Goal: Task Accomplishment & Management: Complete application form

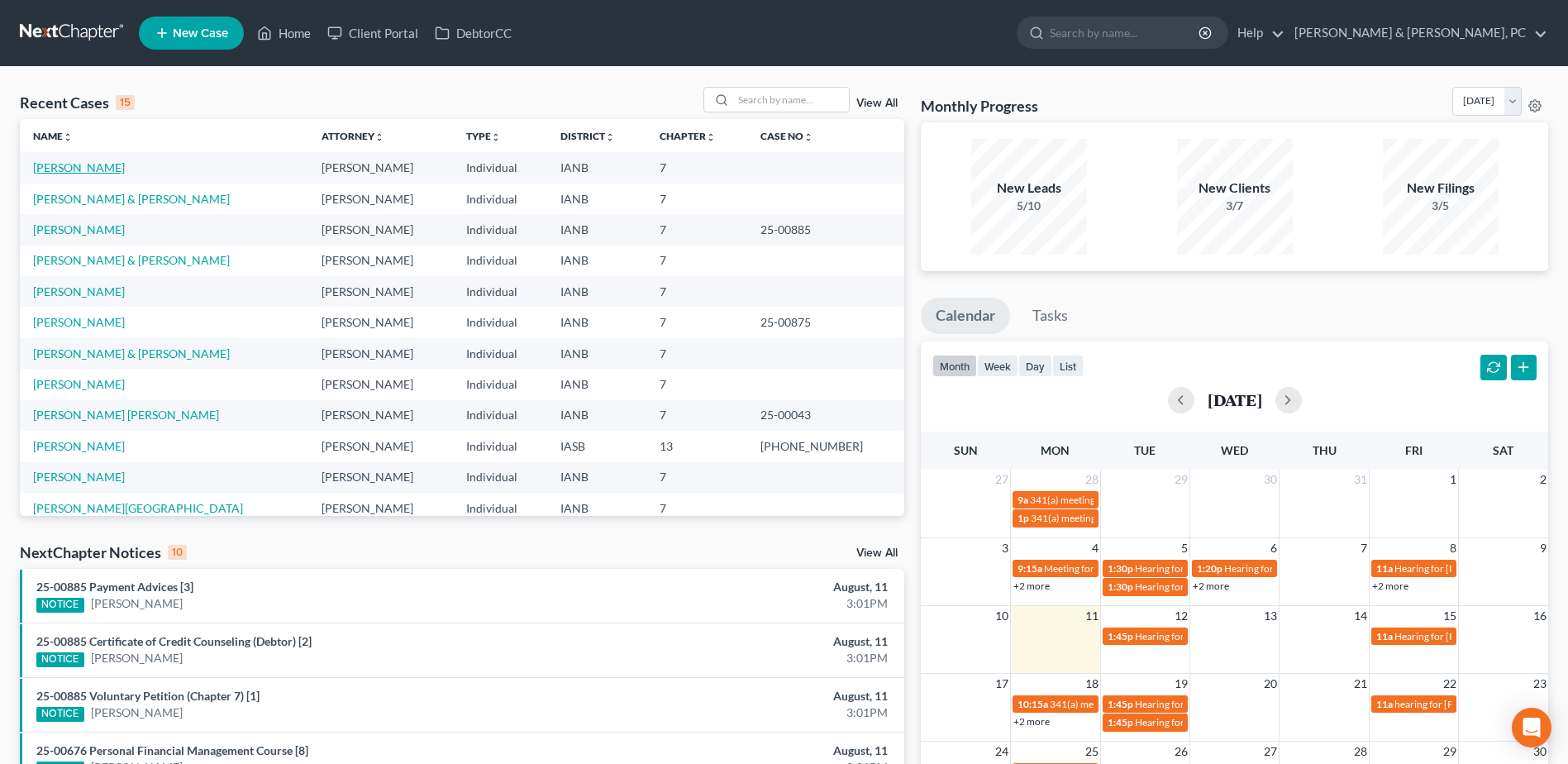
click at [75, 166] on link "[PERSON_NAME]" at bounding box center [79, 167] width 92 height 14
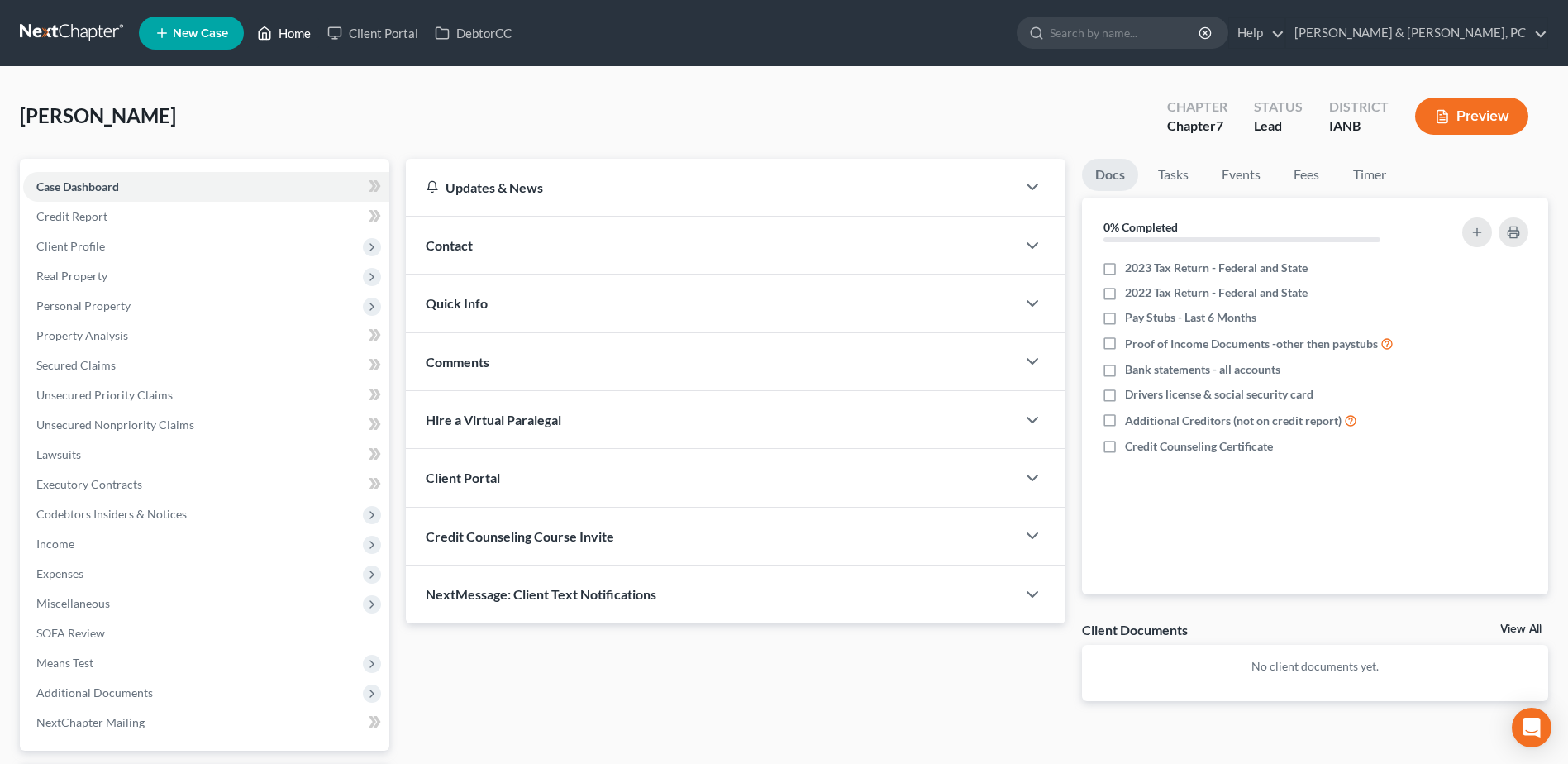
click at [298, 40] on link "Home" at bounding box center [283, 34] width 70 height 30
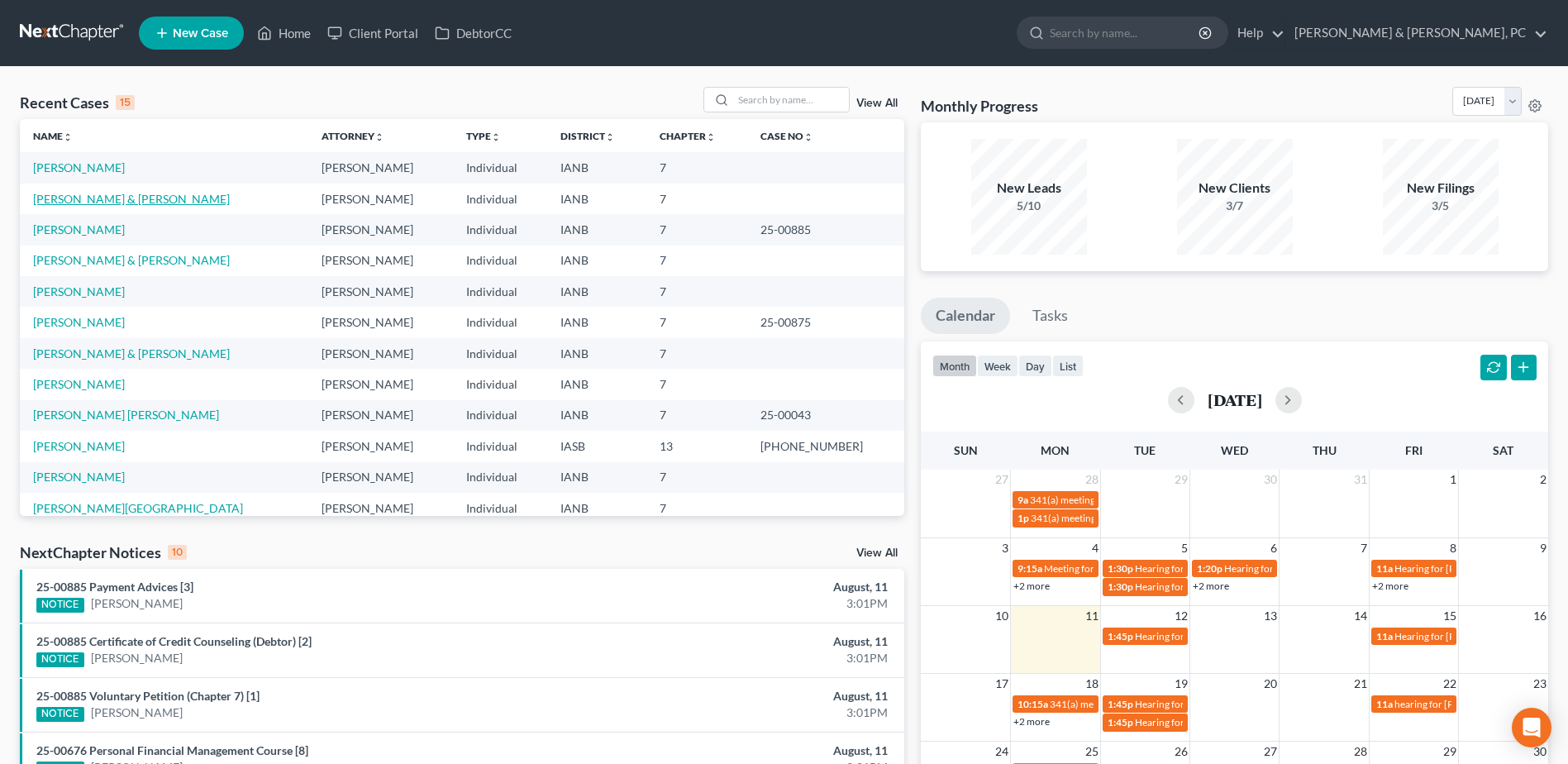
click at [64, 197] on link "[PERSON_NAME] & [PERSON_NAME]" at bounding box center [131, 199] width 197 height 14
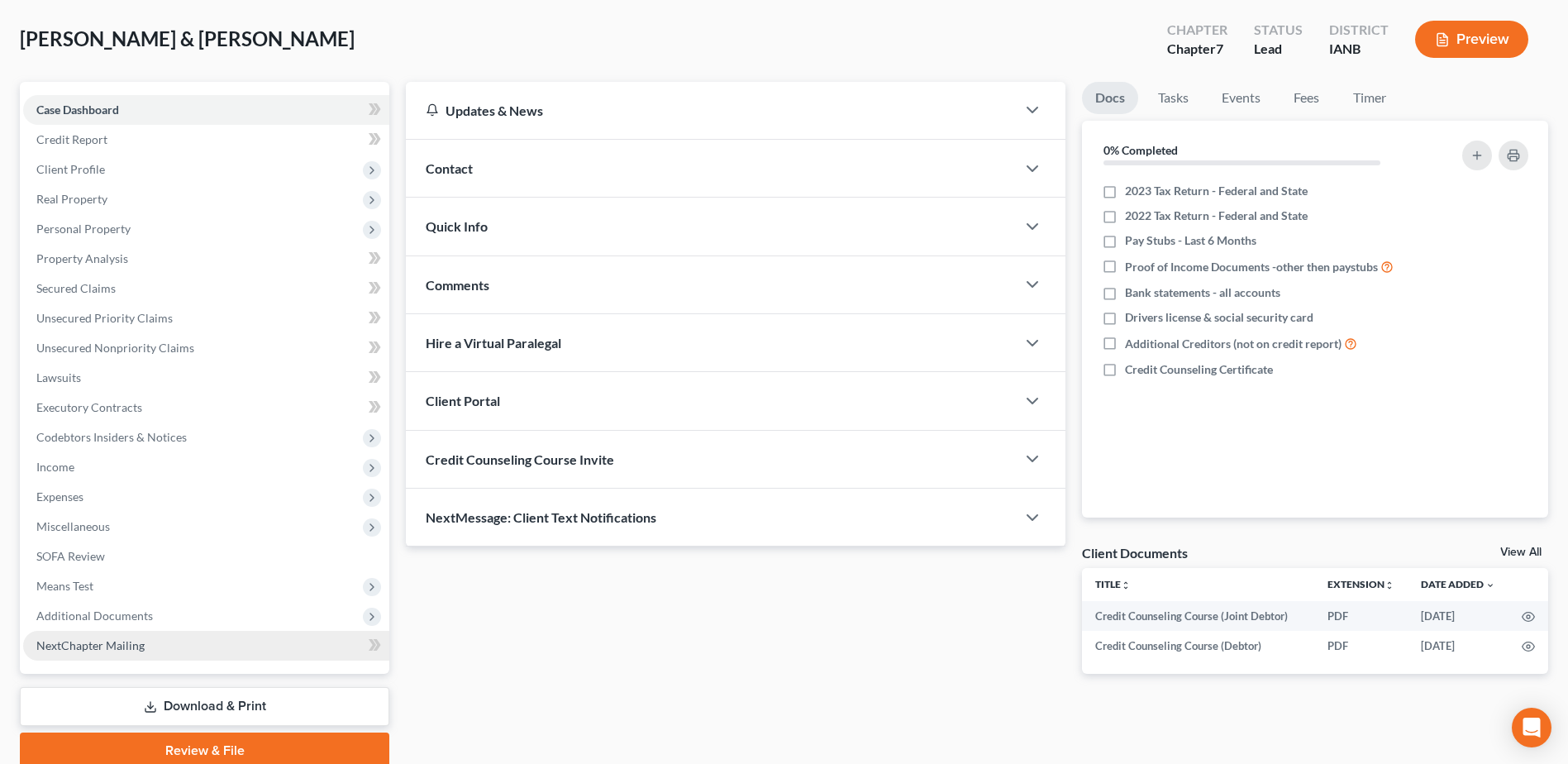
scroll to position [144, 0]
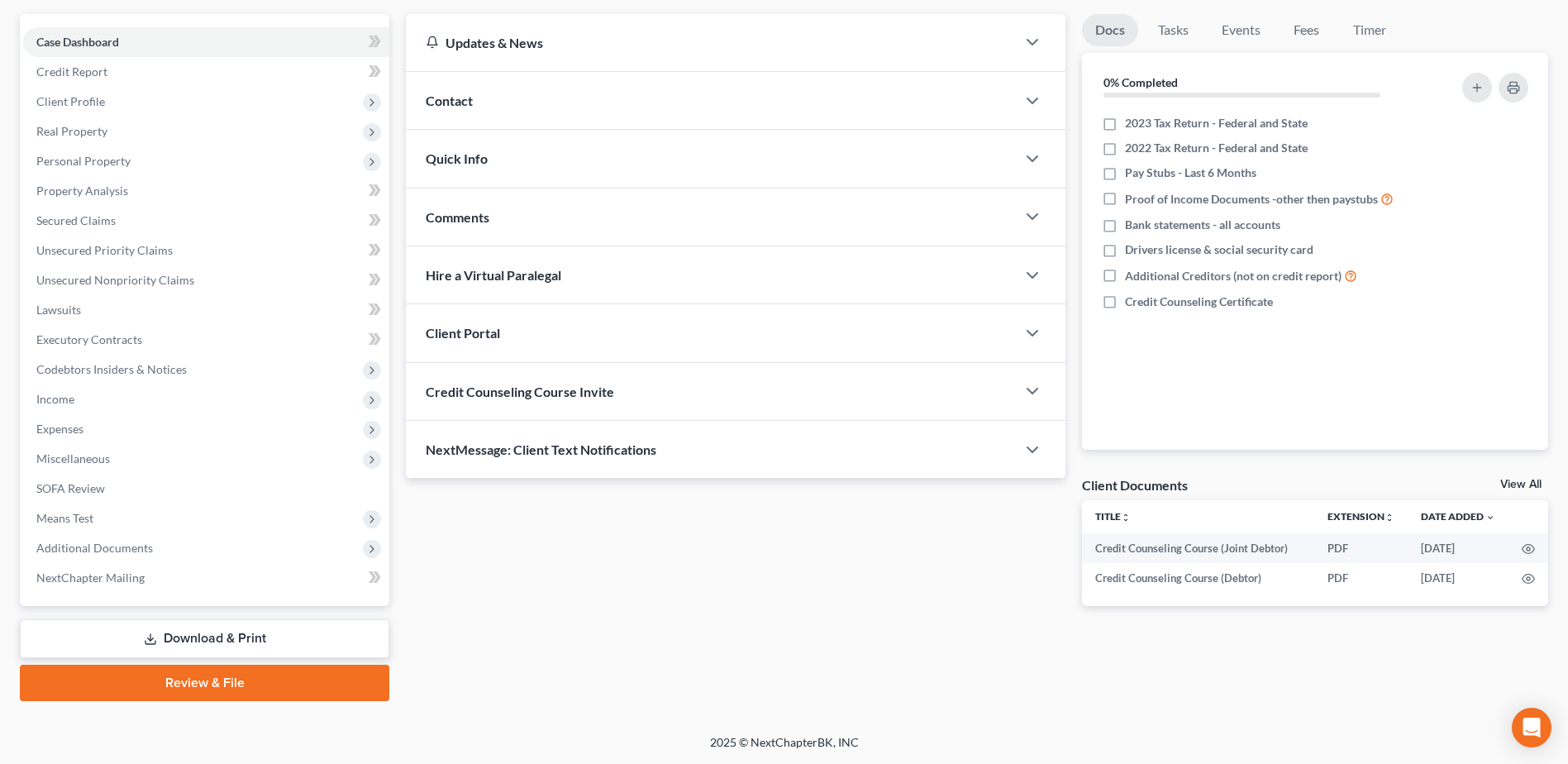
click at [166, 629] on link "Download & Print" at bounding box center [204, 638] width 369 height 39
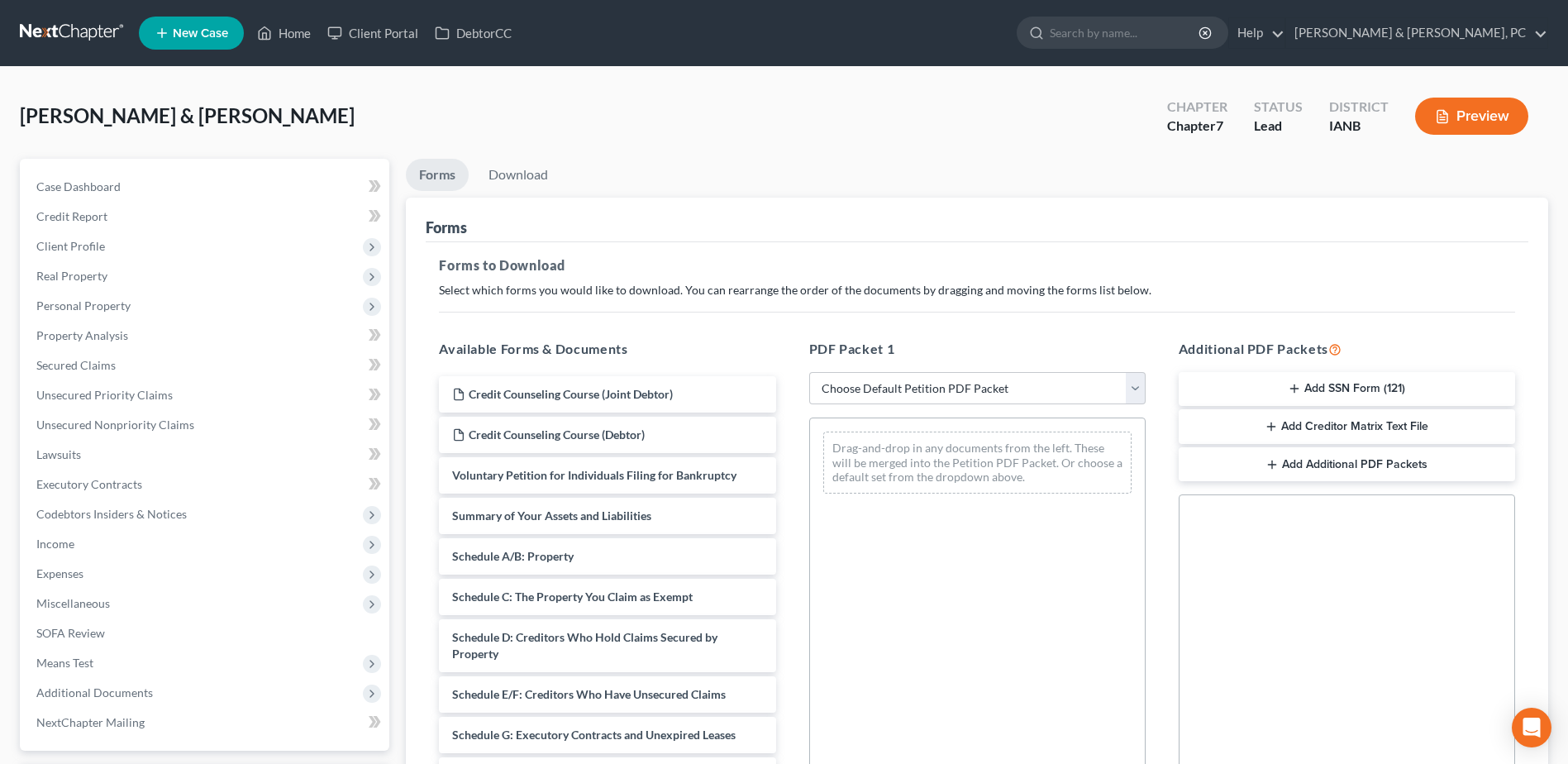
click at [1348, 382] on button "Add SSN Form (121)" at bounding box center [1347, 389] width 336 height 35
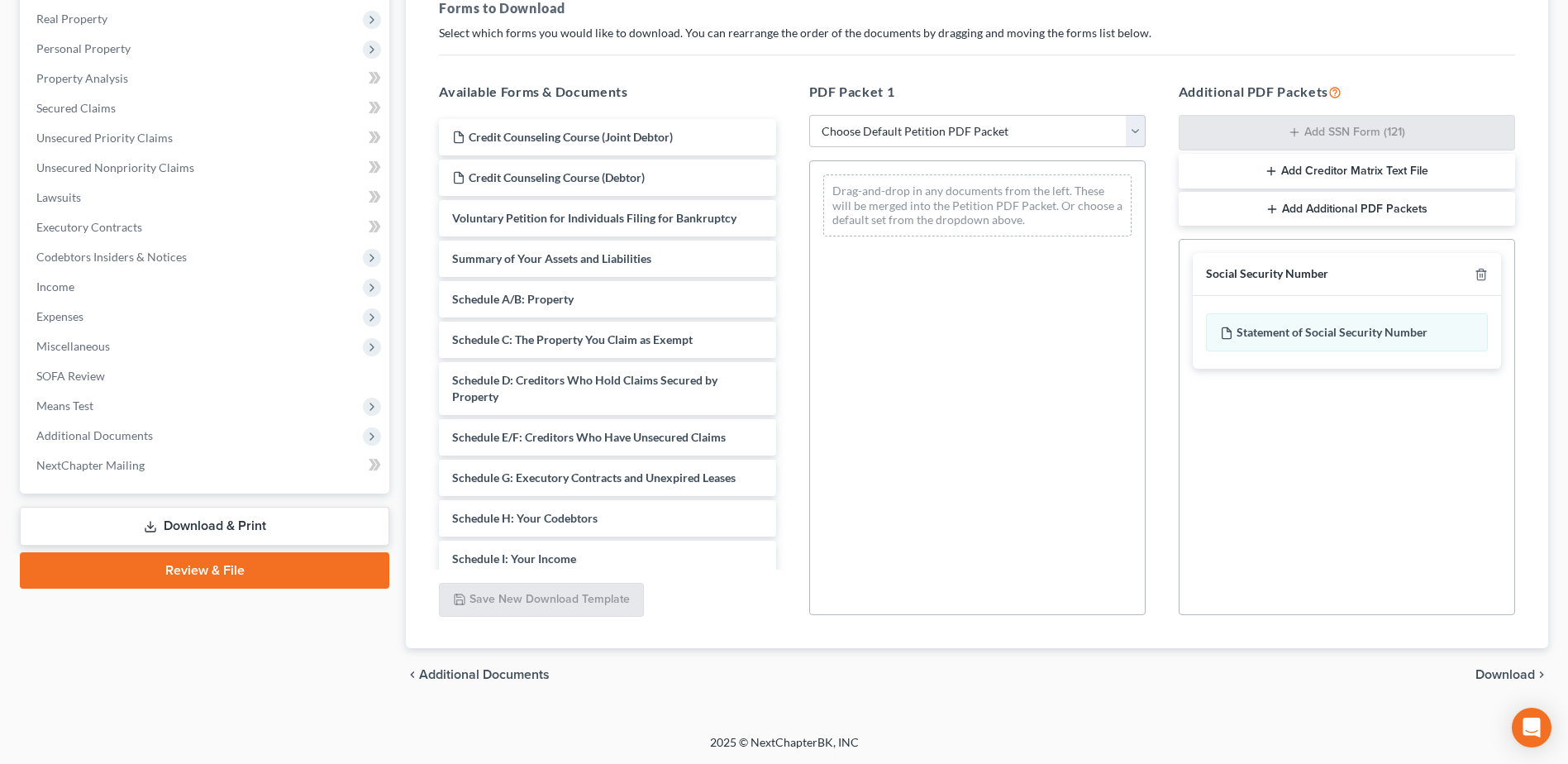
click at [1485, 675] on span "Download" at bounding box center [1504, 674] width 59 height 13
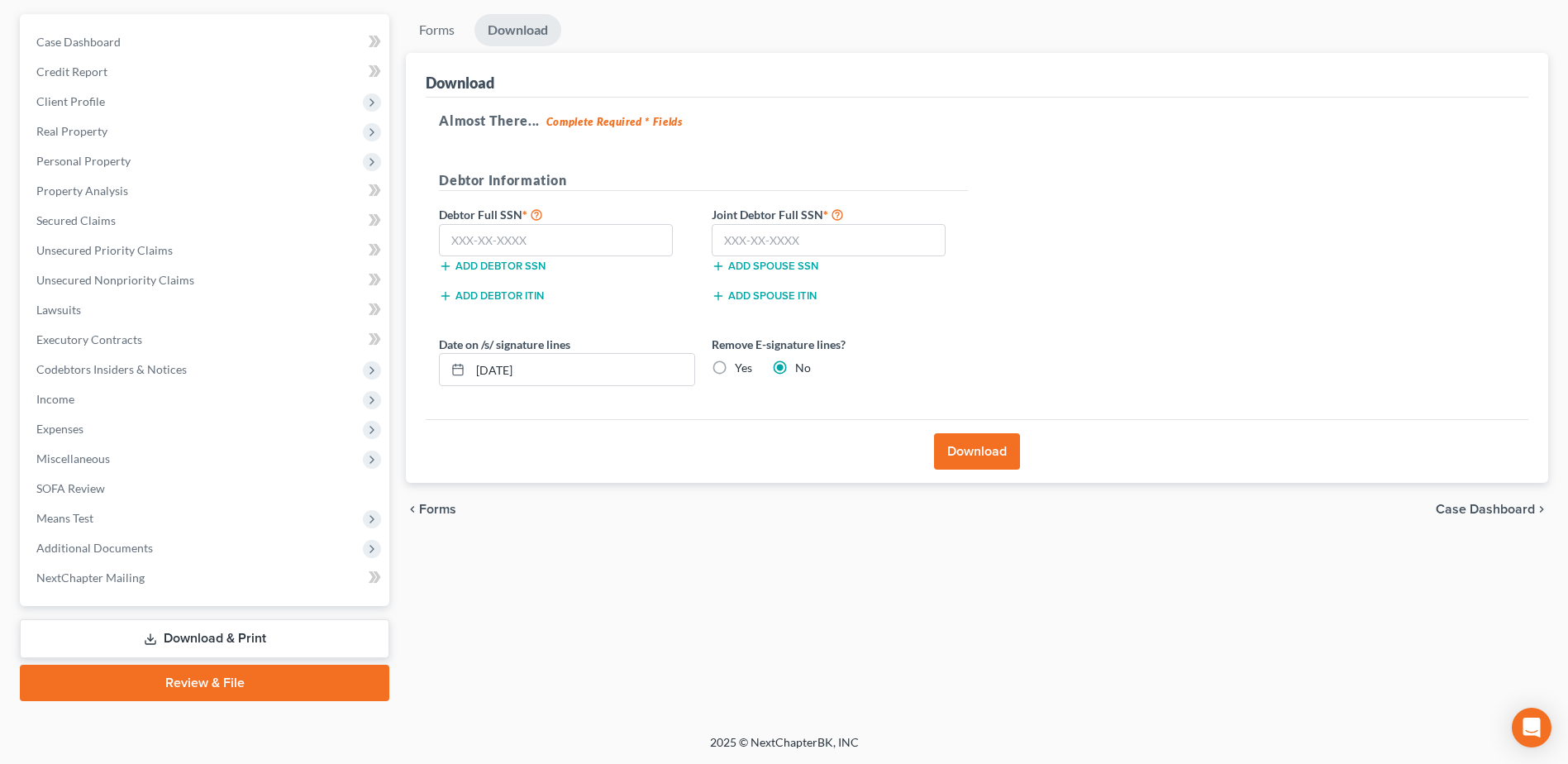
scroll to position [144, 0]
click at [607, 248] on input "text" at bounding box center [556, 240] width 234 height 33
click at [572, 242] on input "text" at bounding box center [556, 240] width 234 height 33
click at [541, 245] on input "text" at bounding box center [556, 240] width 234 height 33
click at [536, 244] on input "text" at bounding box center [556, 240] width 234 height 33
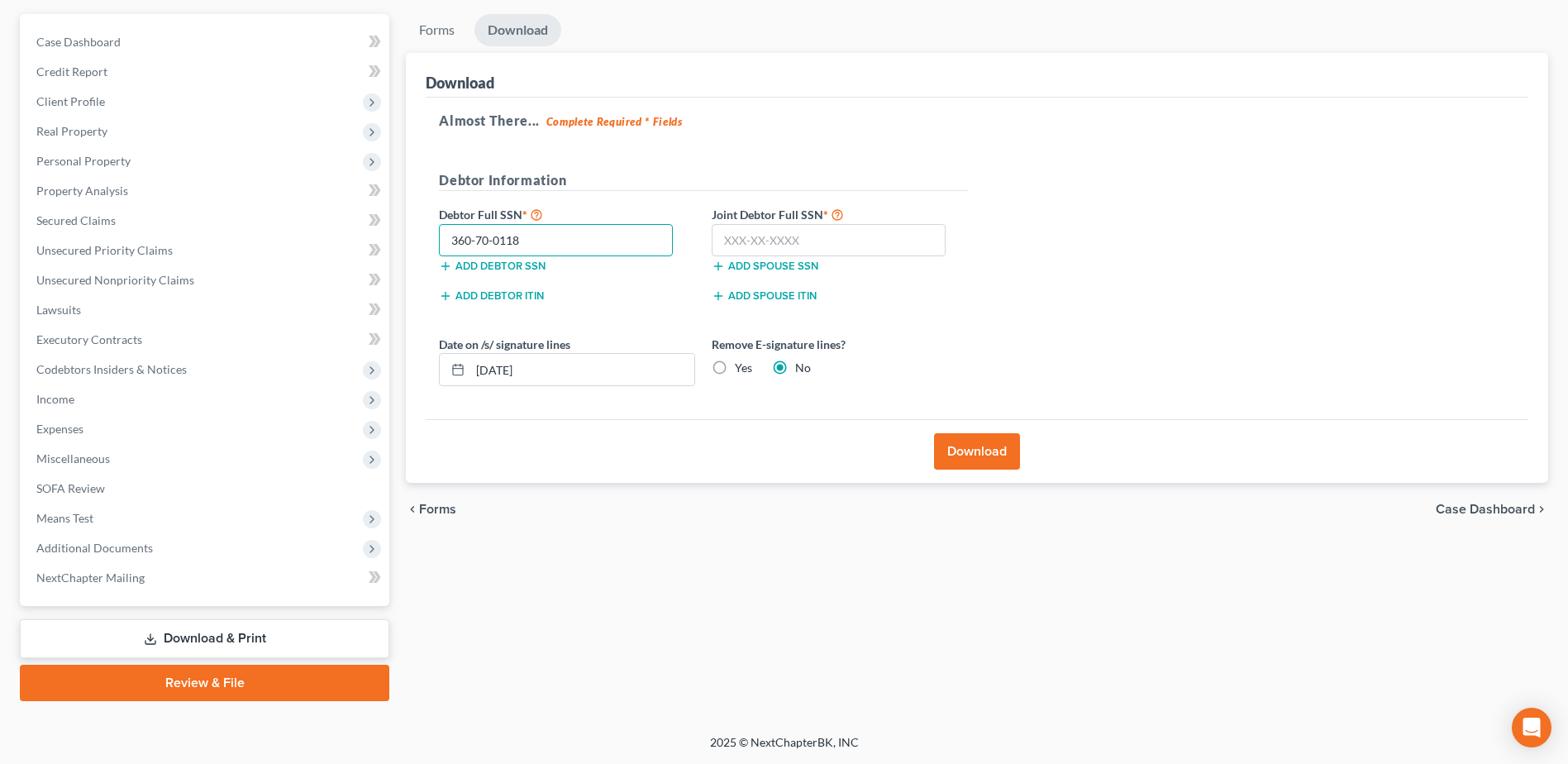
type input "360-70-0118"
click at [776, 252] on input "text" at bounding box center [829, 240] width 234 height 33
type input "3"
type input "607-17-9825"
click at [986, 458] on button "Download" at bounding box center [977, 451] width 86 height 36
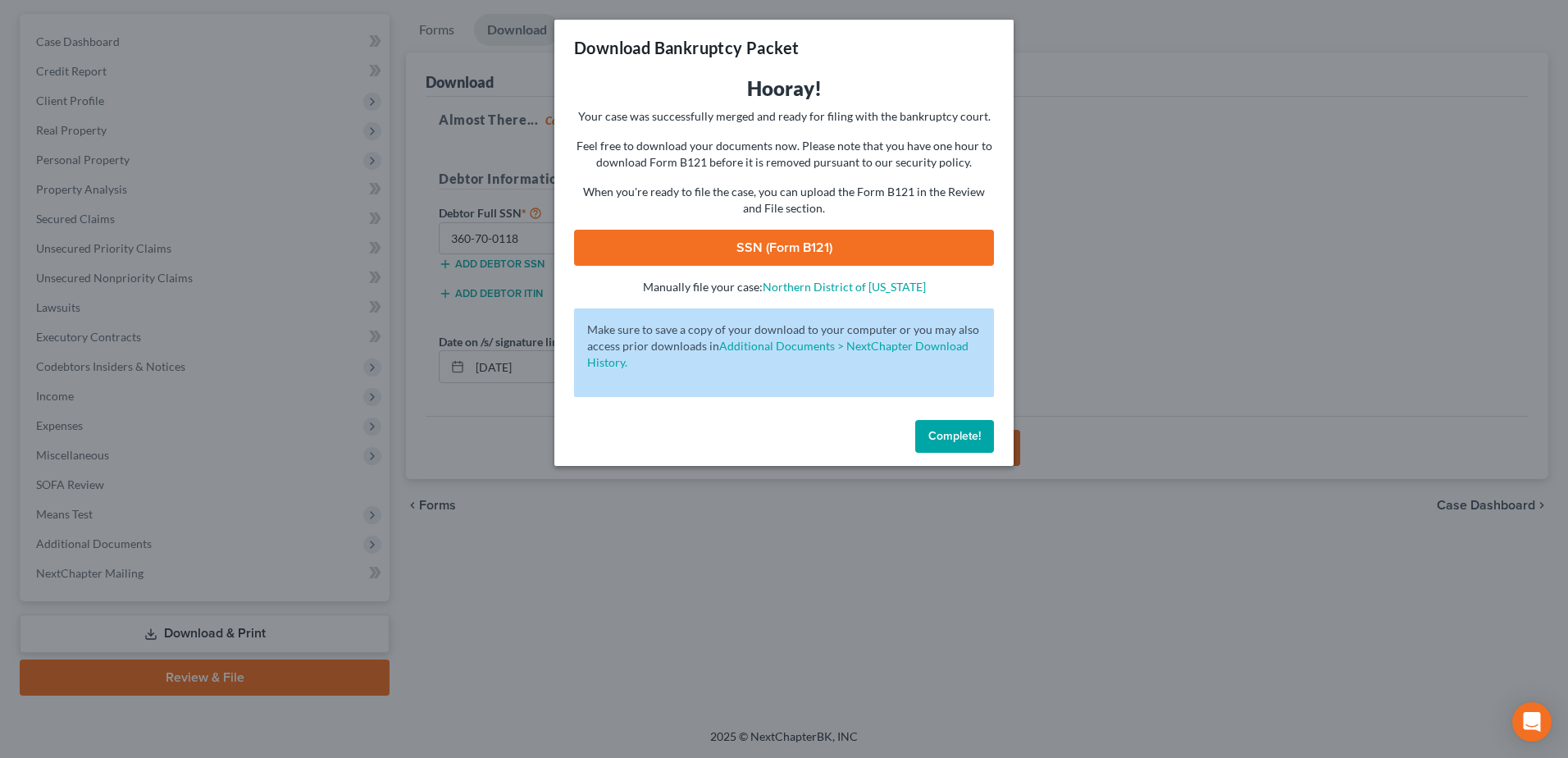
click at [768, 258] on link "SSN (Form B121)" at bounding box center [784, 247] width 420 height 36
click at [944, 427] on button "Complete!" at bounding box center [955, 436] width 79 height 32
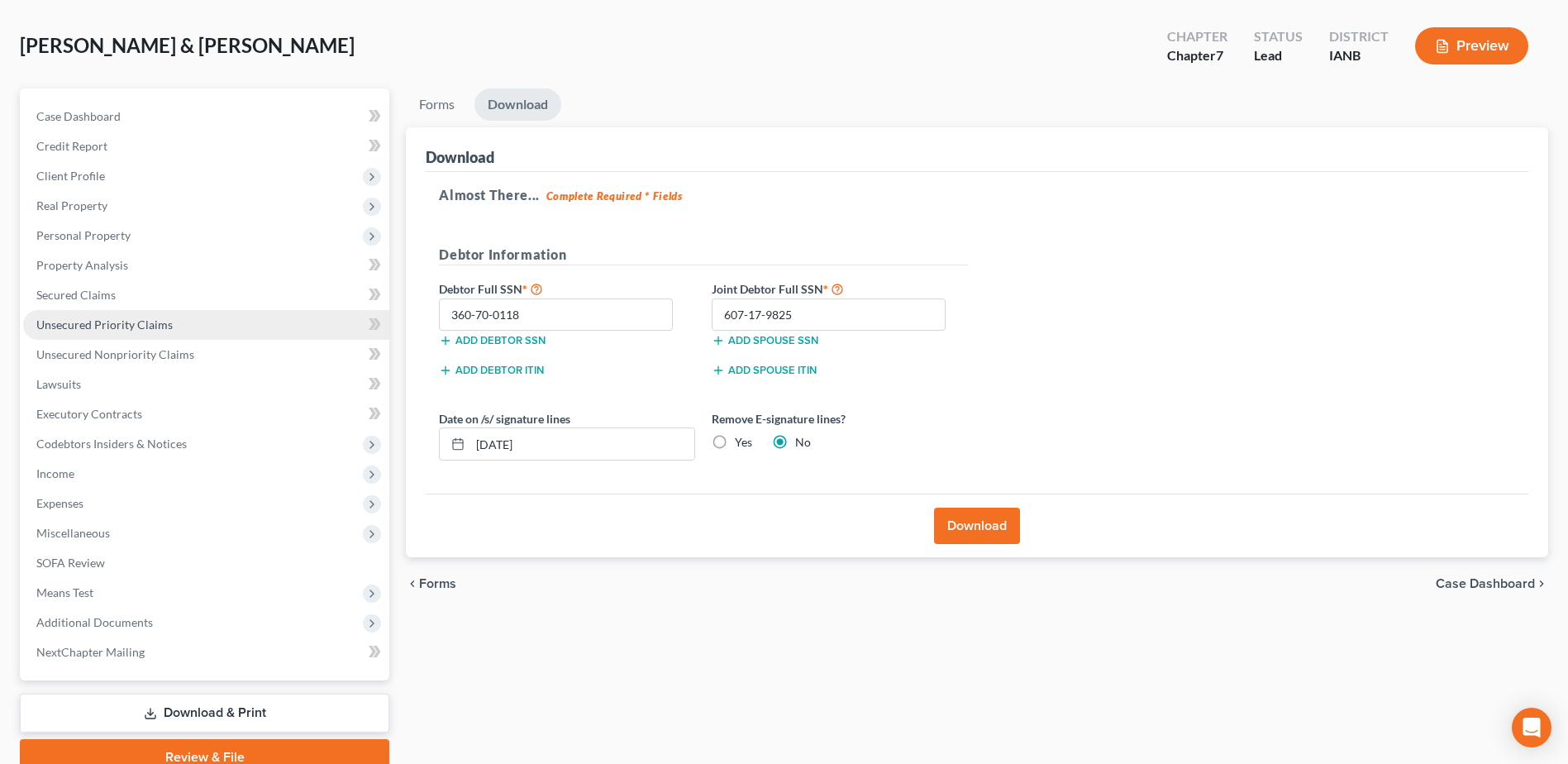
scroll to position [0, 0]
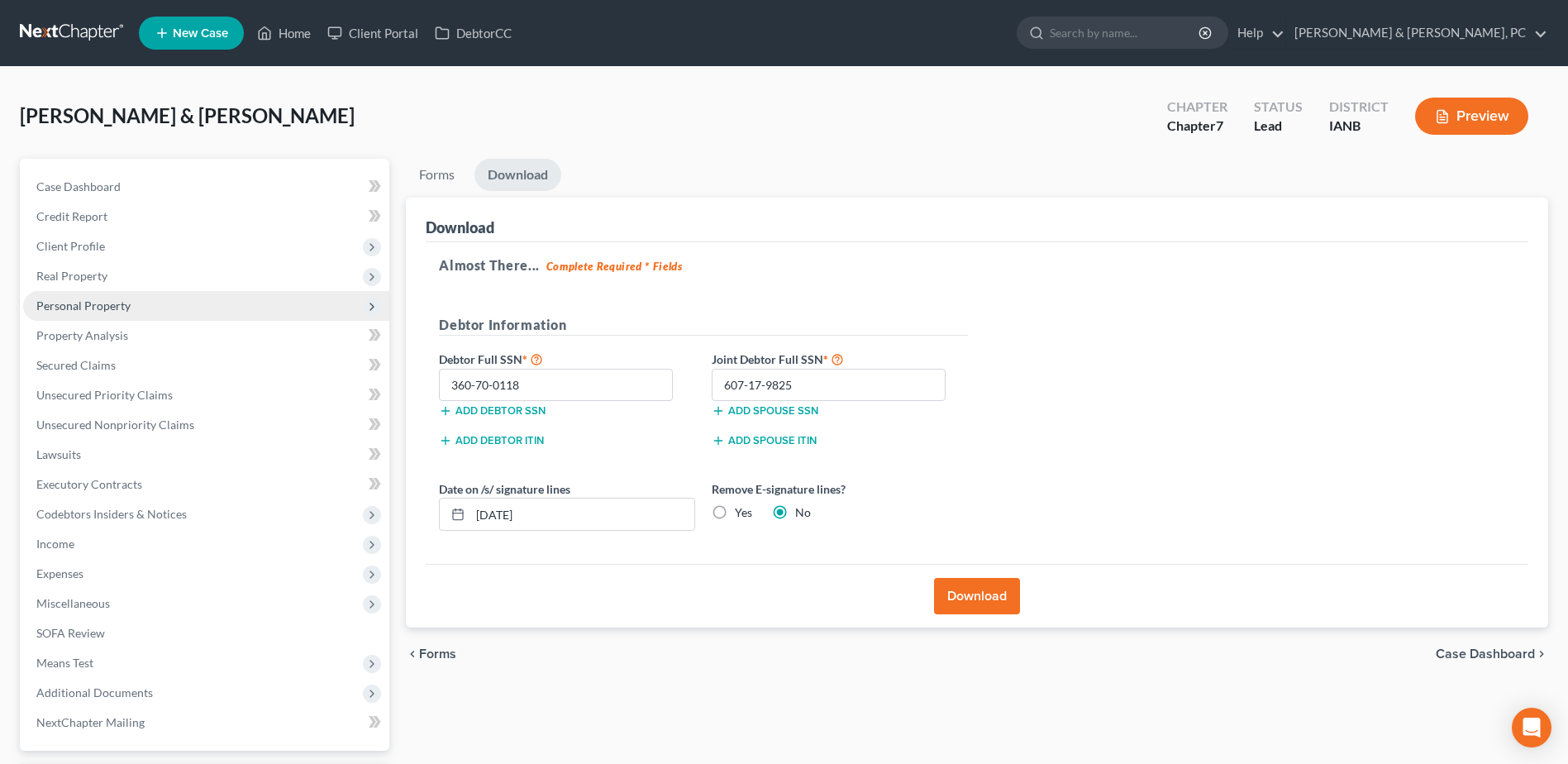
click at [113, 302] on span "Personal Property" at bounding box center [83, 305] width 94 height 14
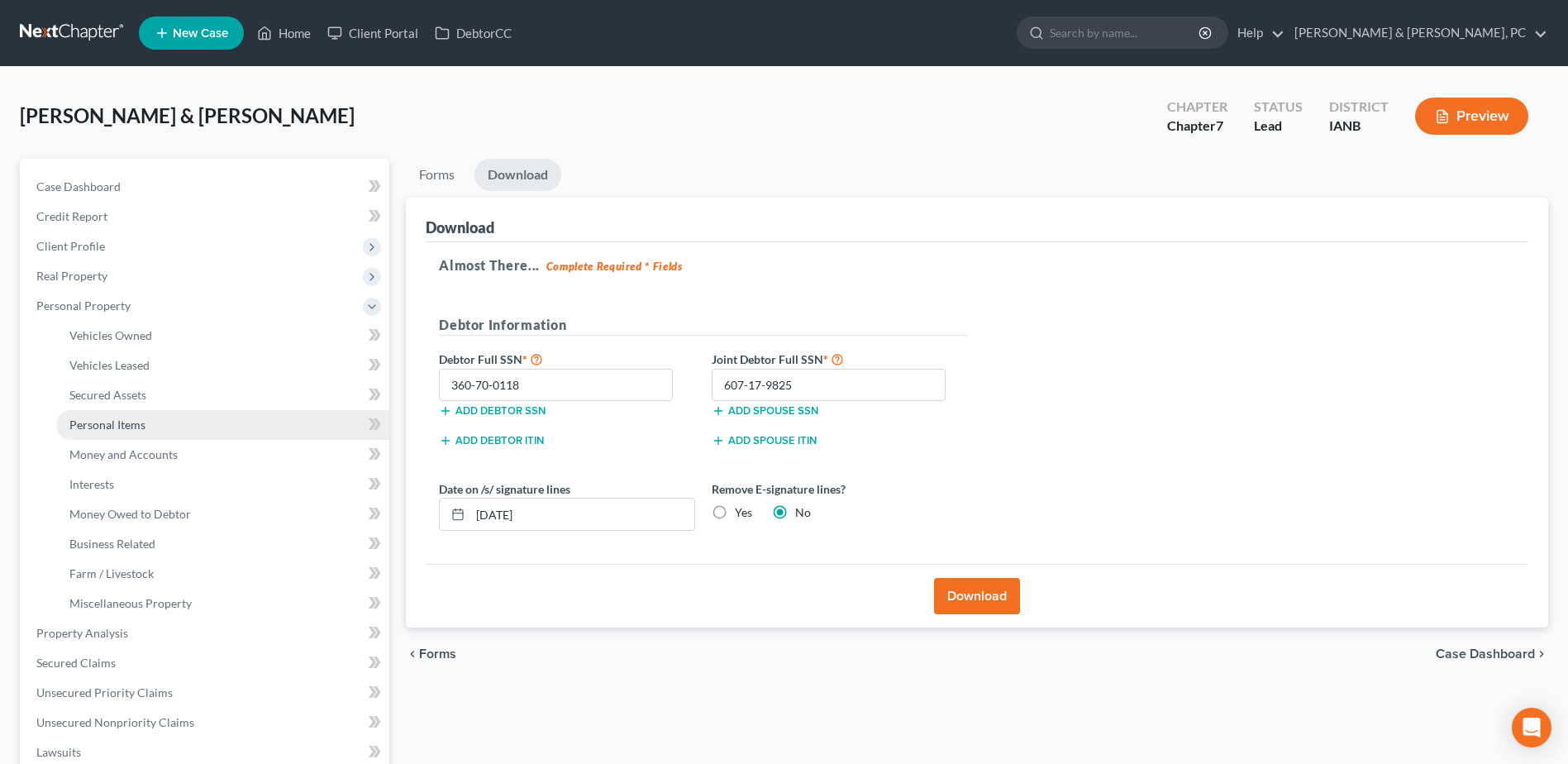
click at [175, 420] on link "Personal Items" at bounding box center [222, 425] width 333 height 30
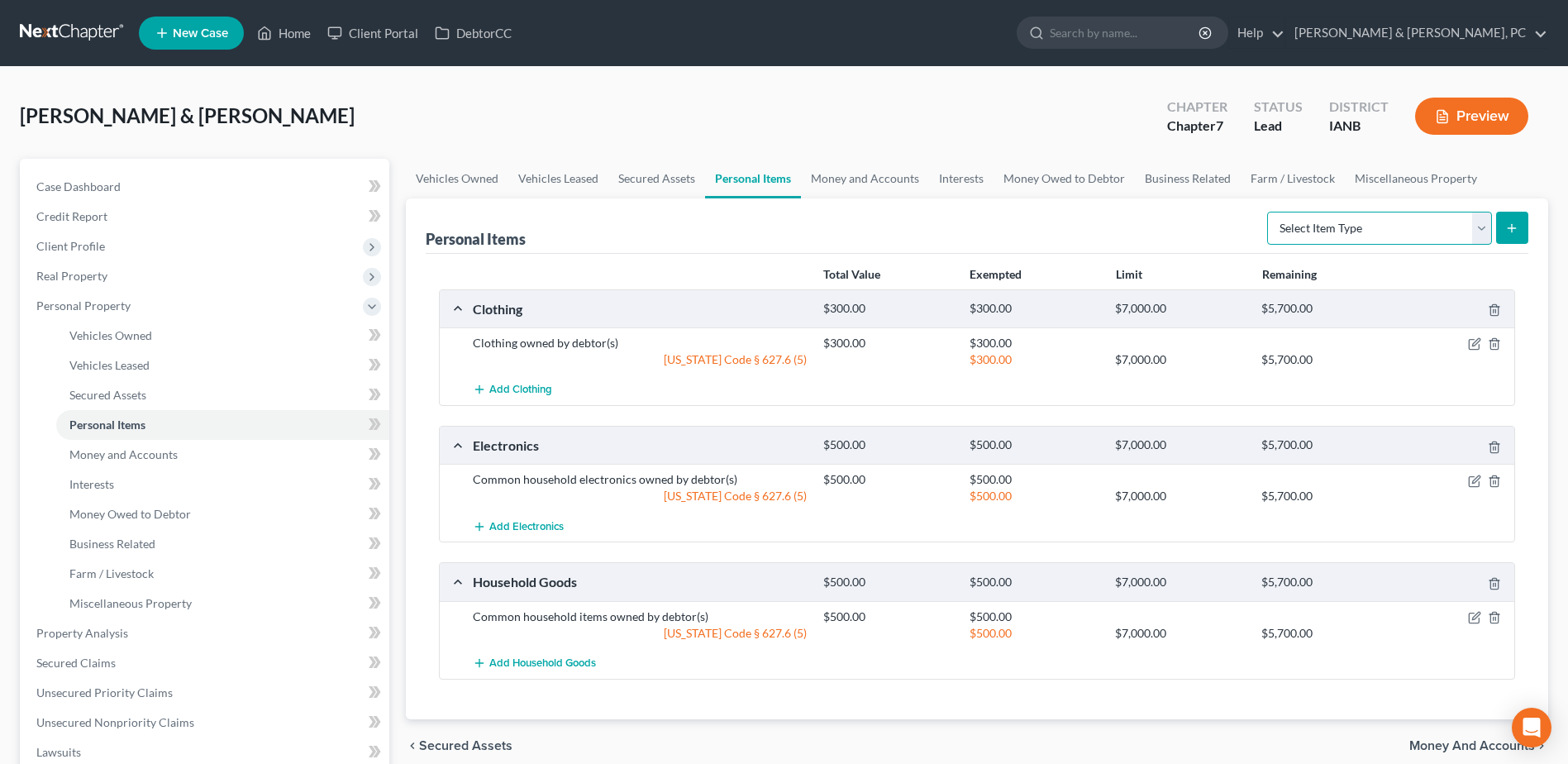
click at [1342, 215] on select "Select Item Type Clothing (A/B: 11) Collectibles Of Value (A/B: 8) Electronics …" at bounding box center [1379, 228] width 225 height 33
select select "jewelry"
click at [1270, 212] on select "Select Item Type Clothing (A/B: 11) Collectibles Of Value (A/B: 8) Electronics …" at bounding box center [1379, 228] width 225 height 33
click at [1510, 226] on icon "submit" at bounding box center [1511, 228] width 13 height 13
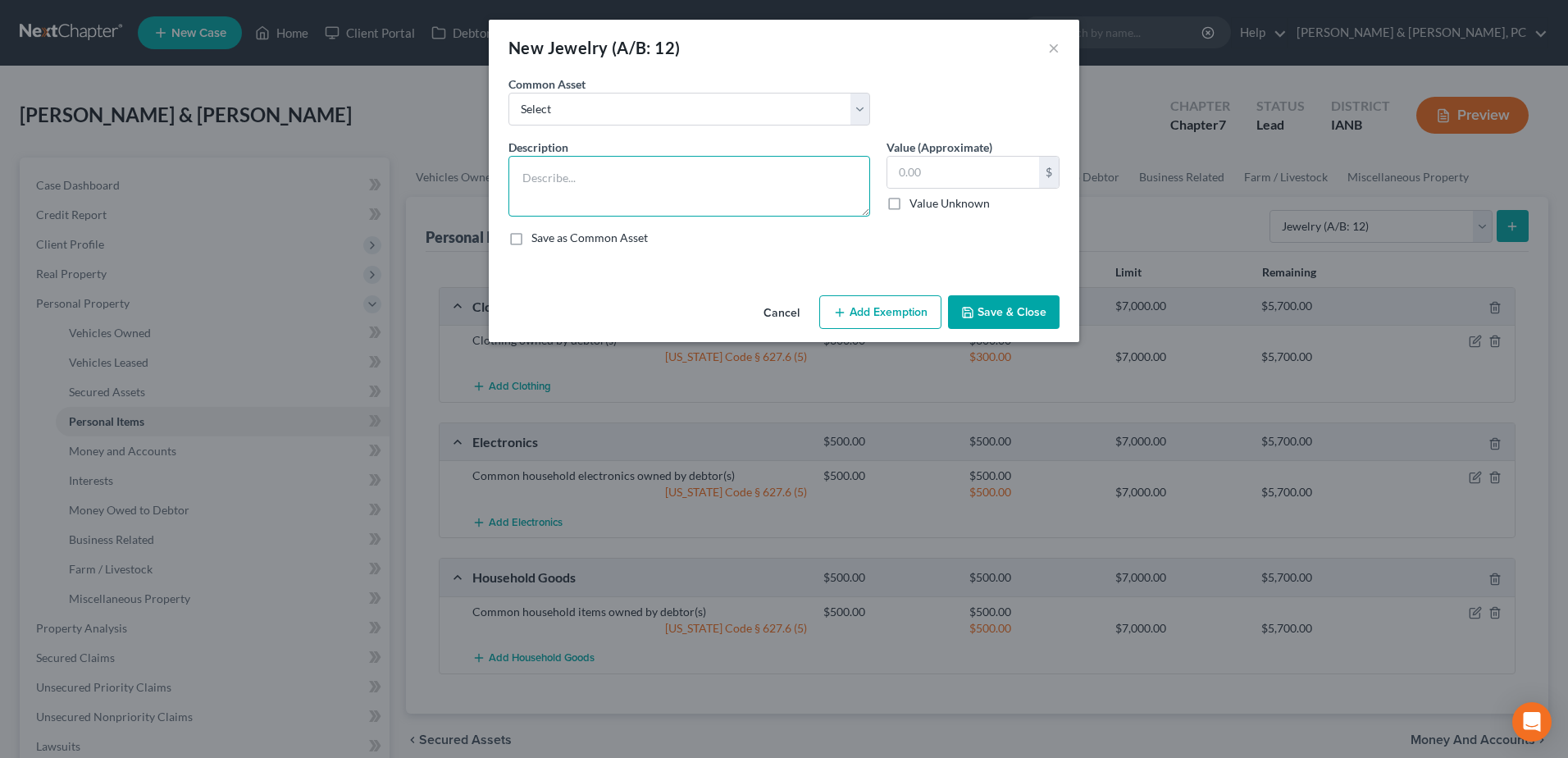
click at [602, 164] on textarea at bounding box center [690, 185] width 362 height 61
click at [596, 191] on textarea "Wedding Bank" at bounding box center [690, 185] width 362 height 61
type textarea "Wedding Bans"
type input "3"
type input "600"
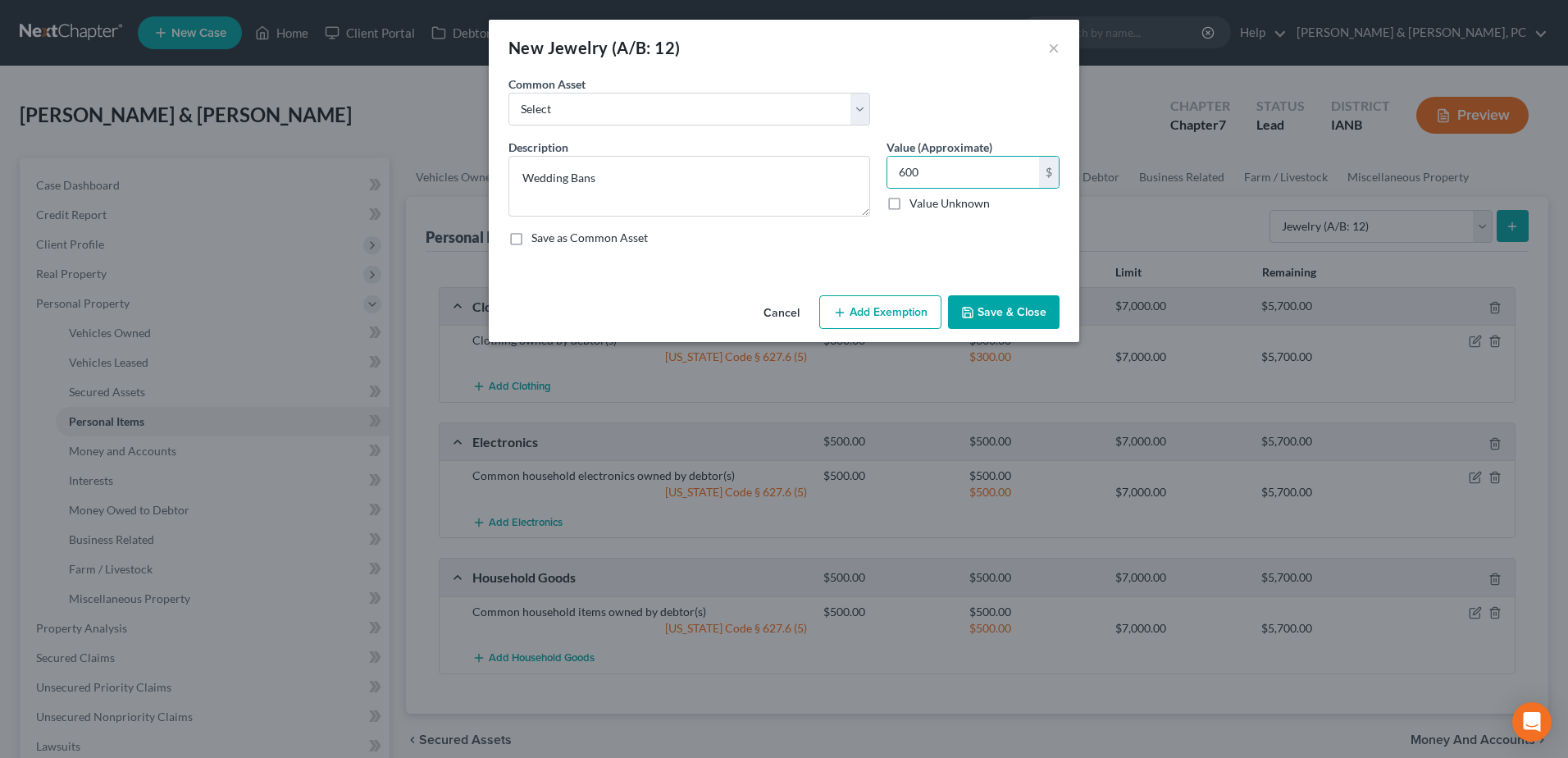
click at [885, 325] on button "Add Exemption" at bounding box center [880, 312] width 122 height 34
select select "2"
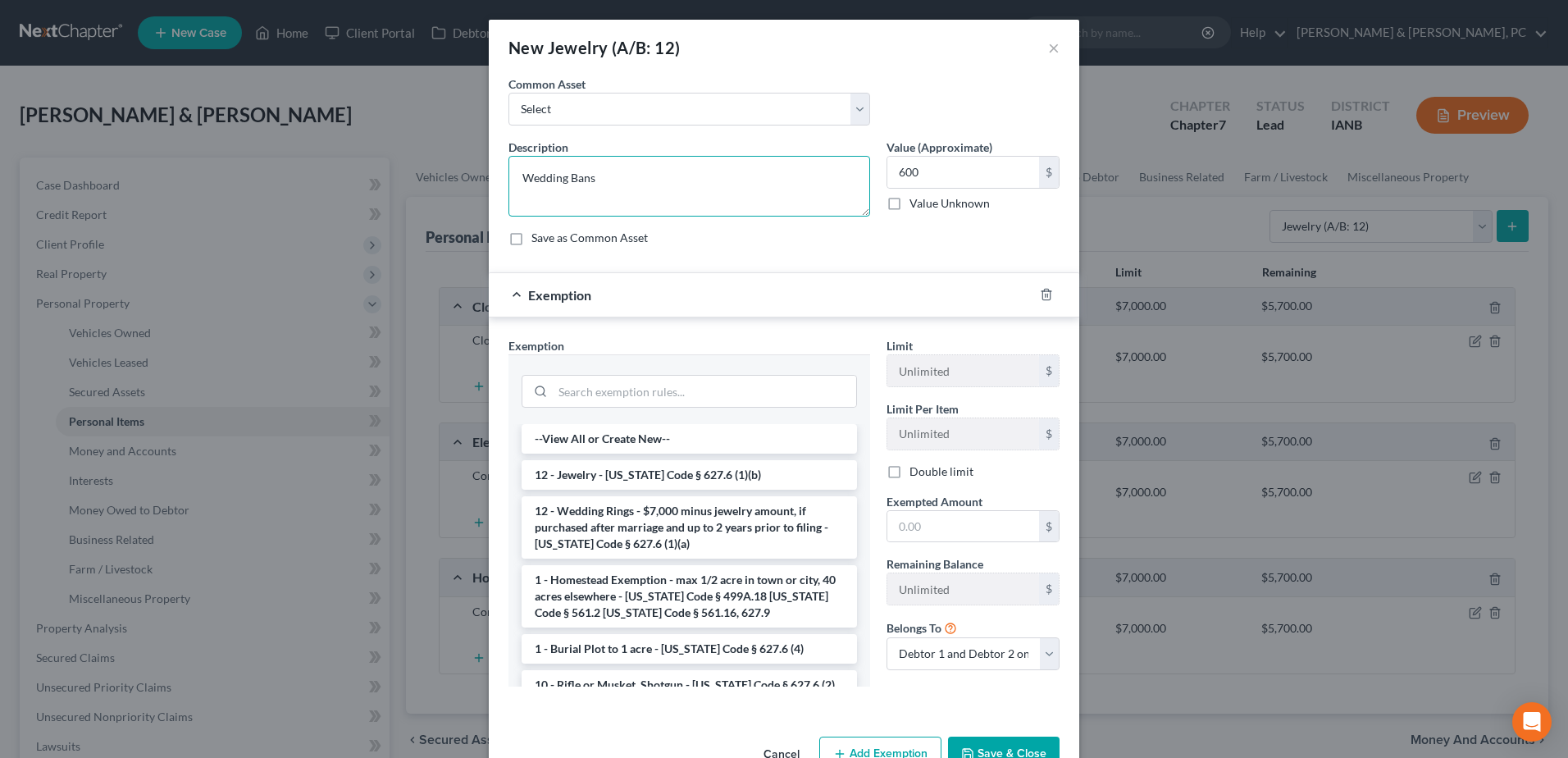
click at [581, 179] on textarea "Wedding Bans" at bounding box center [690, 185] width 362 height 61
type textarea "Wedding Bands"
click at [623, 504] on li "12 - Wedding Rings - $7,000 minus jewelry amount, if purchased after marriage a…" at bounding box center [690, 527] width 336 height 62
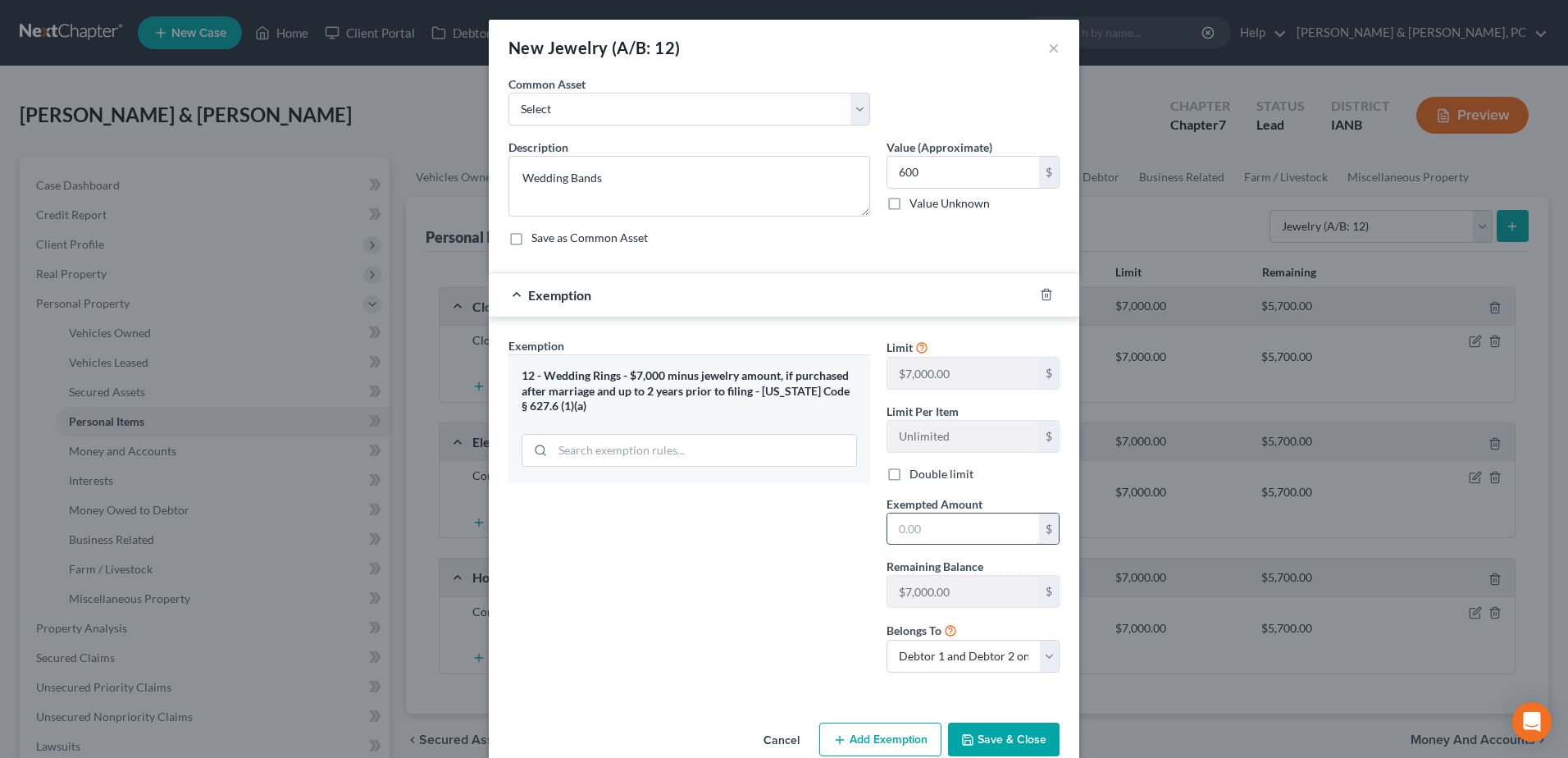
click at [997, 532] on input "text" at bounding box center [963, 528] width 152 height 31
type input "600"
click at [977, 747] on button "Save & Close" at bounding box center [1003, 739] width 112 height 34
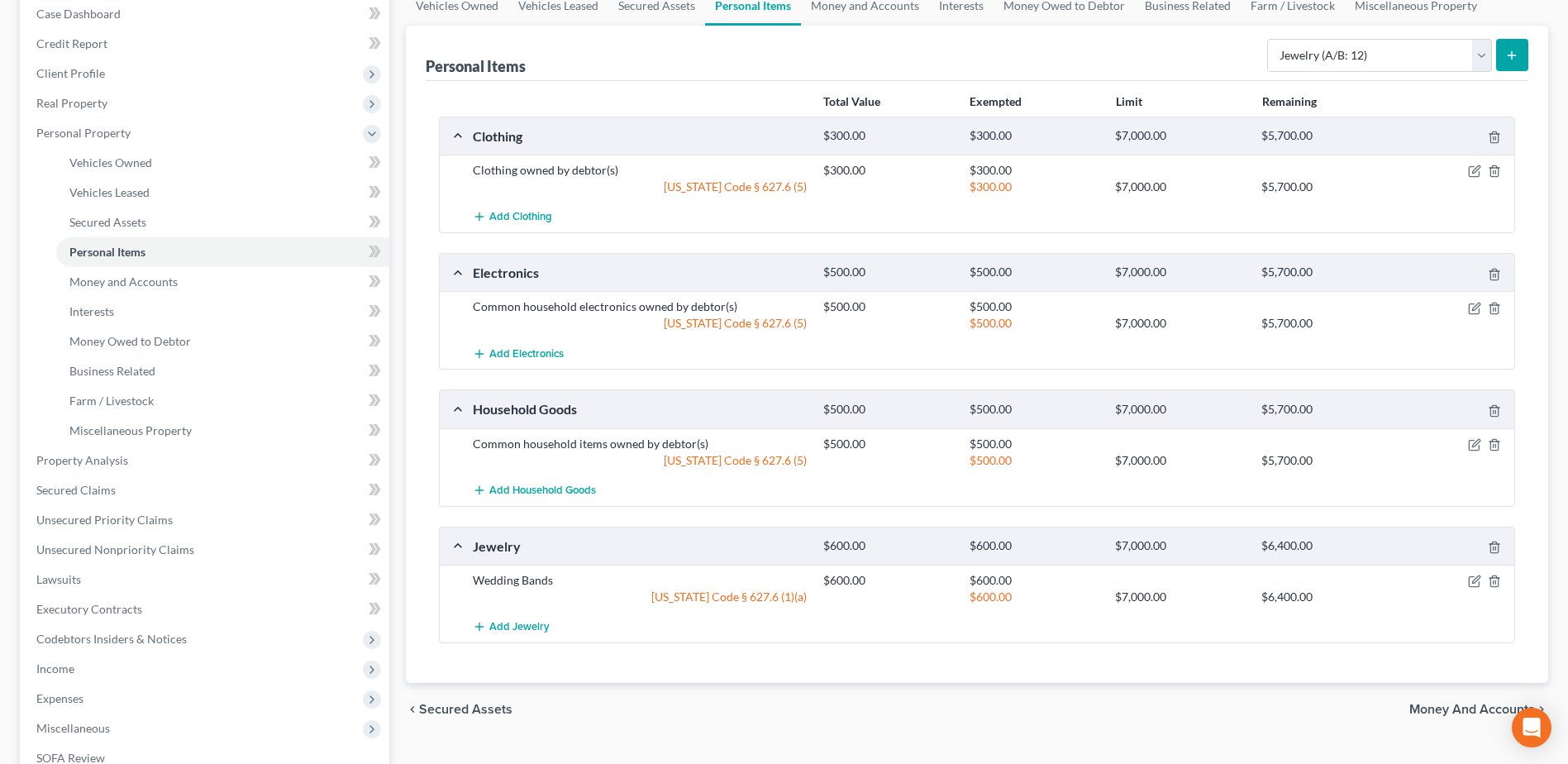
scroll to position [166, 0]
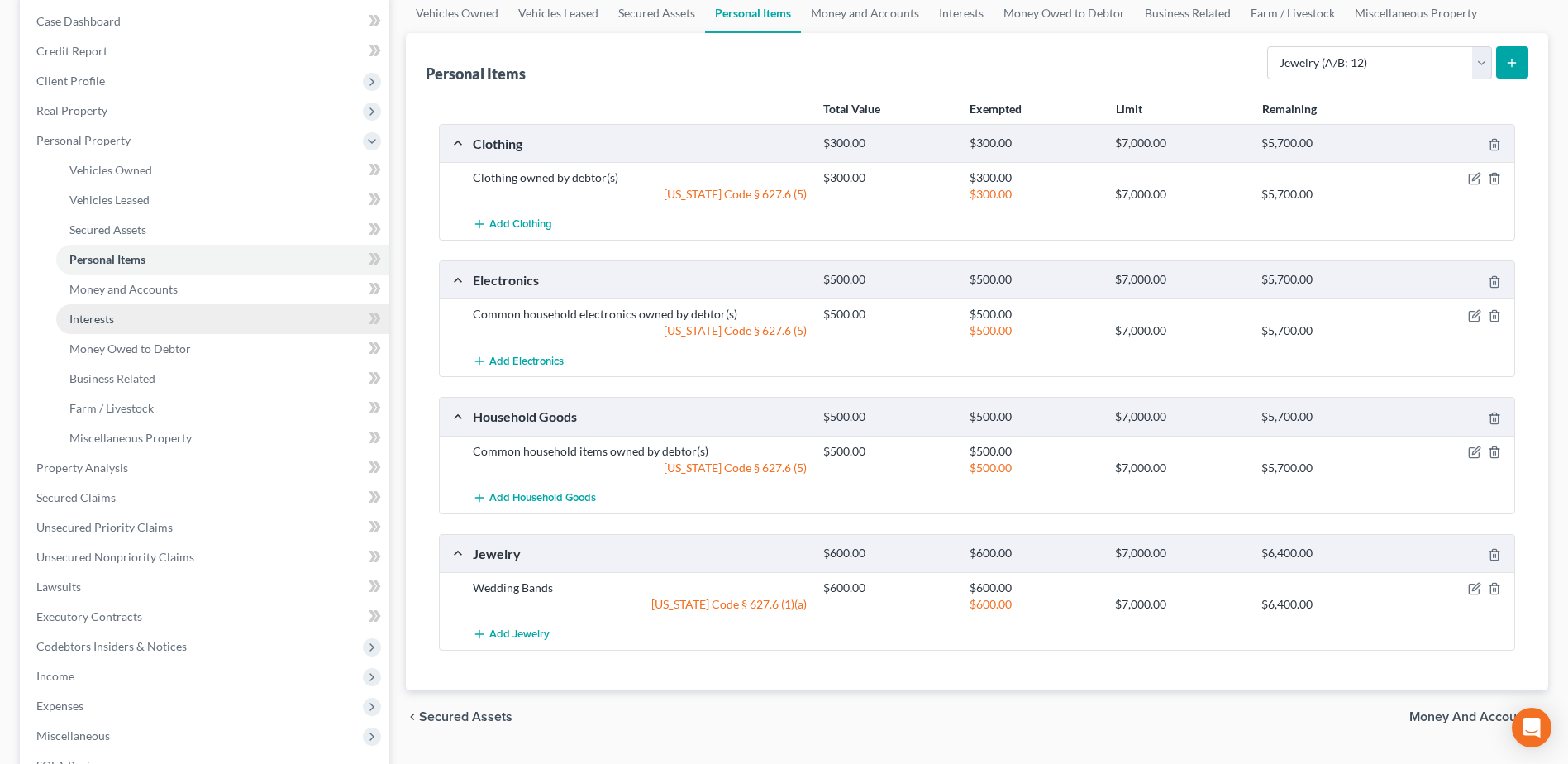
click at [133, 327] on link "Interests" at bounding box center [222, 320] width 333 height 30
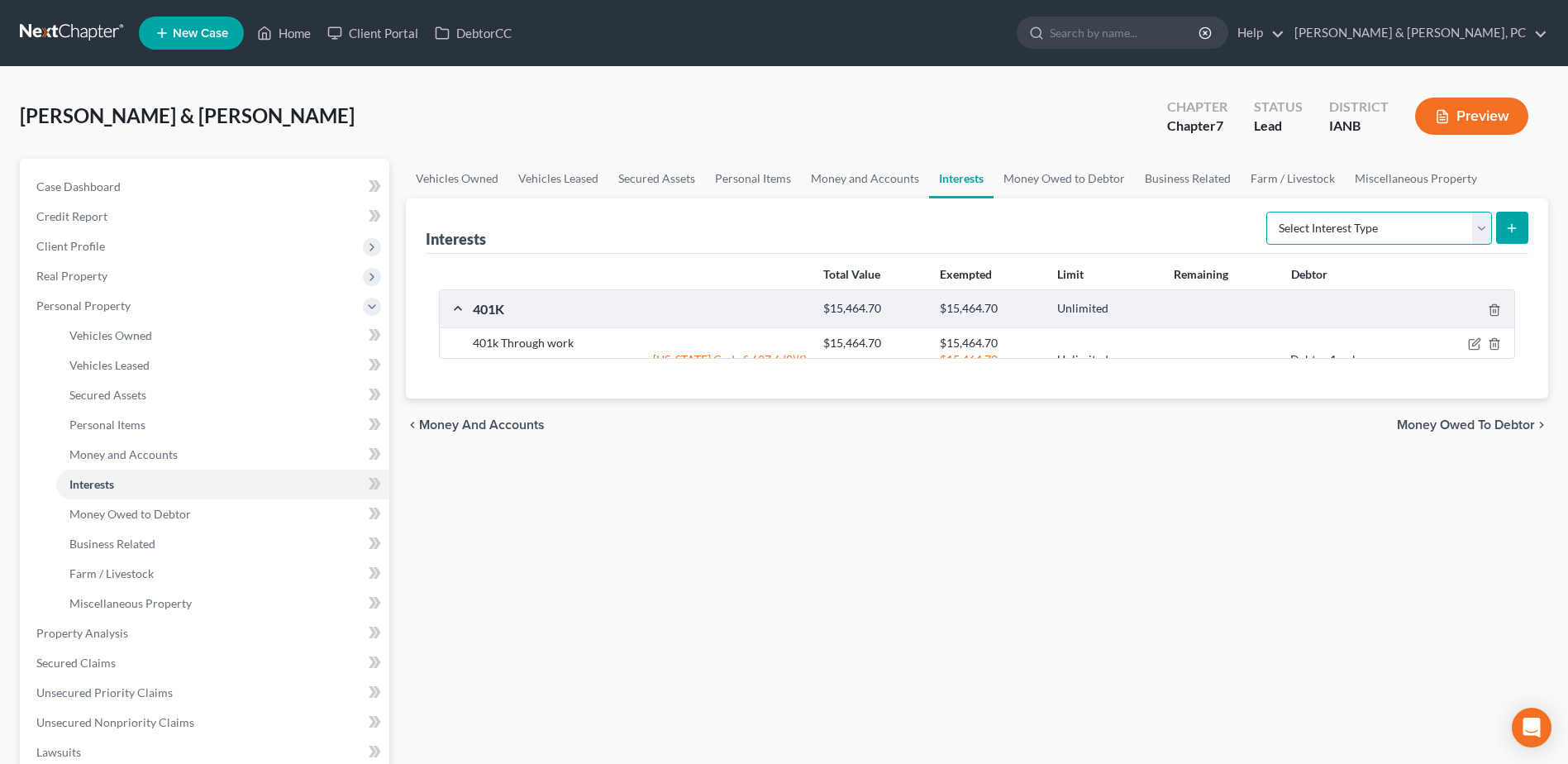
click at [1431, 231] on select "Select Interest Type 401K (A/B: 21) Annuity (A/B: 23) Bond (A/B: 18) Education …" at bounding box center [1379, 228] width 226 height 33
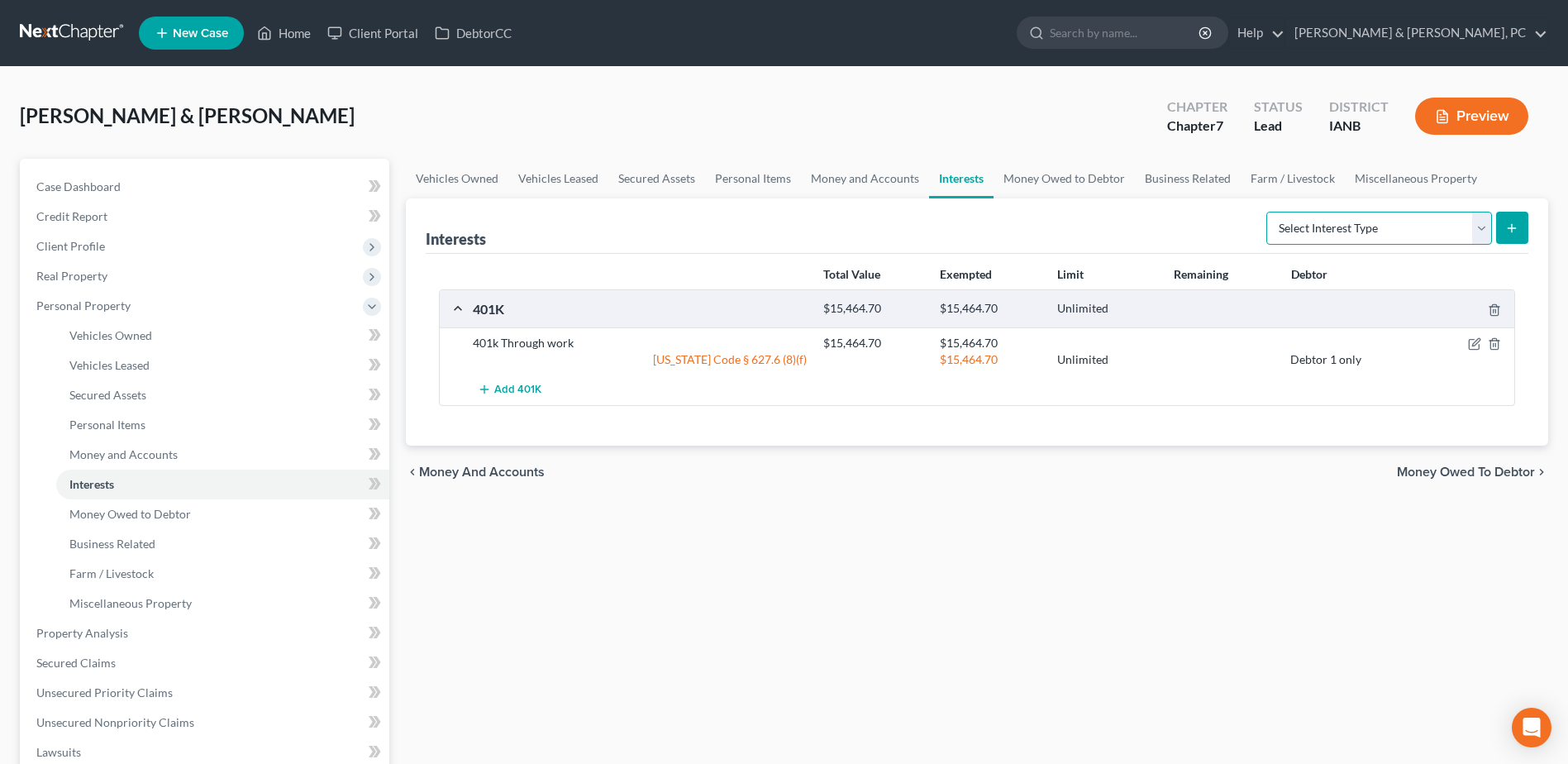
select select "term_life_insurance"
click at [1269, 212] on select "Select Interest Type 401K (A/B: 21) Annuity (A/B: 23) Bond (A/B: 18) Education …" at bounding box center [1379, 228] width 226 height 33
click at [1529, 212] on div "Interests Select Interest Type 401K (A/B: 21) Annuity (A/B: 23) Bond (A/B: 18) …" at bounding box center [977, 321] width 1142 height 247
click at [1513, 223] on icon "submit" at bounding box center [1511, 228] width 13 height 13
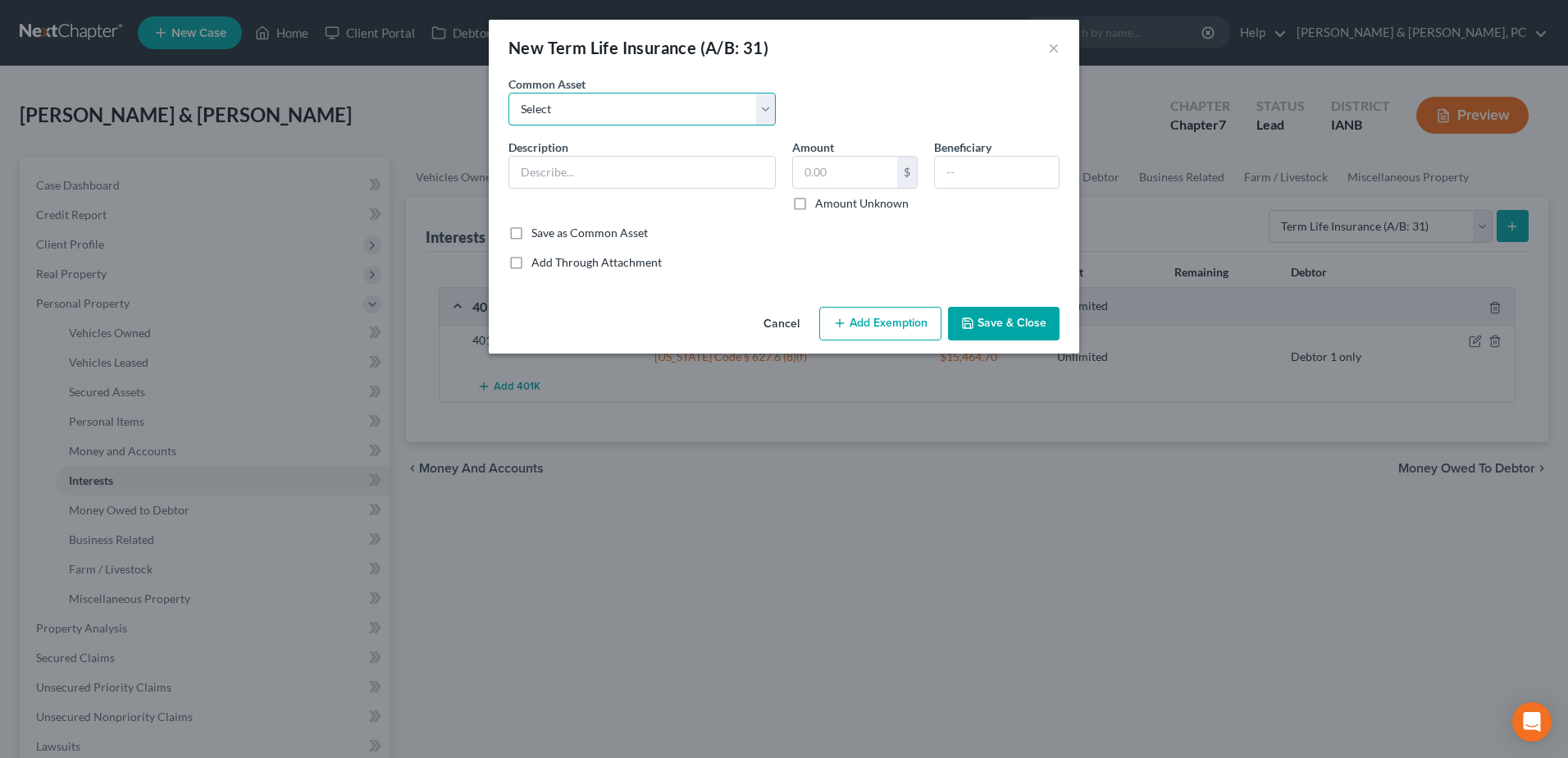
click at [699, 124] on select "Select Term-Life - Through work" at bounding box center [642, 108] width 267 height 32
select select "0"
click at [509, 92] on select "Select Term-Life - Through work" at bounding box center [642, 108] width 267 height 32
click at [652, 177] on input "Term-Life - Through work" at bounding box center [642, 171] width 265 height 31
type input "Term-Life - Through bank"
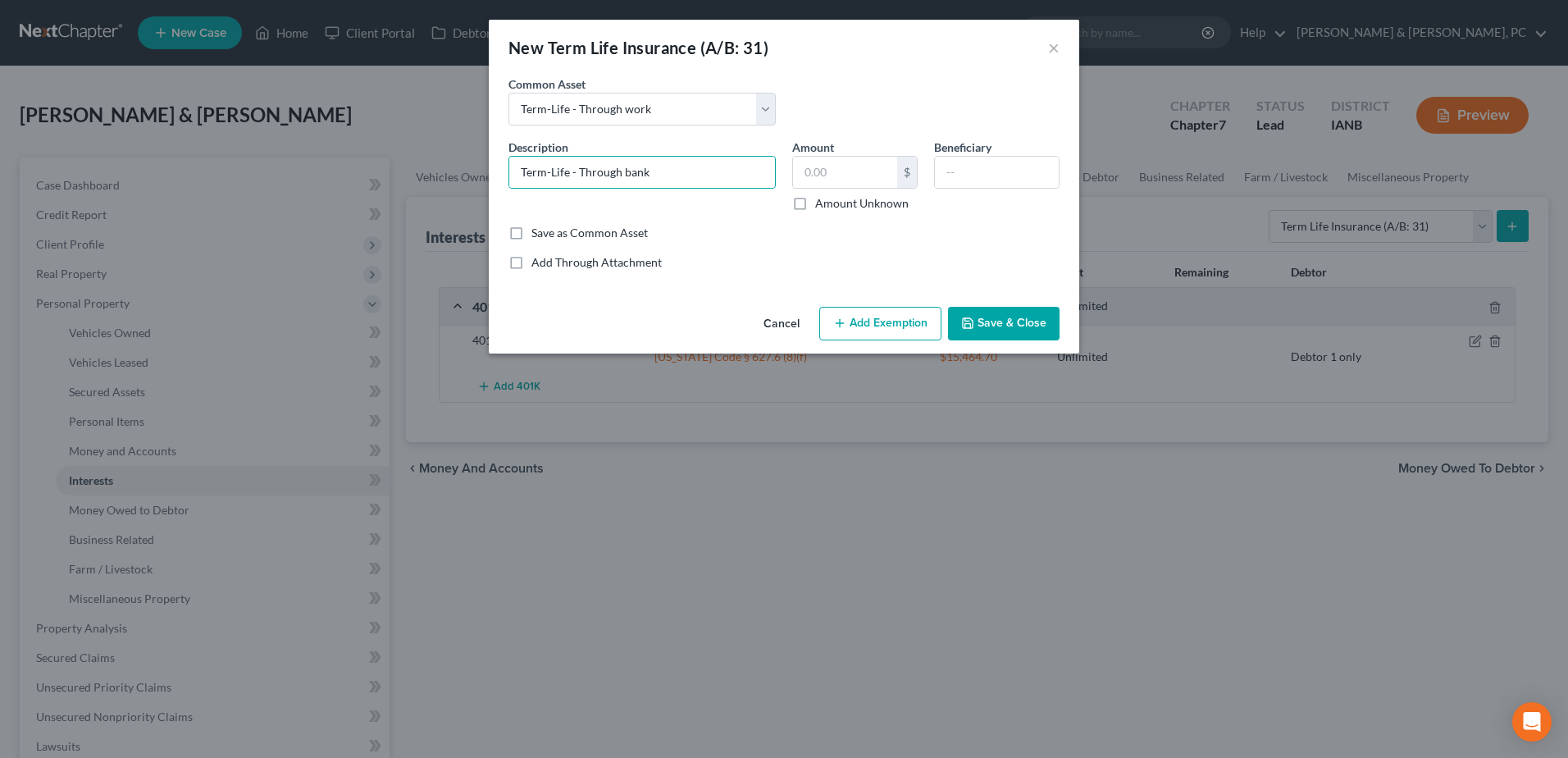
click at [889, 333] on button "Add Exemption" at bounding box center [880, 323] width 122 height 34
select select "2"
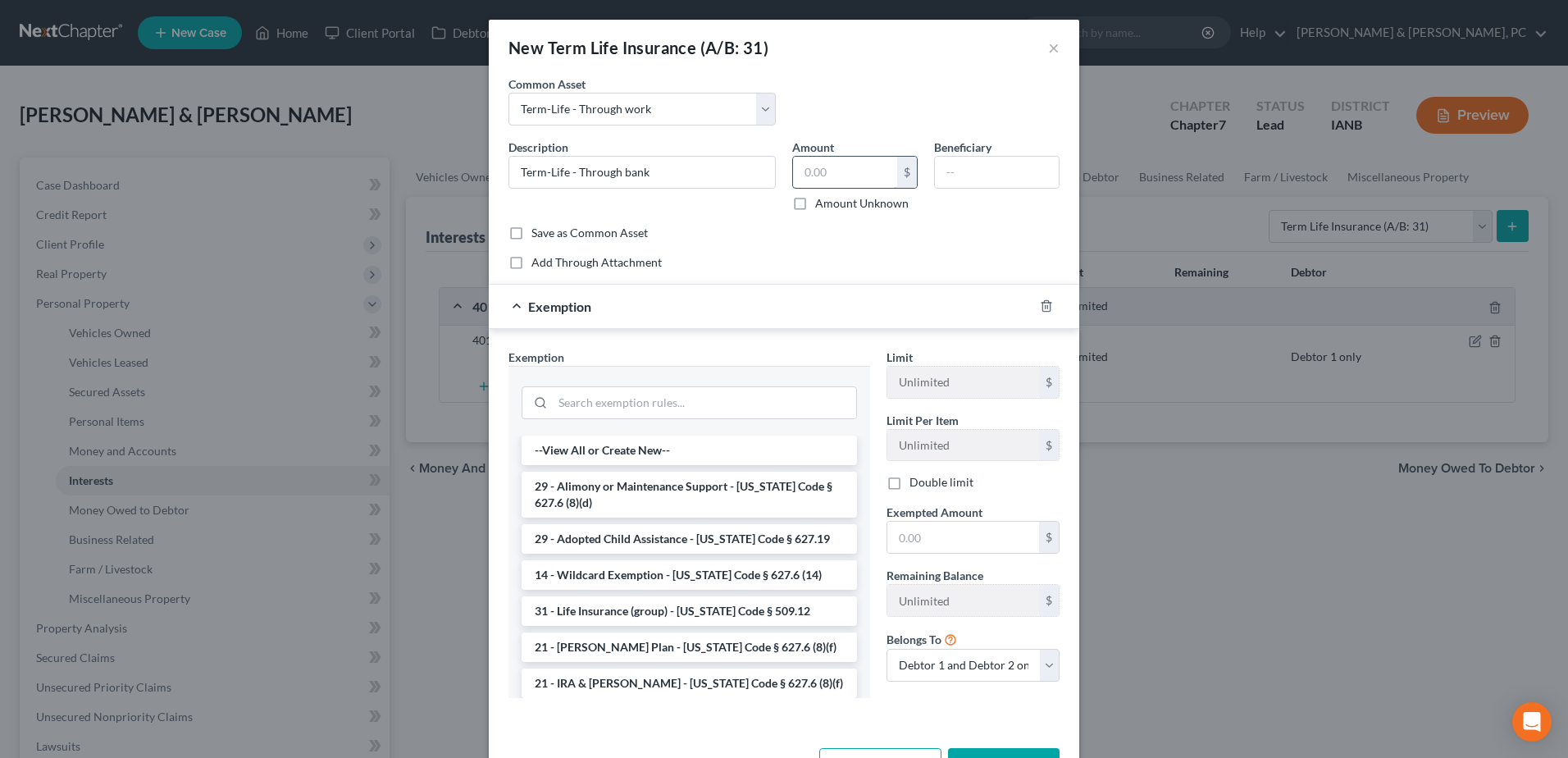
click at [838, 162] on input "text" at bounding box center [845, 171] width 105 height 31
type input "0.00"
click at [639, 409] on input "search" at bounding box center [704, 402] width 303 height 31
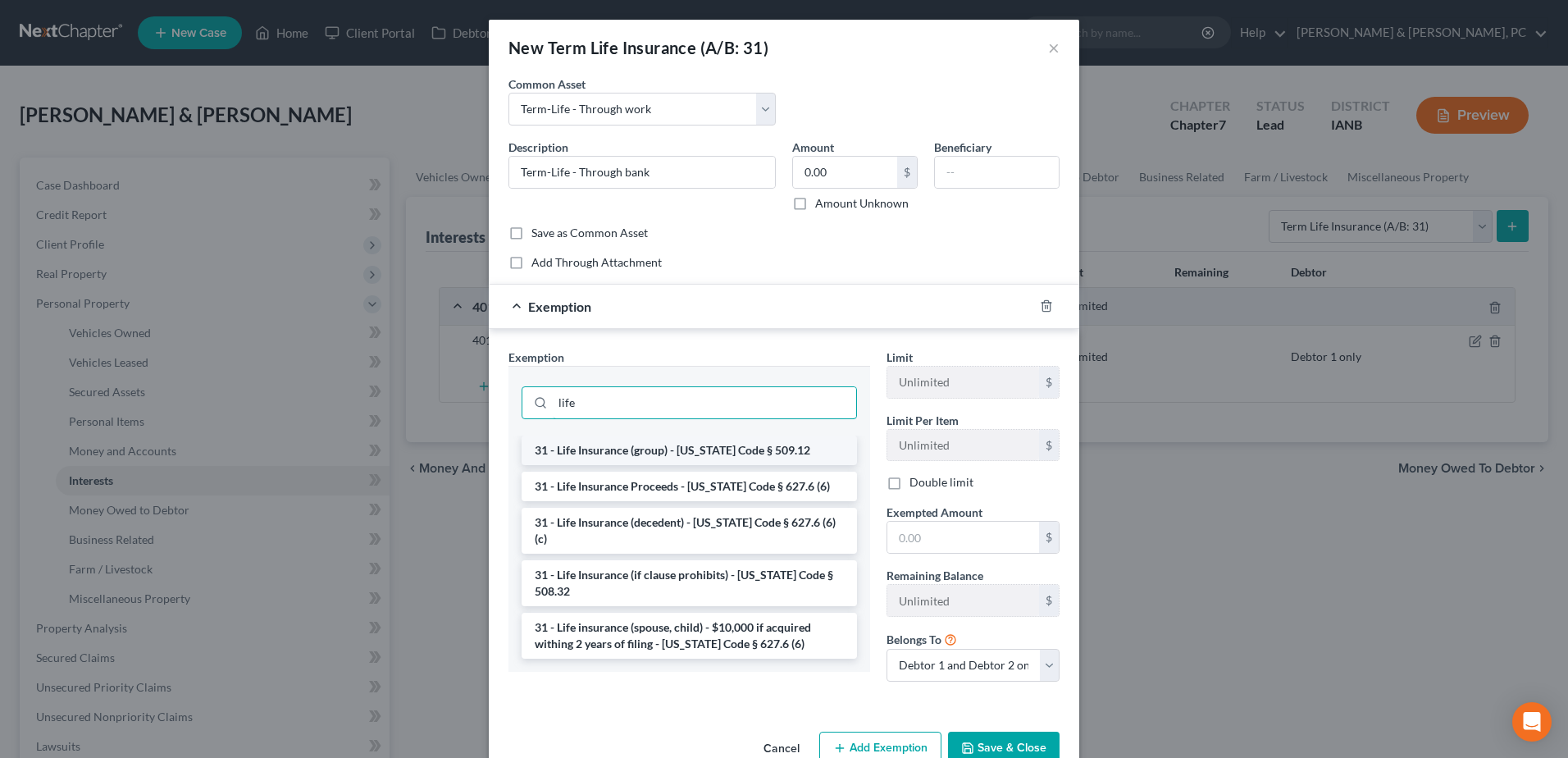
type input "life"
click at [668, 462] on li "31 - Life Insurance (group) - [US_STATE] Code § 509.12" at bounding box center [690, 451] width 336 height 30
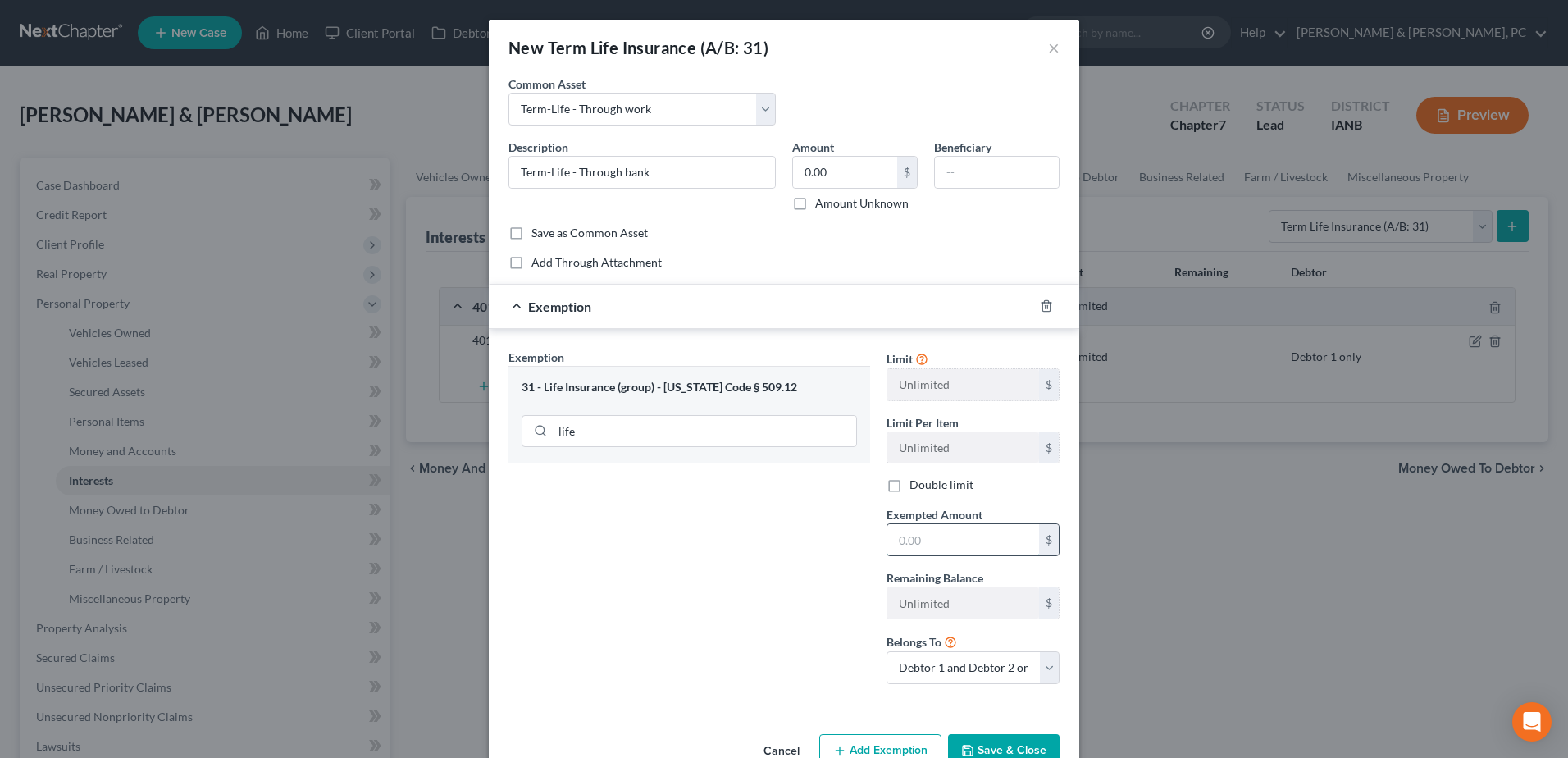
click at [920, 552] on input "text" at bounding box center [963, 539] width 152 height 31
type input "0.00"
click at [956, 670] on select "Debtor 1 only Debtor 2 only Debtor 1 and Debtor 2 only" at bounding box center [972, 667] width 173 height 32
select select "1"
click at [886, 651] on select "Debtor 1 only Debtor 2 only Debtor 1 and Debtor 2 only" at bounding box center [972, 667] width 173 height 32
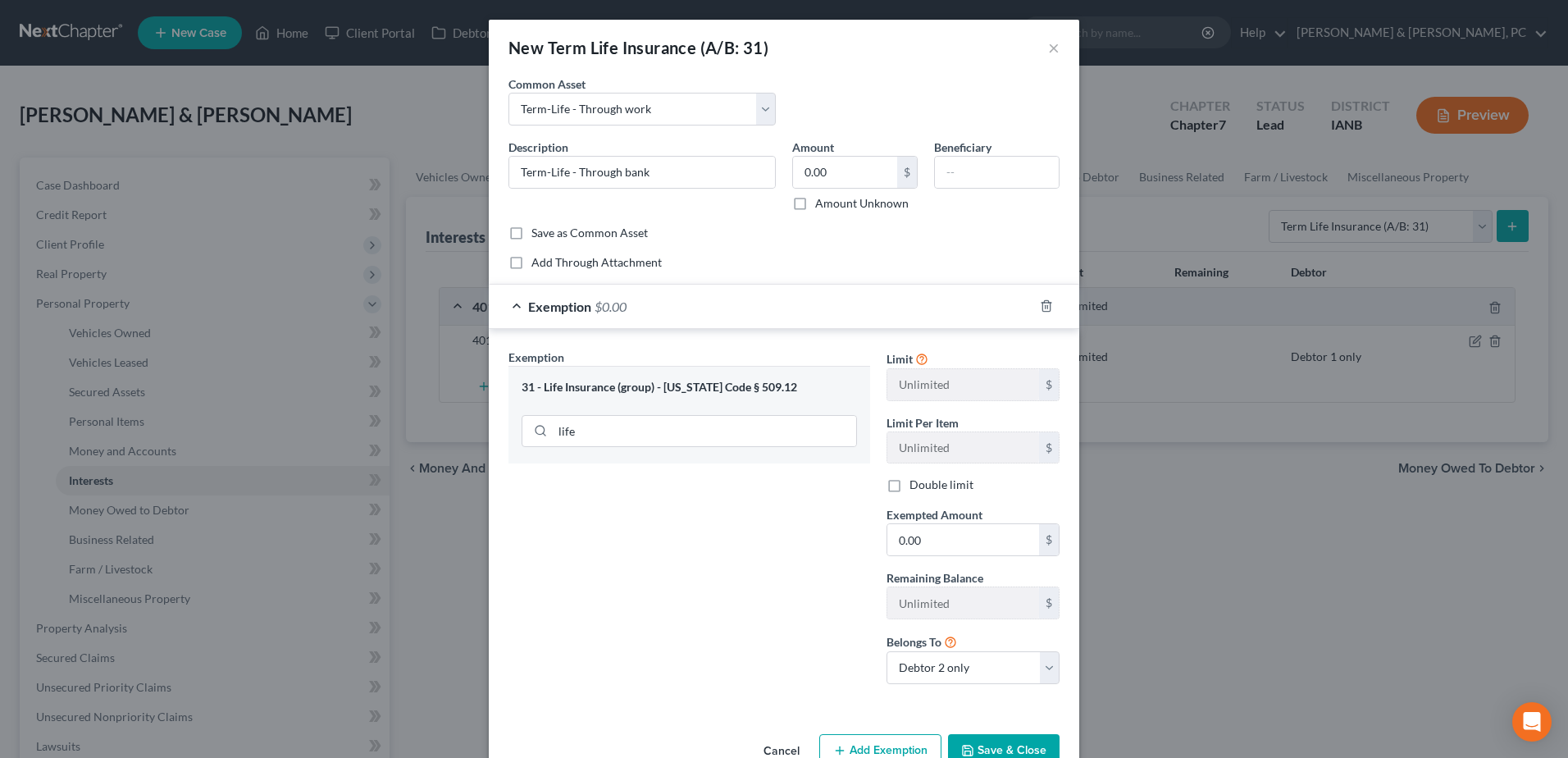
click at [961, 744] on icon "button" at bounding box center [967, 750] width 13 height 13
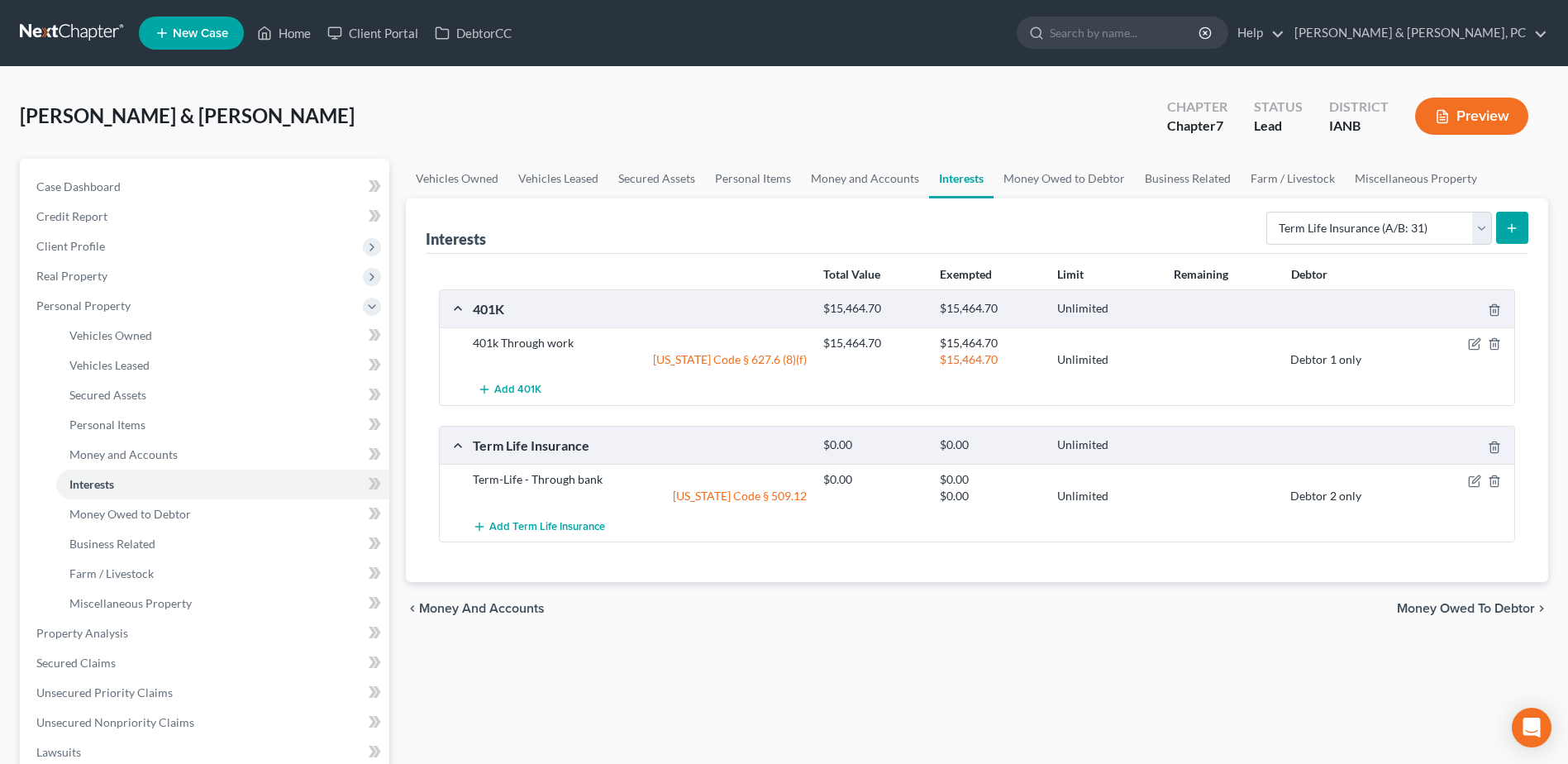
click at [560, 644] on div "Vehicles Owned Vehicles Leased Secured Assets Personal Items Money and Accounts…" at bounding box center [977, 651] width 1159 height 984
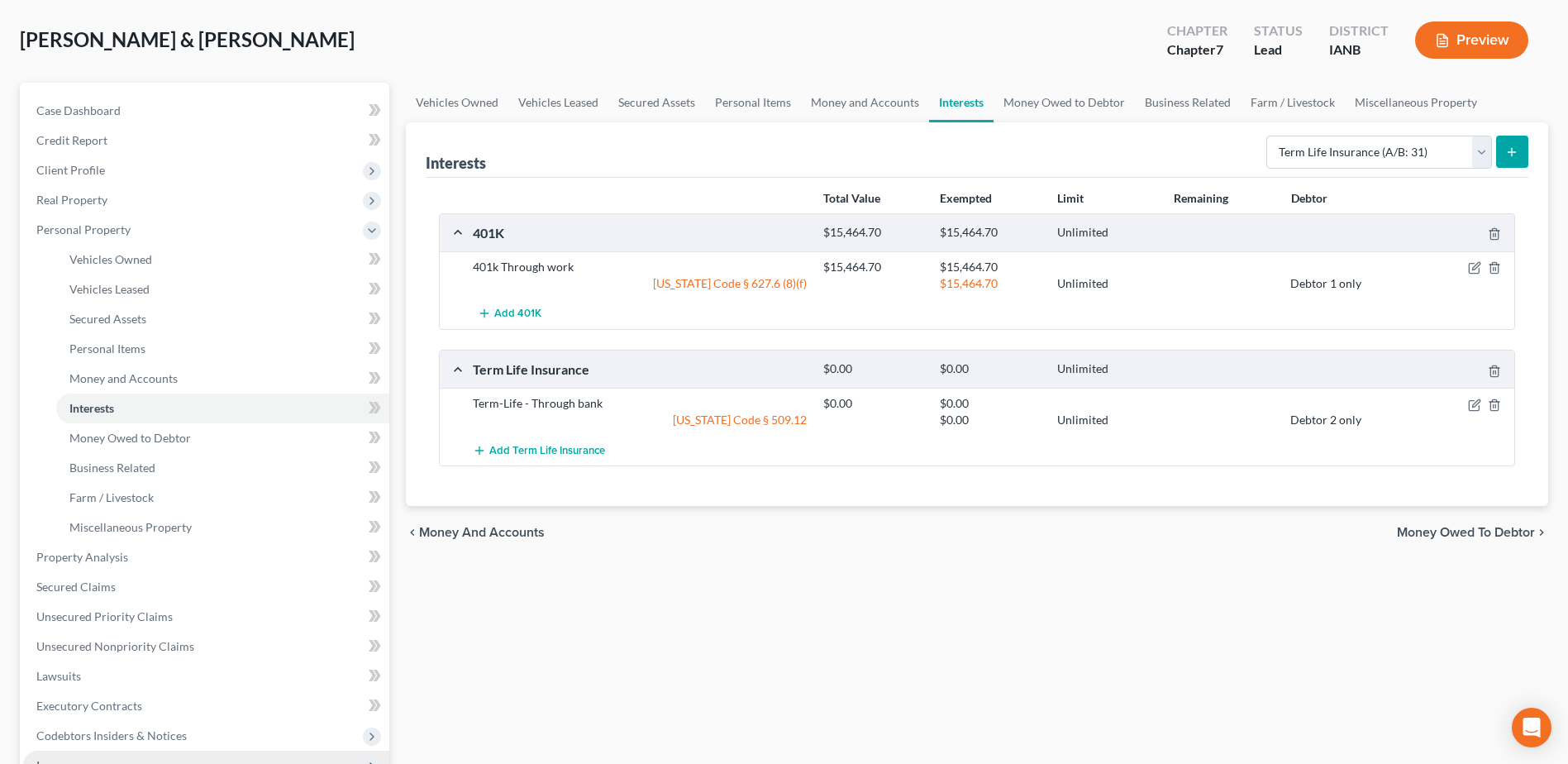
scroll to position [166, 0]
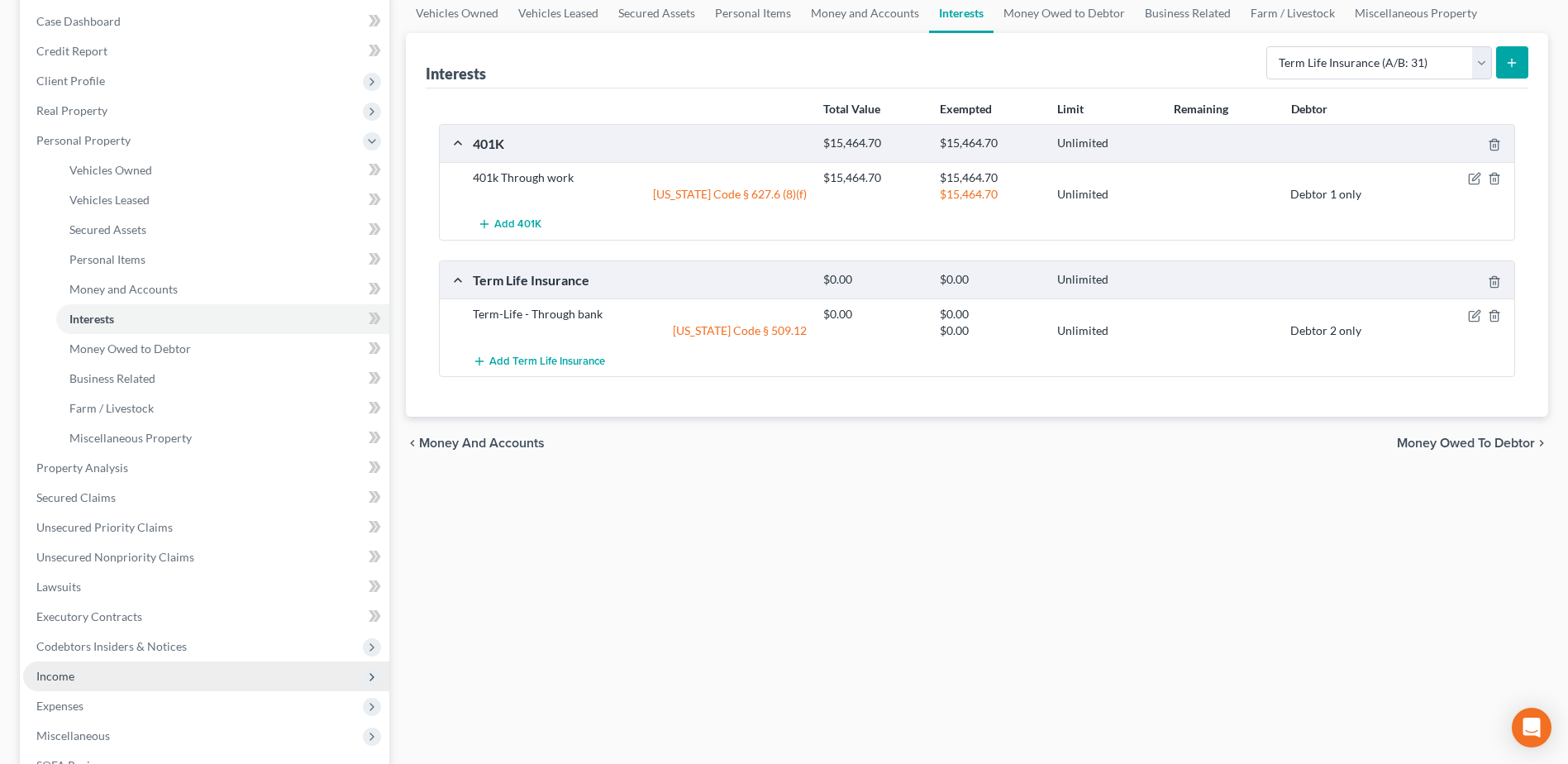
click at [97, 666] on span "Income" at bounding box center [206, 676] width 367 height 30
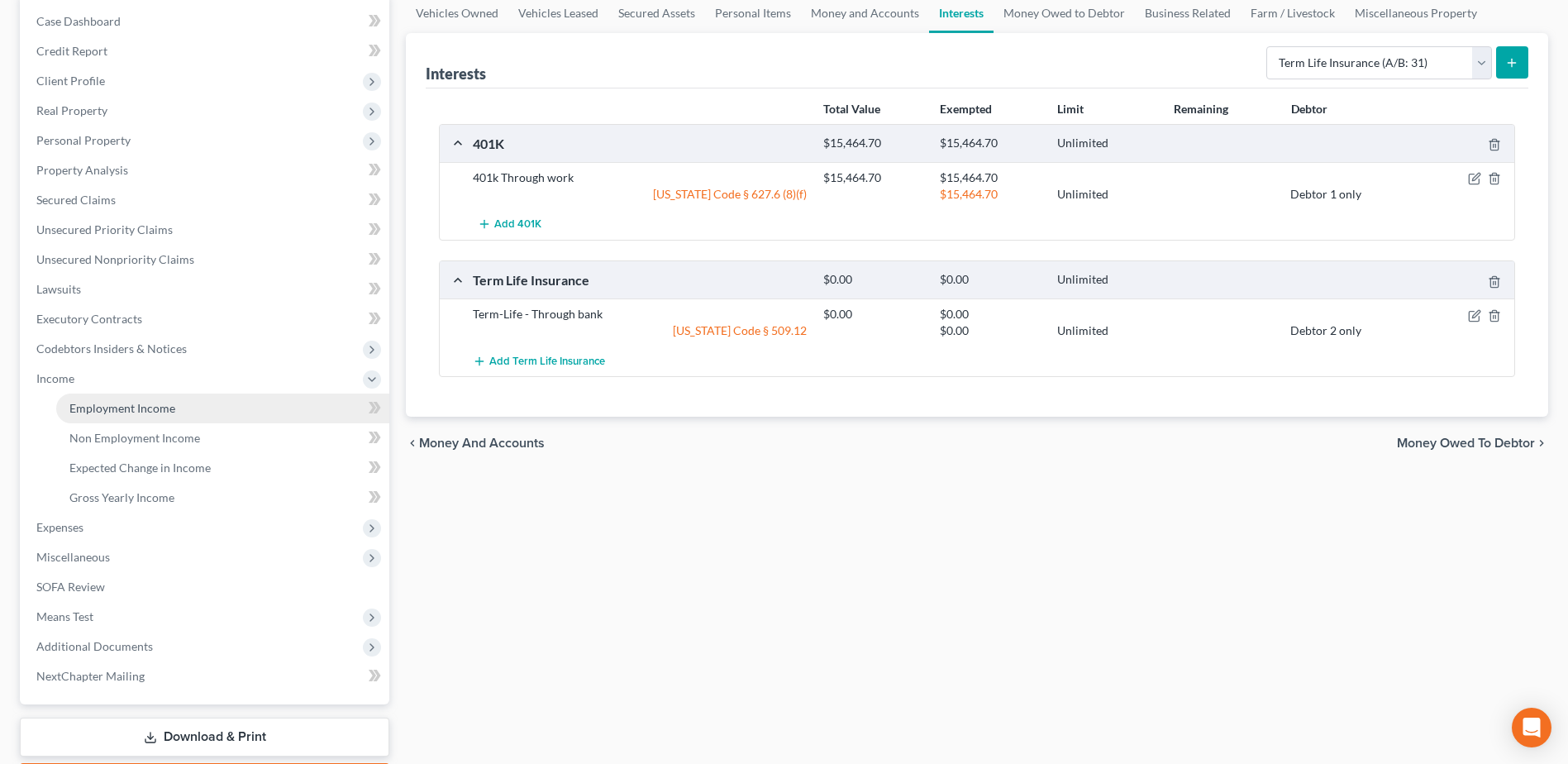
click at [145, 405] on span "Employment Income" at bounding box center [121, 408] width 105 height 14
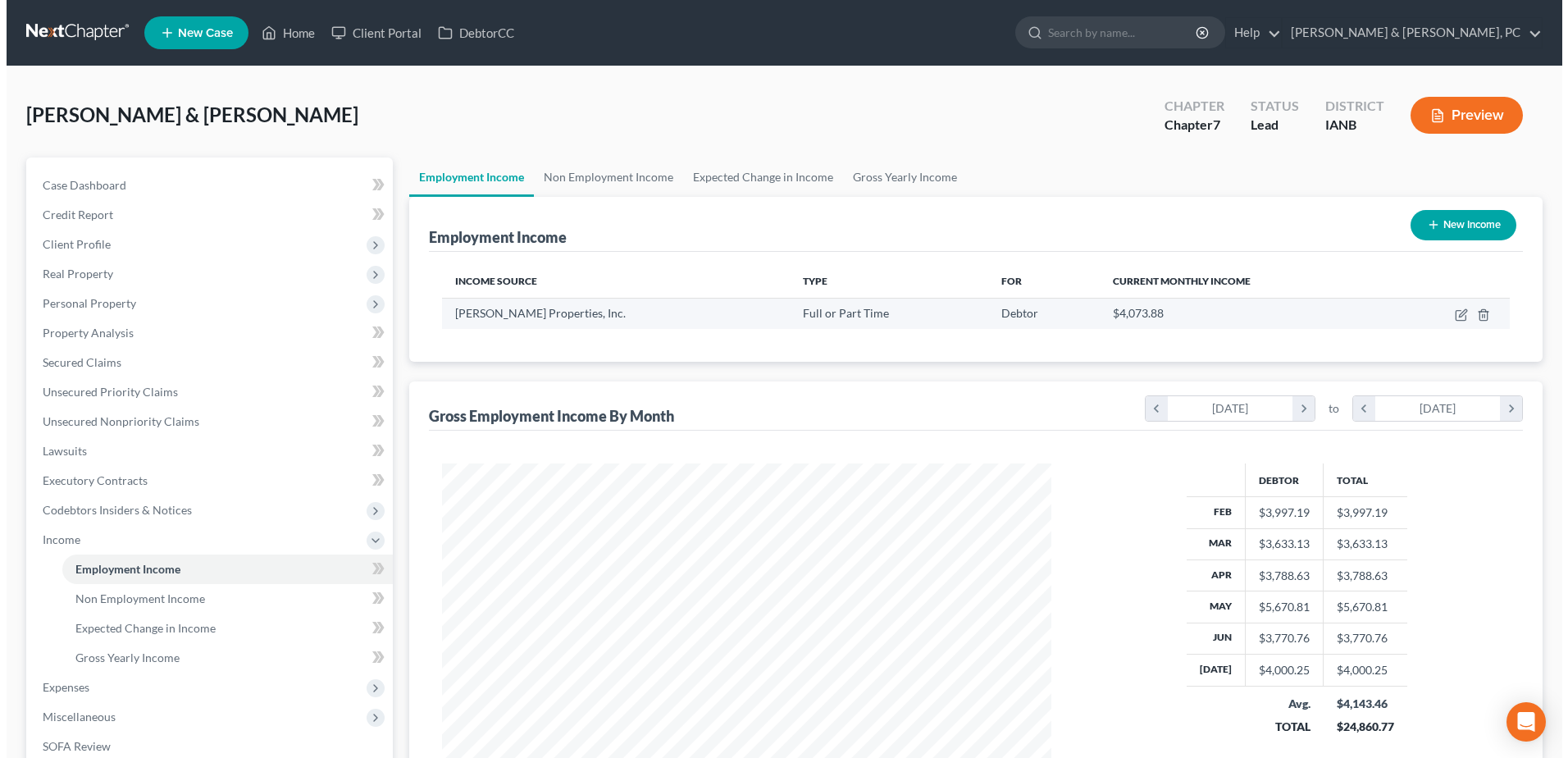
scroll to position [304, 641]
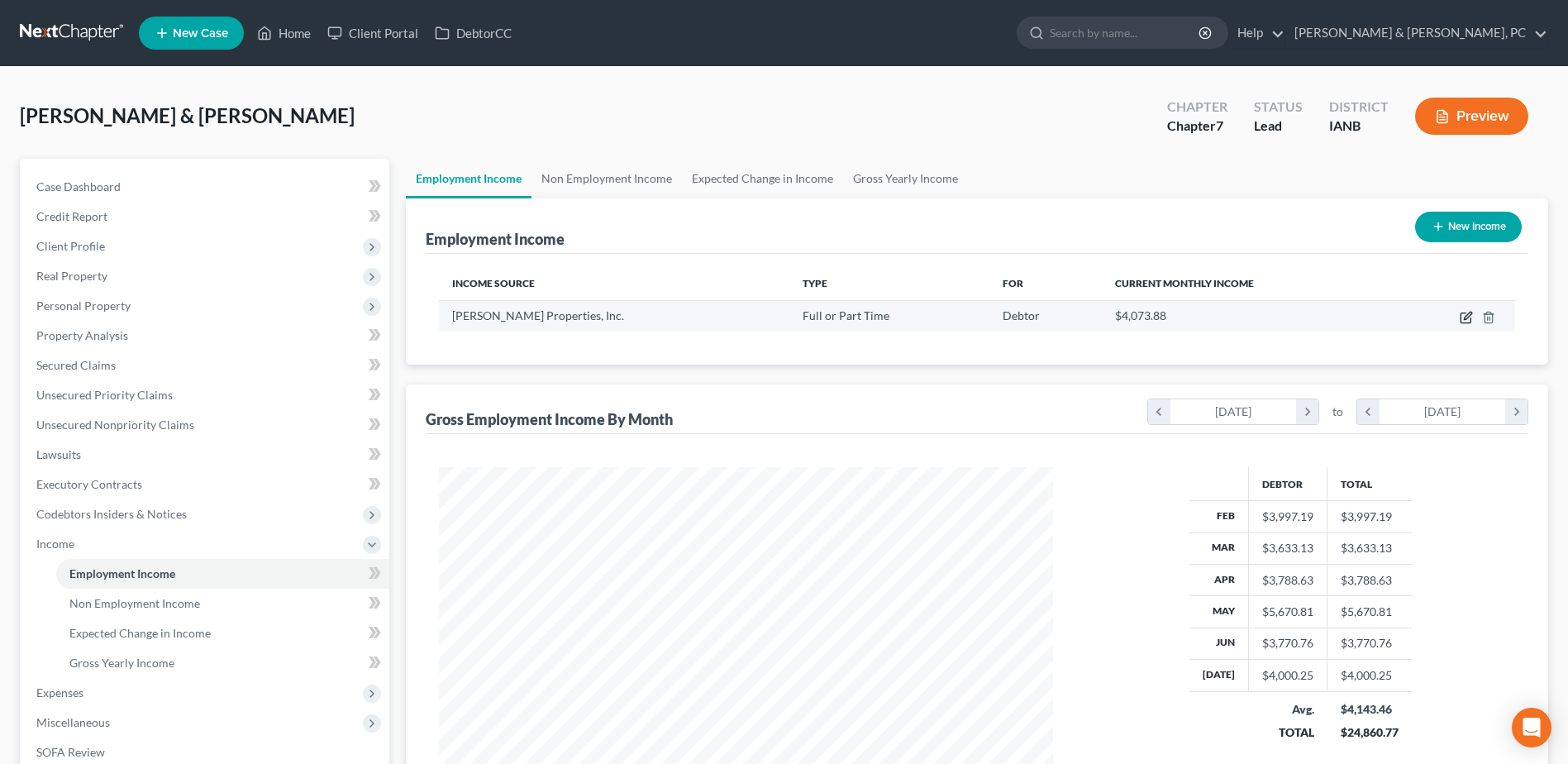
click at [1464, 316] on icon "button" at bounding box center [1466, 317] width 13 height 13
select select "0"
select select "16"
select select "2"
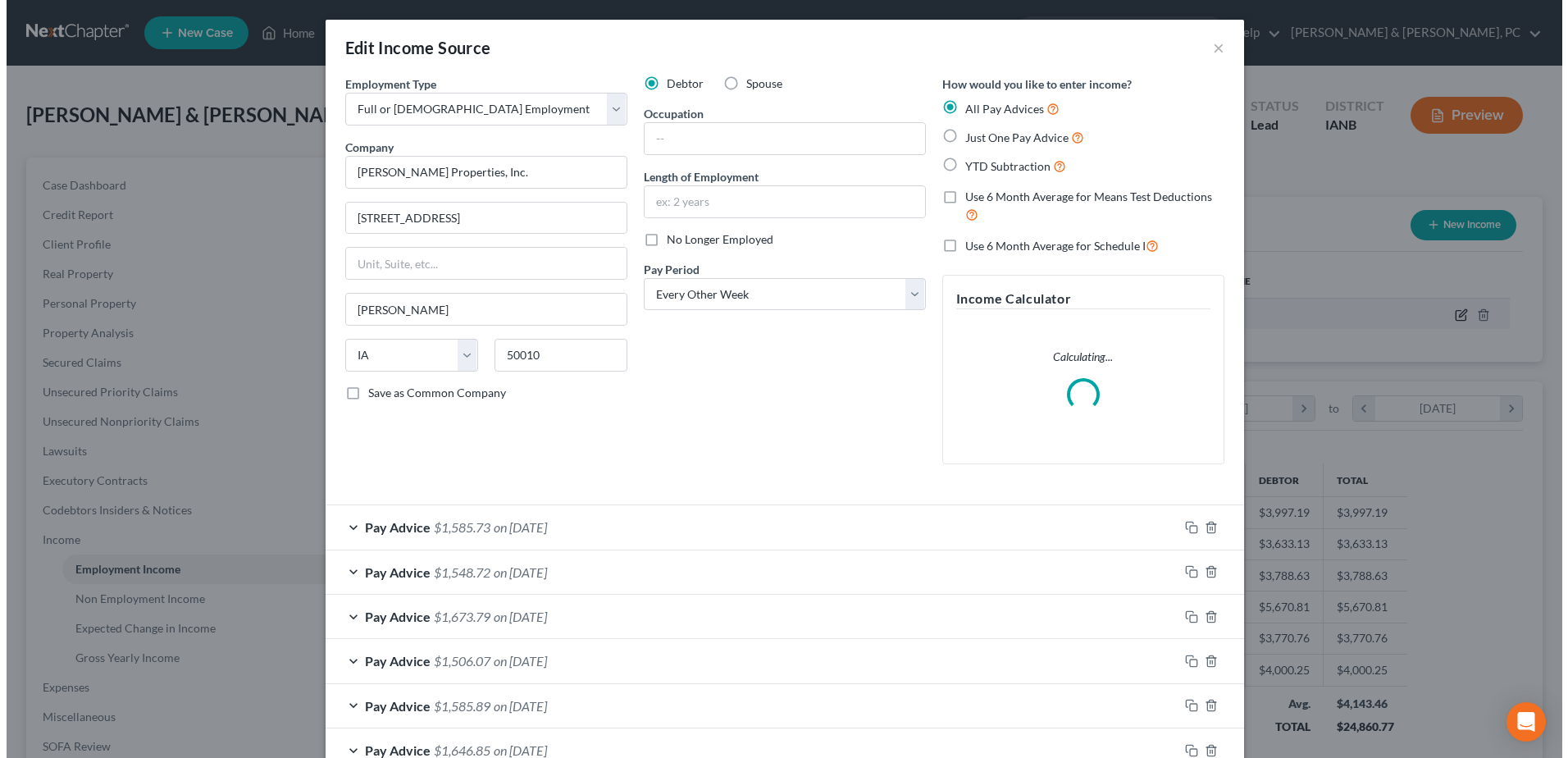
scroll to position [307, 647]
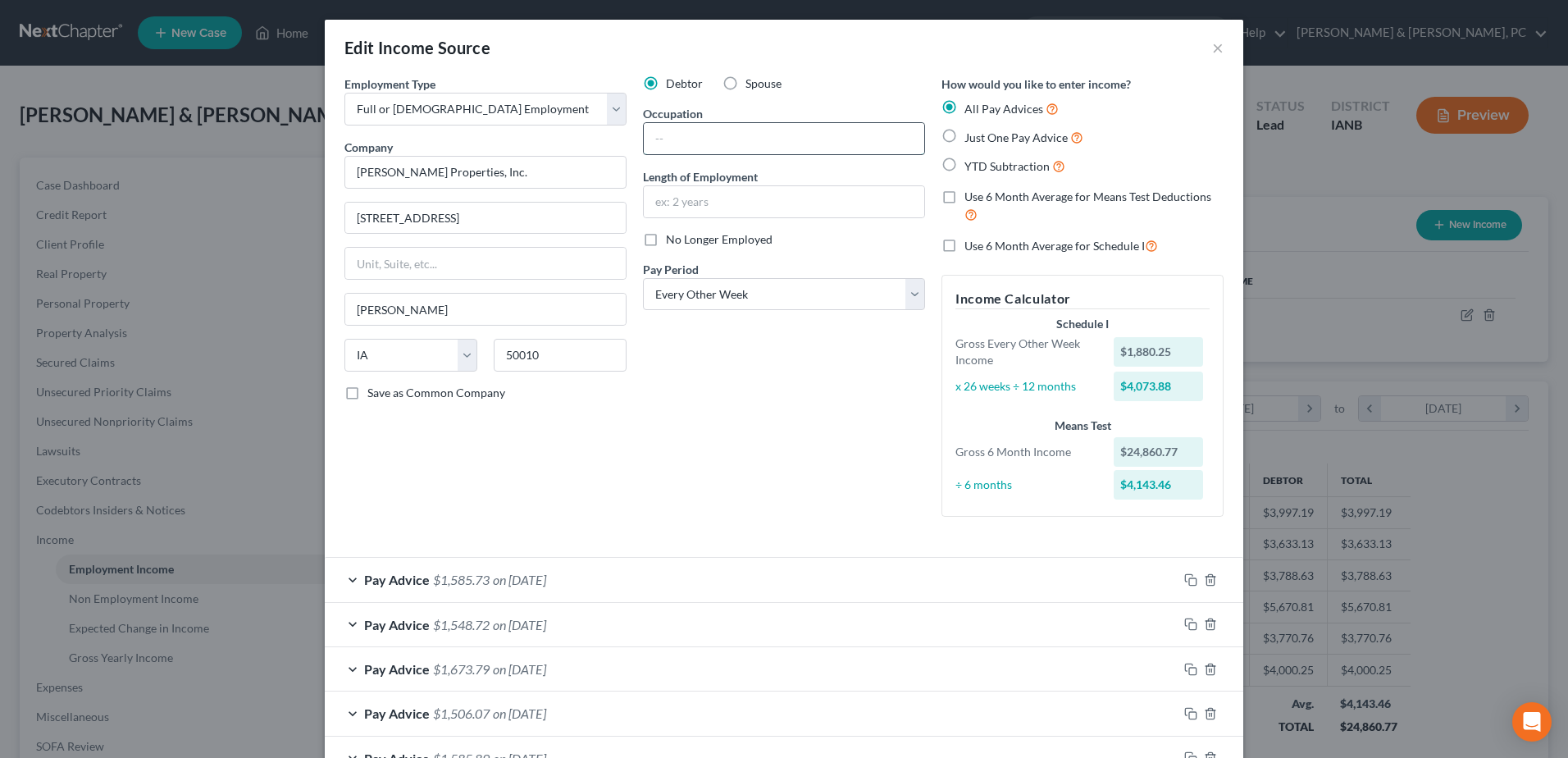
click at [705, 143] on input "text" at bounding box center [784, 138] width 280 height 31
type input "Maintenance"
type input "3 Years"
click at [752, 416] on div "Debtor Spouse Occupation Maintenance Length of Employment 3 Years No Longer Emp…" at bounding box center [784, 302] width 299 height 454
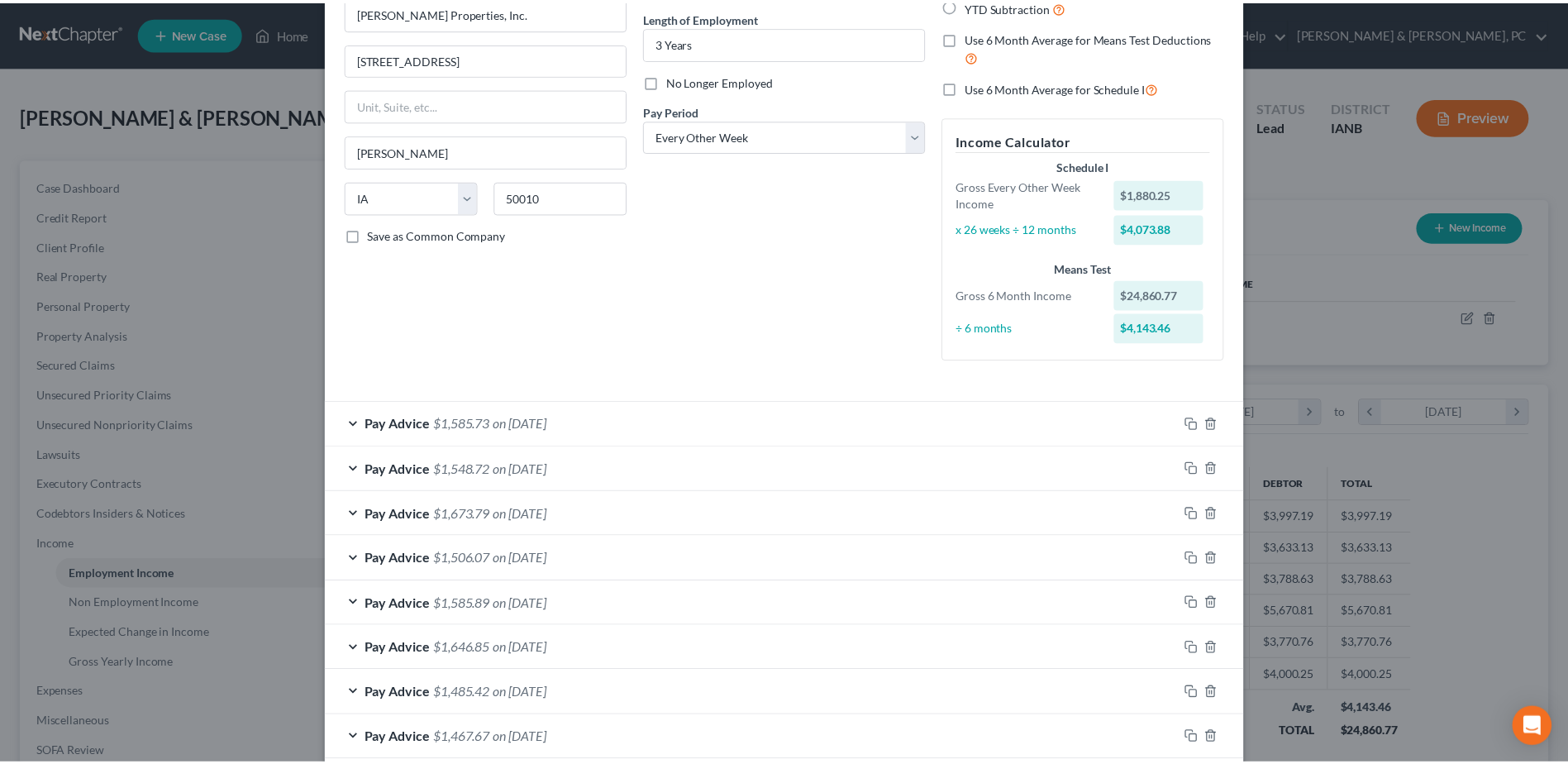
scroll to position [563, 0]
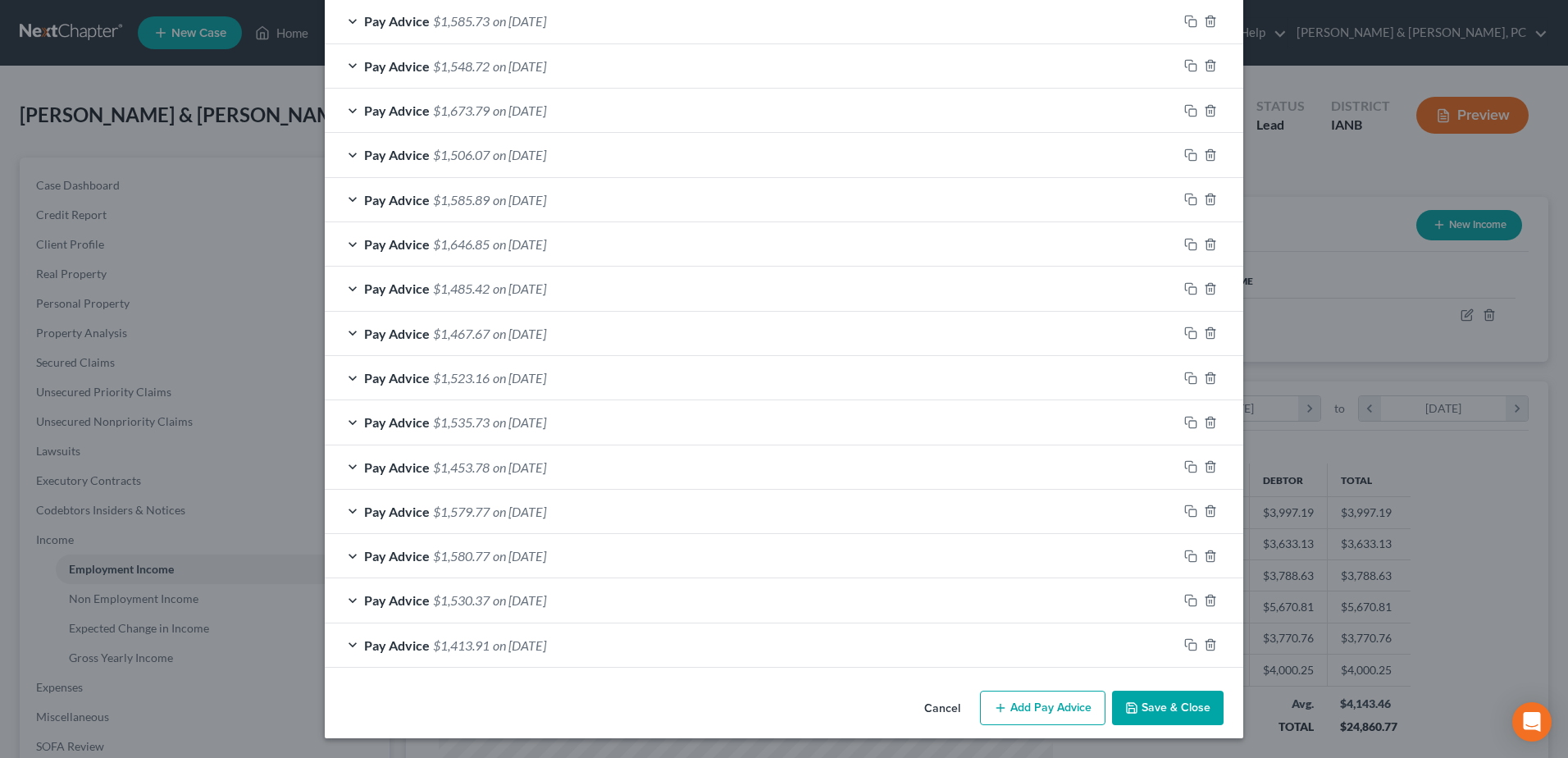
click at [1170, 719] on button "Save & Close" at bounding box center [1167, 707] width 112 height 34
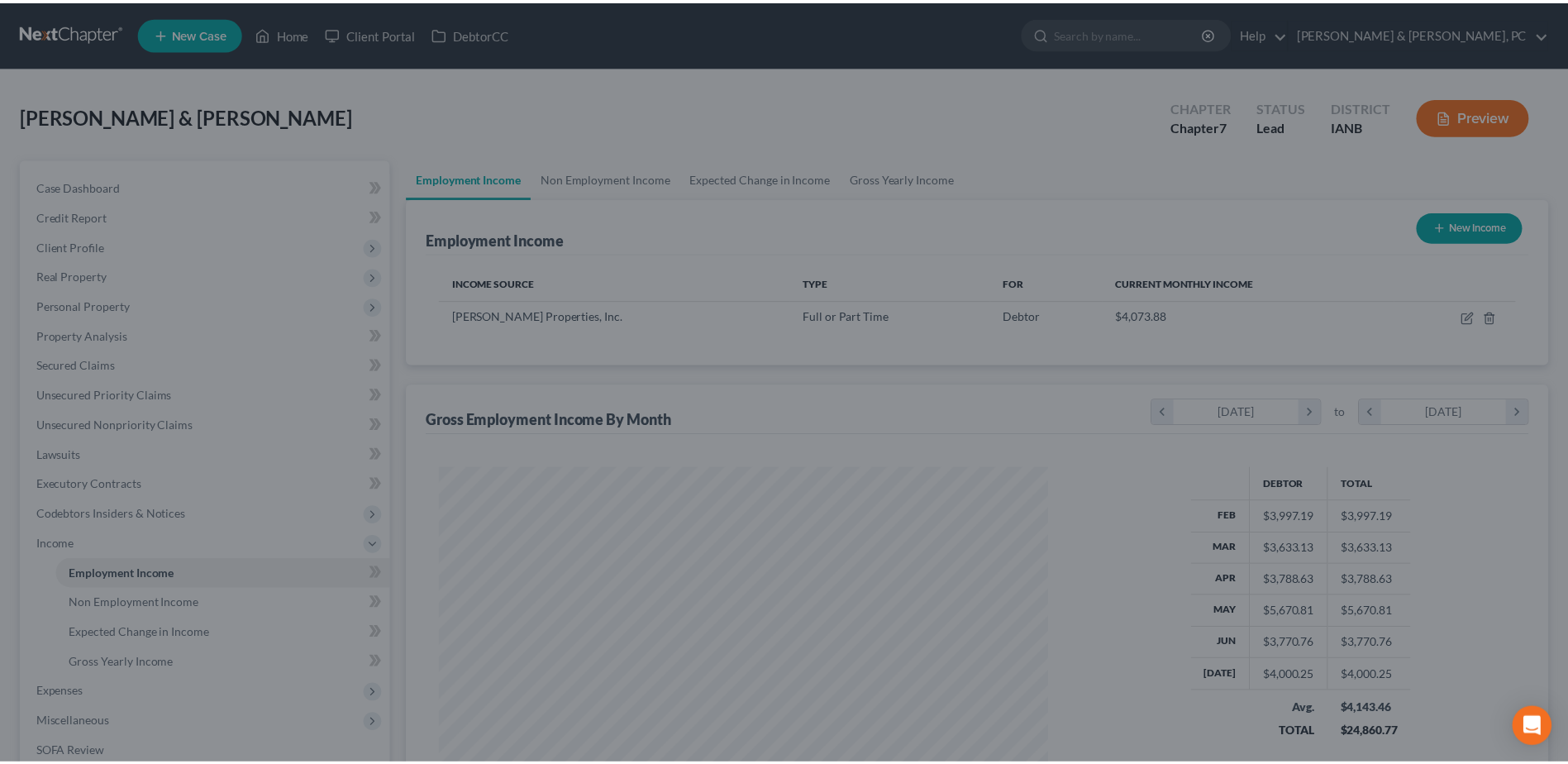
scroll to position [826104, 825849]
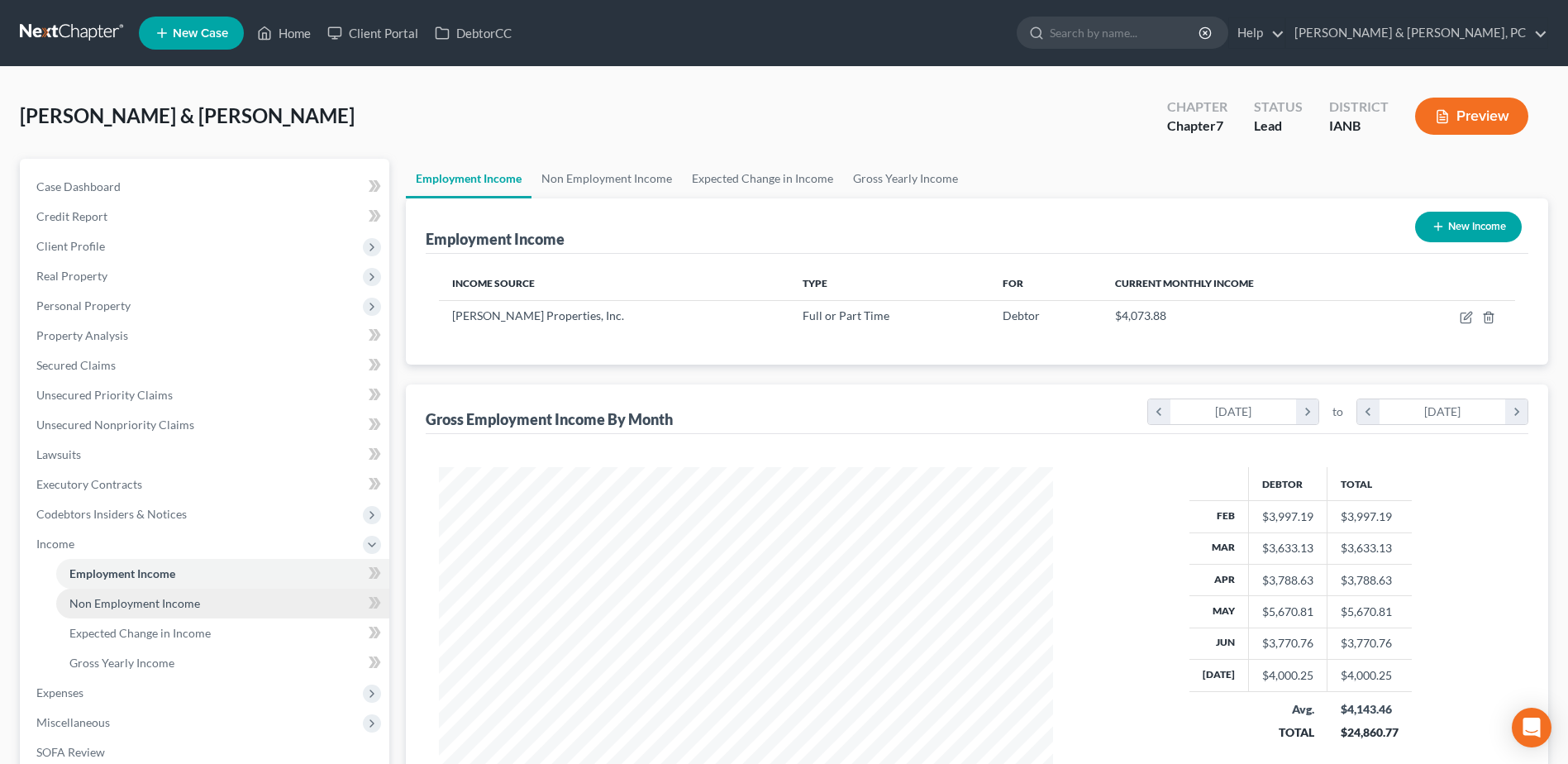
click at [218, 598] on link "Non Employment Income" at bounding box center [222, 604] width 333 height 30
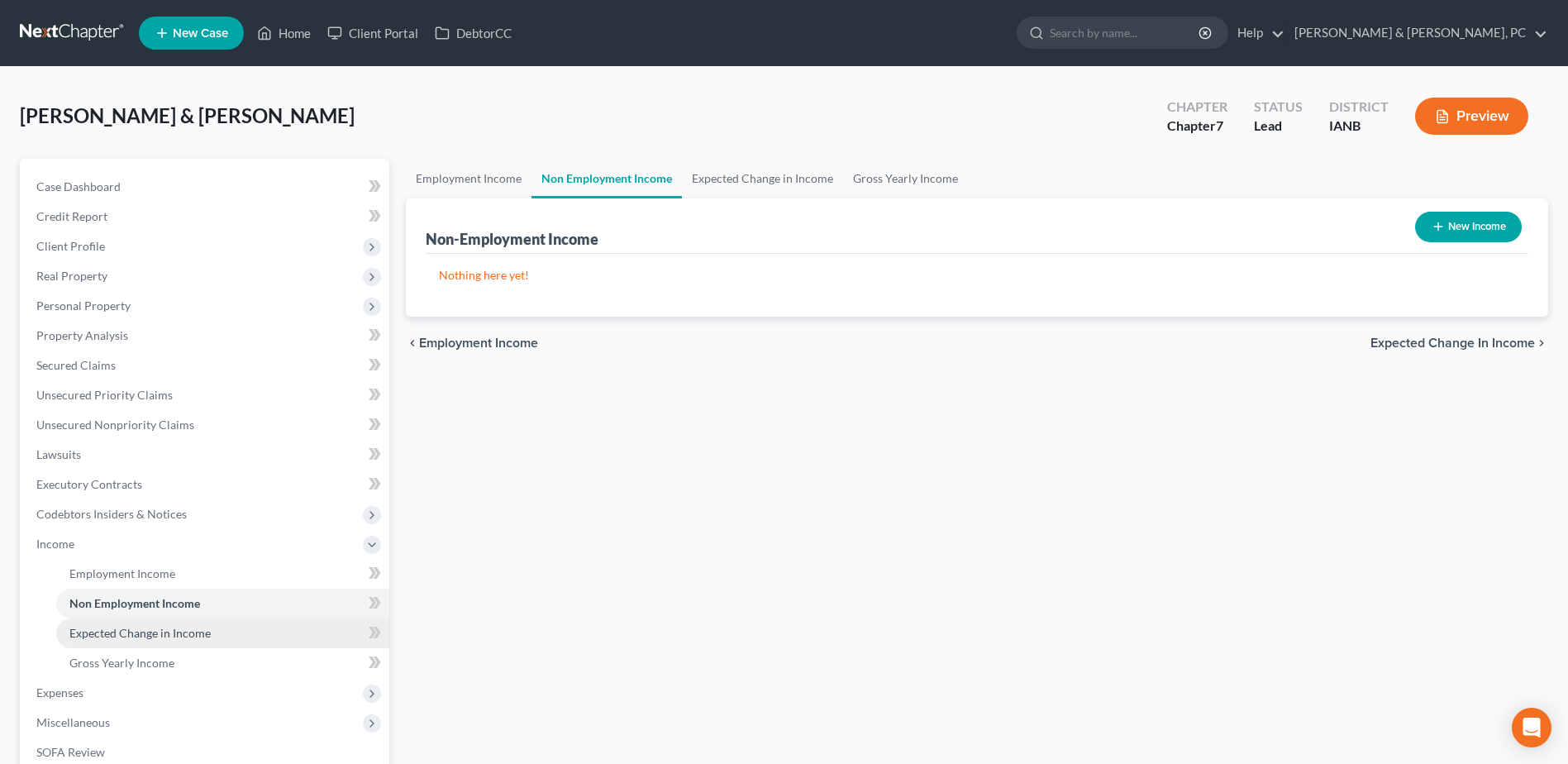
click at [212, 639] on link "Expected Change in Income" at bounding box center [222, 633] width 333 height 30
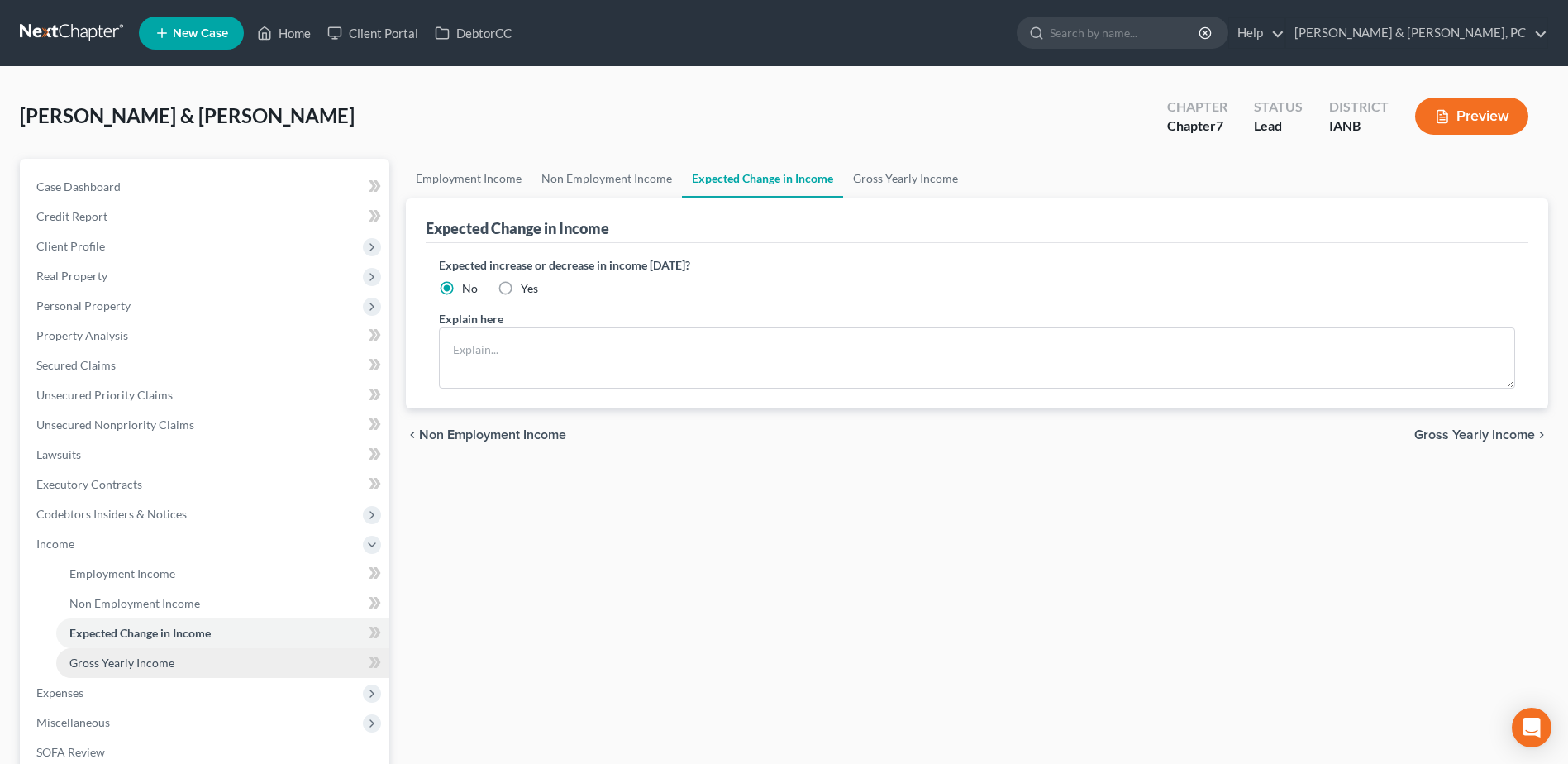
click at [205, 662] on link "Gross Yearly Income" at bounding box center [222, 663] width 333 height 30
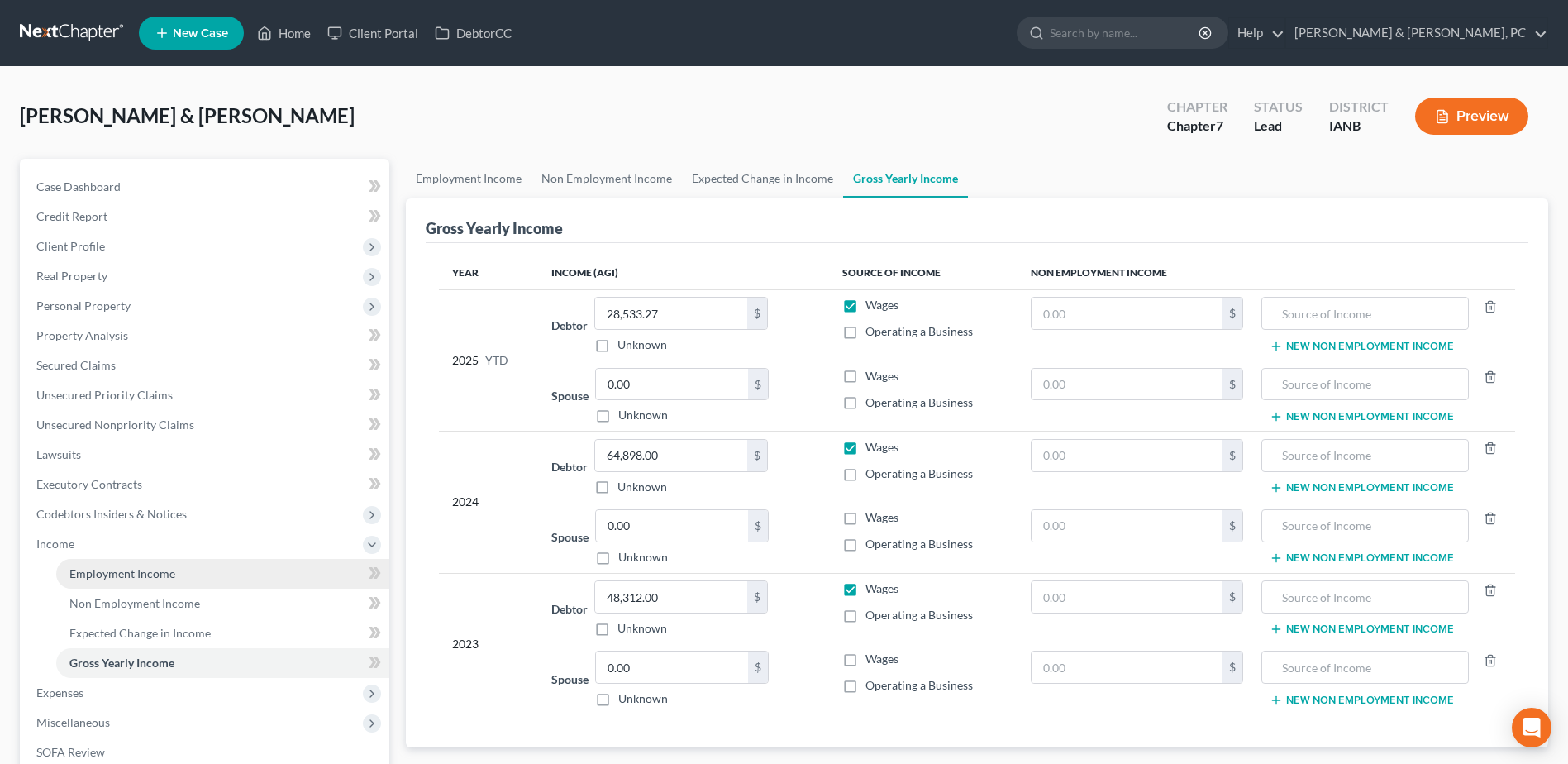
click at [175, 570] on link "Employment Income" at bounding box center [222, 574] width 333 height 30
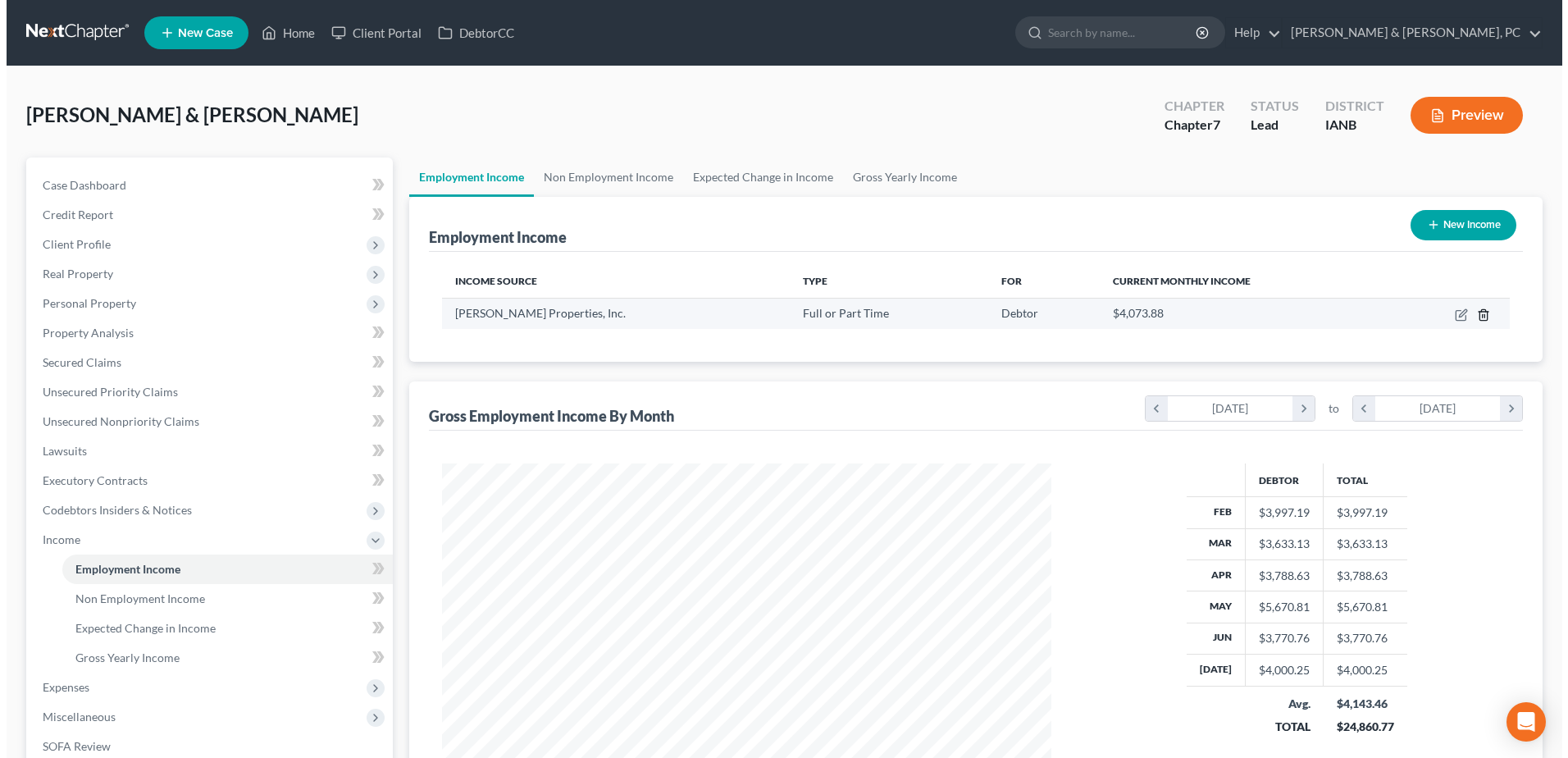
scroll to position [304, 641]
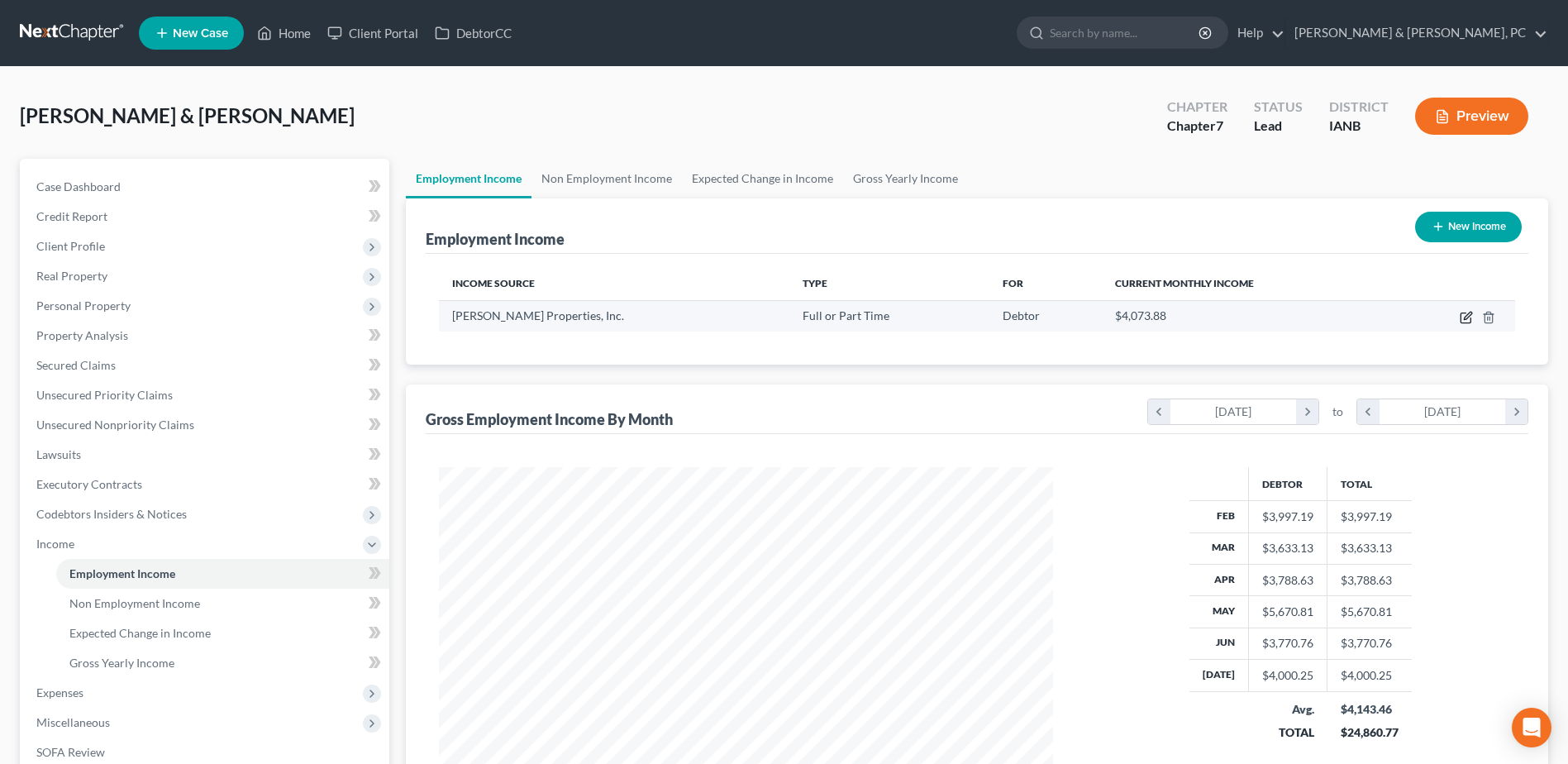
click at [1461, 319] on icon "button" at bounding box center [1464, 318] width 10 height 10
select select "0"
select select "16"
select select "2"
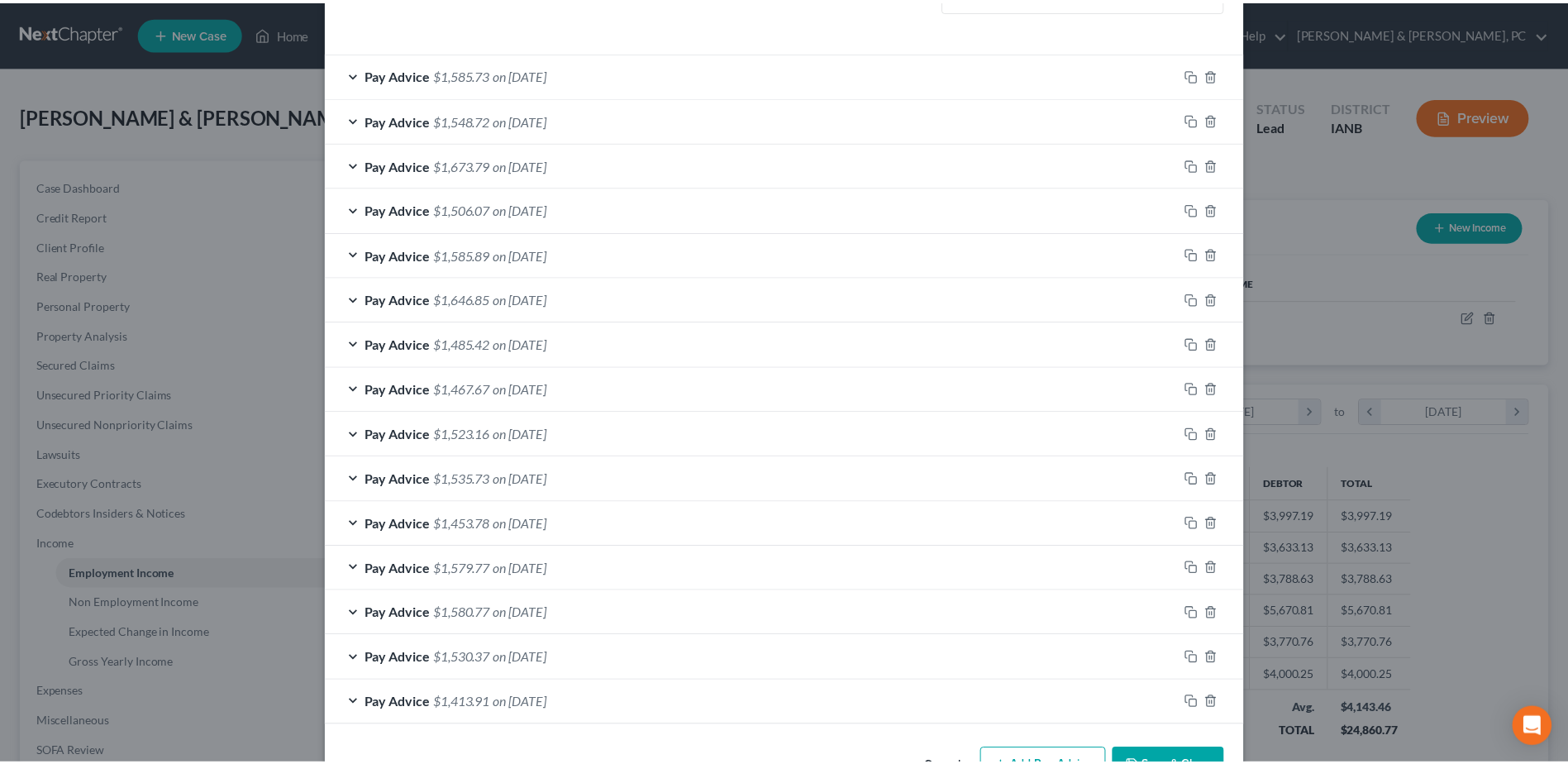
scroll to position [563, 0]
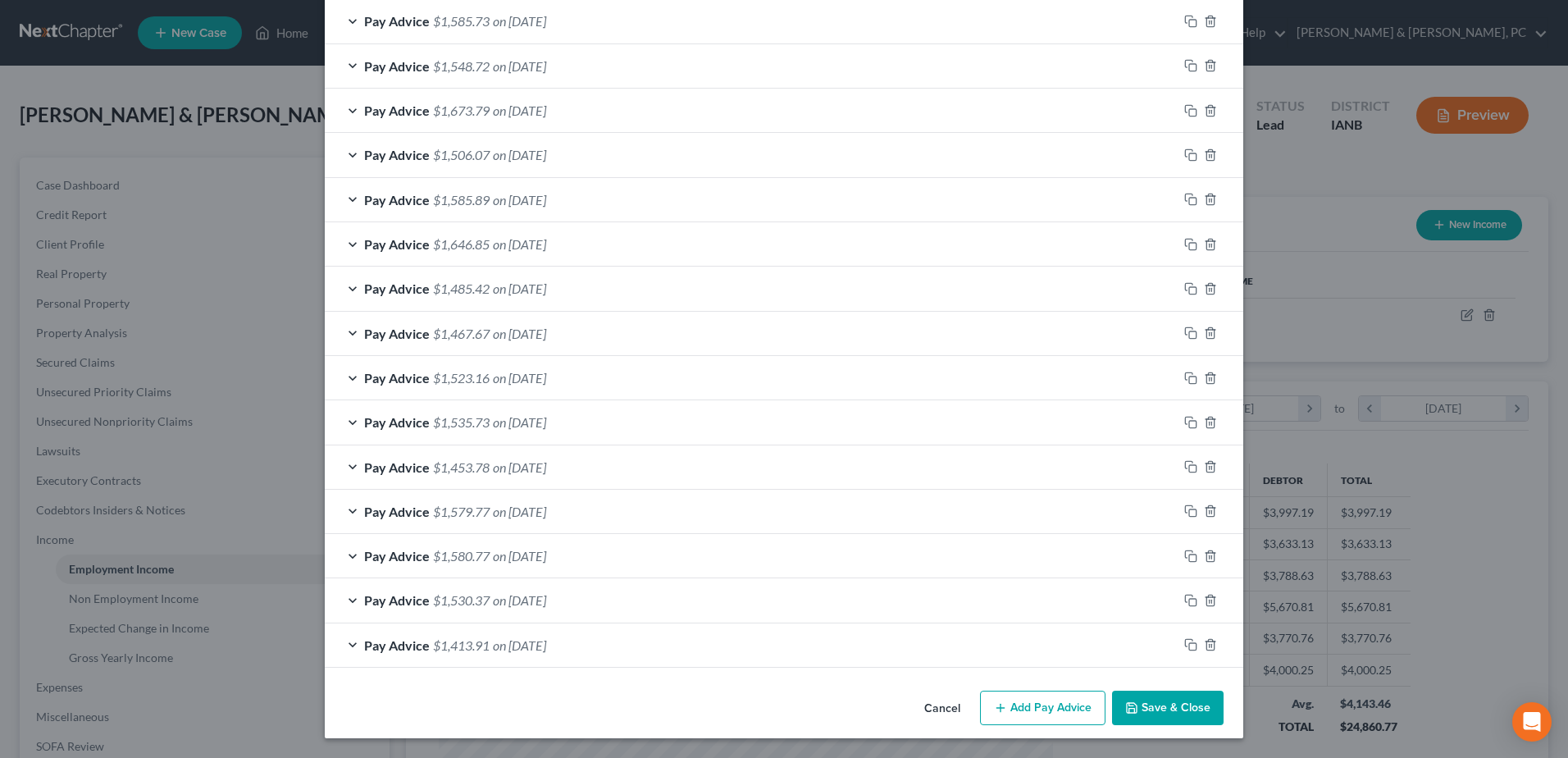
click at [927, 709] on button "Cancel" at bounding box center [942, 708] width 62 height 32
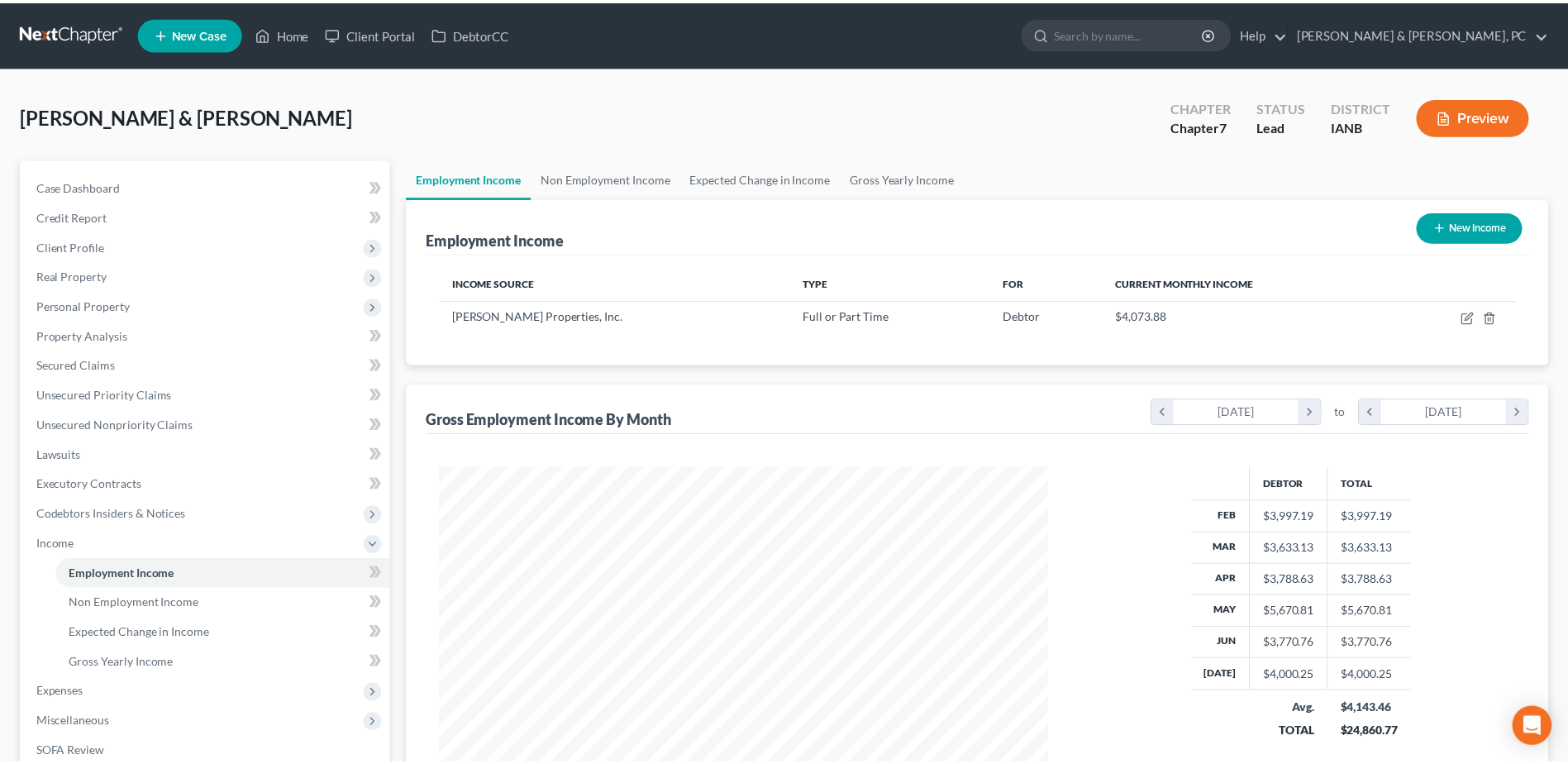
scroll to position [826104, 825849]
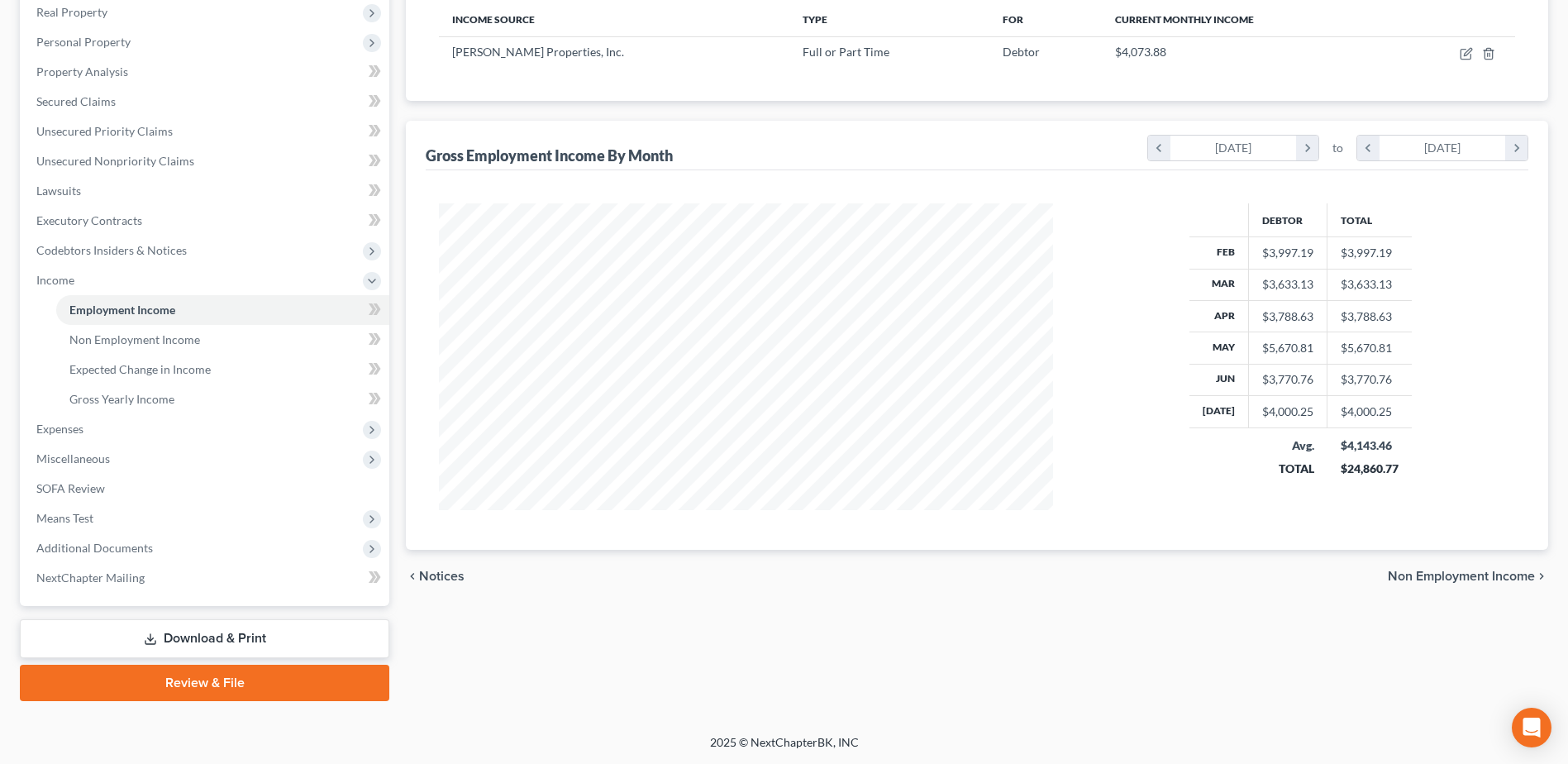
drag, startPoint x: 156, startPoint y: 627, endPoint x: 205, endPoint y: 609, distance: 52.2
click at [156, 627] on link "Download & Print" at bounding box center [204, 638] width 369 height 39
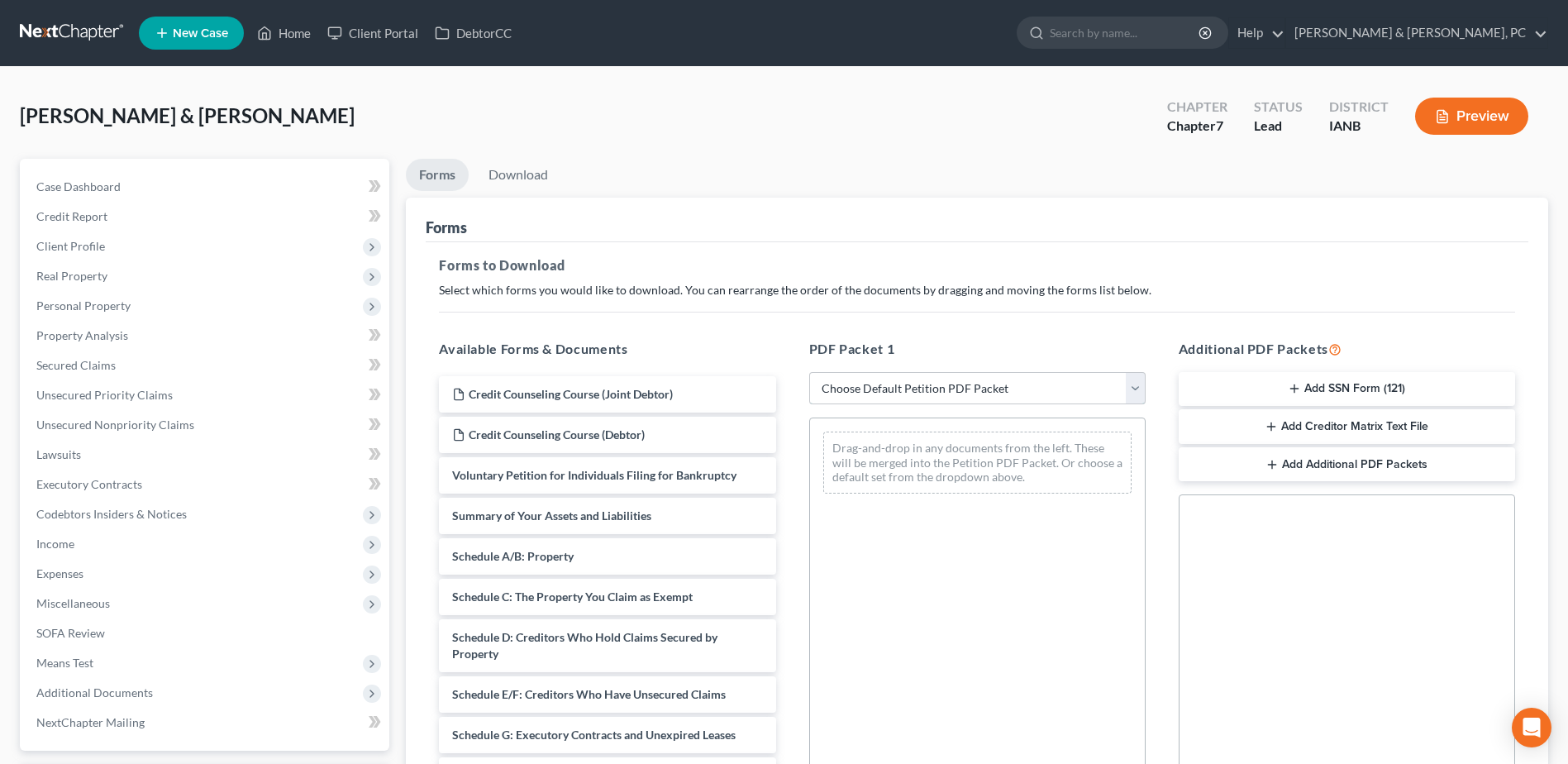
click at [855, 380] on select "Choose Default Petition PDF Packet Complete Bankruptcy Petition (all forms and …" at bounding box center [977, 388] width 336 height 33
select select "0"
click at [809, 372] on select "Choose Default Petition PDF Packet Complete Bankruptcy Petition (all forms and …" at bounding box center [977, 388] width 336 height 33
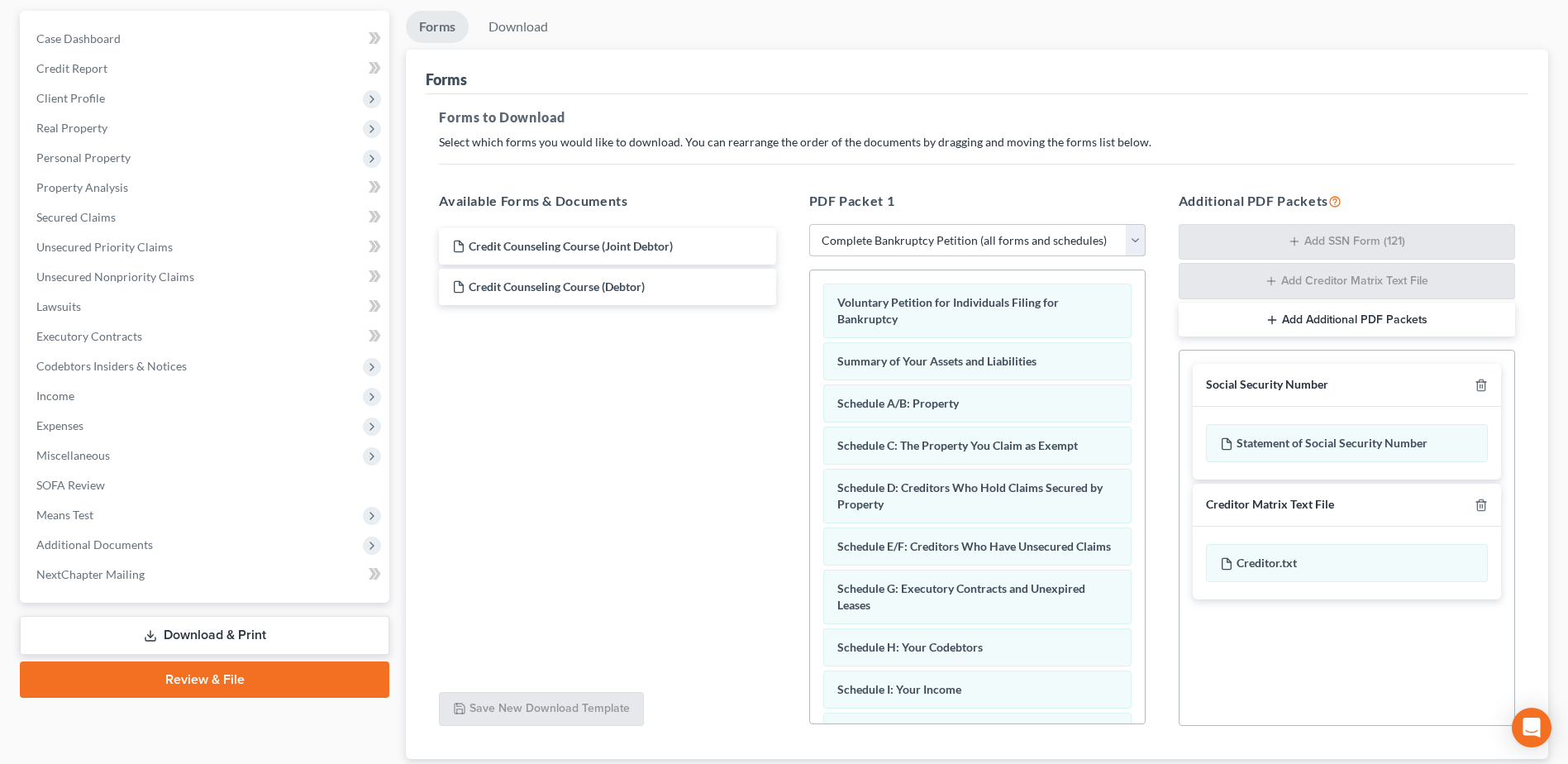
scroll to position [259, 0]
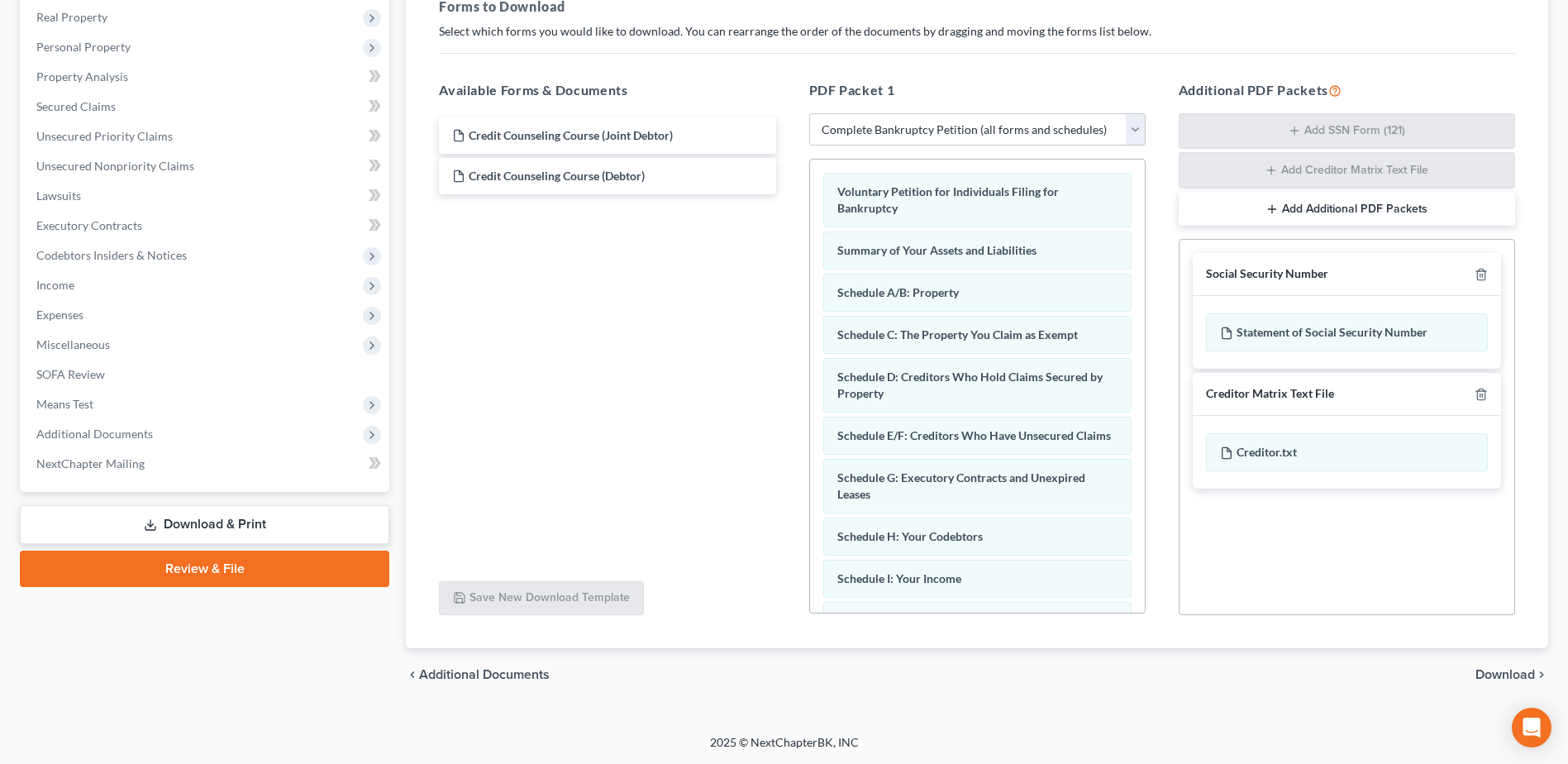
click at [1506, 668] on span "Download" at bounding box center [1504, 674] width 59 height 13
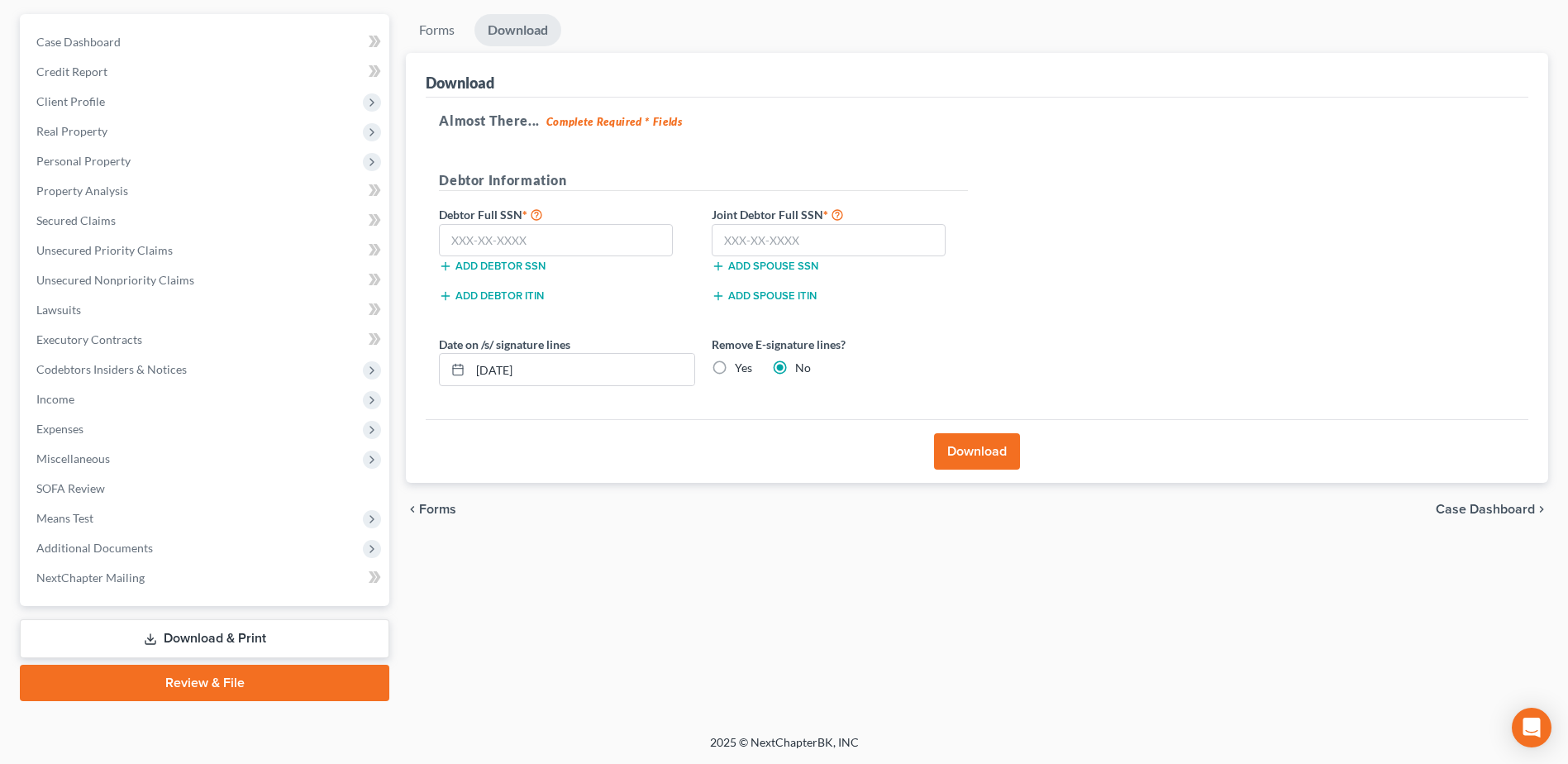
scroll to position [144, 0]
click at [493, 229] on input "text" at bounding box center [556, 240] width 234 height 33
paste input "360-70-0118"
type input "360-70-0118"
click at [768, 232] on input "text" at bounding box center [829, 240] width 234 height 33
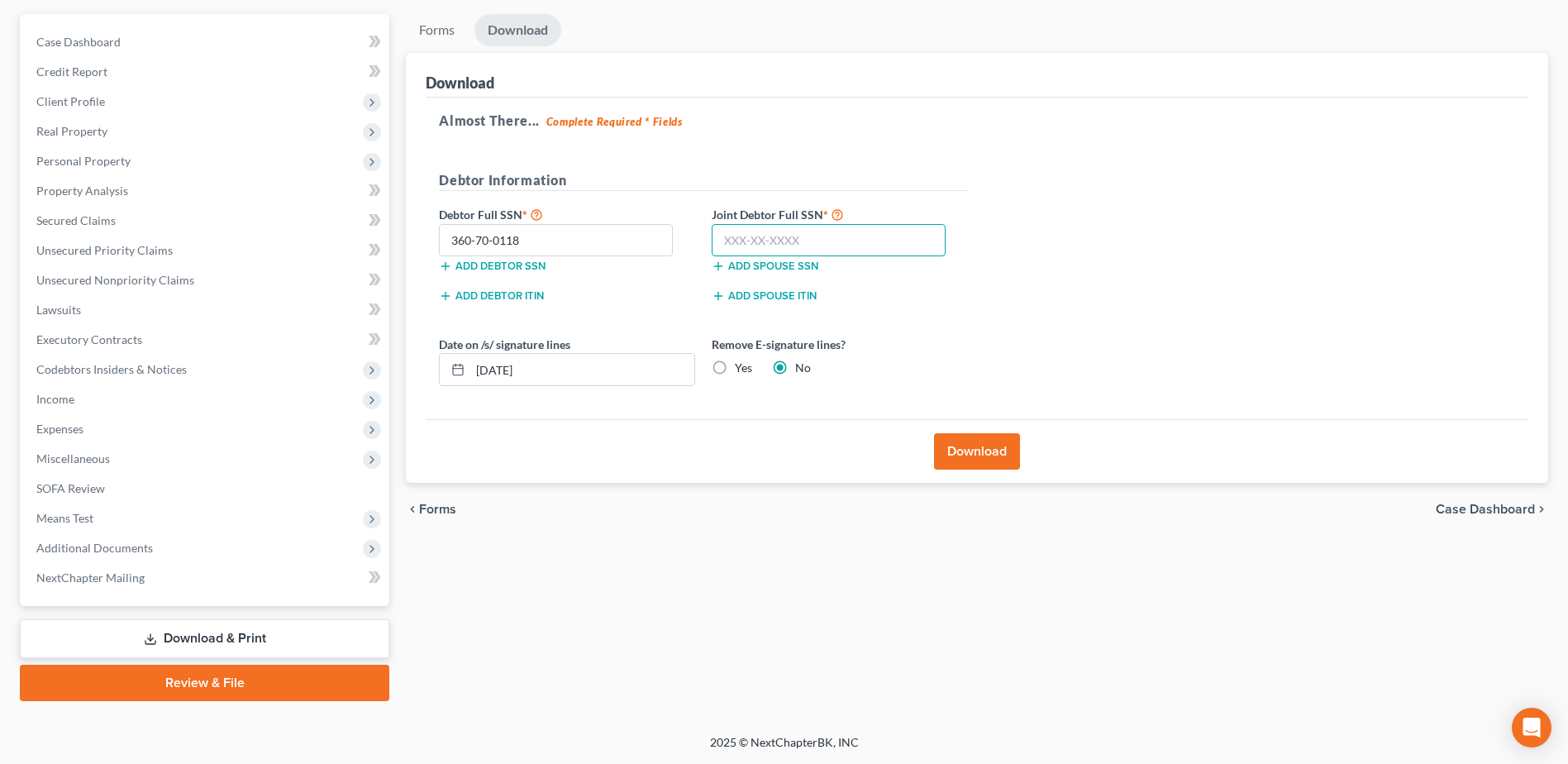
paste input "607-17-9825"
type input "607-17-9825"
click at [735, 365] on label "Yes" at bounding box center [744, 367] width 18 height 17
click at [741, 365] on input "Yes" at bounding box center [746, 365] width 11 height 11
radio input "true"
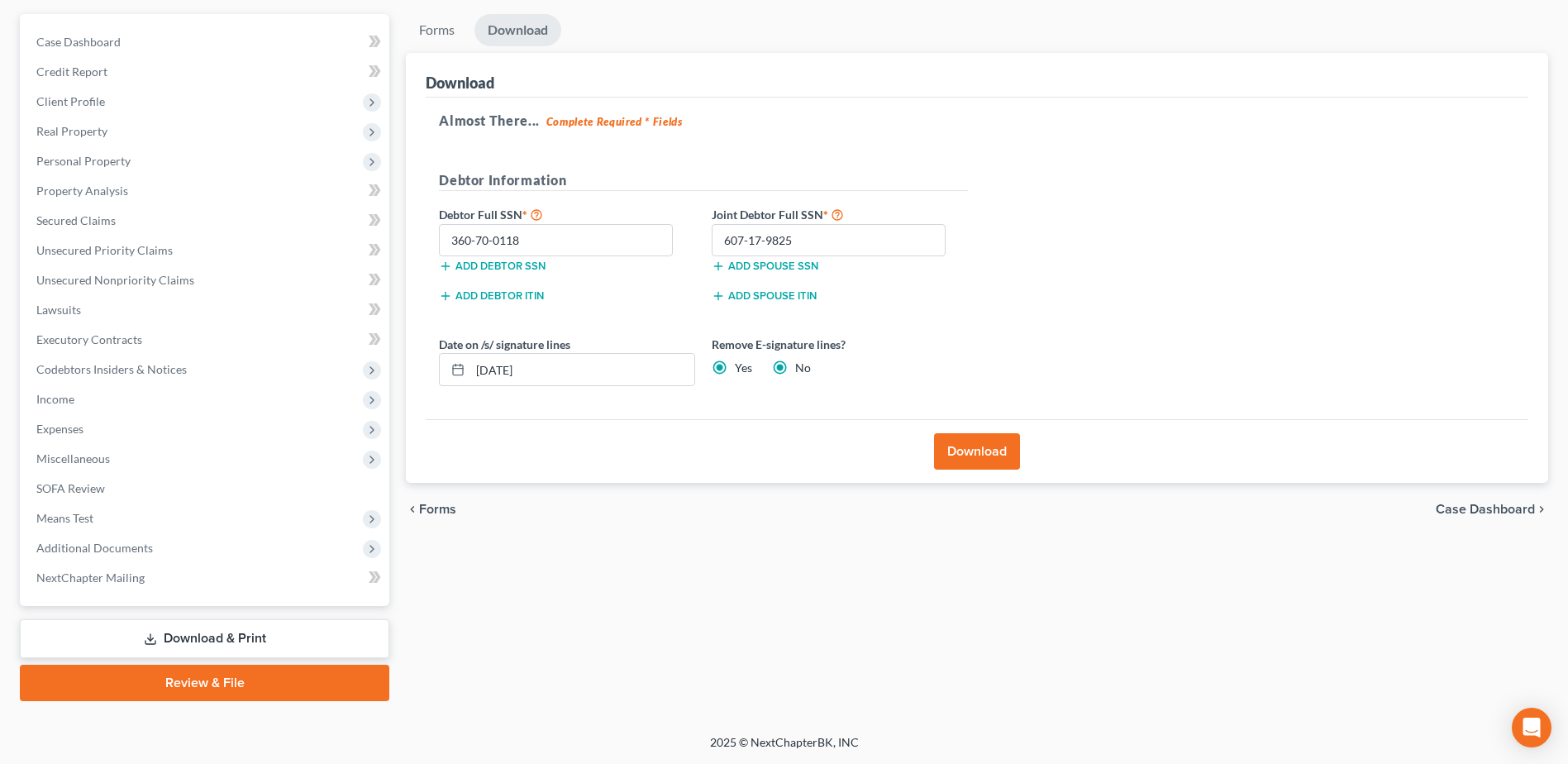
radio input "false"
click at [978, 443] on button "Download" at bounding box center [977, 451] width 86 height 36
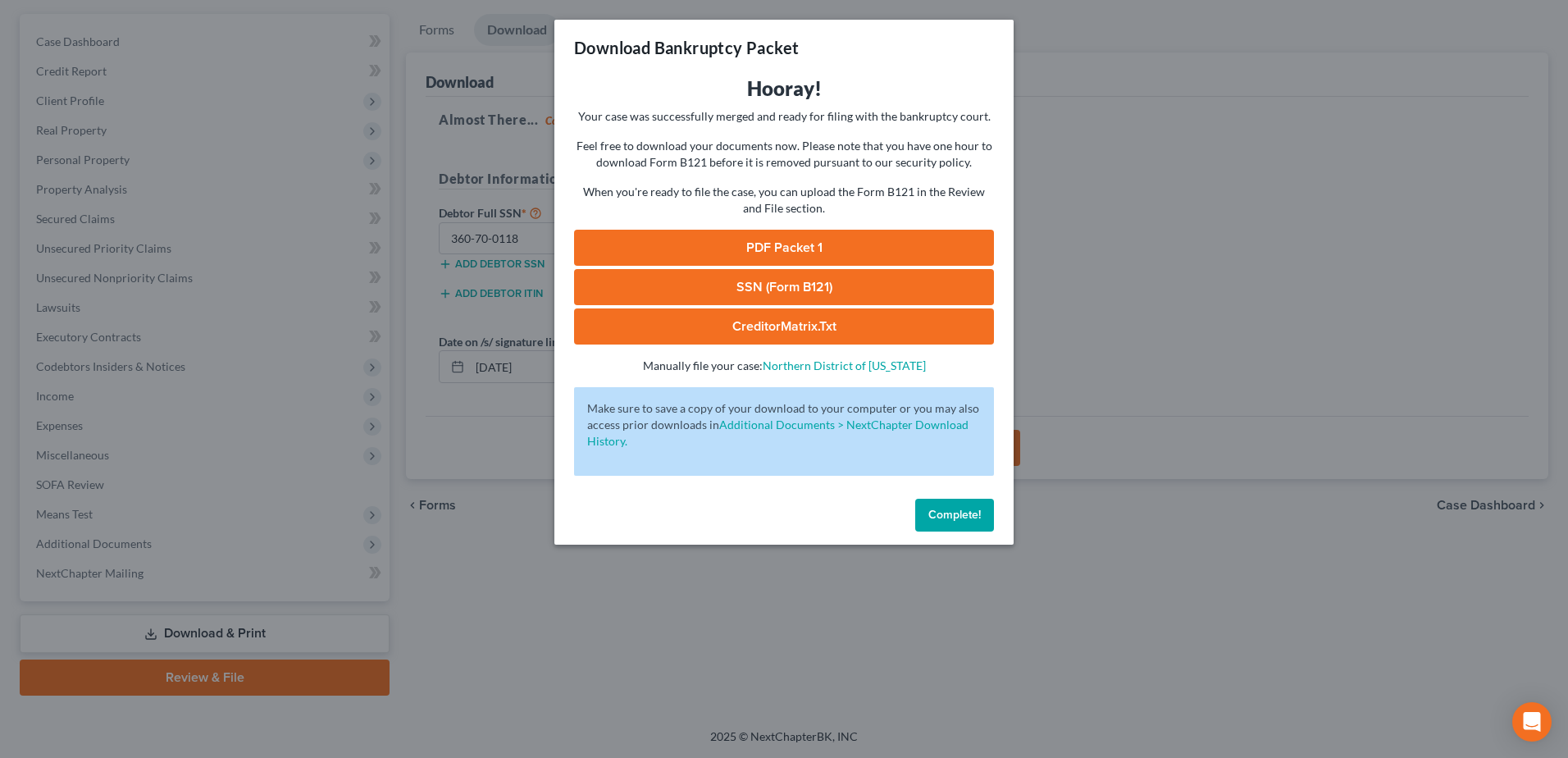
click at [726, 251] on link "PDF Packet 1" at bounding box center [784, 247] width 420 height 36
click at [747, 281] on link "SSN (Form B121)" at bounding box center [784, 286] width 420 height 36
click at [947, 523] on button "Complete!" at bounding box center [955, 515] width 79 height 32
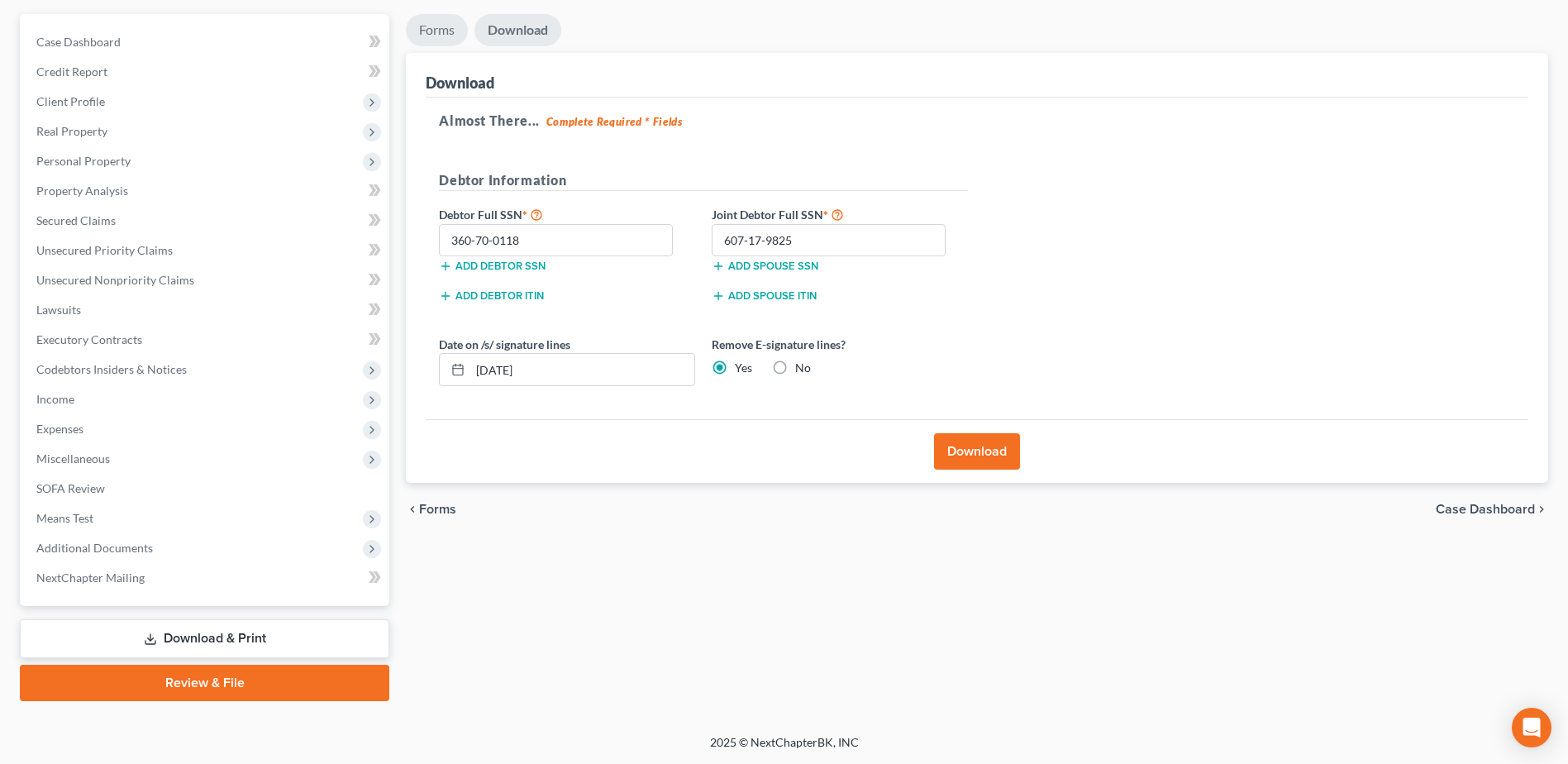
click at [444, 41] on link "Forms" at bounding box center [436, 30] width 62 height 32
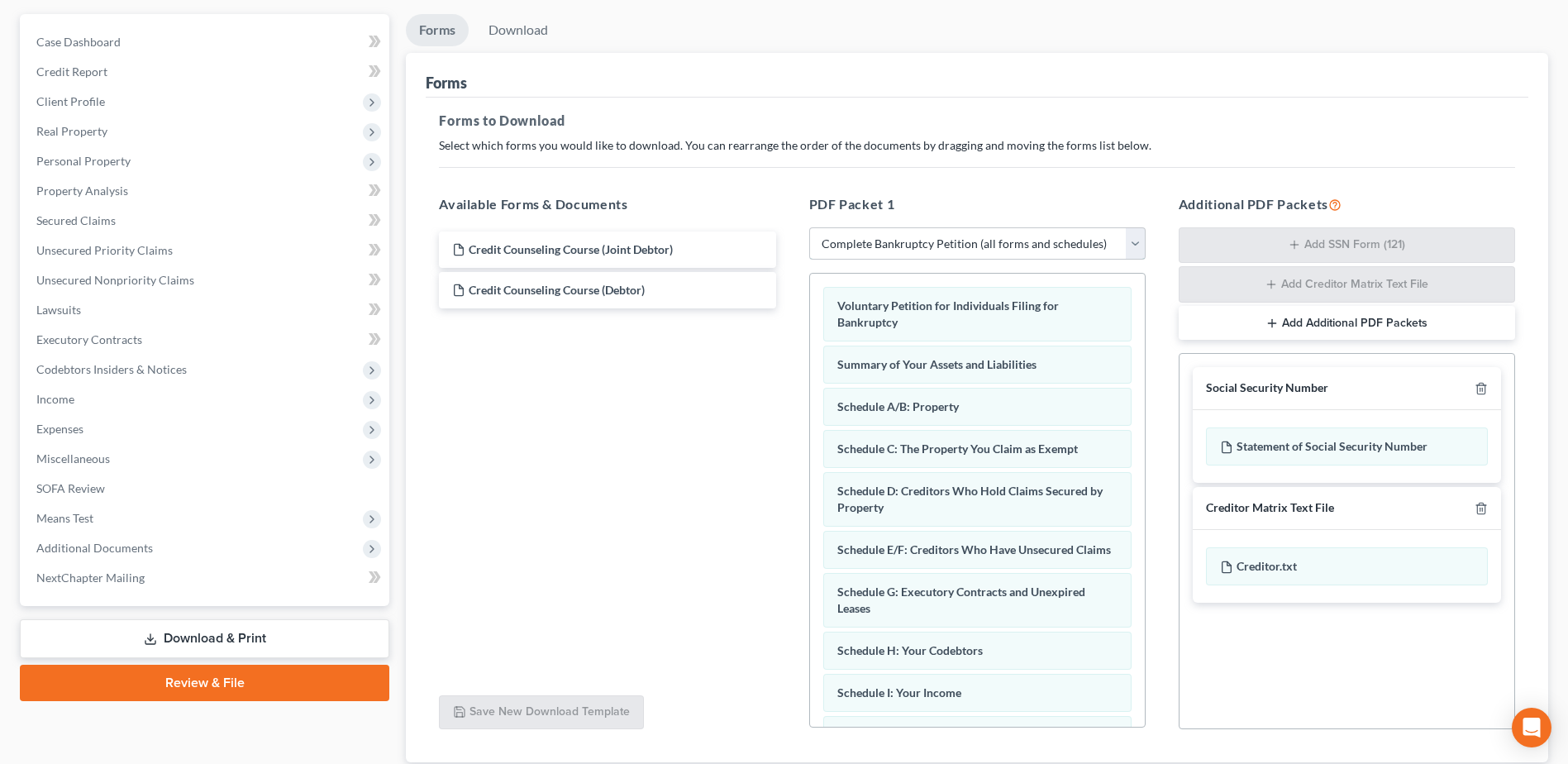
click at [972, 243] on select "Choose Default Petition PDF Packet Complete Bankruptcy Petition (all forms and …" at bounding box center [977, 243] width 336 height 33
click at [809, 228] on select "Choose Default Petition PDF Packet Complete Bankruptcy Petition (all forms and …" at bounding box center [977, 243] width 336 height 33
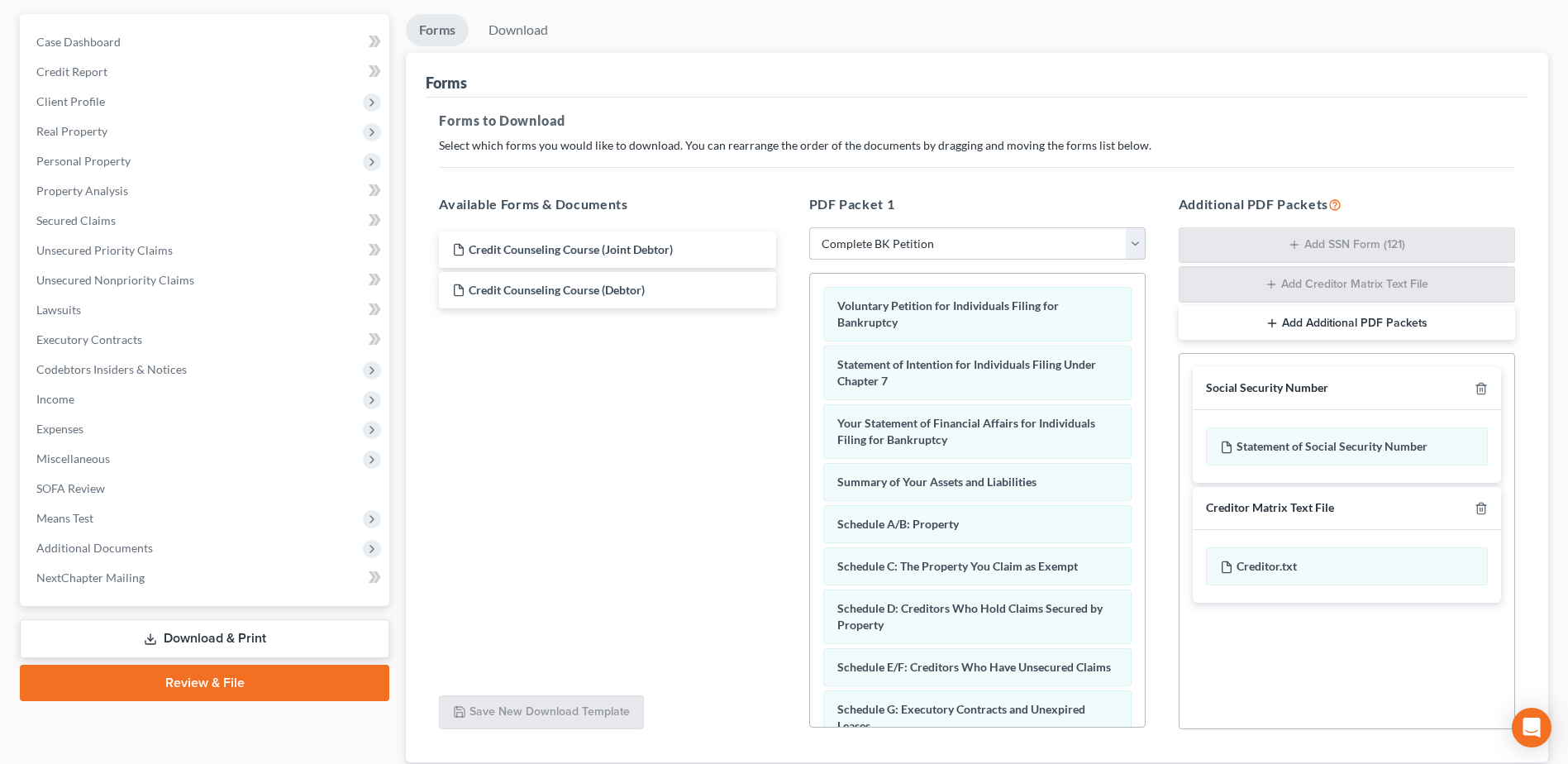
click at [923, 243] on select "Choose Default Petition PDF Packet Complete Bankruptcy Petition (all forms and …" at bounding box center [977, 243] width 336 height 33
select select "3"
click at [809, 228] on select "Choose Default Petition PDF Packet Complete Bankruptcy Petition (all forms and …" at bounding box center [977, 243] width 336 height 33
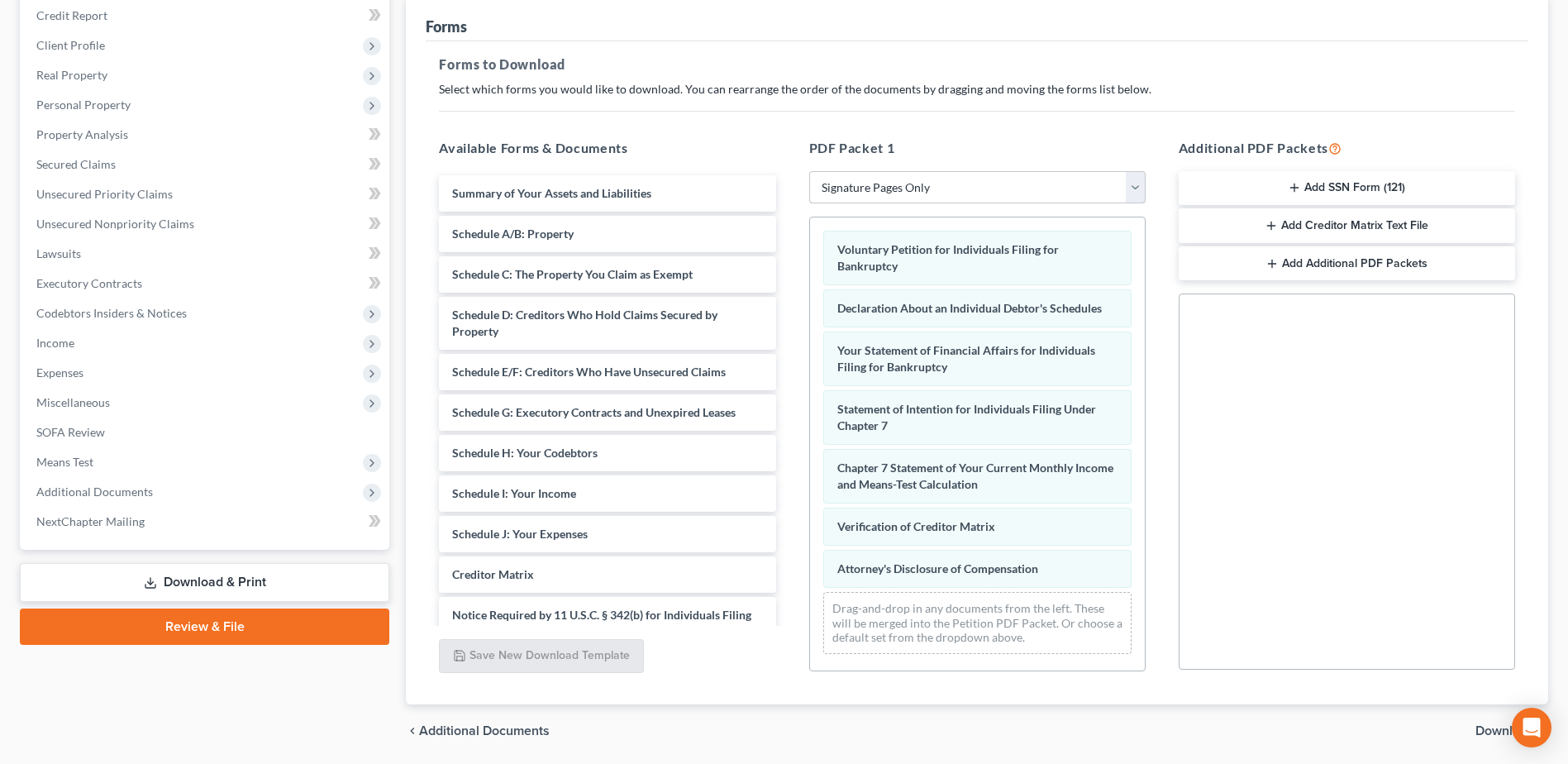
scroll to position [257, 0]
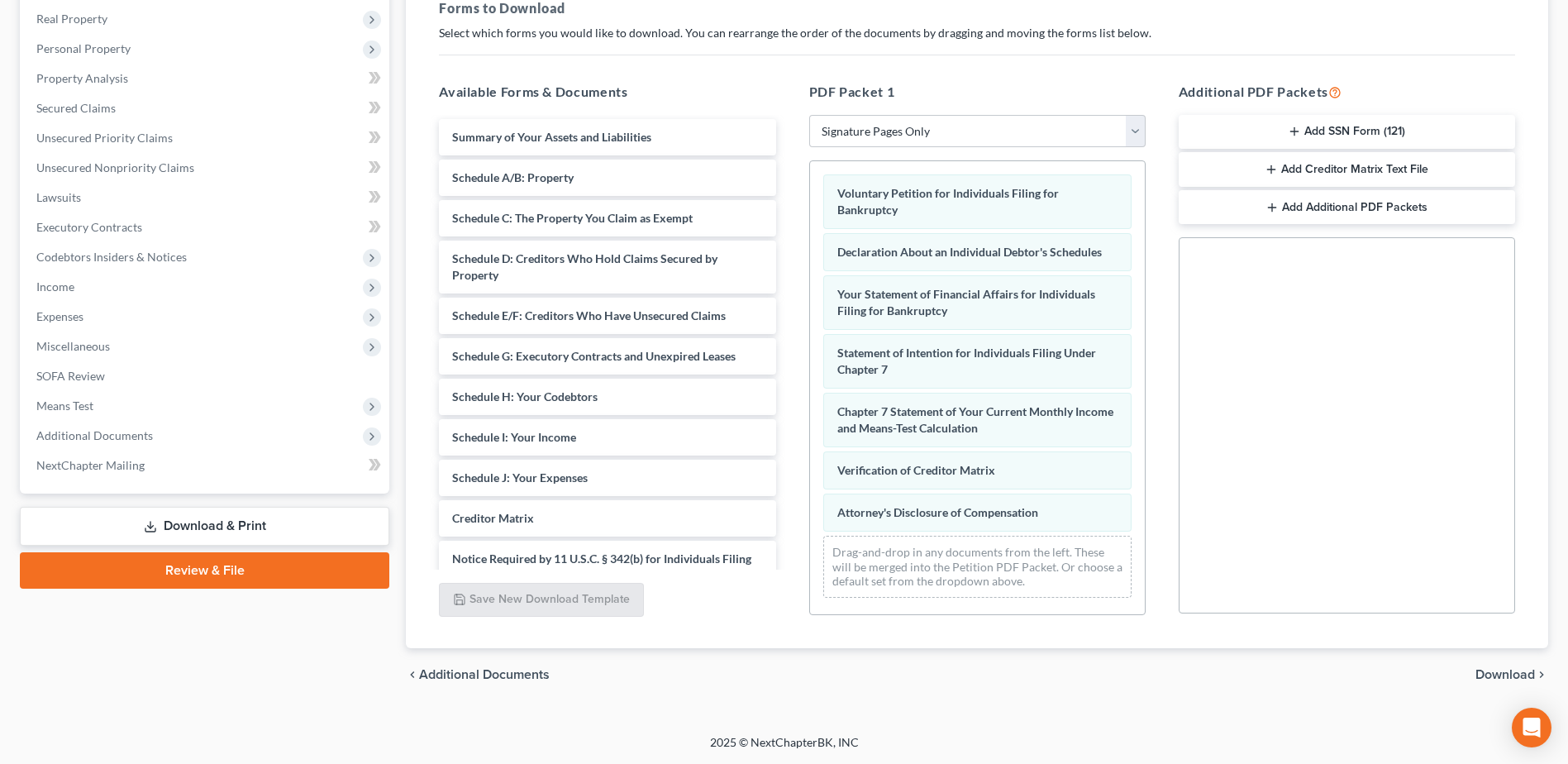
click at [1486, 665] on div "chevron_left Additional Documents Download chevron_right" at bounding box center [977, 675] width 1142 height 53
click at [1500, 677] on span "Download" at bounding box center [1504, 674] width 59 height 13
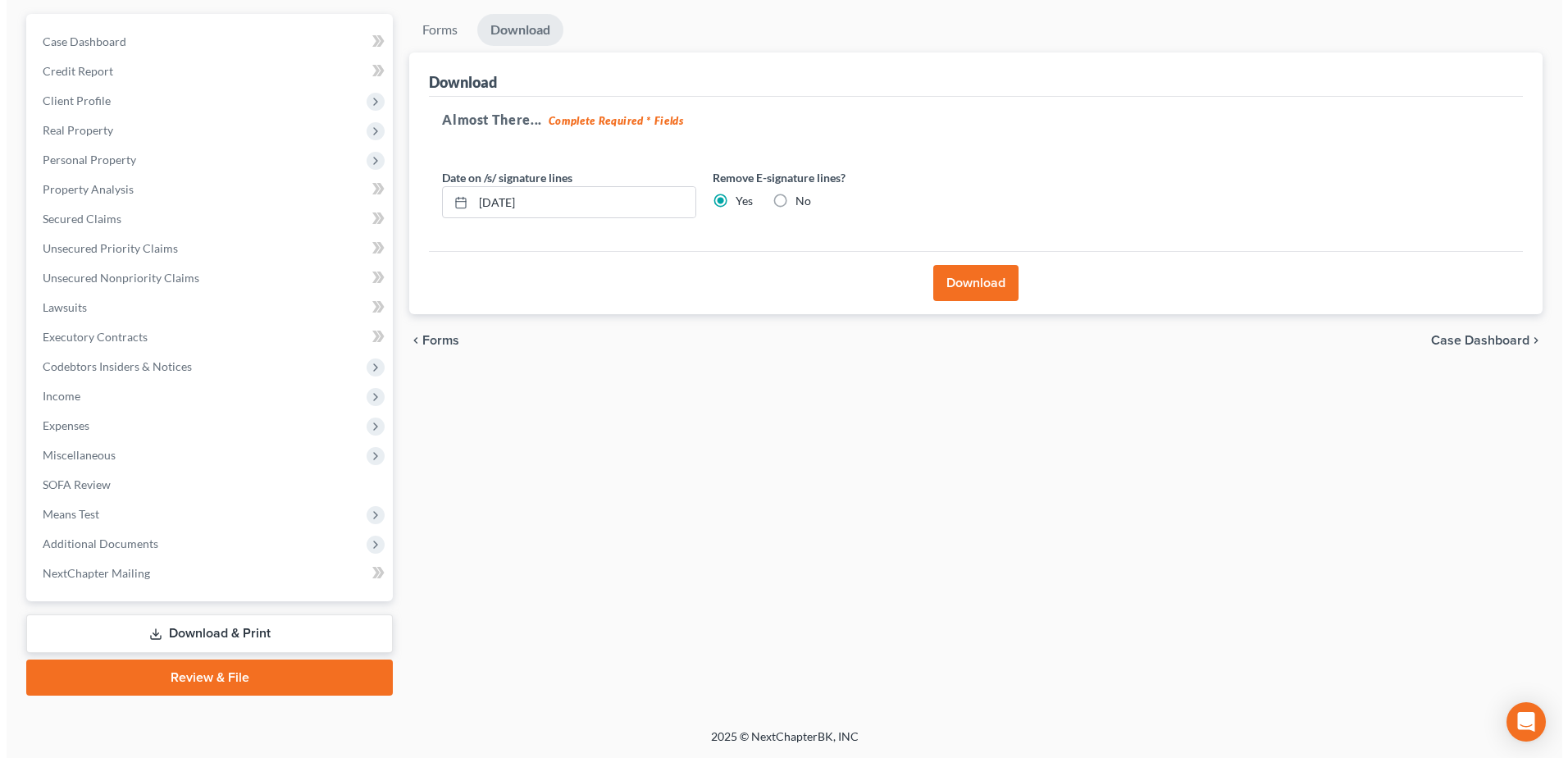
scroll to position [143, 0]
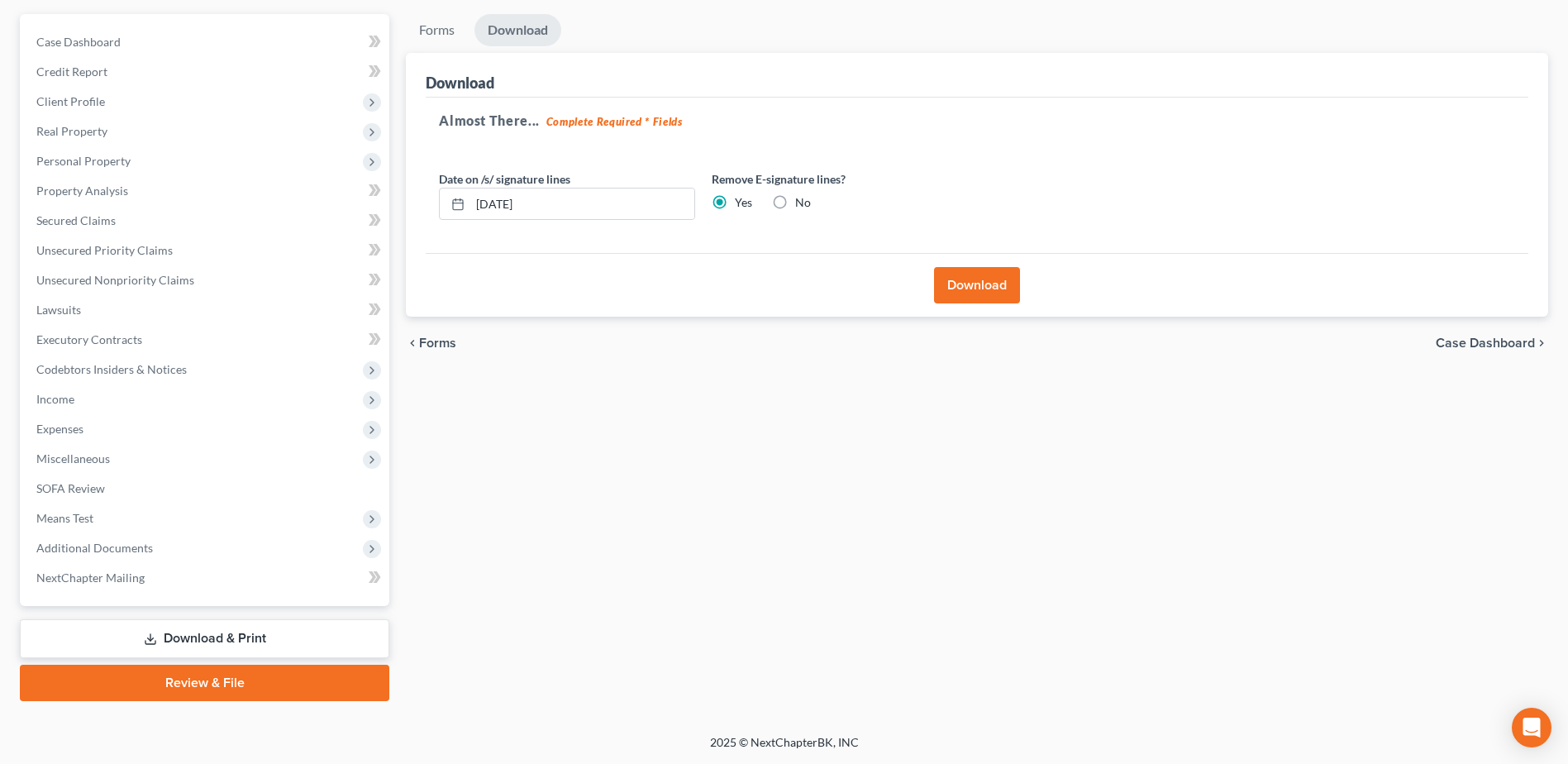
click at [950, 280] on button "Download" at bounding box center [977, 285] width 86 height 36
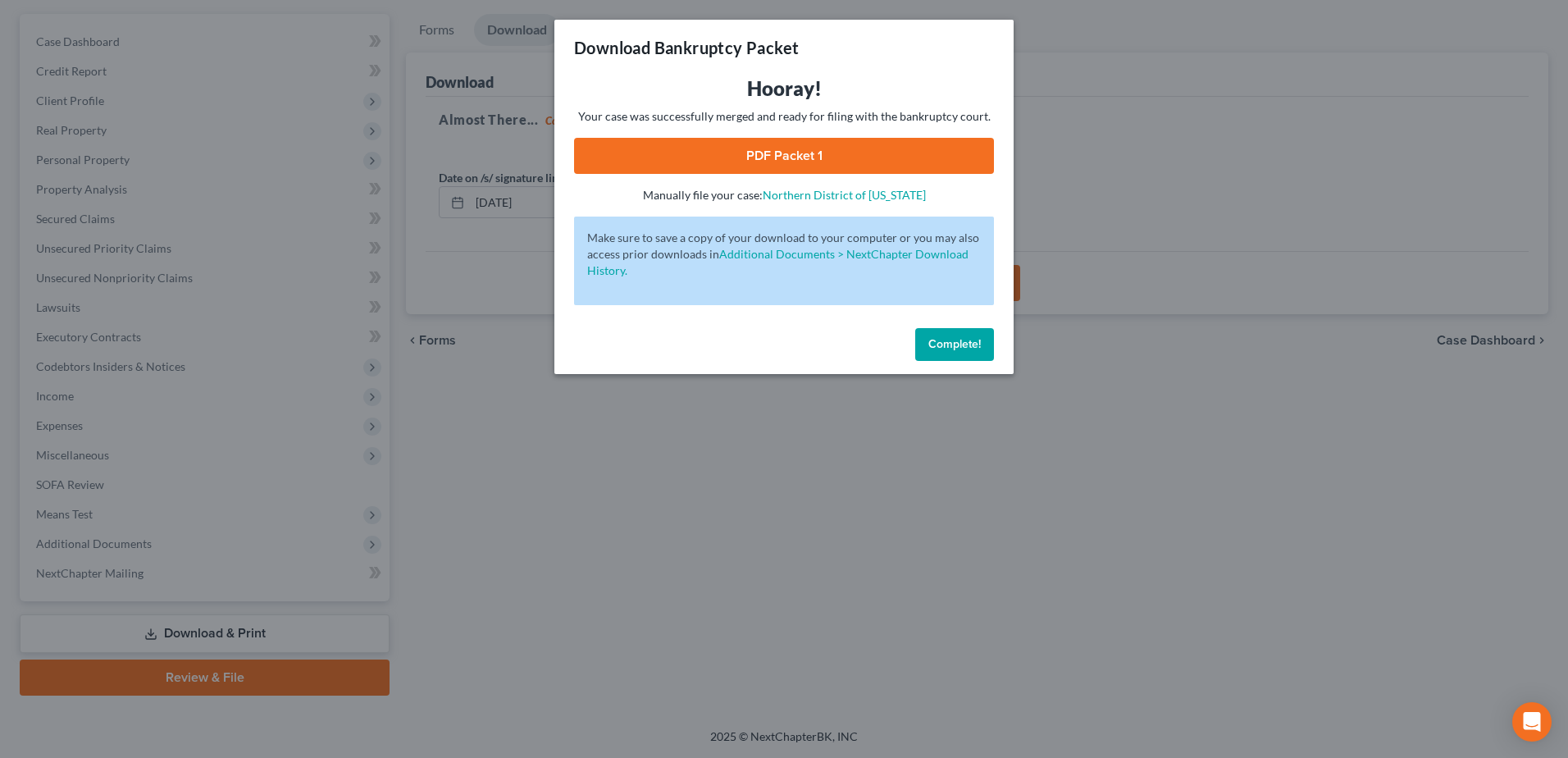
click at [688, 161] on link "PDF Packet 1" at bounding box center [784, 155] width 420 height 36
click at [957, 343] on span "Complete!" at bounding box center [955, 344] width 53 height 14
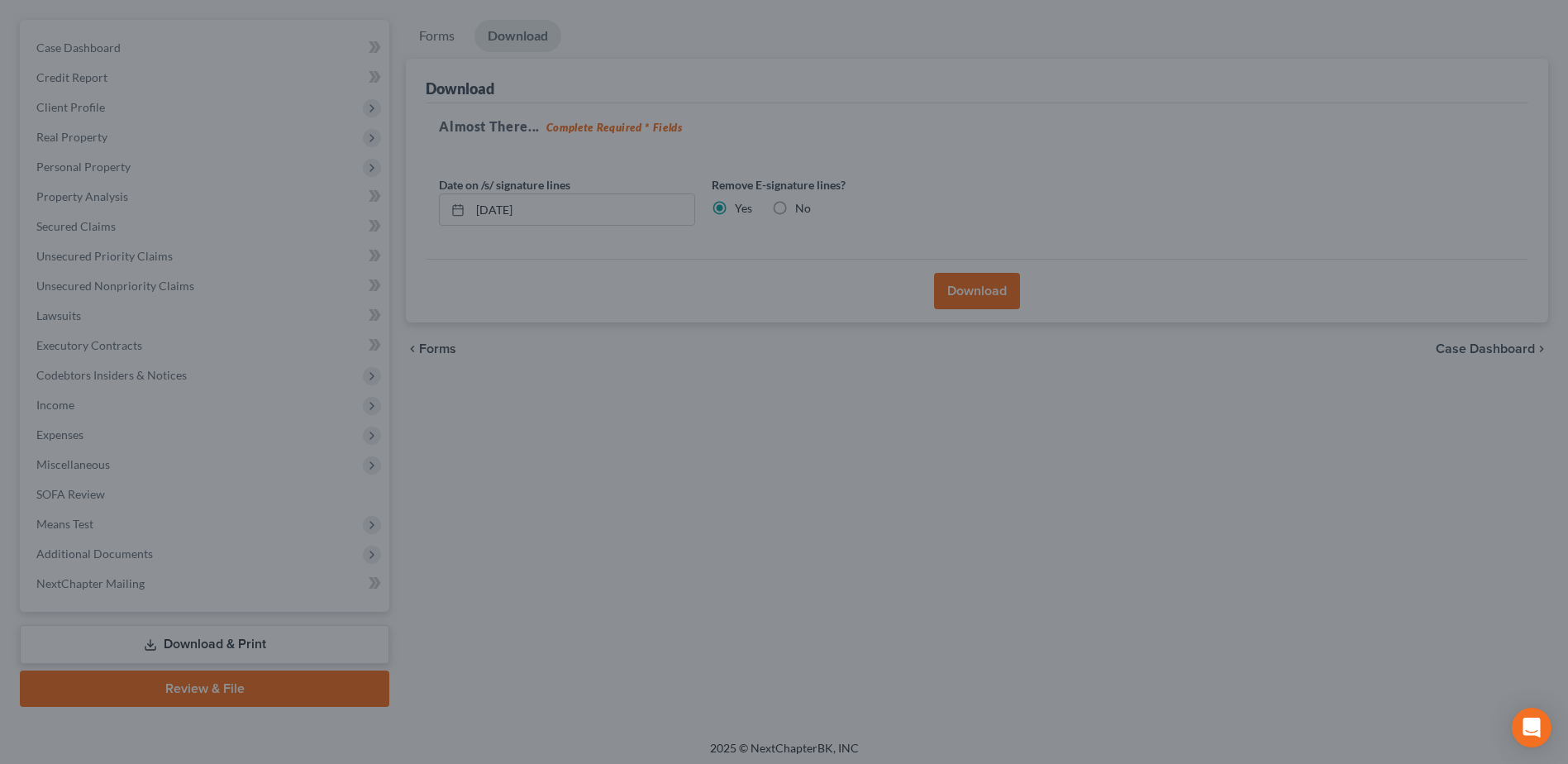
scroll to position [0, 0]
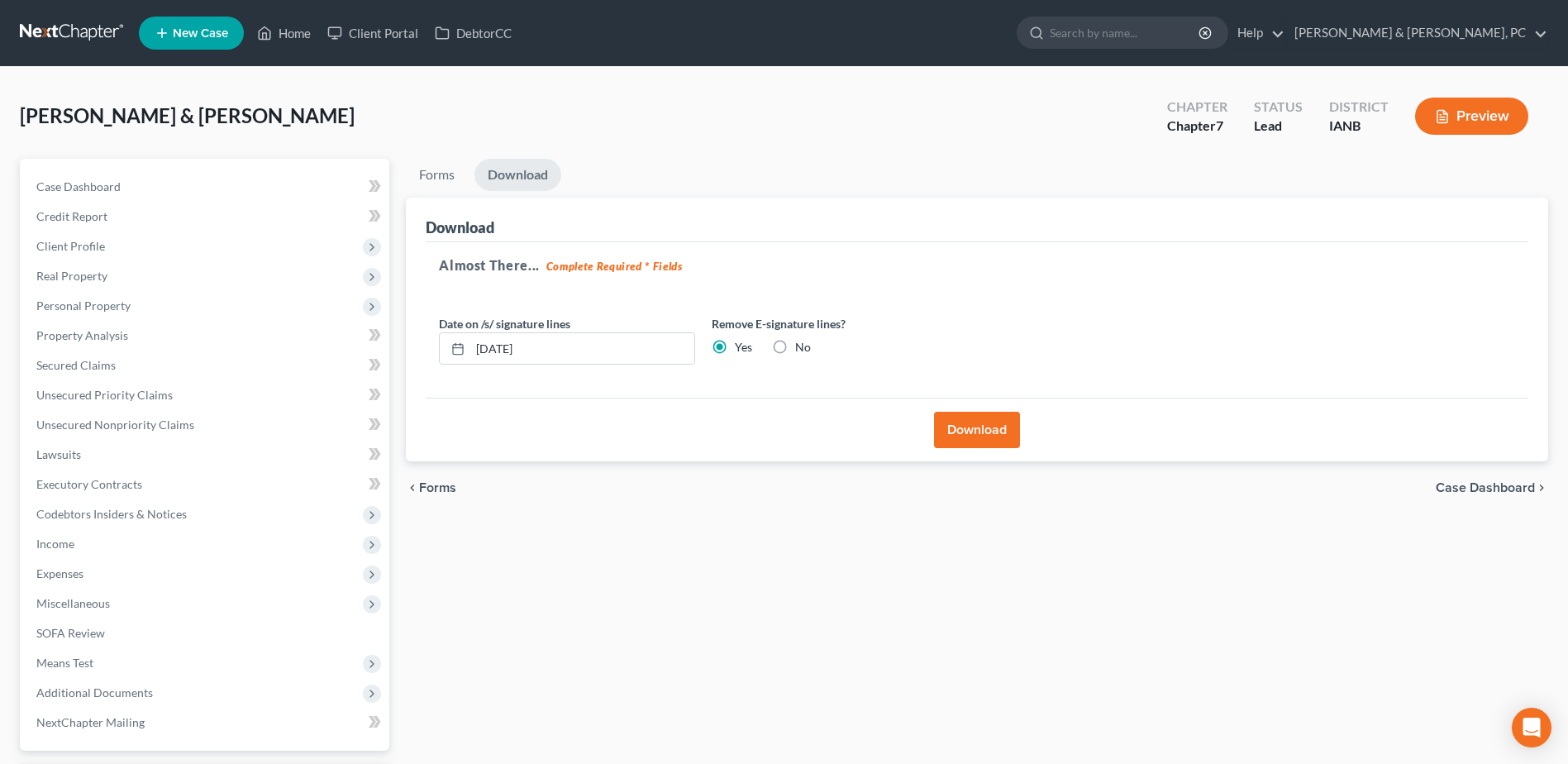
click at [307, 53] on ul "New Case Home Client Portal DebtorCC - No Result - See all results Or Press Ent…" at bounding box center [844, 33] width 1410 height 43
click at [302, 44] on link "Home" at bounding box center [283, 34] width 70 height 30
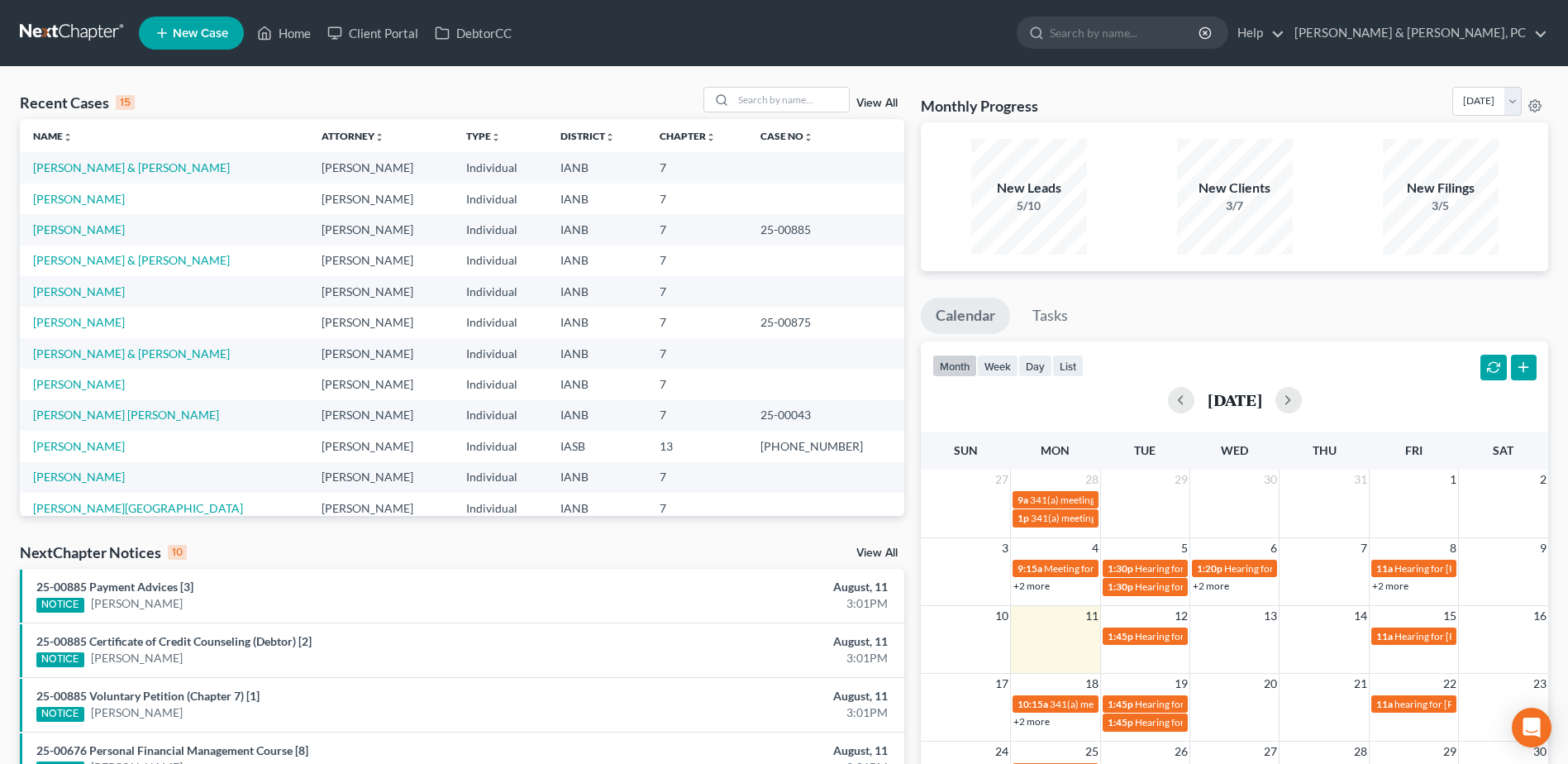
click at [79, 189] on td "[PERSON_NAME]" at bounding box center [164, 198] width 289 height 31
click at [79, 200] on link "[PERSON_NAME]" at bounding box center [79, 199] width 92 height 14
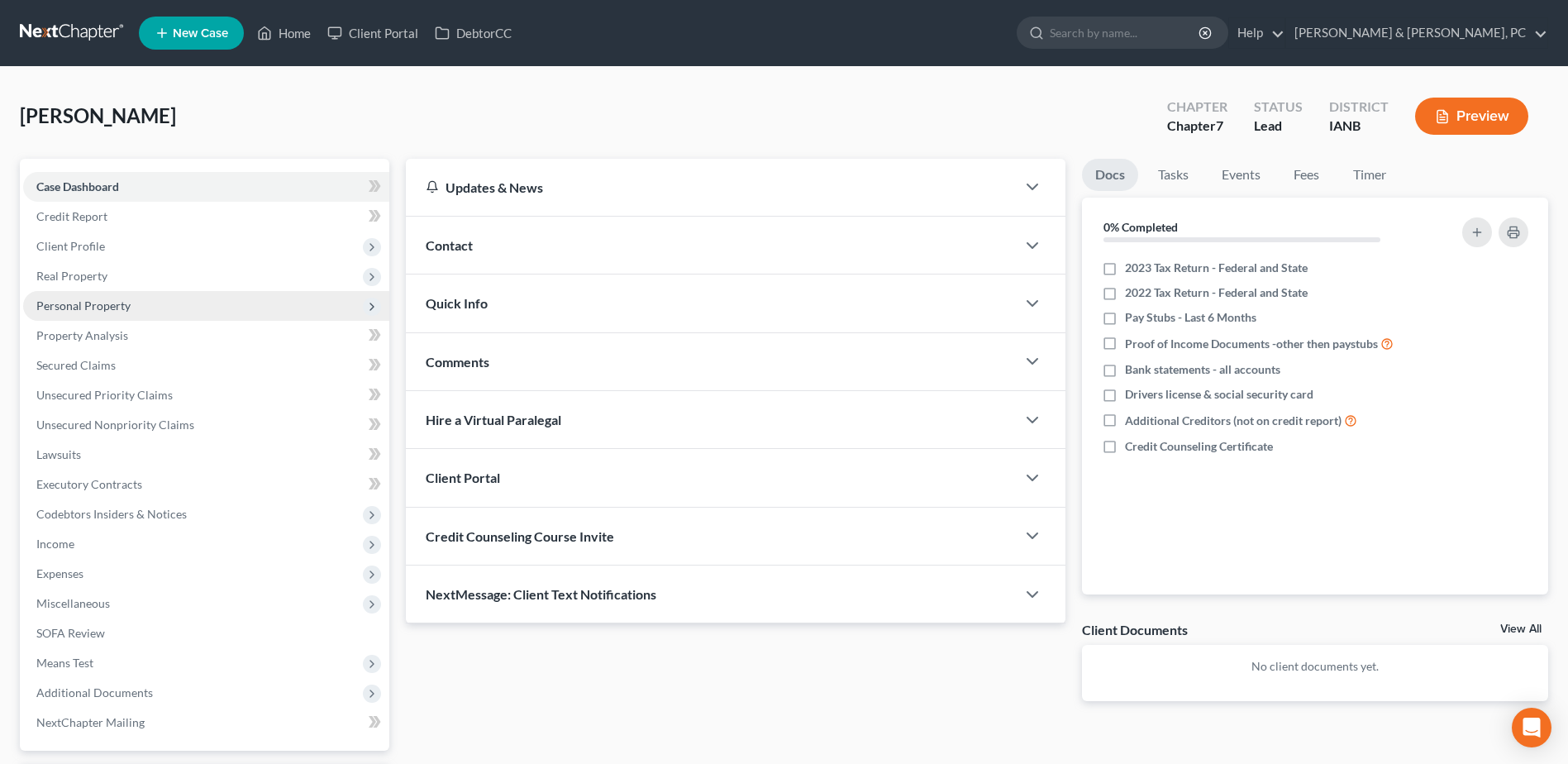
click at [113, 300] on span "Personal Property" at bounding box center [83, 305] width 94 height 14
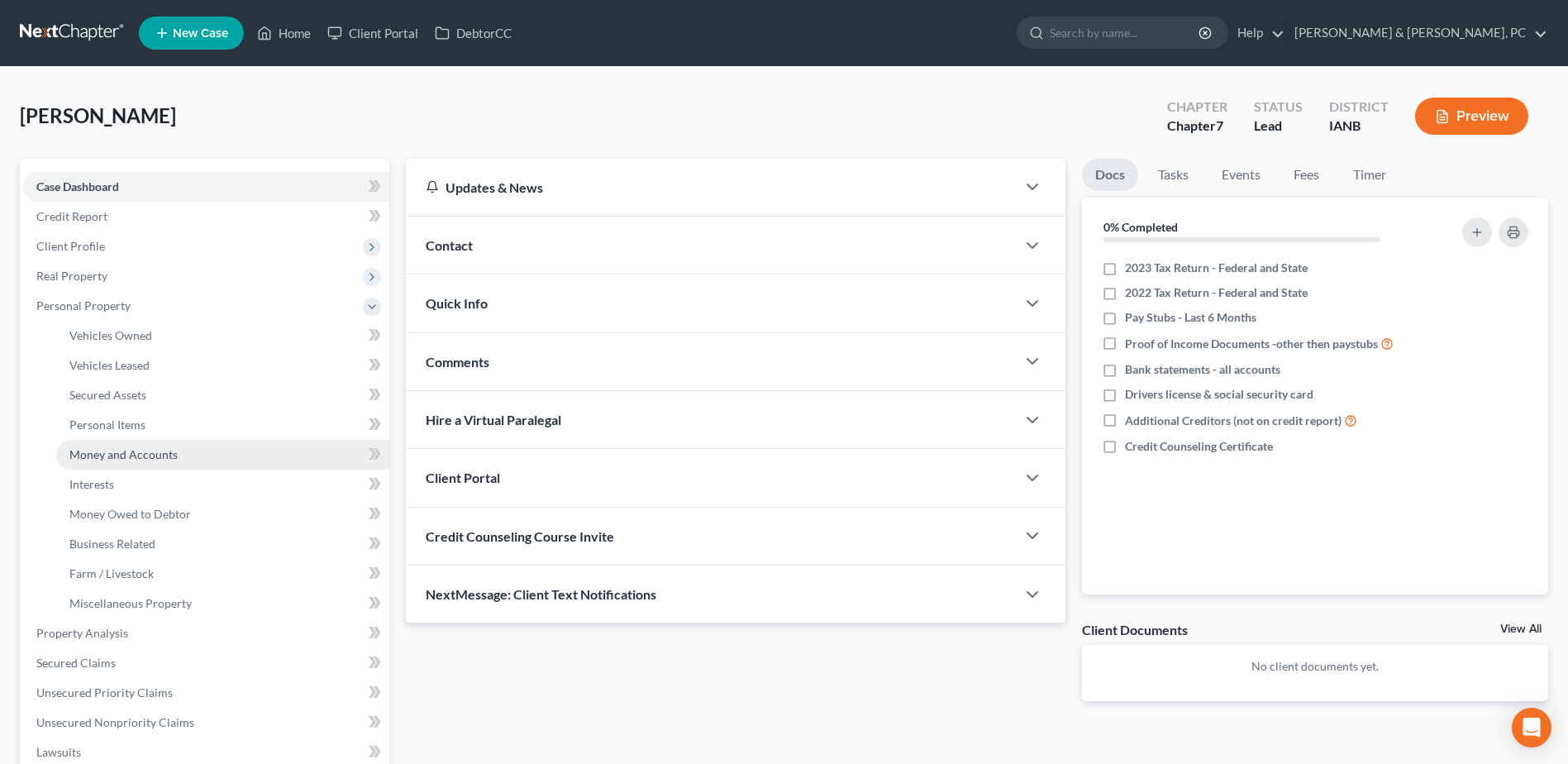
click at [160, 462] on link "Money and Accounts" at bounding box center [222, 455] width 333 height 30
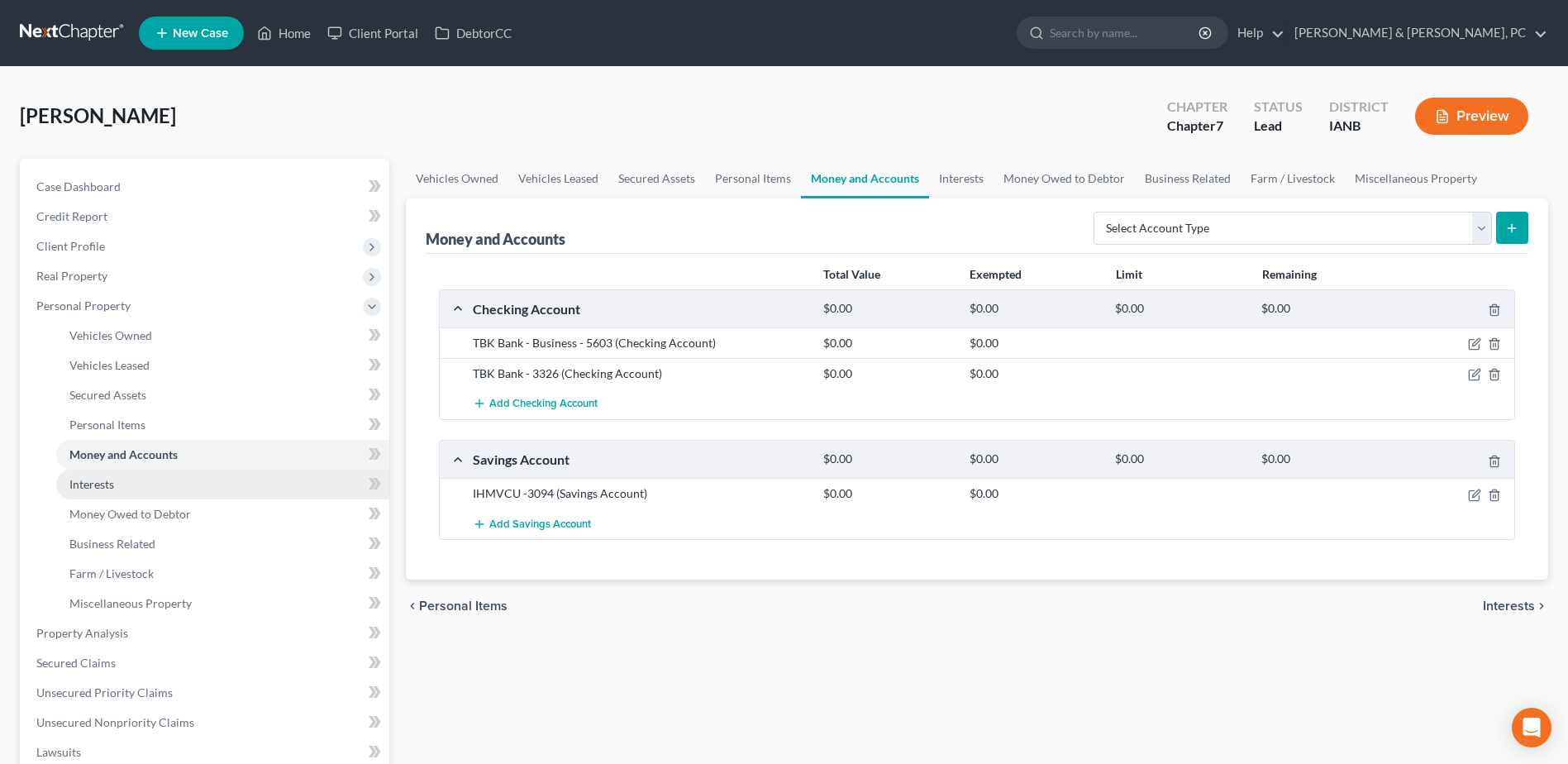
click at [145, 471] on link "Interests" at bounding box center [222, 484] width 333 height 30
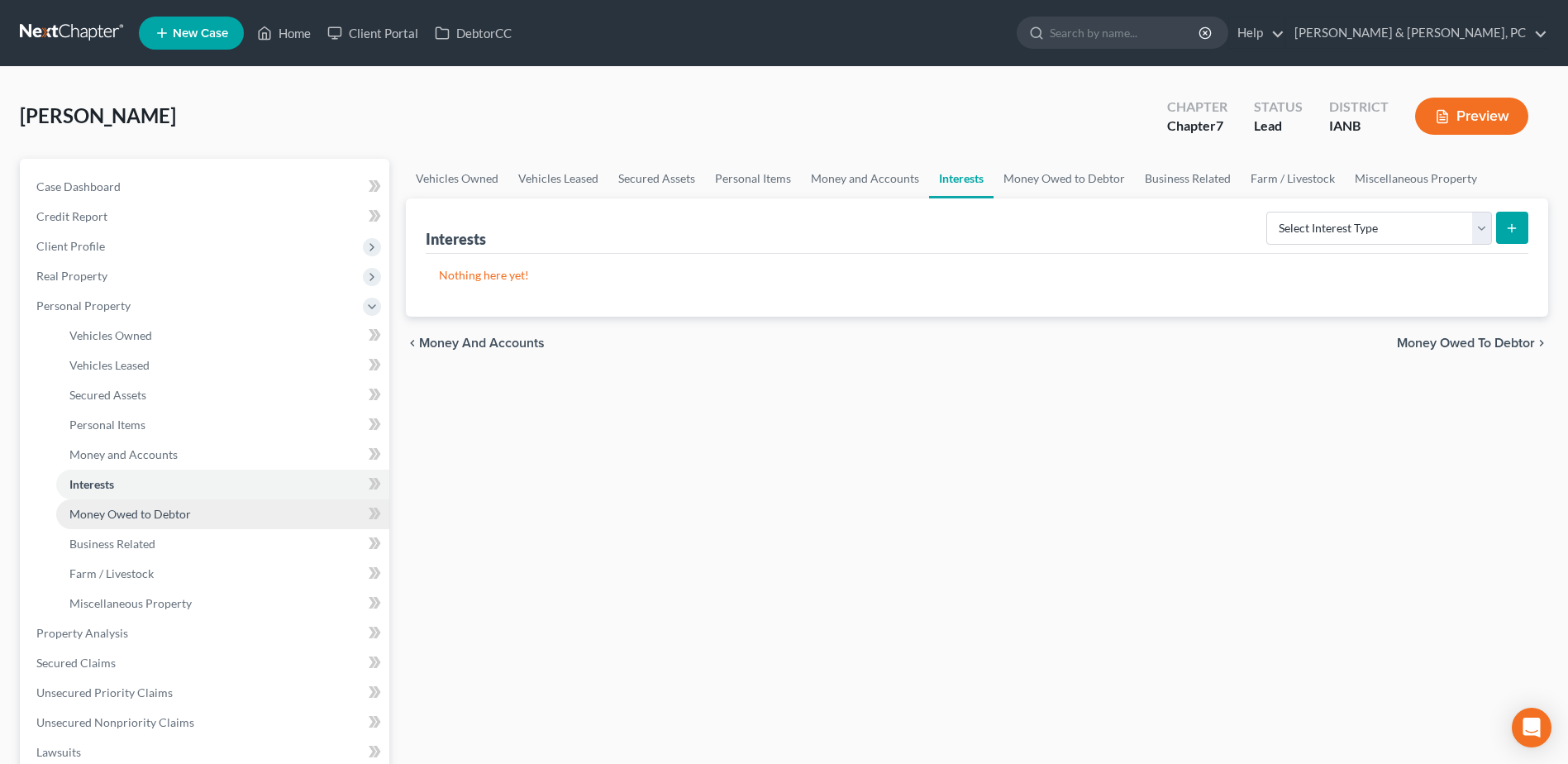
click at [161, 504] on link "Money Owed to Debtor" at bounding box center [222, 514] width 333 height 30
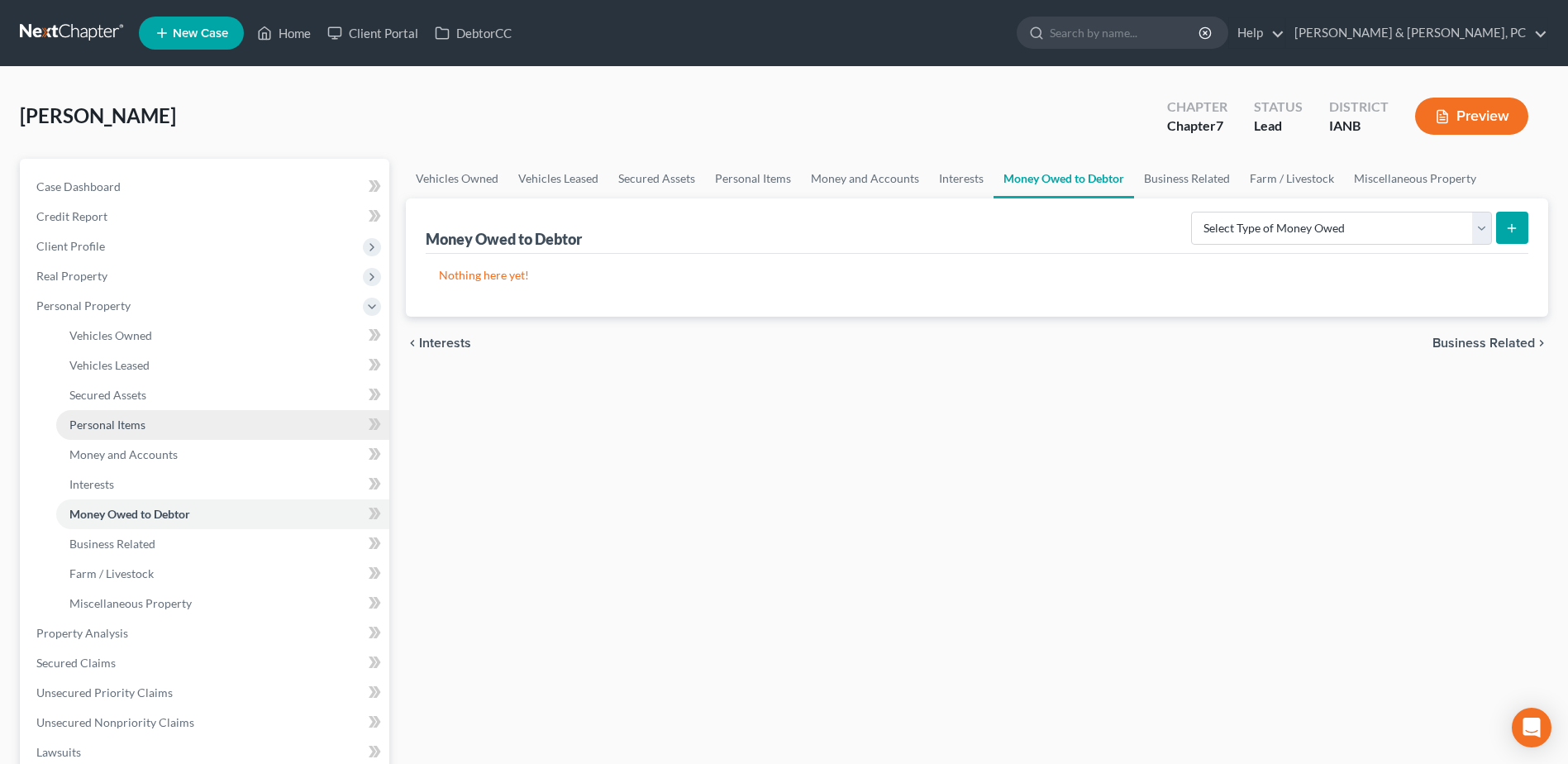
click at [157, 415] on link "Personal Items" at bounding box center [222, 425] width 333 height 30
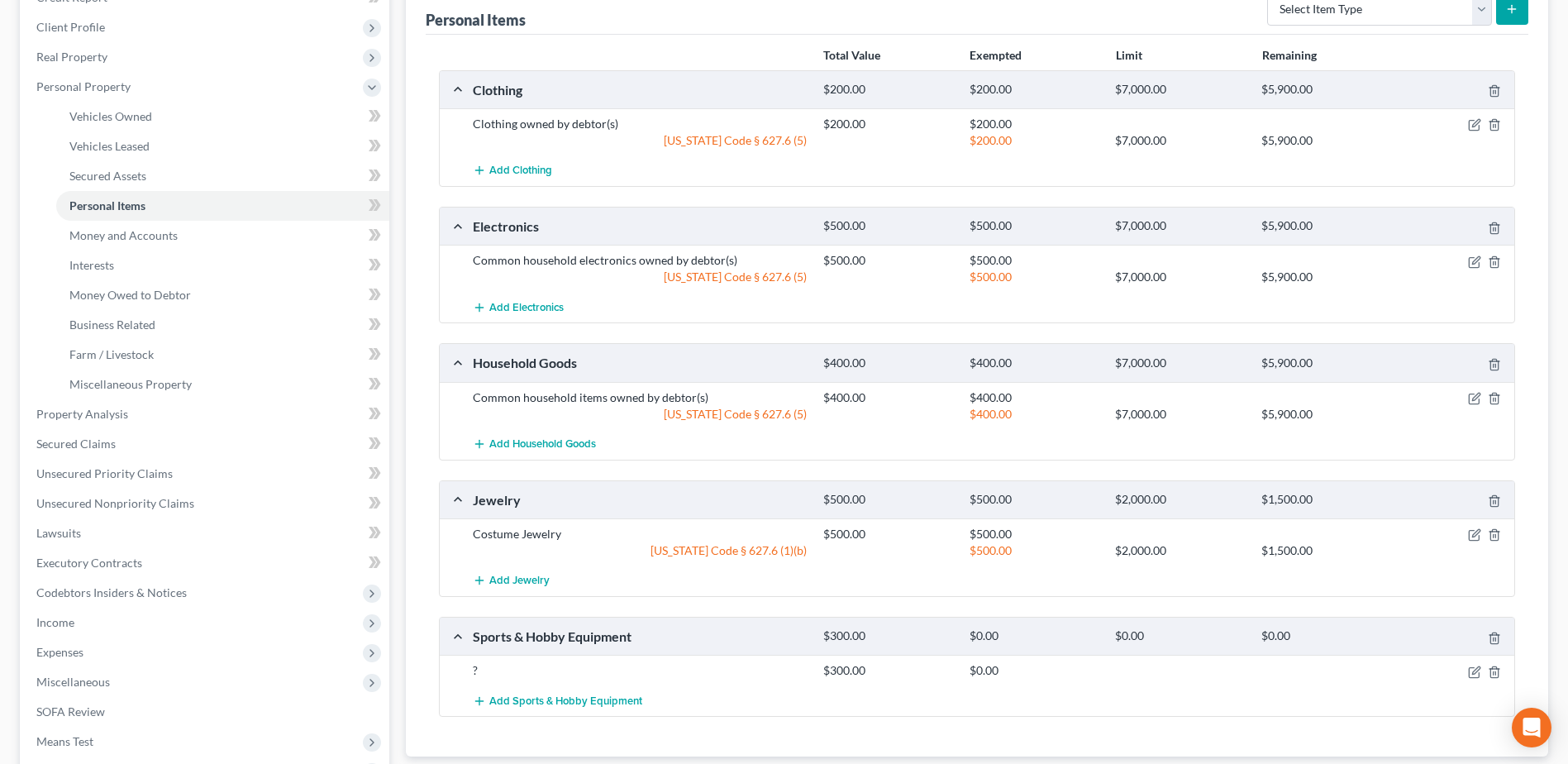
scroll to position [248, 0]
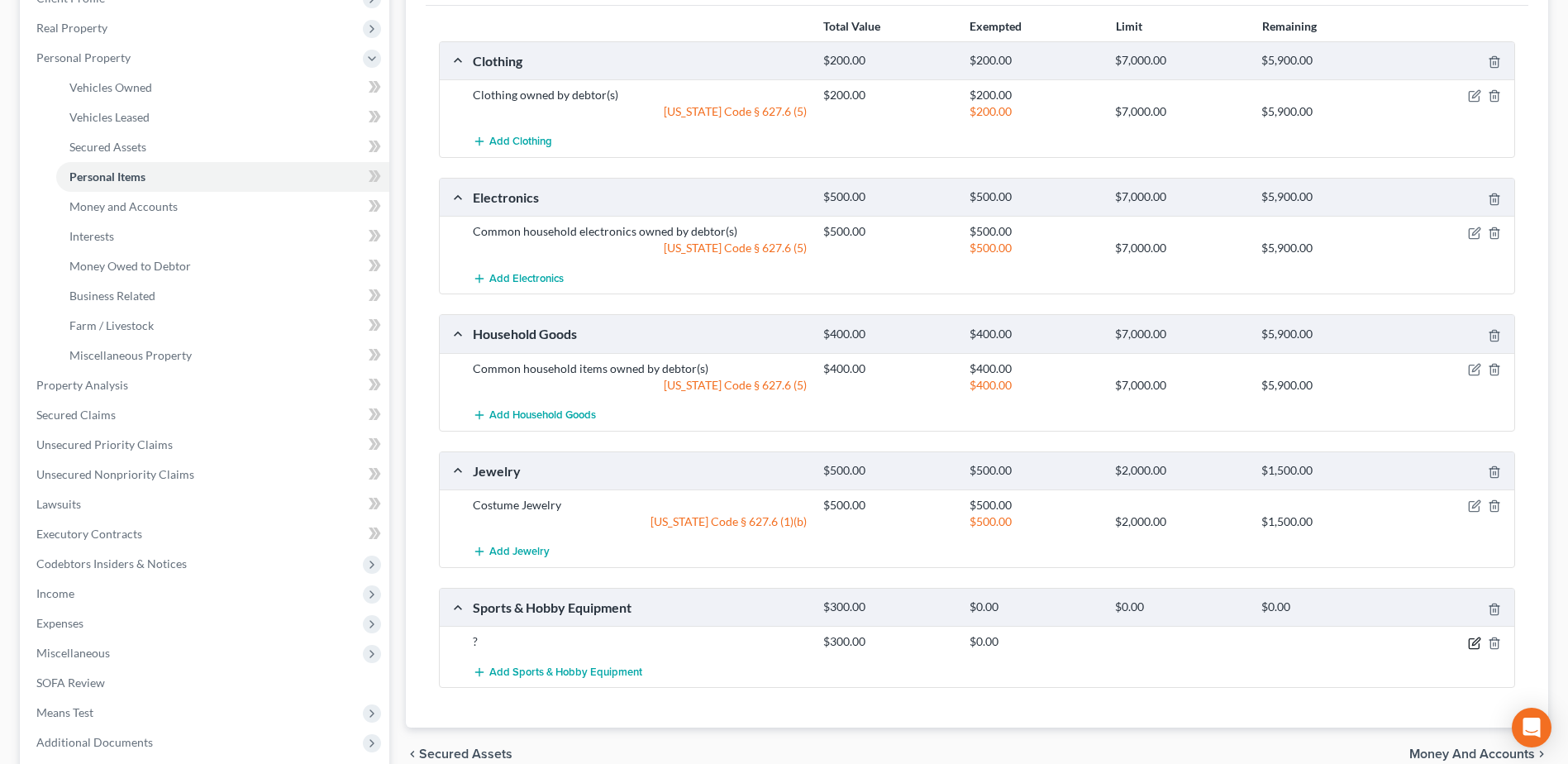
click at [1474, 645] on icon "button" at bounding box center [1474, 643] width 13 height 13
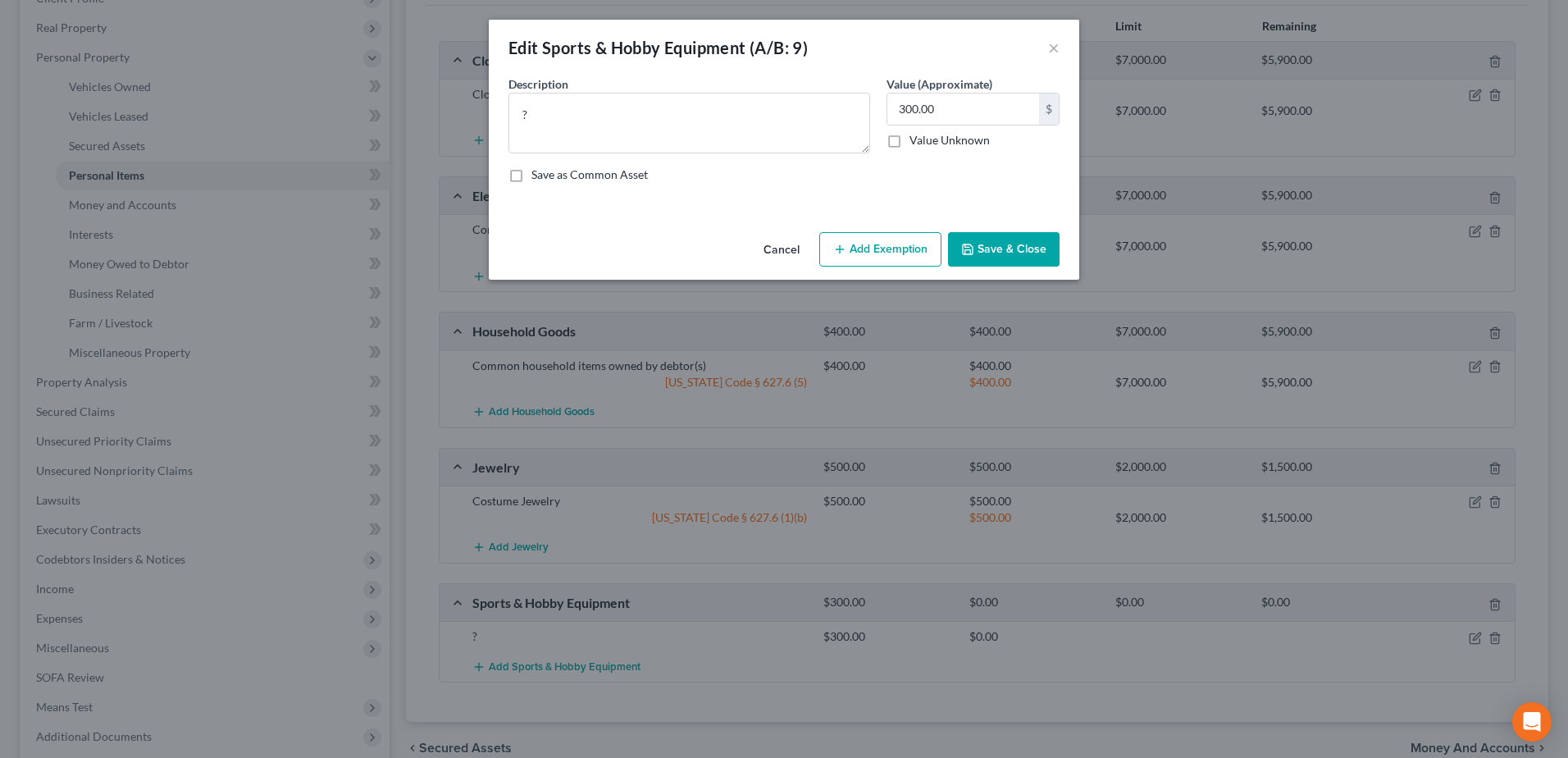
click at [670, 154] on div "Description * ? Value (Approximate) 300.00 $ Value Unknown Balance Undetermined…" at bounding box center [784, 135] width 567 height 120
click at [675, 135] on textarea "?" at bounding box center [690, 122] width 362 height 61
type textarea "Golf Clubs"
click at [907, 245] on button "Add Exemption" at bounding box center [880, 249] width 122 height 34
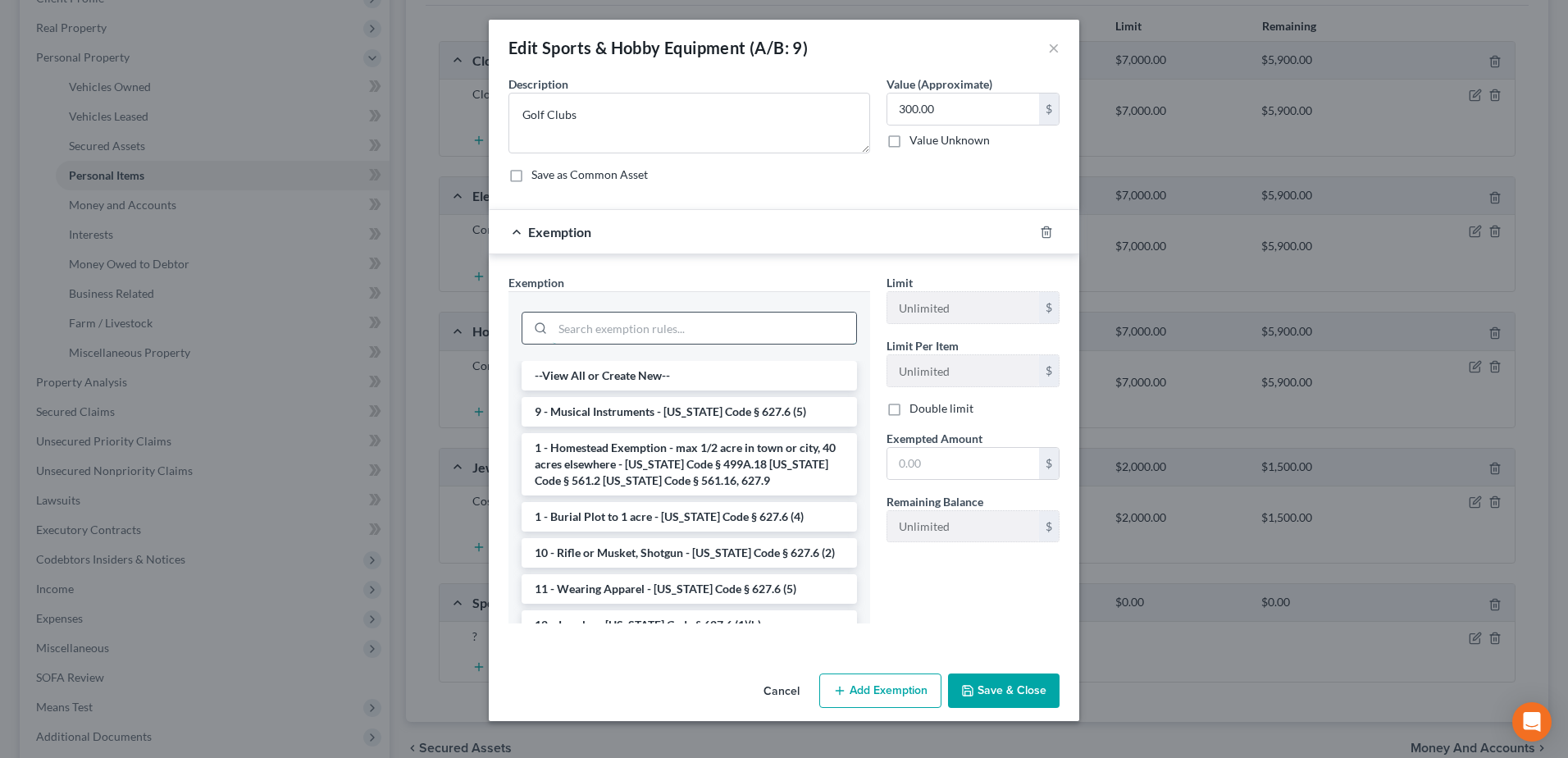
click at [661, 327] on input "search" at bounding box center [704, 328] width 303 height 31
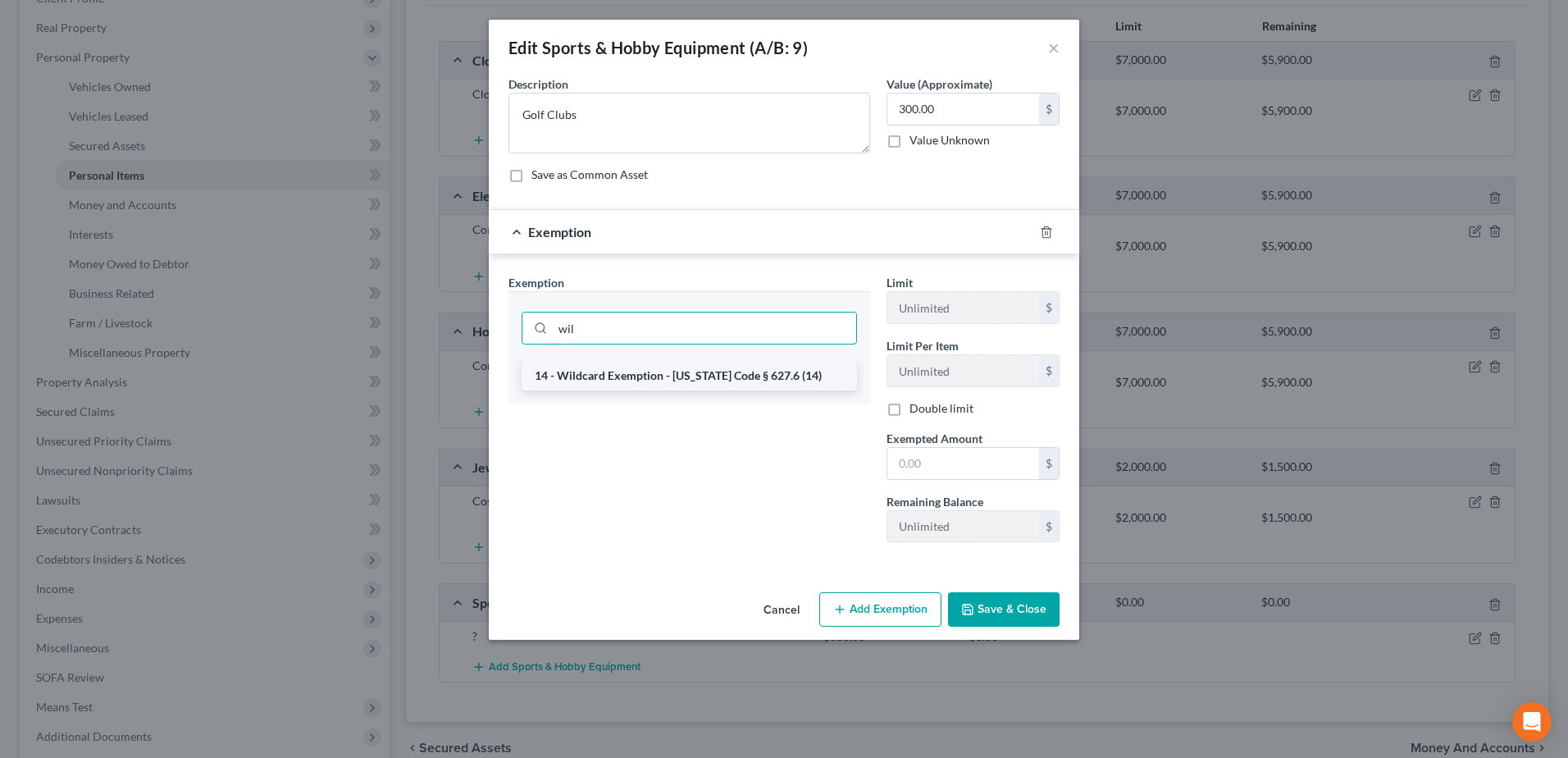
type input "wil"
click at [690, 390] on li "14 - Wildcard Exemption - [US_STATE] Code § 627.6 (14)" at bounding box center [690, 376] width 336 height 30
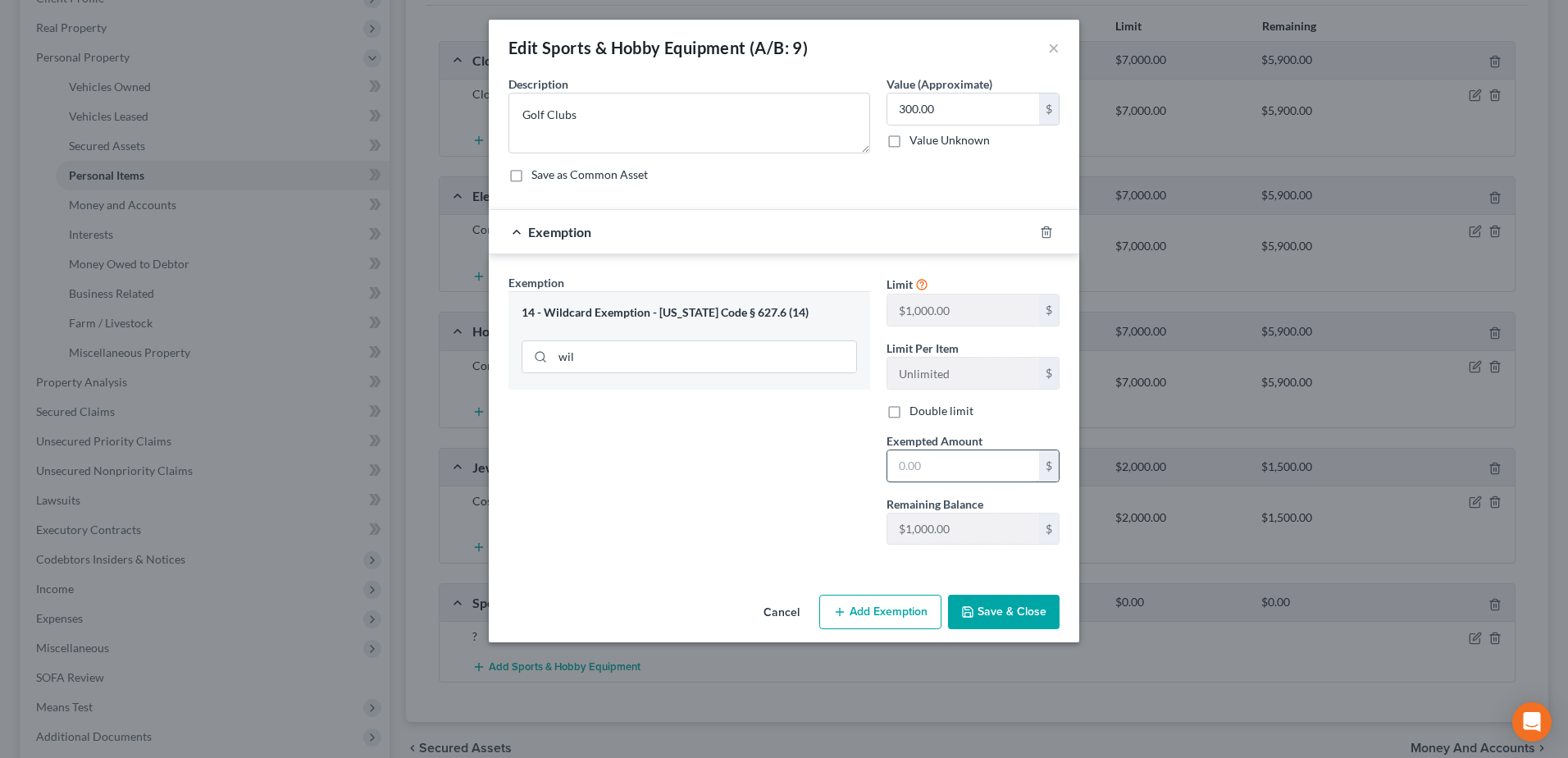
click at [919, 462] on input "text" at bounding box center [963, 465] width 152 height 31
type input "300"
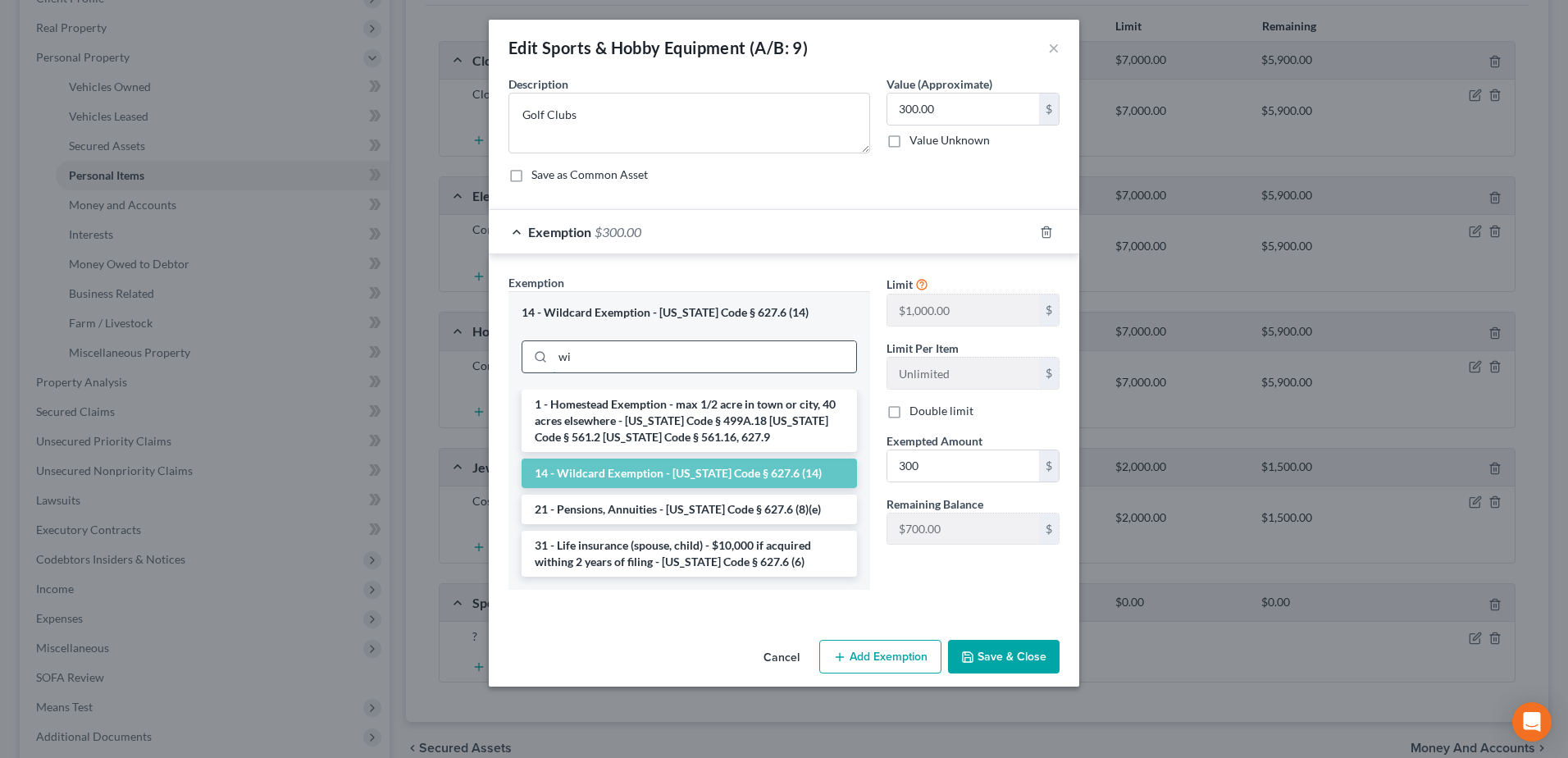
type input "w"
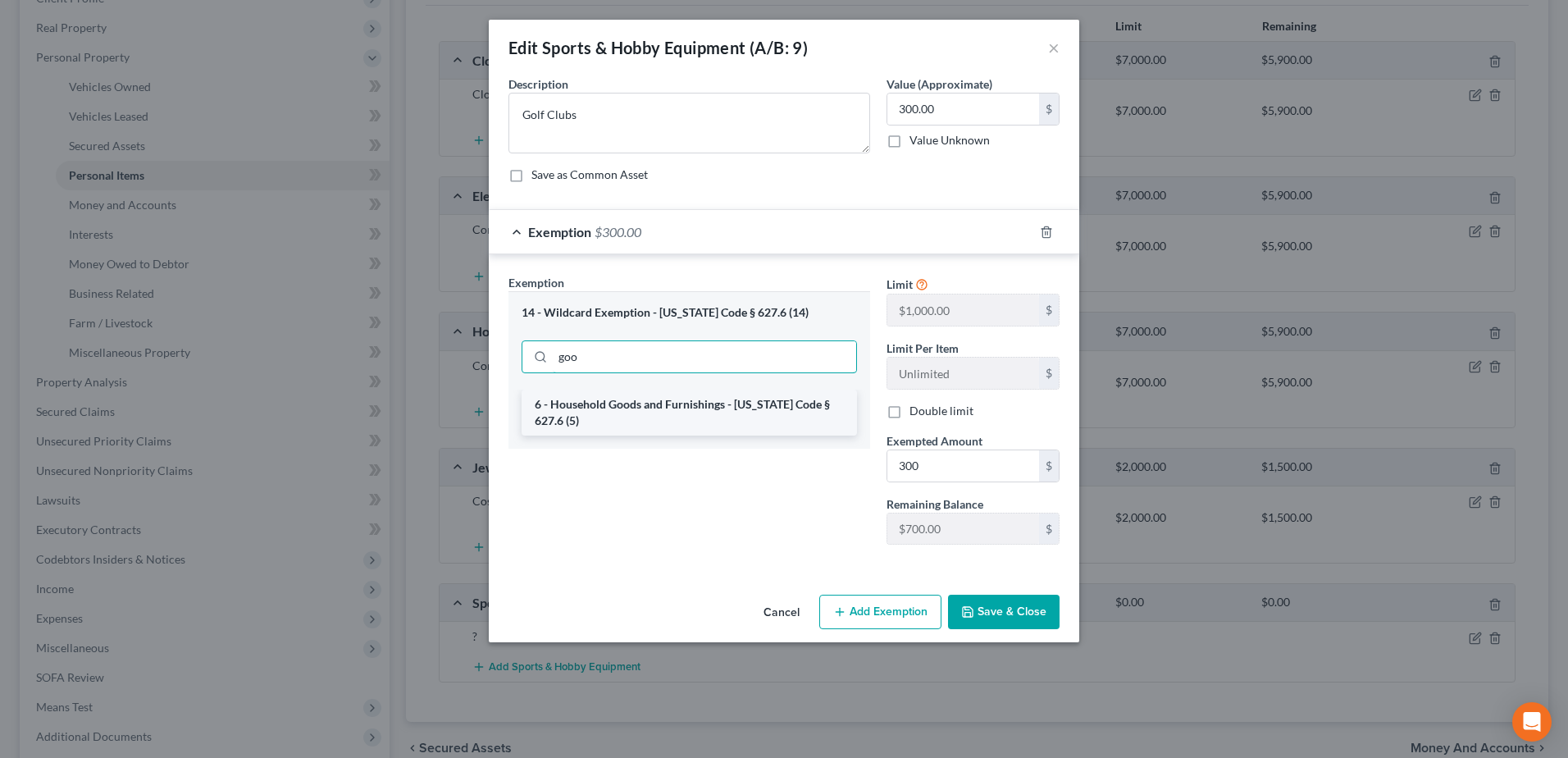
type input "goo"
click at [697, 409] on li "6 - Household Goods and Furnishings - [US_STATE] Code § 627.6 (5)" at bounding box center [690, 412] width 336 height 46
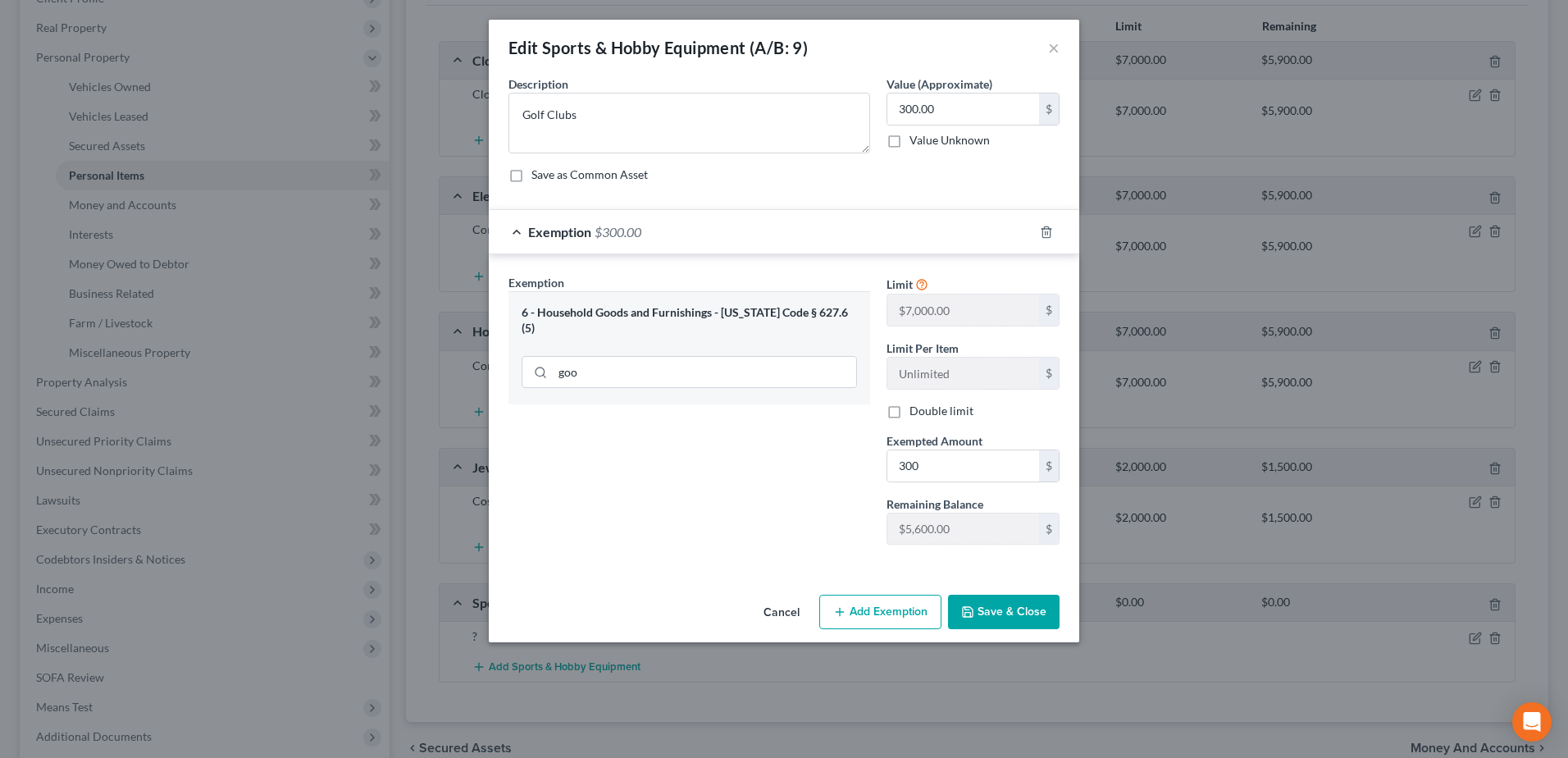
click at [1012, 614] on button "Save & Close" at bounding box center [1003, 611] width 112 height 34
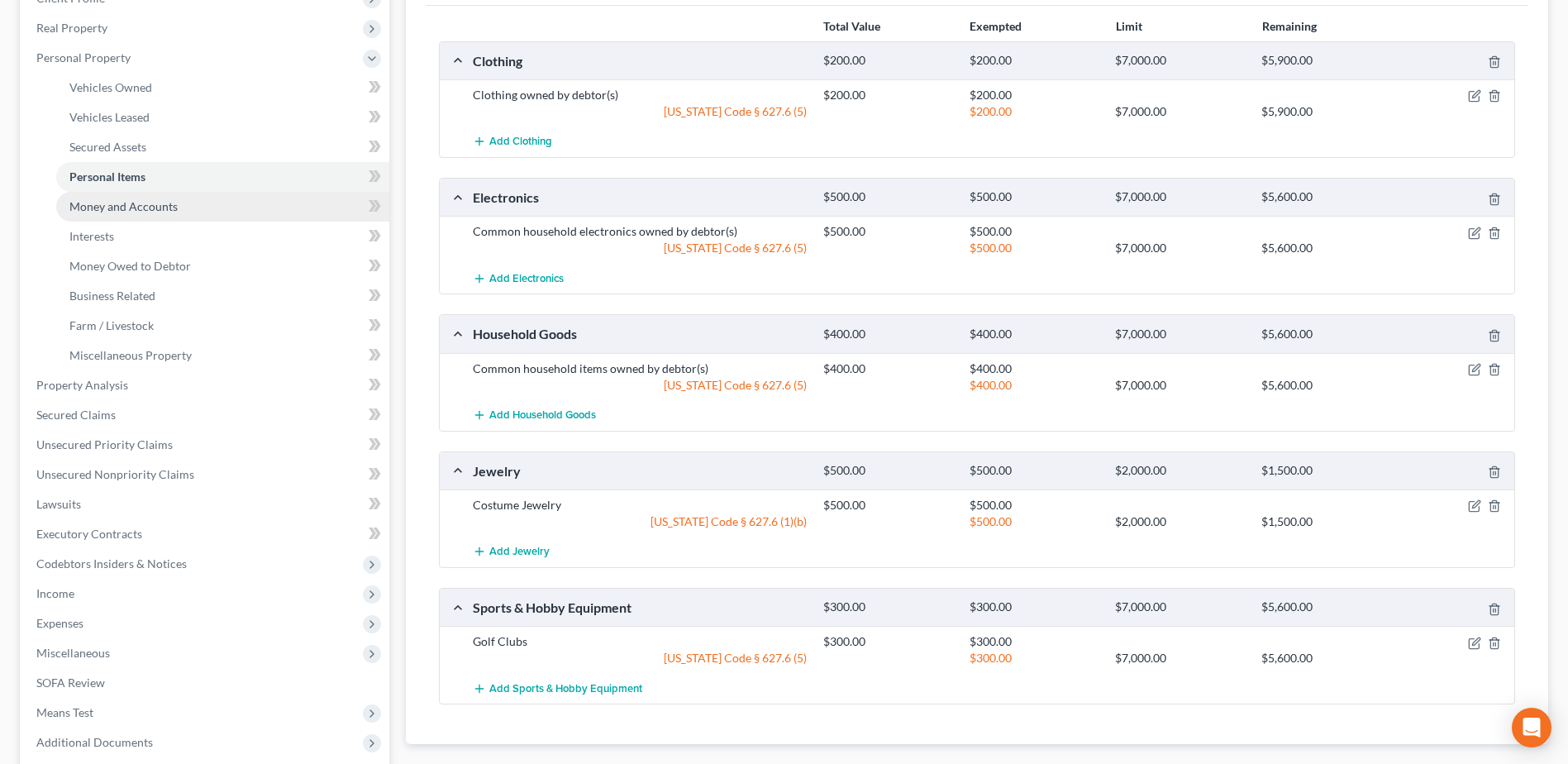
click at [199, 196] on link "Money and Accounts" at bounding box center [222, 207] width 333 height 30
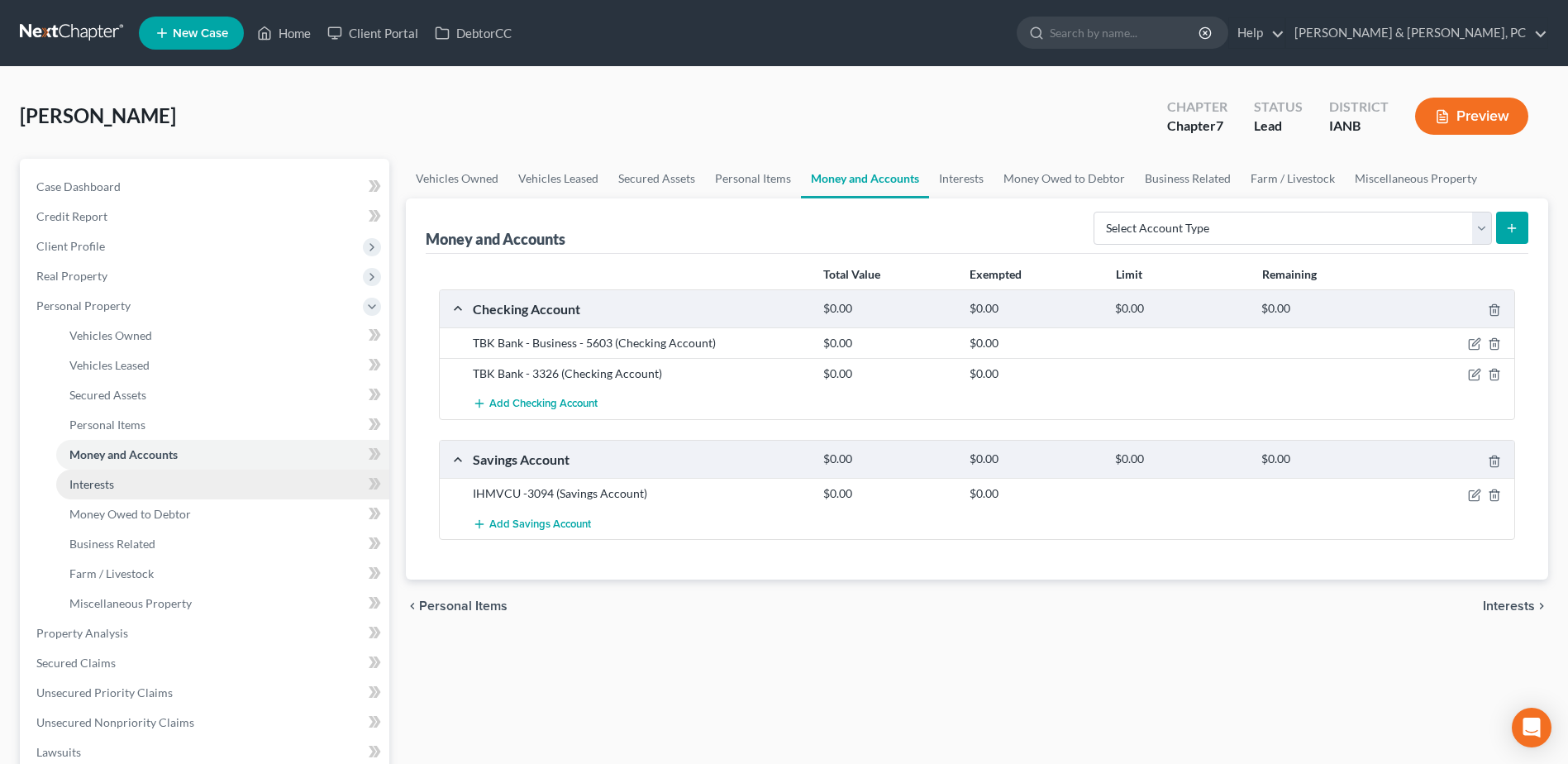
click at [193, 477] on link "Interests" at bounding box center [222, 484] width 333 height 30
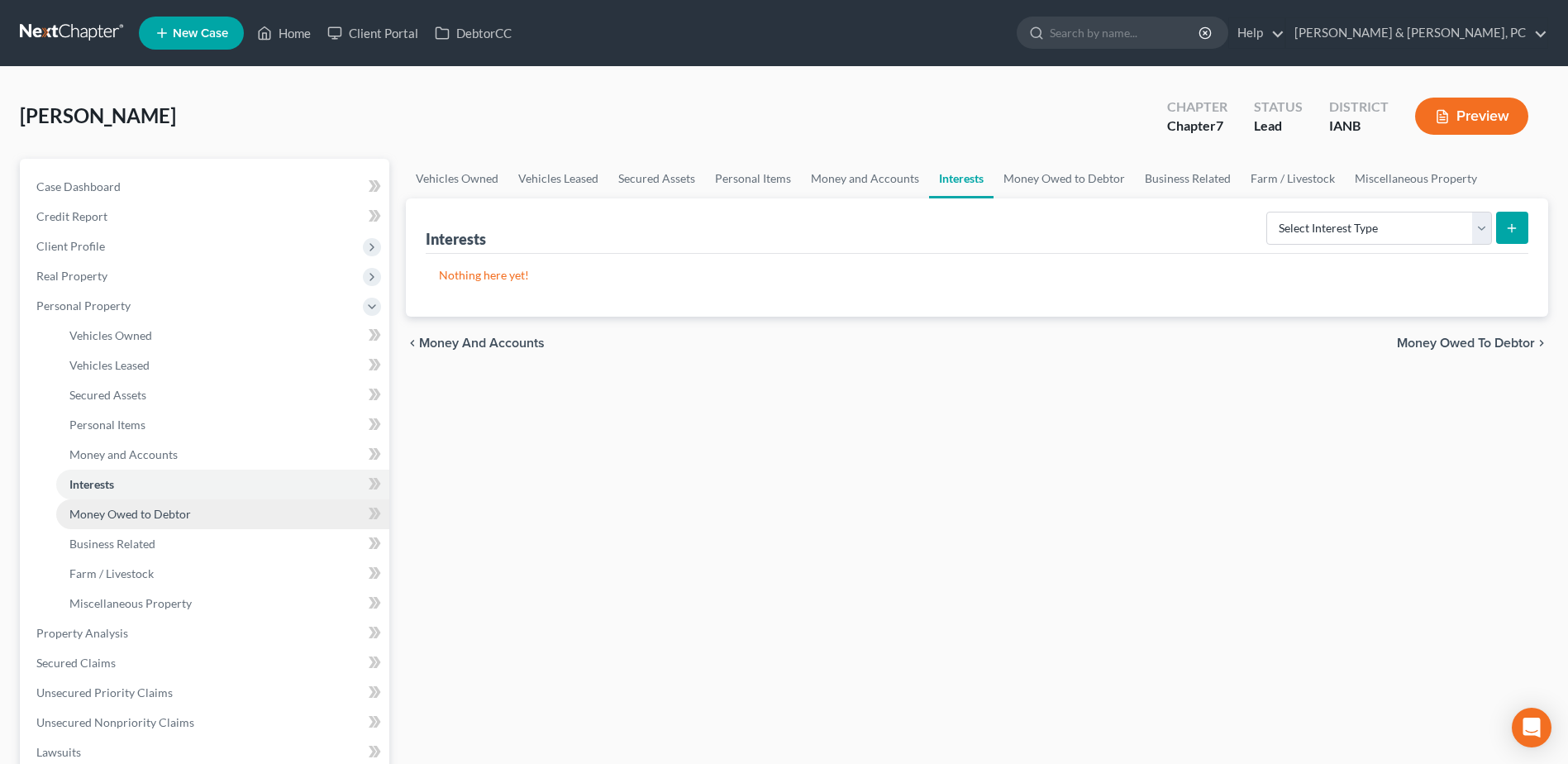
click at [209, 517] on link "Money Owed to Debtor" at bounding box center [222, 514] width 333 height 30
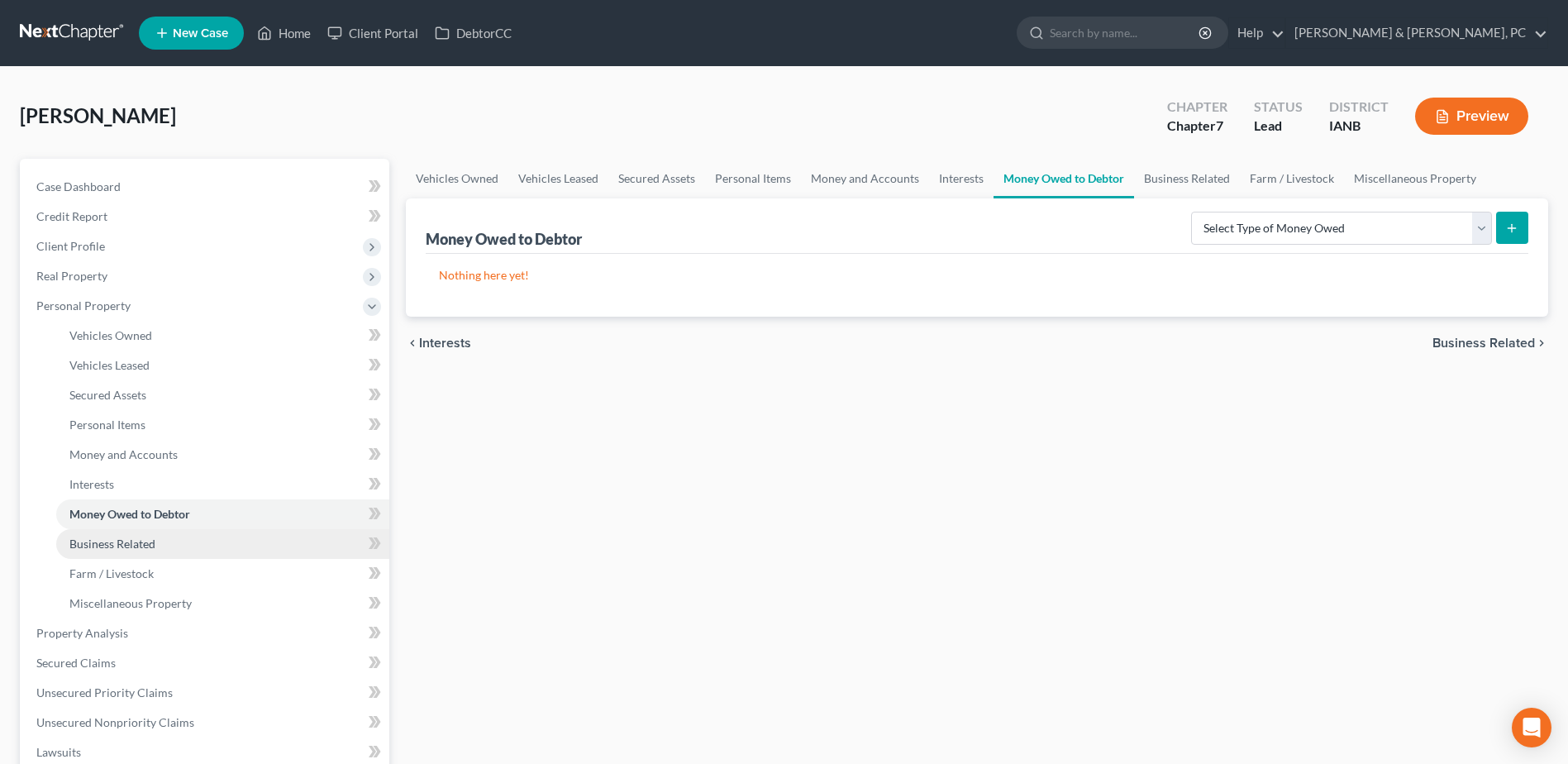
click at [204, 550] on link "Business Related" at bounding box center [222, 544] width 333 height 30
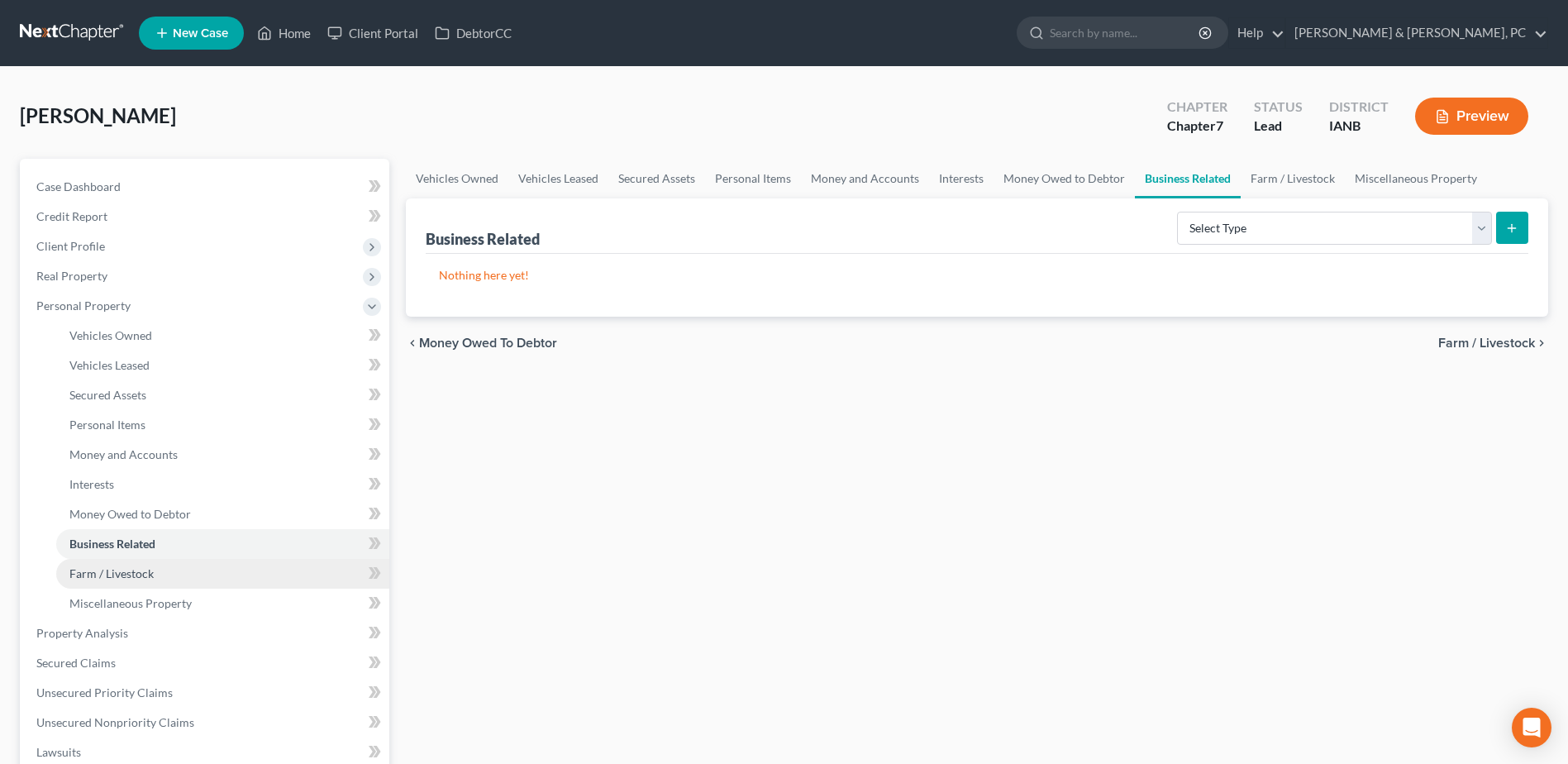
click at [197, 568] on link "Farm / Livestock" at bounding box center [222, 574] width 333 height 30
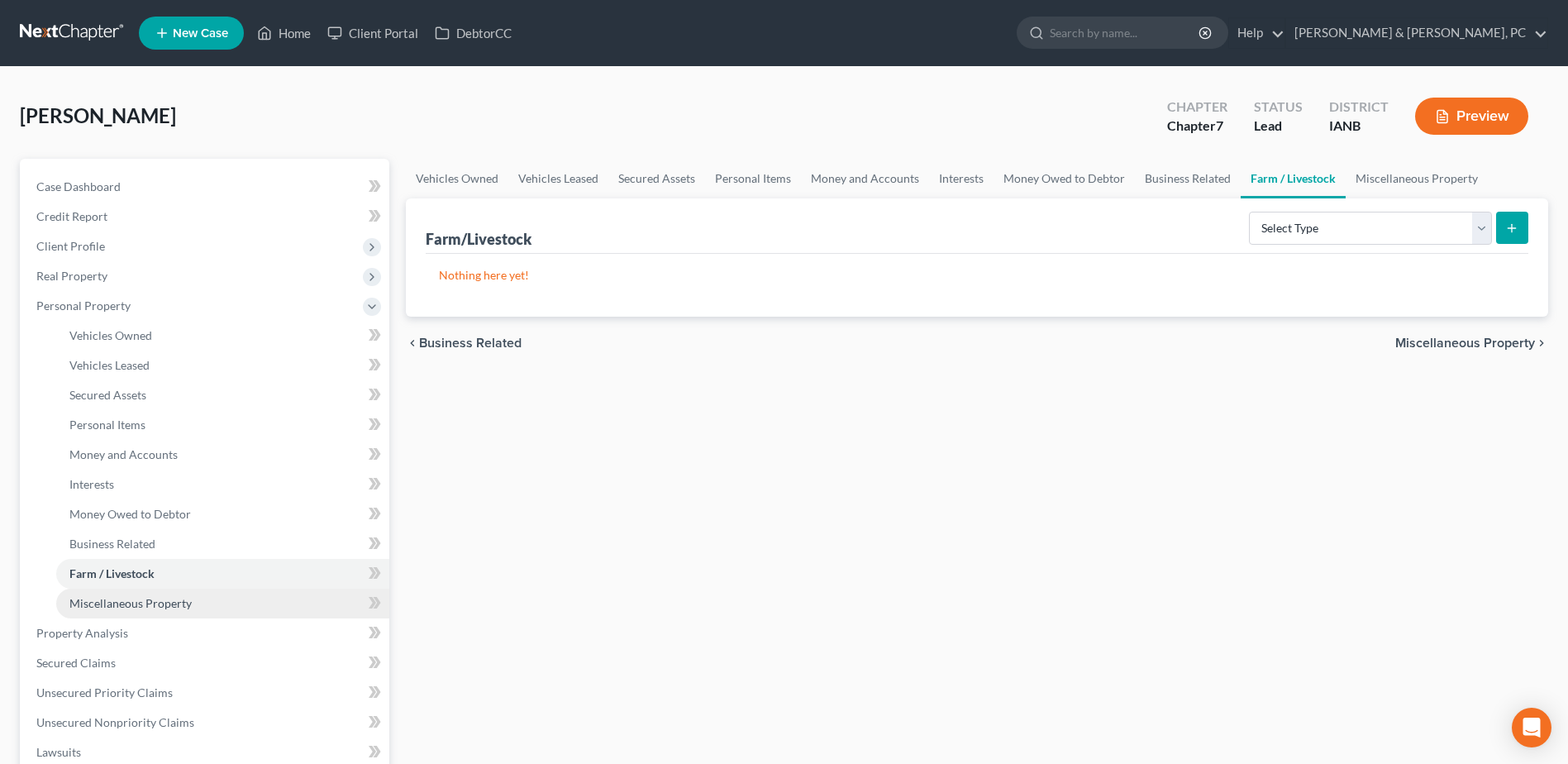
click at [193, 605] on link "Miscellaneous Property" at bounding box center [222, 604] width 333 height 30
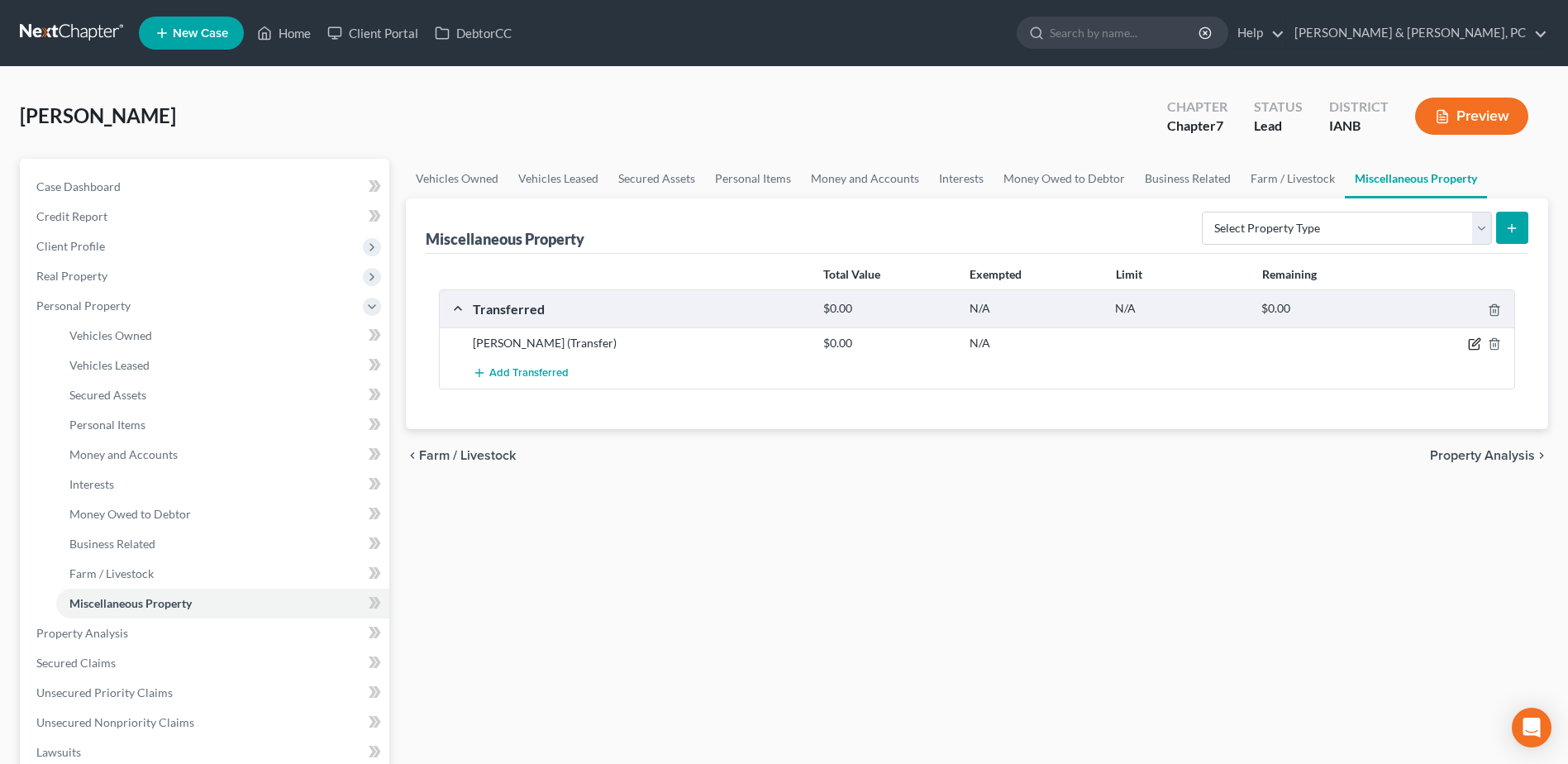
click at [1471, 344] on icon "button" at bounding box center [1474, 343] width 13 height 13
select select "Ordinary ([DATE])"
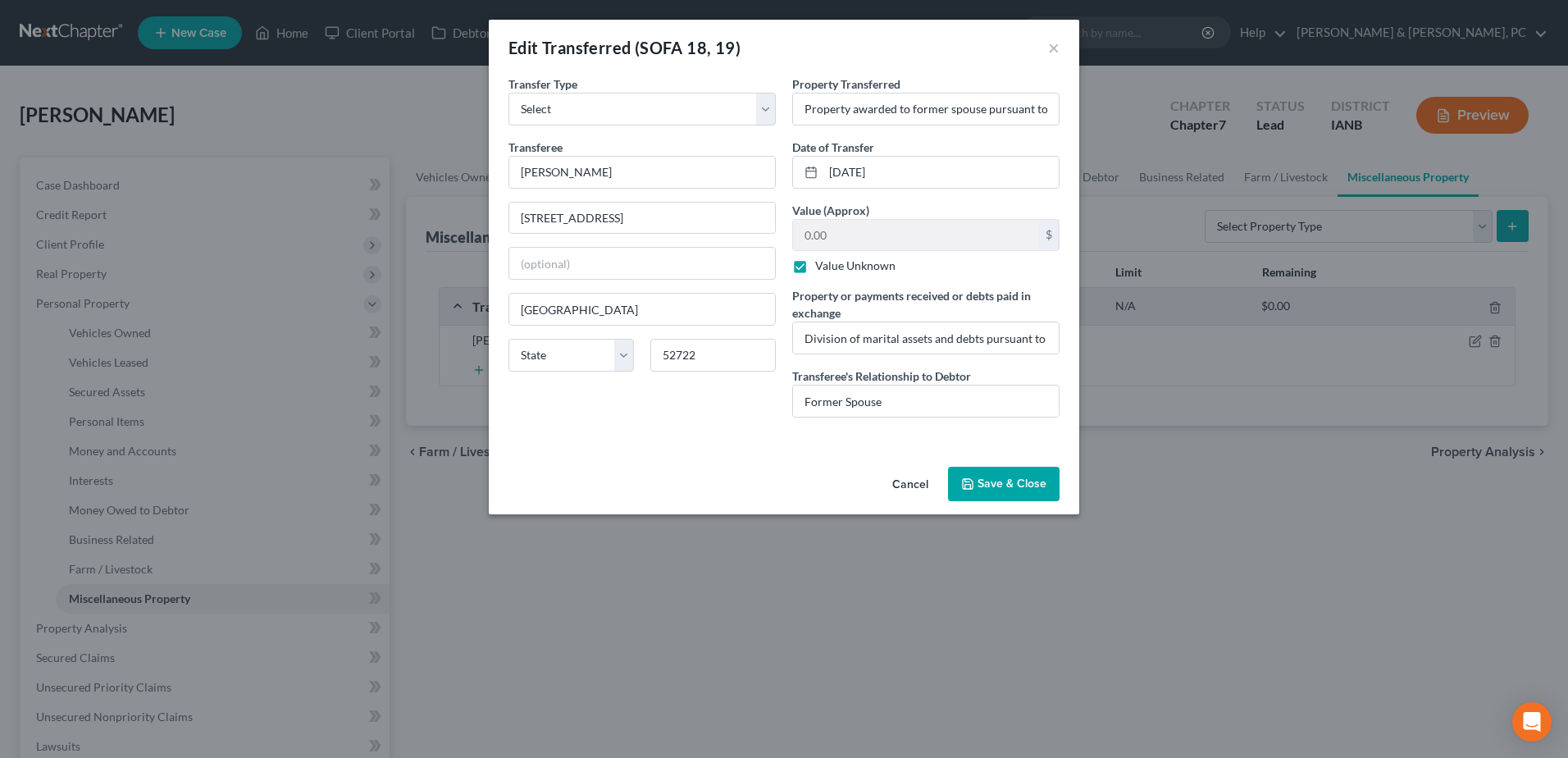
click at [1009, 484] on button "Save & Close" at bounding box center [1003, 483] width 112 height 34
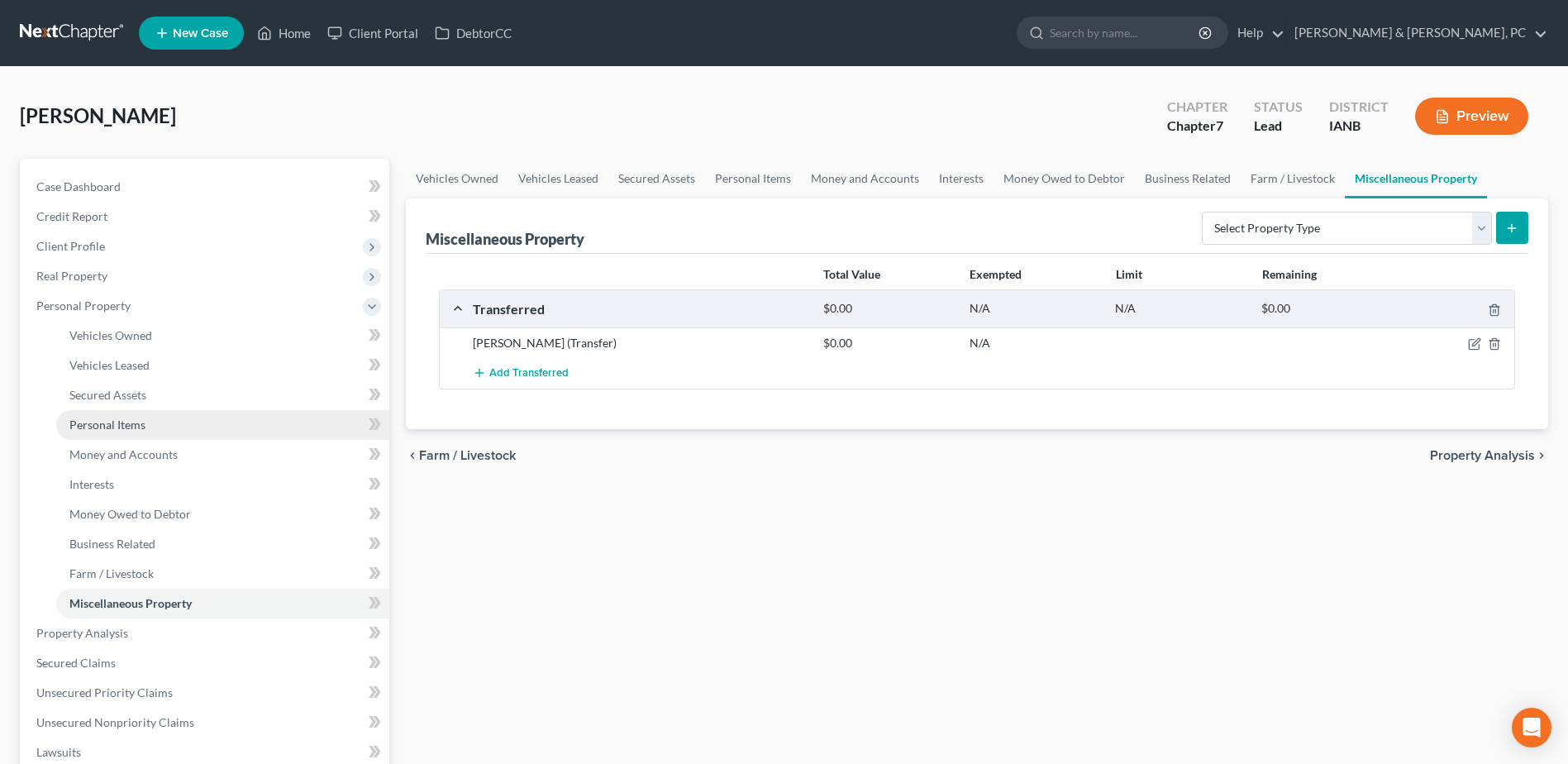
click at [123, 428] on span "Personal Items" at bounding box center [107, 424] width 76 height 14
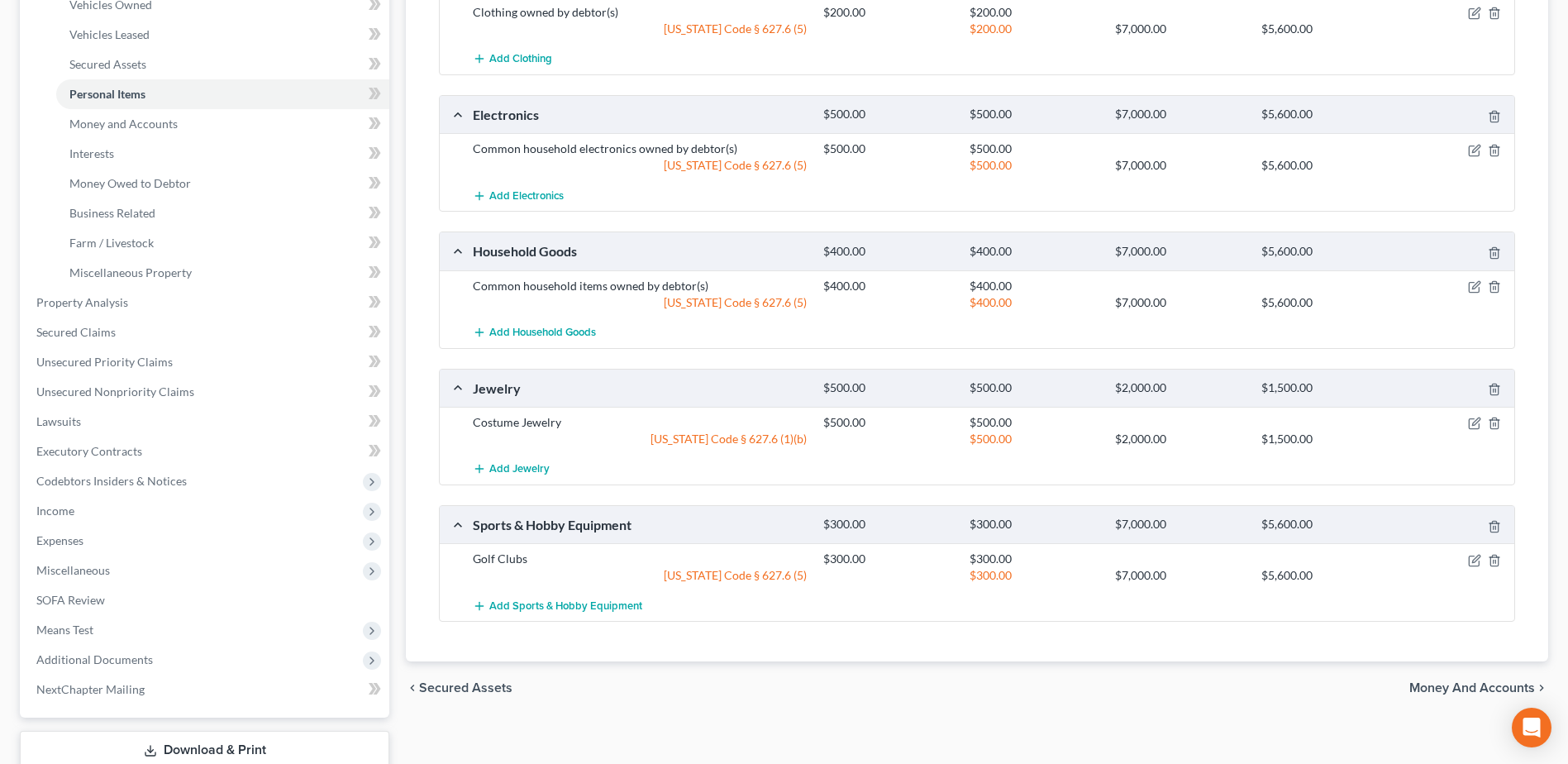
scroll to position [248, 0]
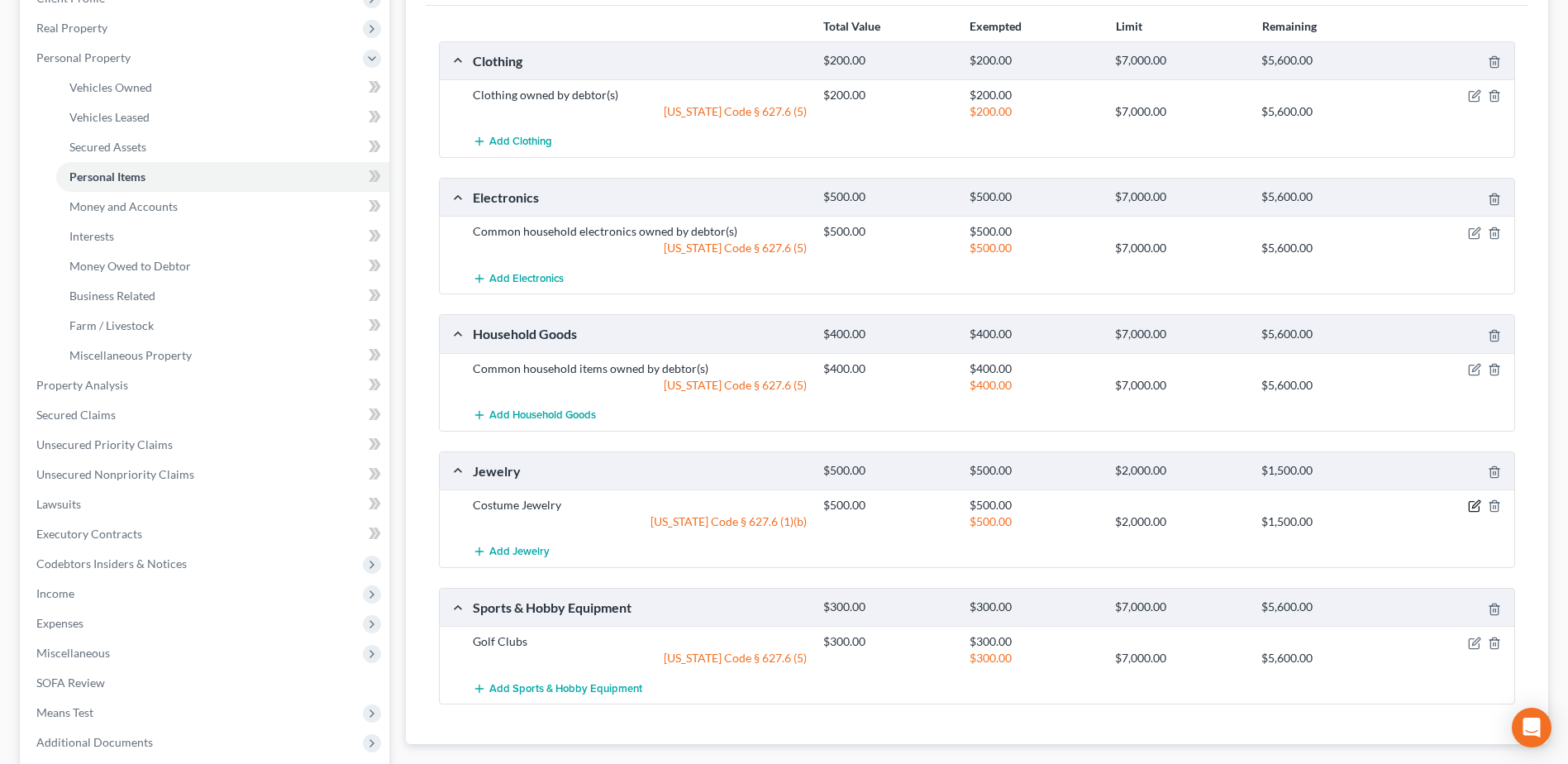
click at [1476, 507] on icon "button" at bounding box center [1474, 505] width 13 height 13
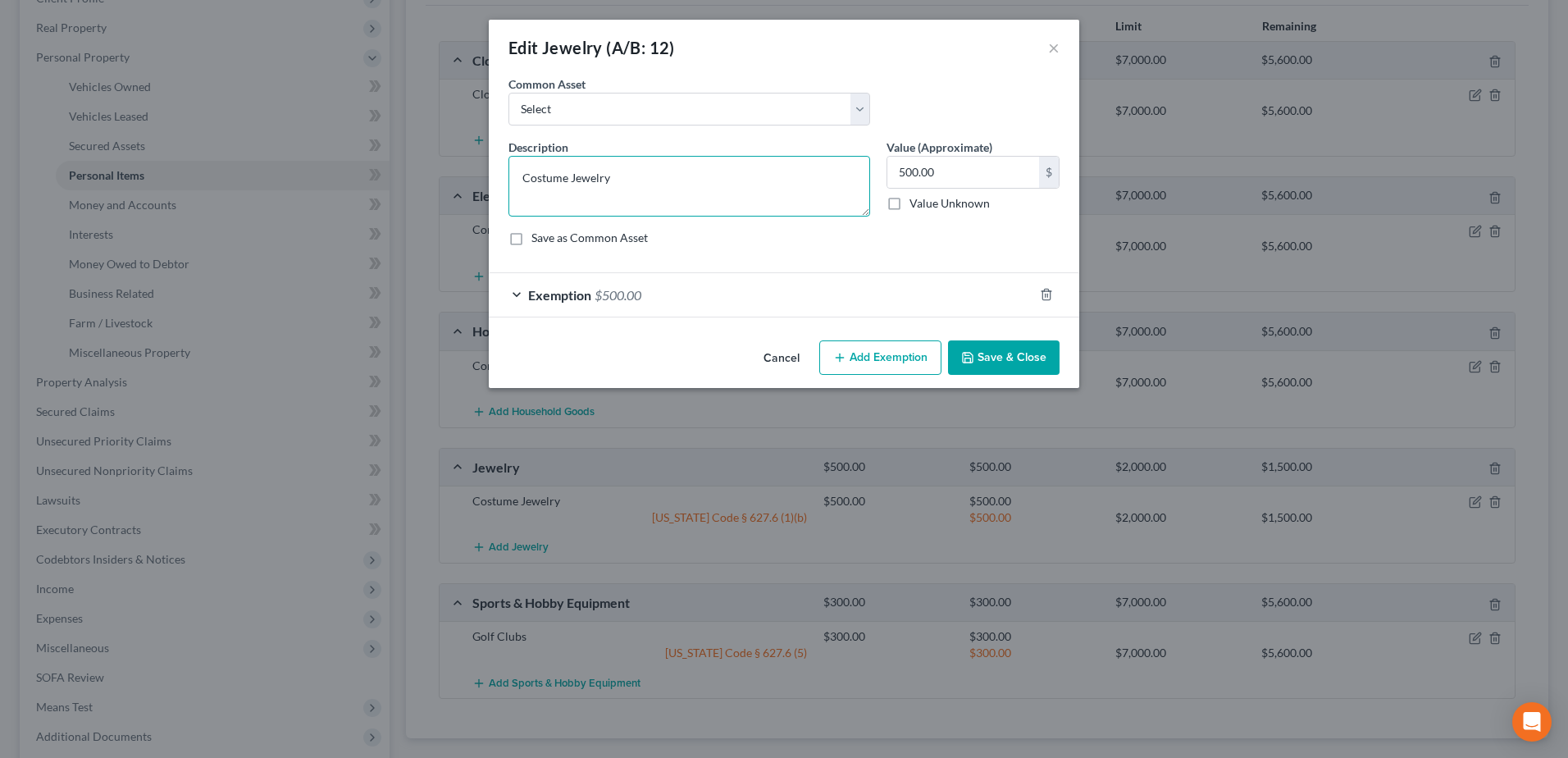
drag, startPoint x: 569, startPoint y: 179, endPoint x: 401, endPoint y: 177, distance: 168.0
click at [401, 177] on div "Edit Jewelry (A/B: 12) × An exemption set must first be selected from the Filin…" at bounding box center [784, 379] width 1568 height 758
type textarea "Jewelry"
click at [982, 350] on button "Save & Close" at bounding box center [1003, 357] width 112 height 34
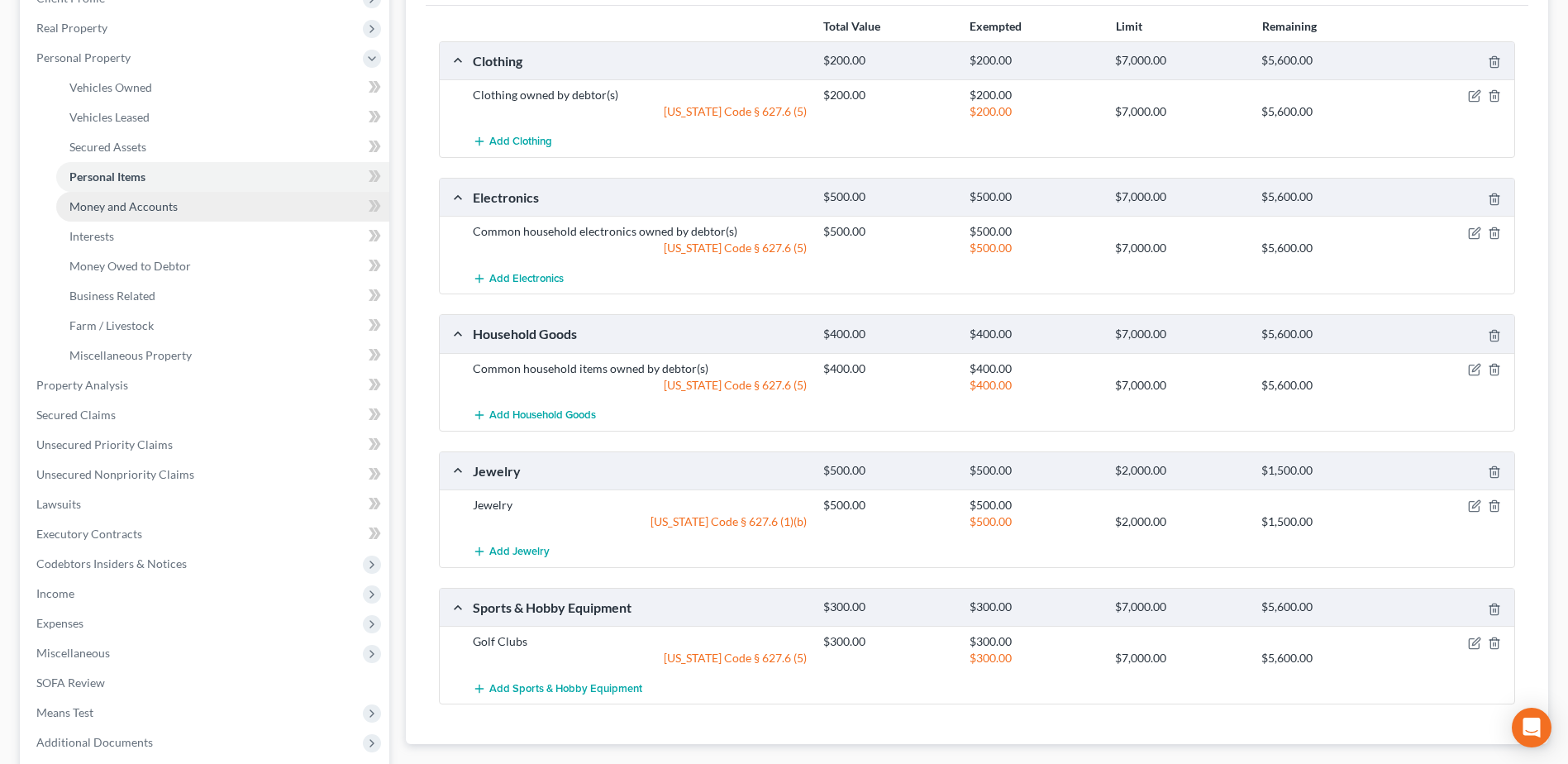
click at [155, 201] on span "Money and Accounts" at bounding box center [123, 206] width 108 height 14
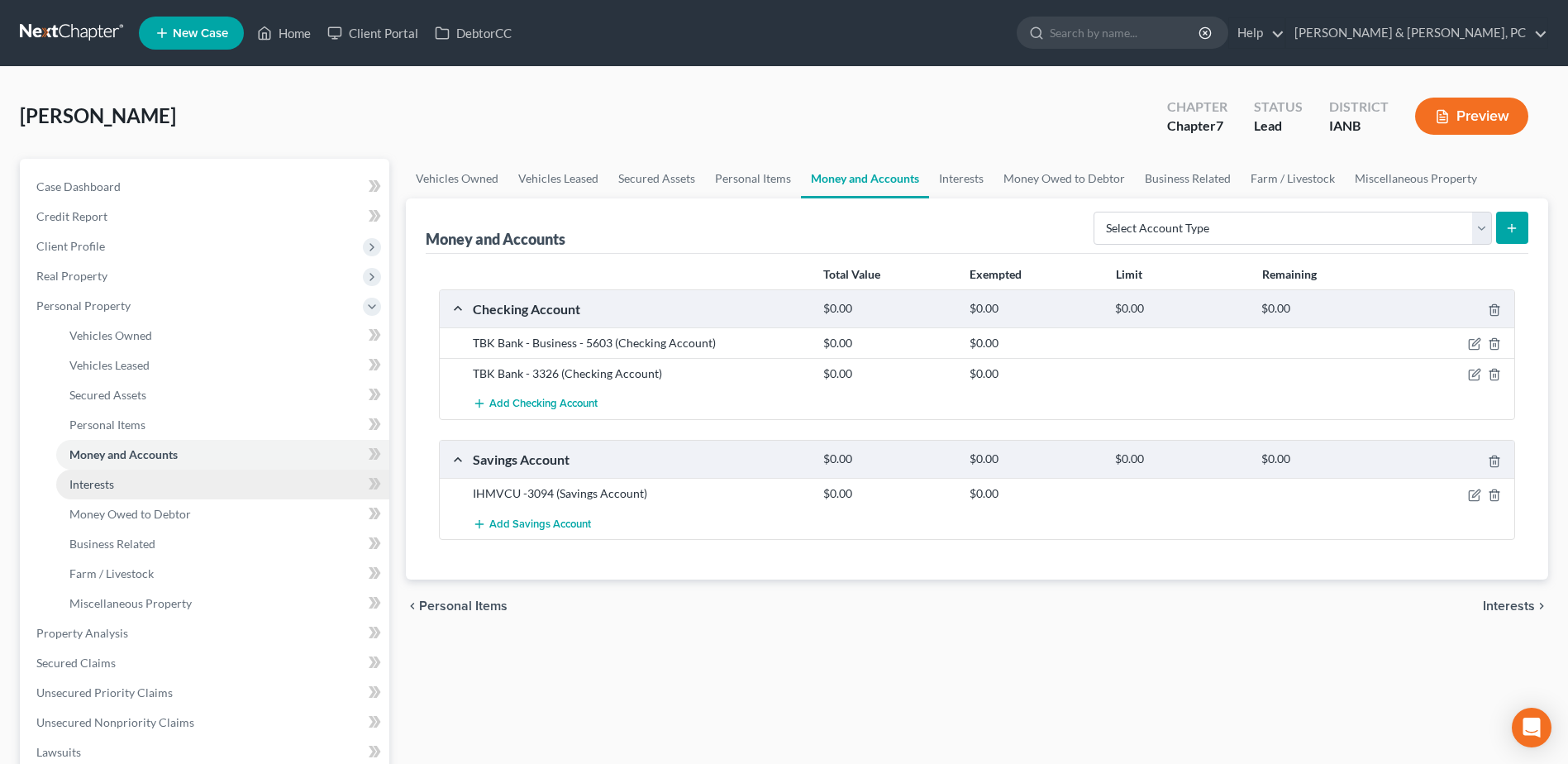
click at [224, 481] on link "Interests" at bounding box center [222, 484] width 333 height 30
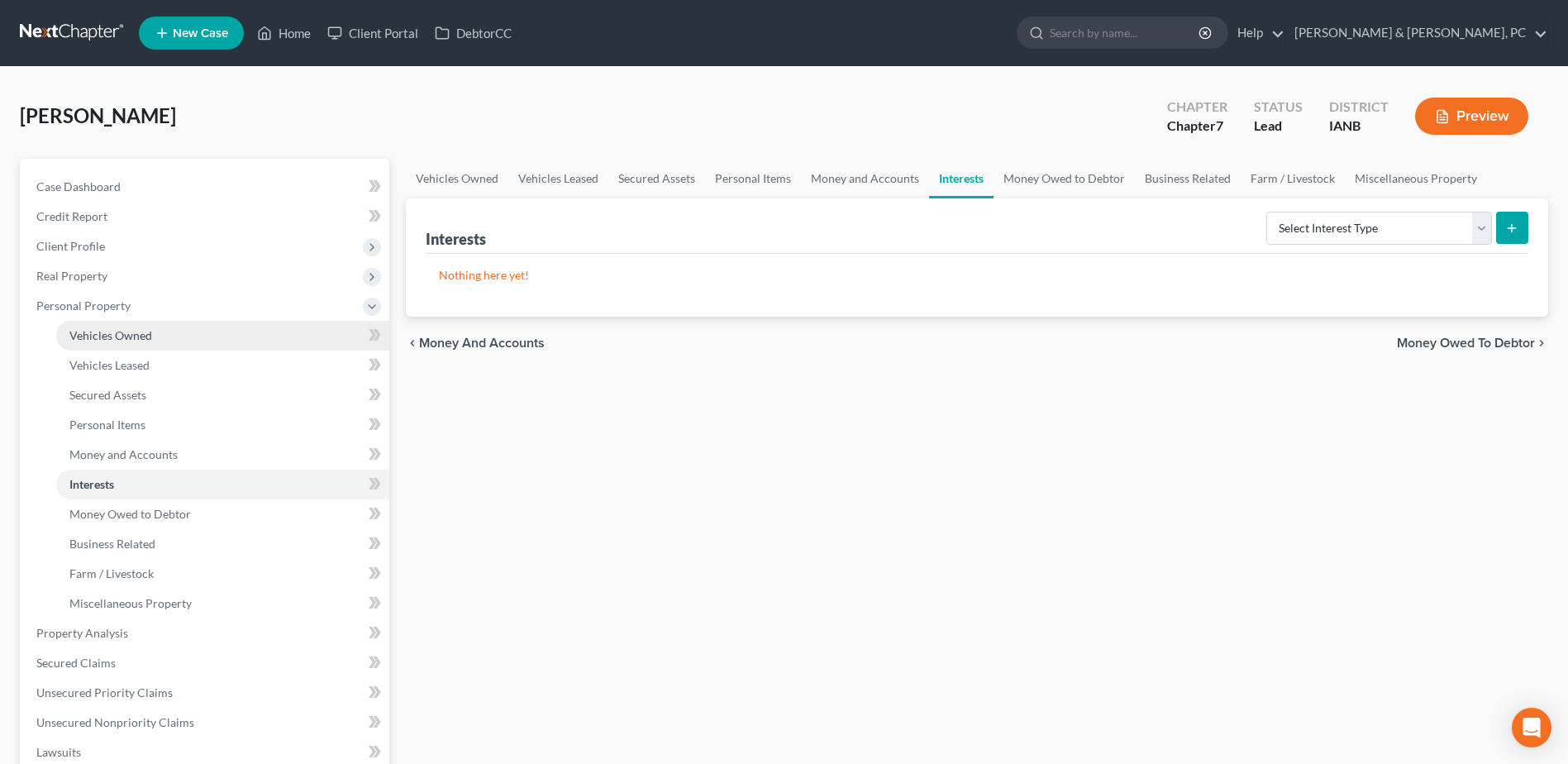
click at [161, 330] on link "Vehicles Owned" at bounding box center [222, 336] width 333 height 30
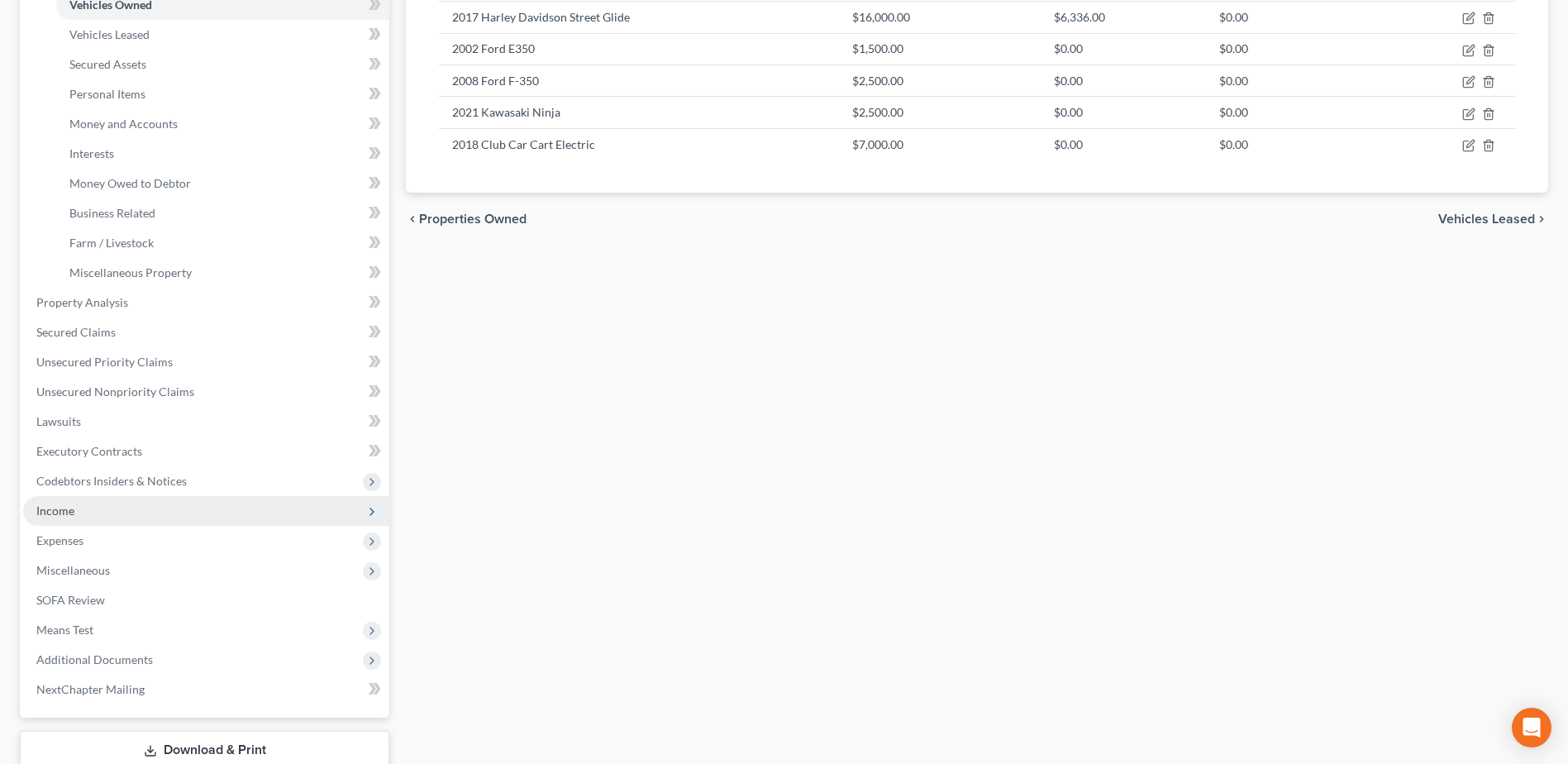
click at [107, 506] on span "Income" at bounding box center [206, 511] width 367 height 30
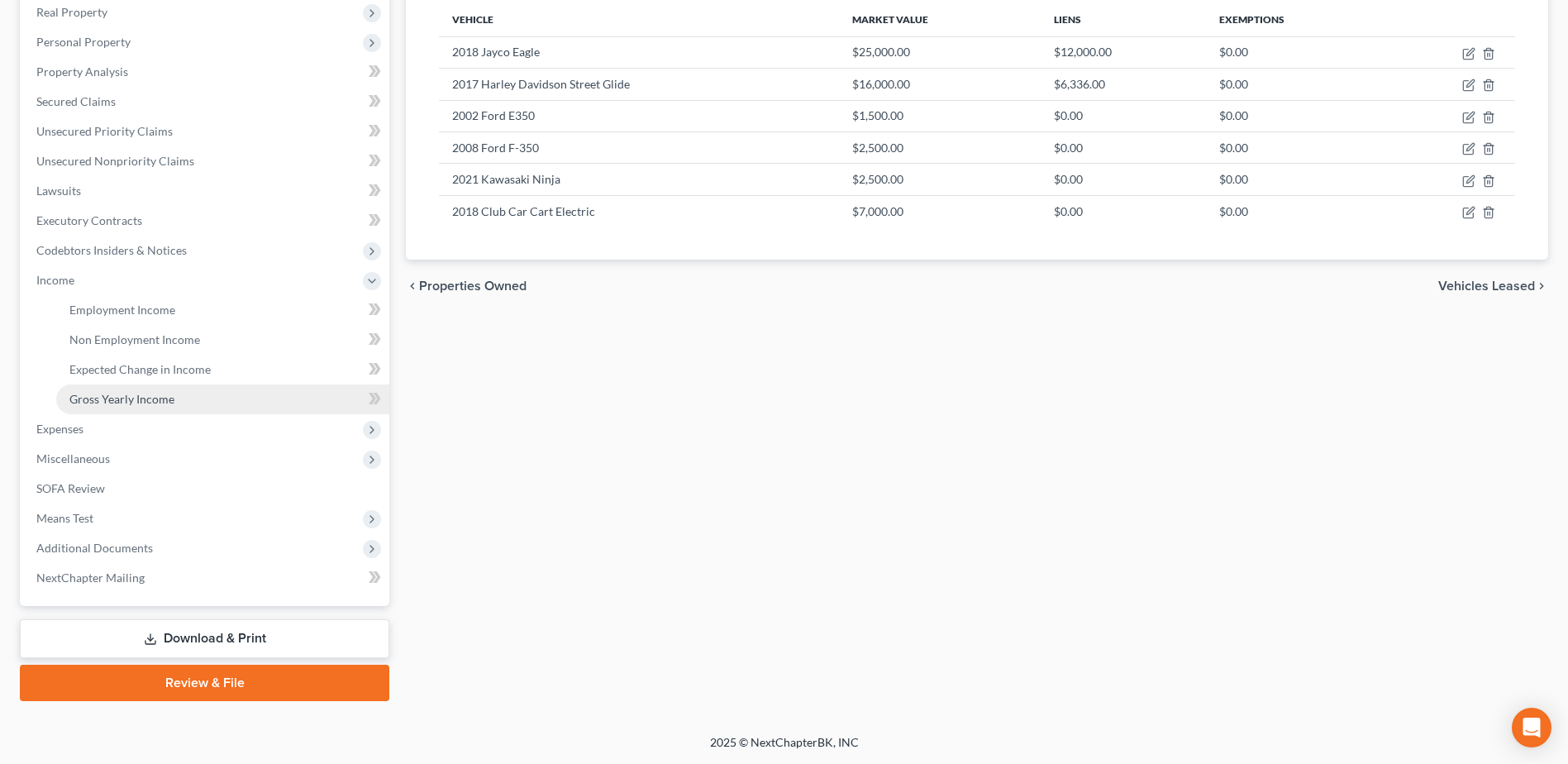
scroll to position [264, 0]
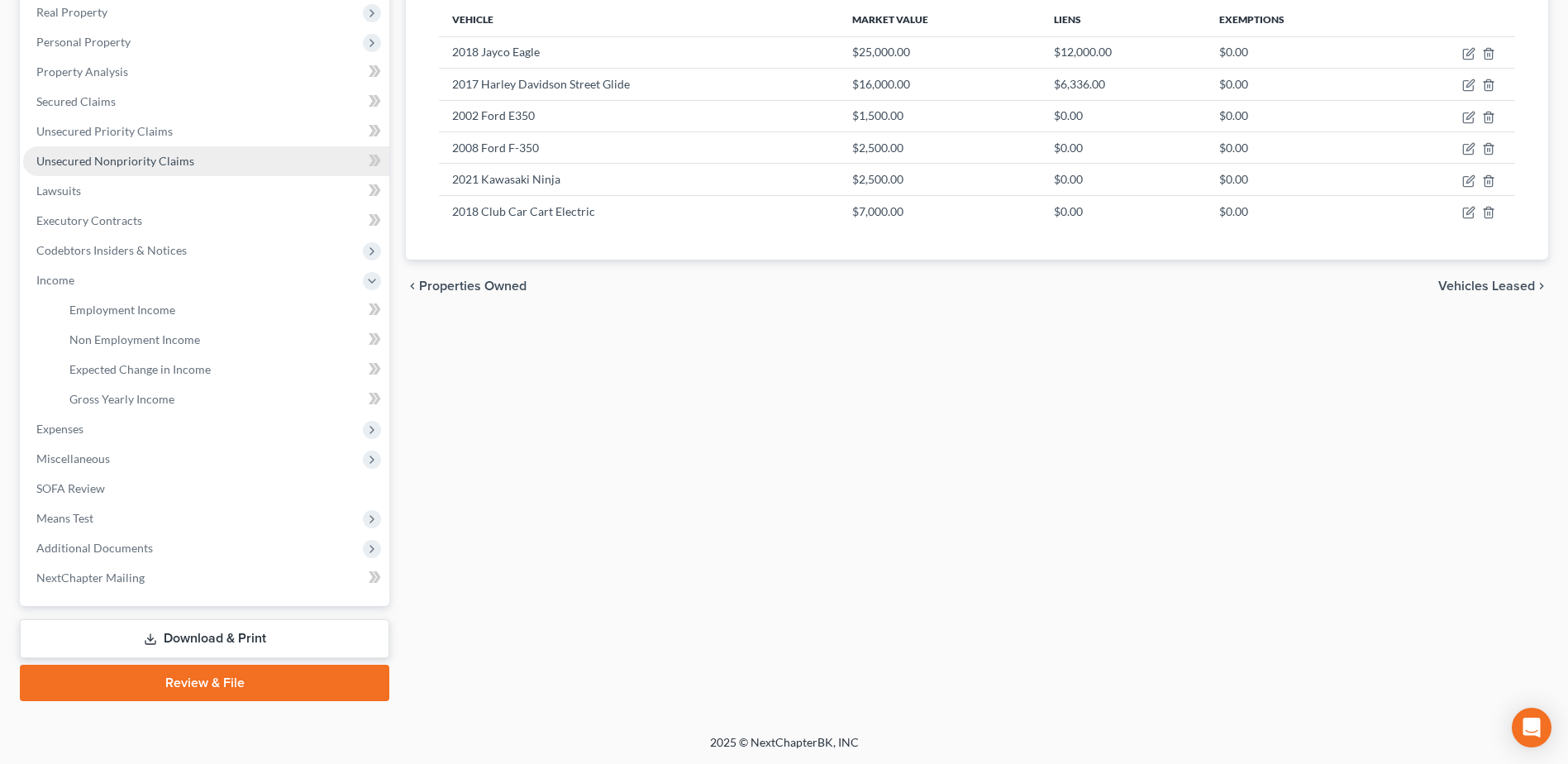
click at [88, 173] on link "Unsecured Nonpriority Claims" at bounding box center [206, 161] width 367 height 30
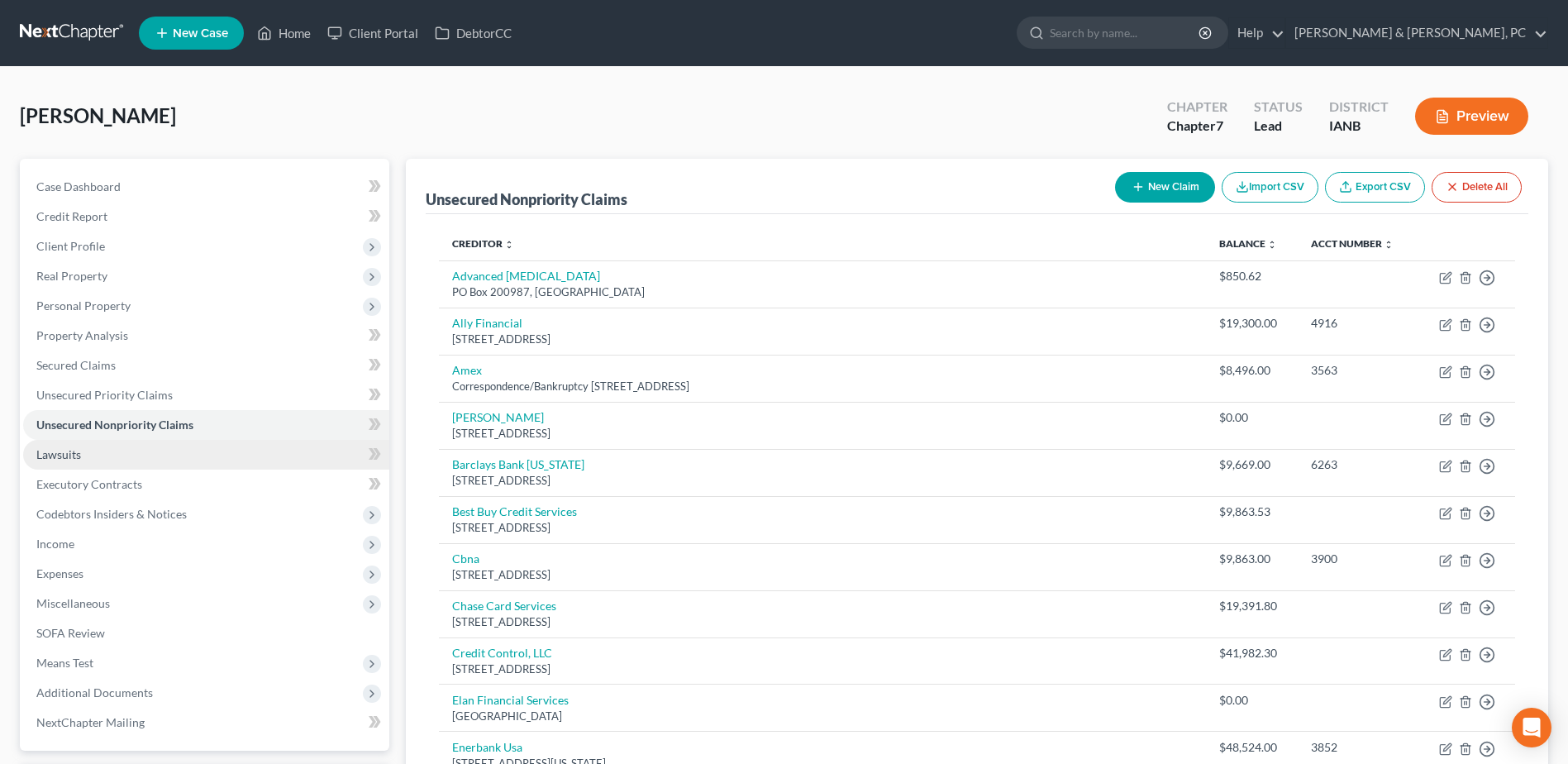
click at [72, 449] on span "Lawsuits" at bounding box center [58, 454] width 44 height 14
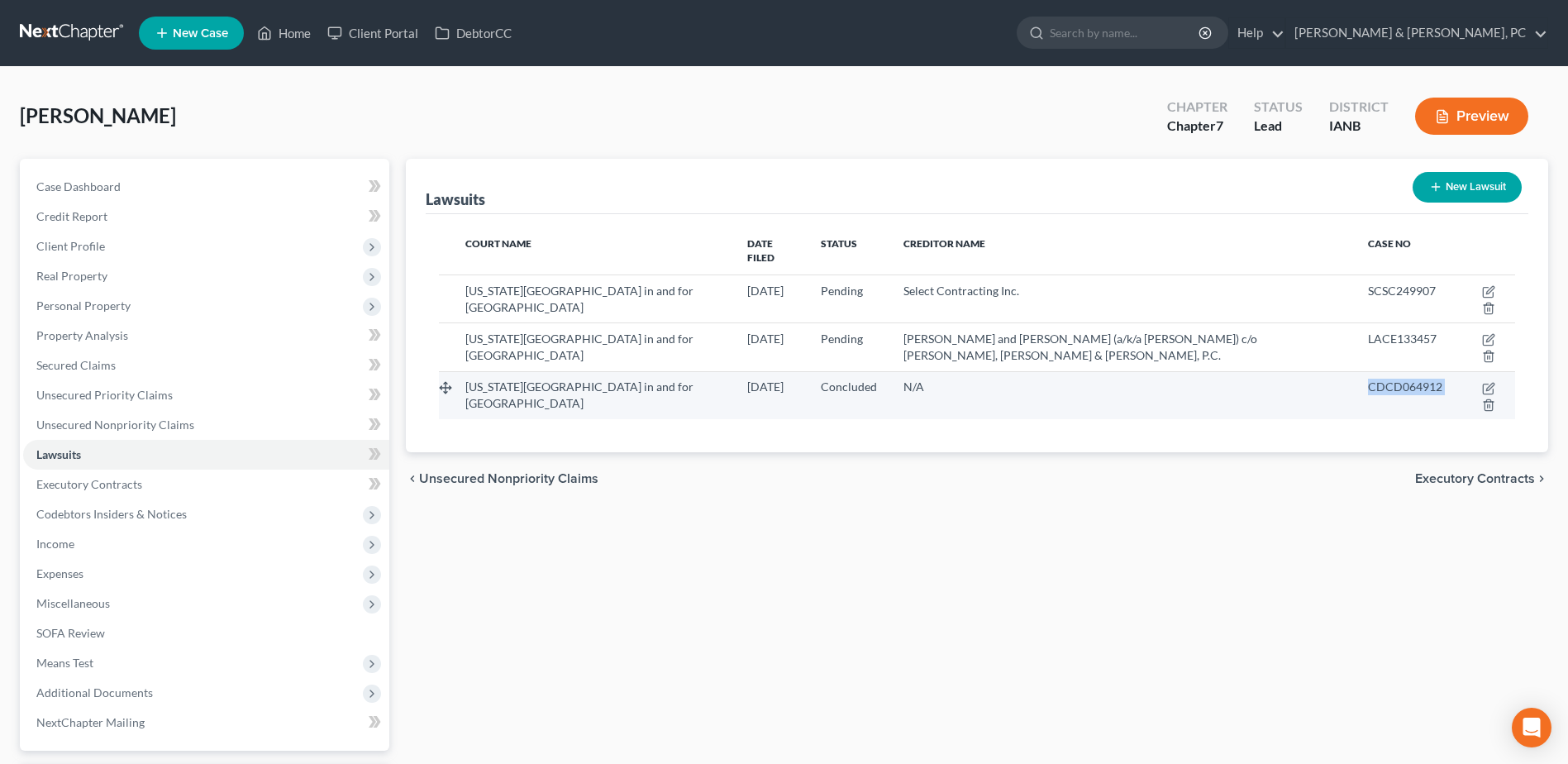
drag, startPoint x: 1402, startPoint y: 381, endPoint x: 1363, endPoint y: 380, distance: 39.0
click at [1363, 380] on tr "[US_STATE][GEOGRAPHIC_DATA] in and for [GEOGRAPHIC_DATA] [DATE] Concluded N/A C…" at bounding box center [977, 395] width 1076 height 48
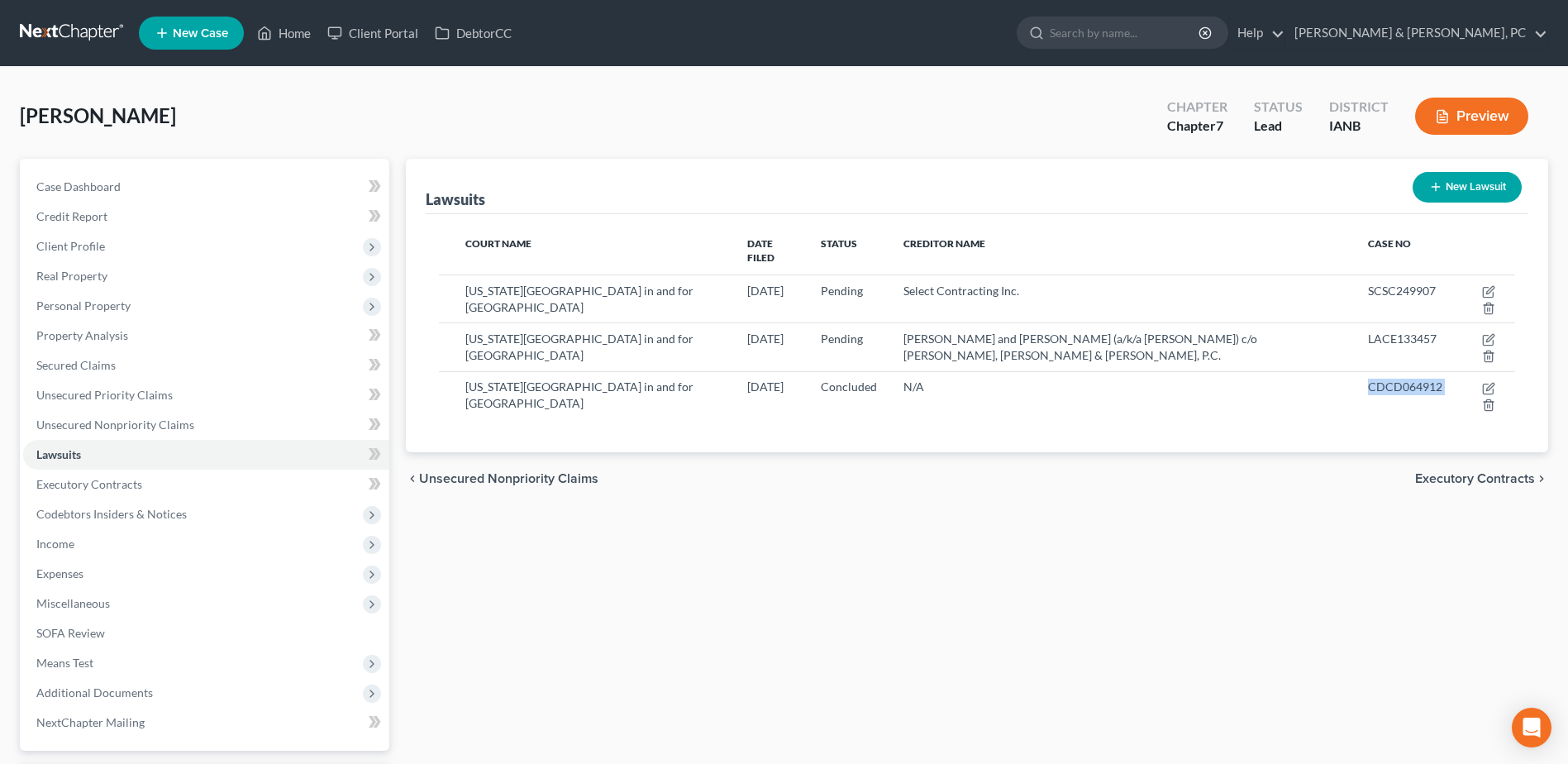
copy tr "CDCD064912"
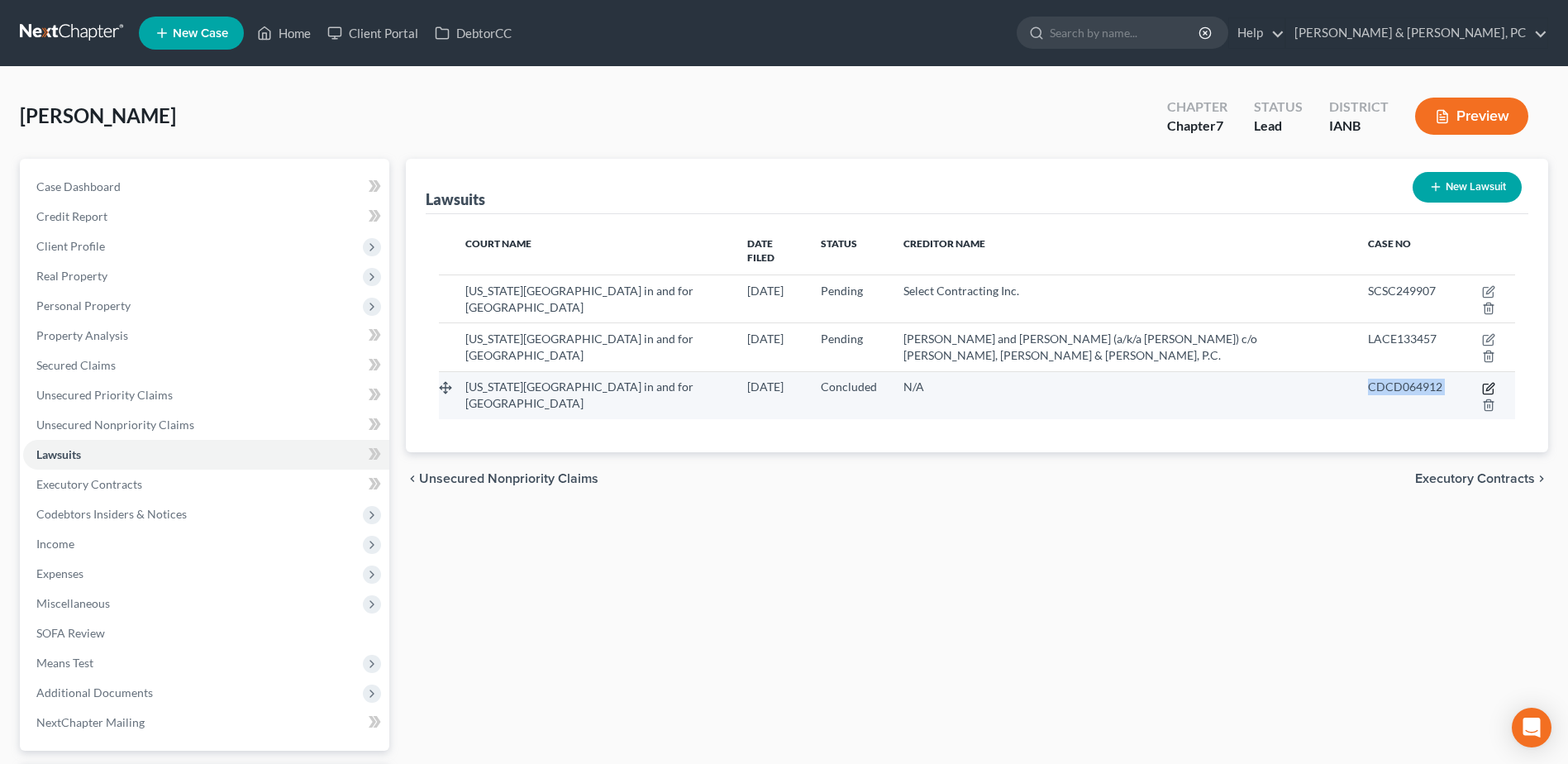
click at [1487, 382] on icon "button" at bounding box center [1488, 388] width 13 height 13
select select "16"
select select "2"
select select "4"
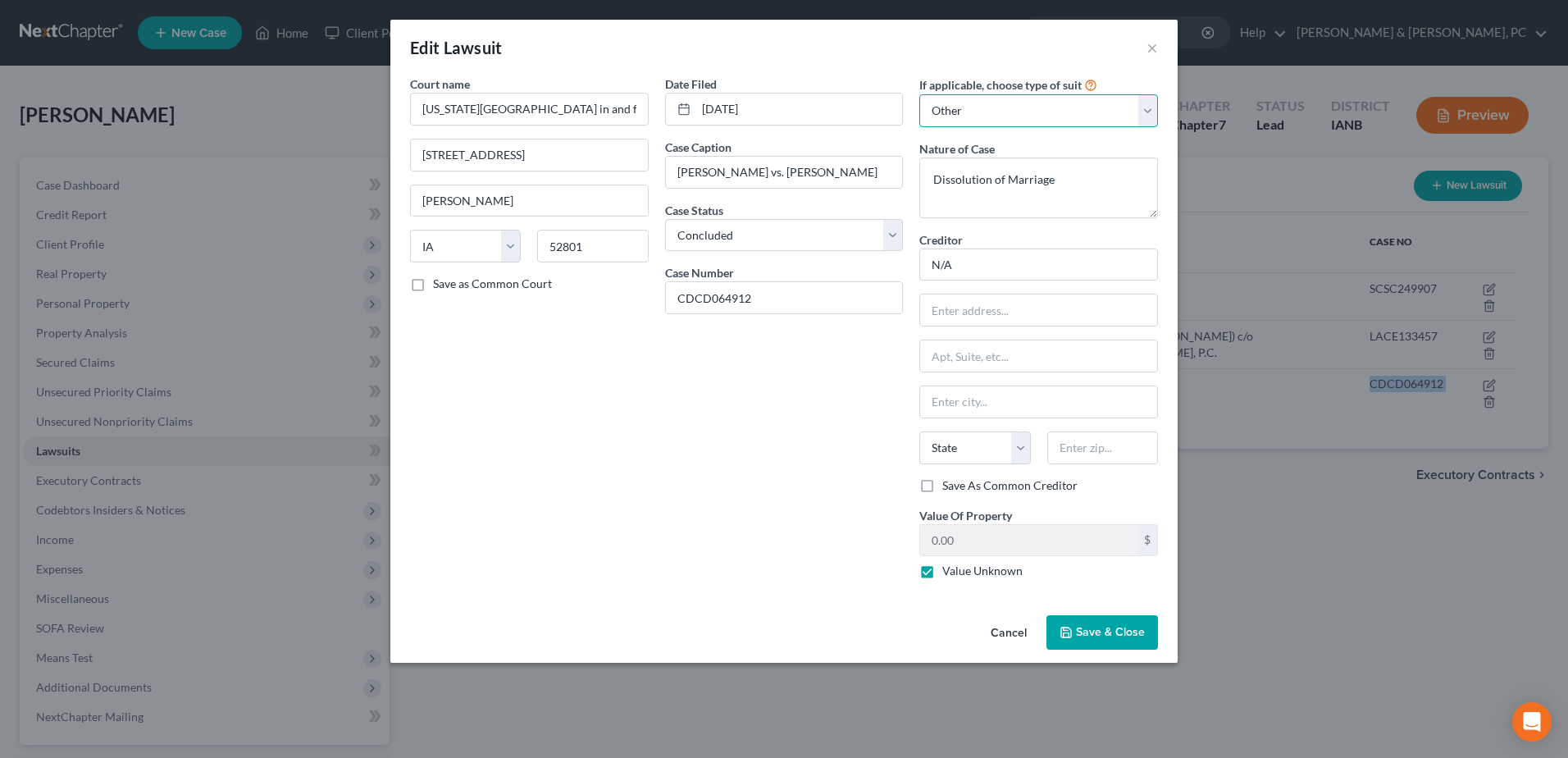
click at [1015, 111] on select "Select Repossession Garnishment Foreclosure Attached, Seized, Or Levied Other" at bounding box center [1038, 110] width 239 height 32
select select
click at [919, 94] on select "Select Repossession Garnishment Foreclosure Attached, Seized, Or Levied Other" at bounding box center [1038, 110] width 239 height 32
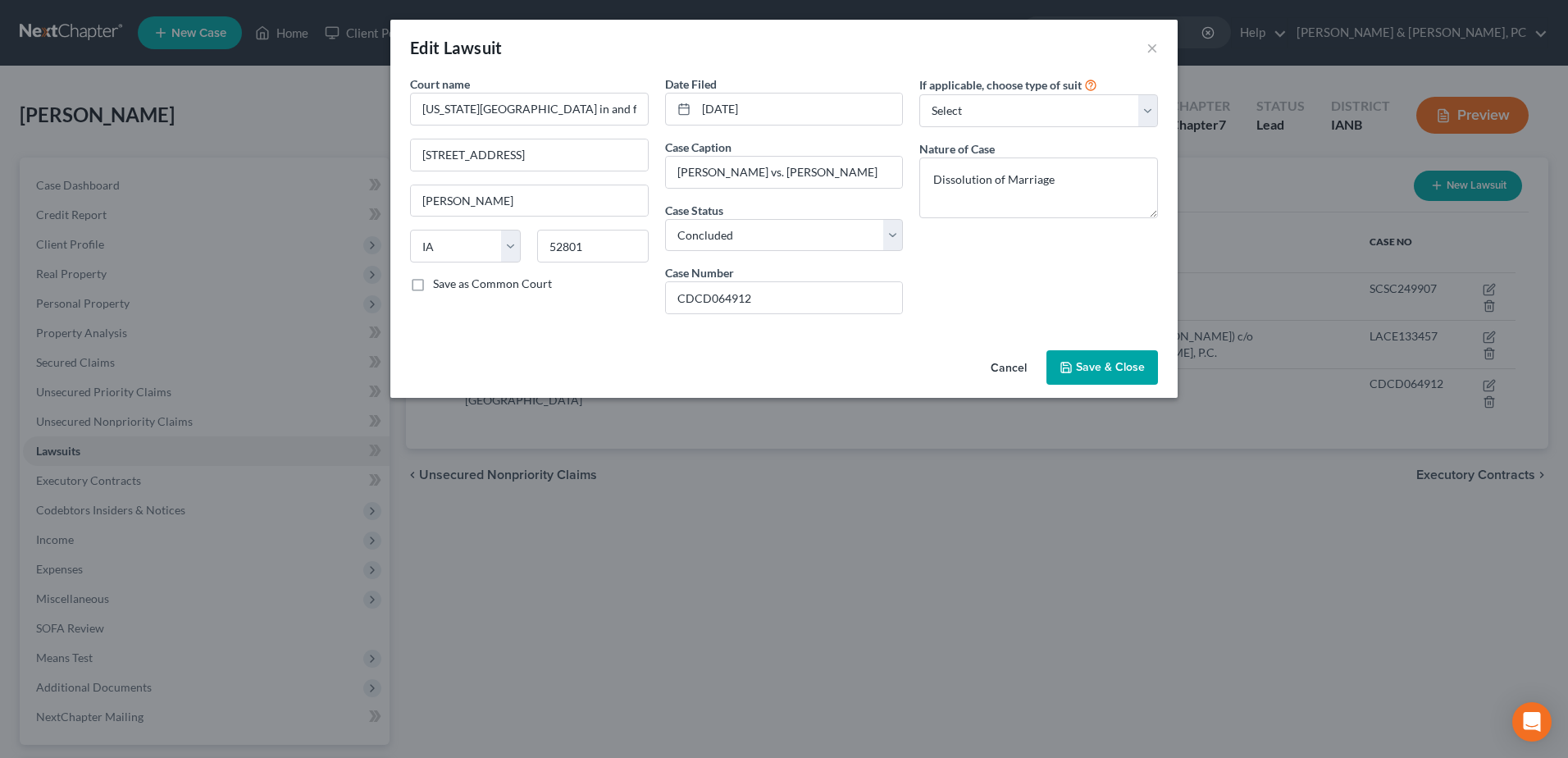
click at [963, 278] on div "If applicable, choose type of suit Select Repossession Garnishment Foreclosure …" at bounding box center [1038, 201] width 255 height 252
click at [1134, 365] on span "Save & Close" at bounding box center [1110, 367] width 69 height 14
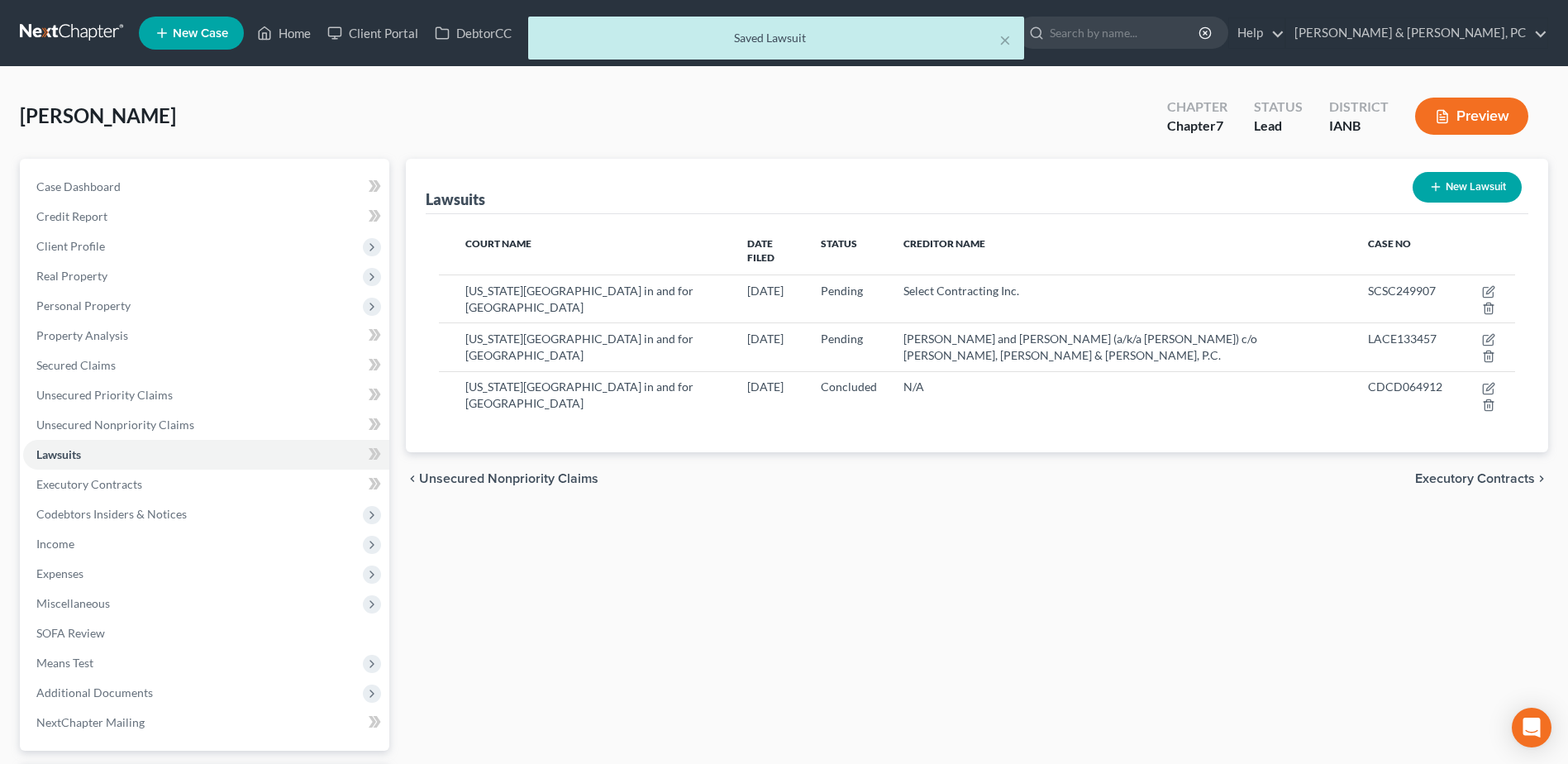
click at [720, 542] on div "Lawsuits New Lawsuit Court Name Date Filed Status Creditor Name Case No [US_STA…" at bounding box center [977, 502] width 1159 height 687
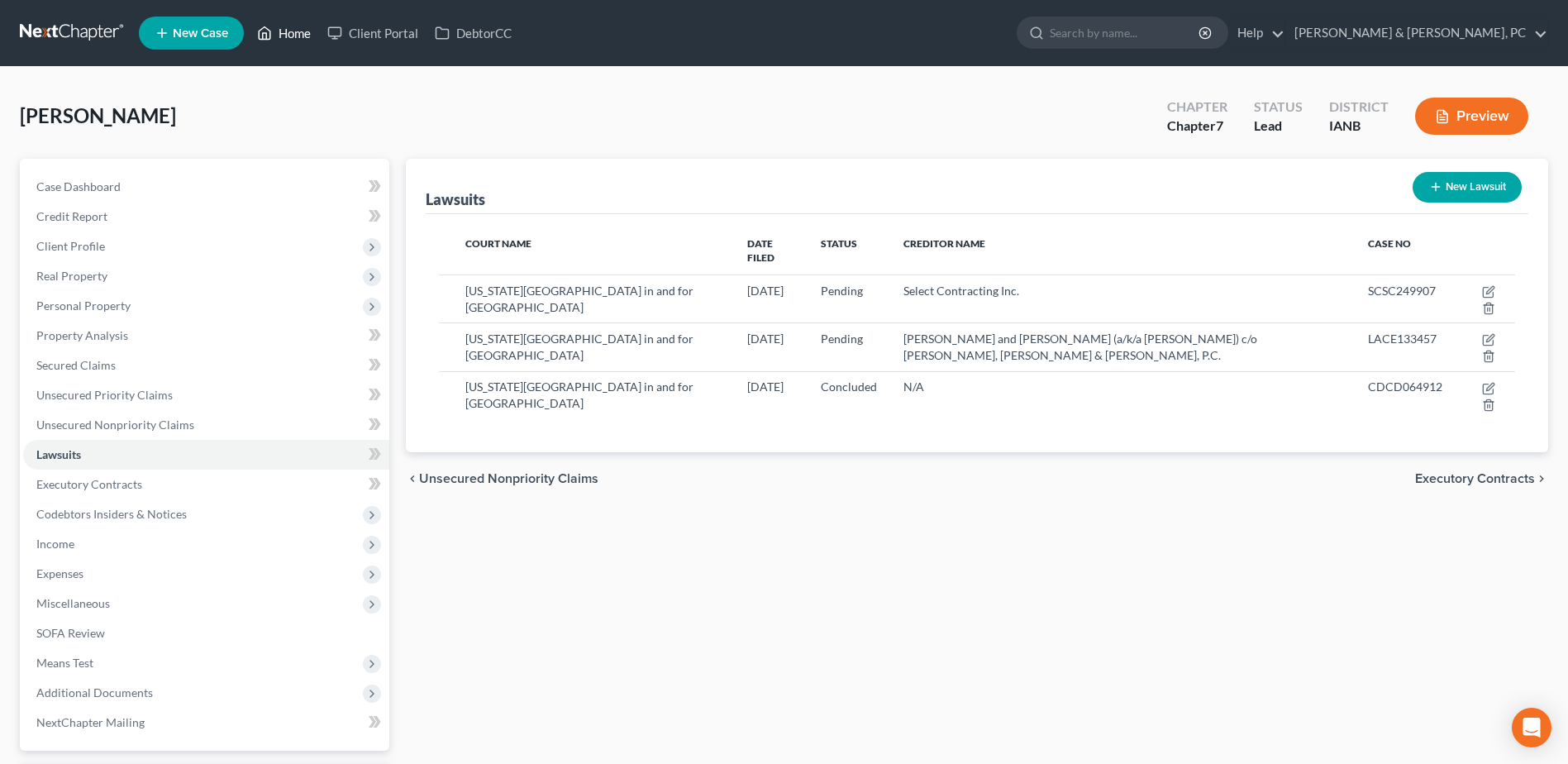
click at [282, 31] on link "Home" at bounding box center [283, 34] width 70 height 30
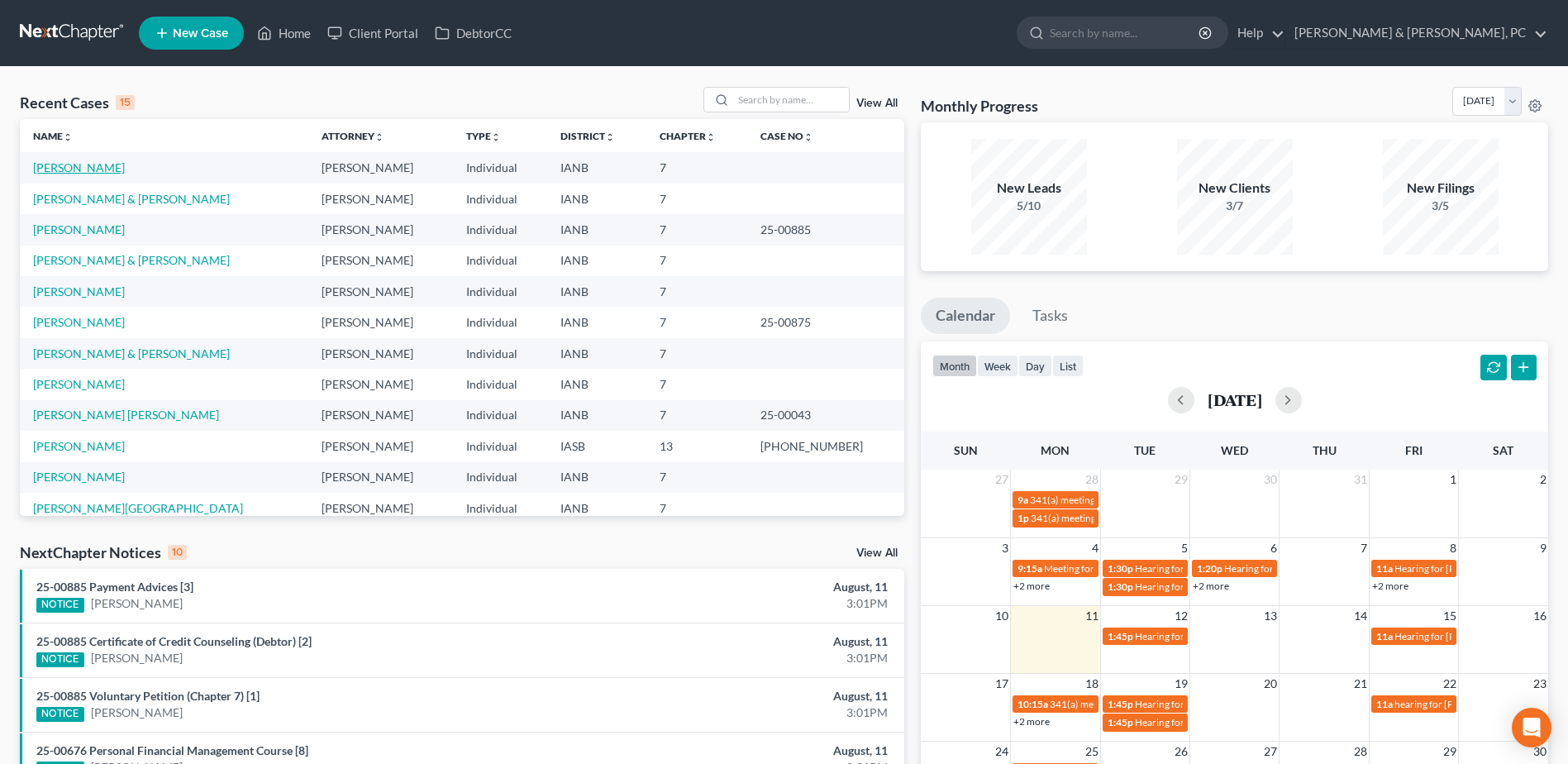
click at [73, 168] on link "[PERSON_NAME]" at bounding box center [79, 167] width 92 height 14
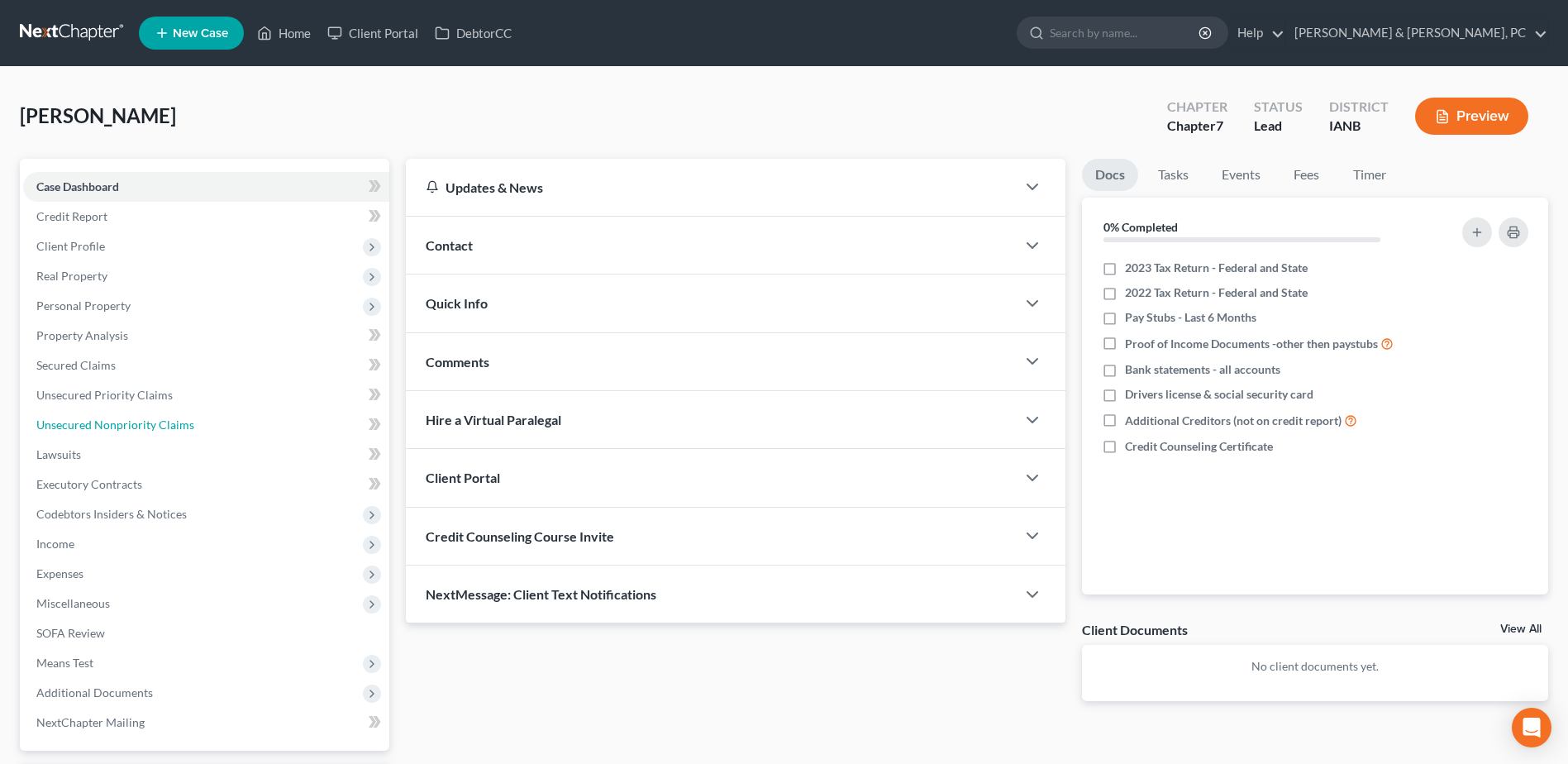
drag, startPoint x: 154, startPoint y: 419, endPoint x: 747, endPoint y: 459, distance: 594.3
click at [154, 419] on span "Unsecured Nonpriority Claims" at bounding box center [115, 424] width 158 height 14
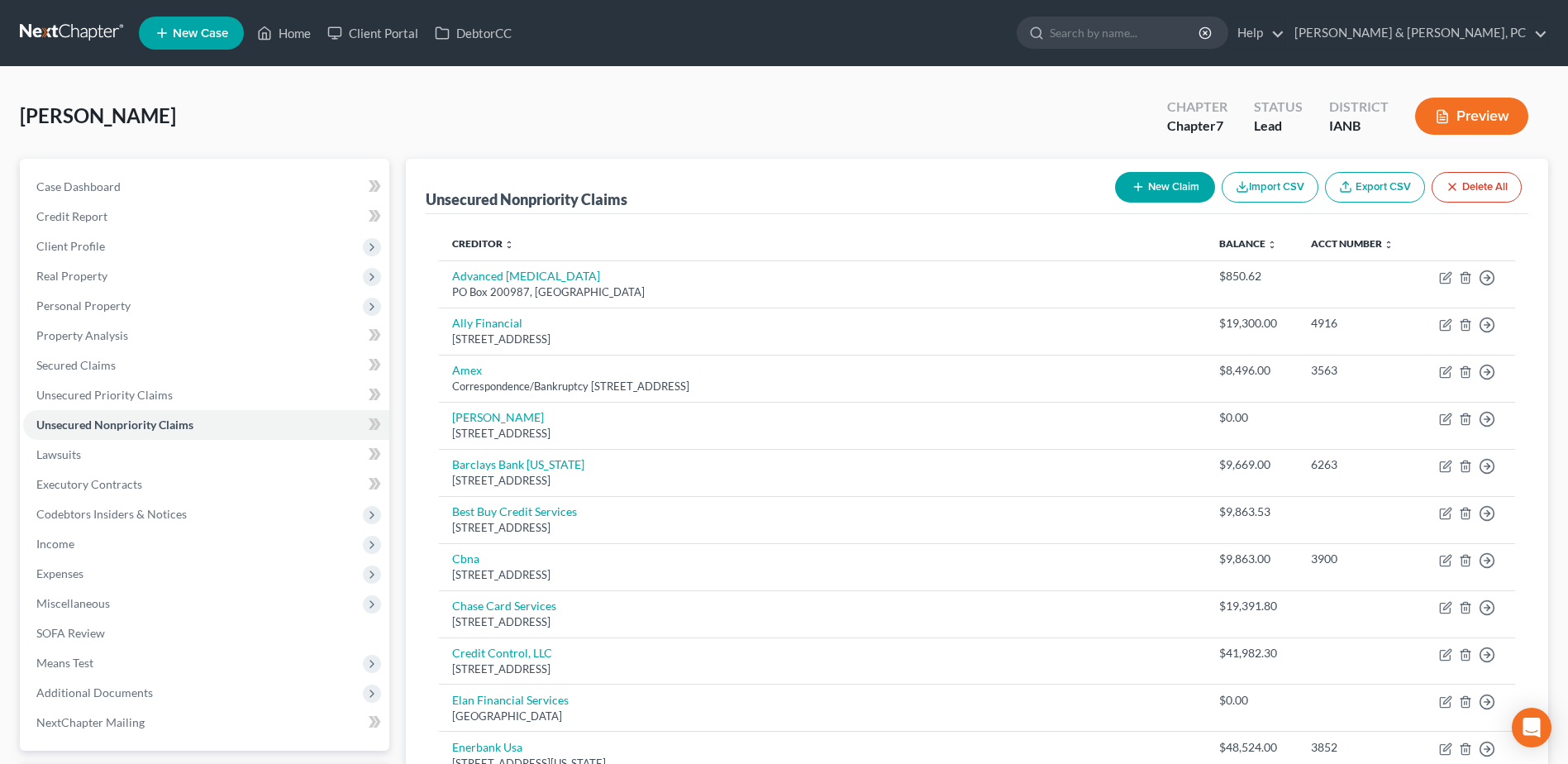
click at [1158, 185] on button "New Claim" at bounding box center [1164, 187] width 100 height 31
select select "0"
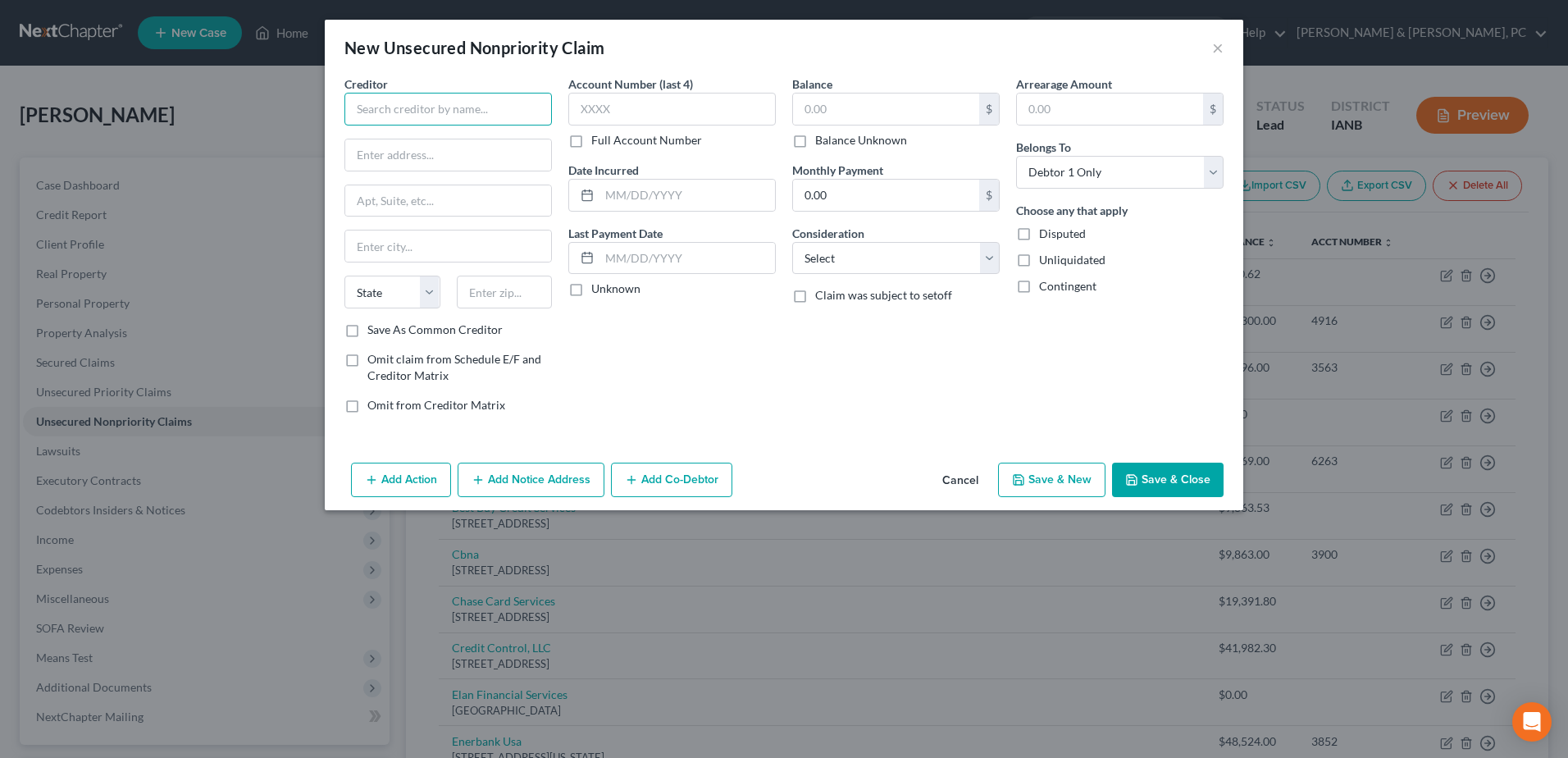
click at [493, 116] on input "text" at bounding box center [448, 108] width 207 height 32
type input "ABC Supply Co. Inc"
type input "15631 Collection Center"
type input "60693"
type input "[GEOGRAPHIC_DATA]"
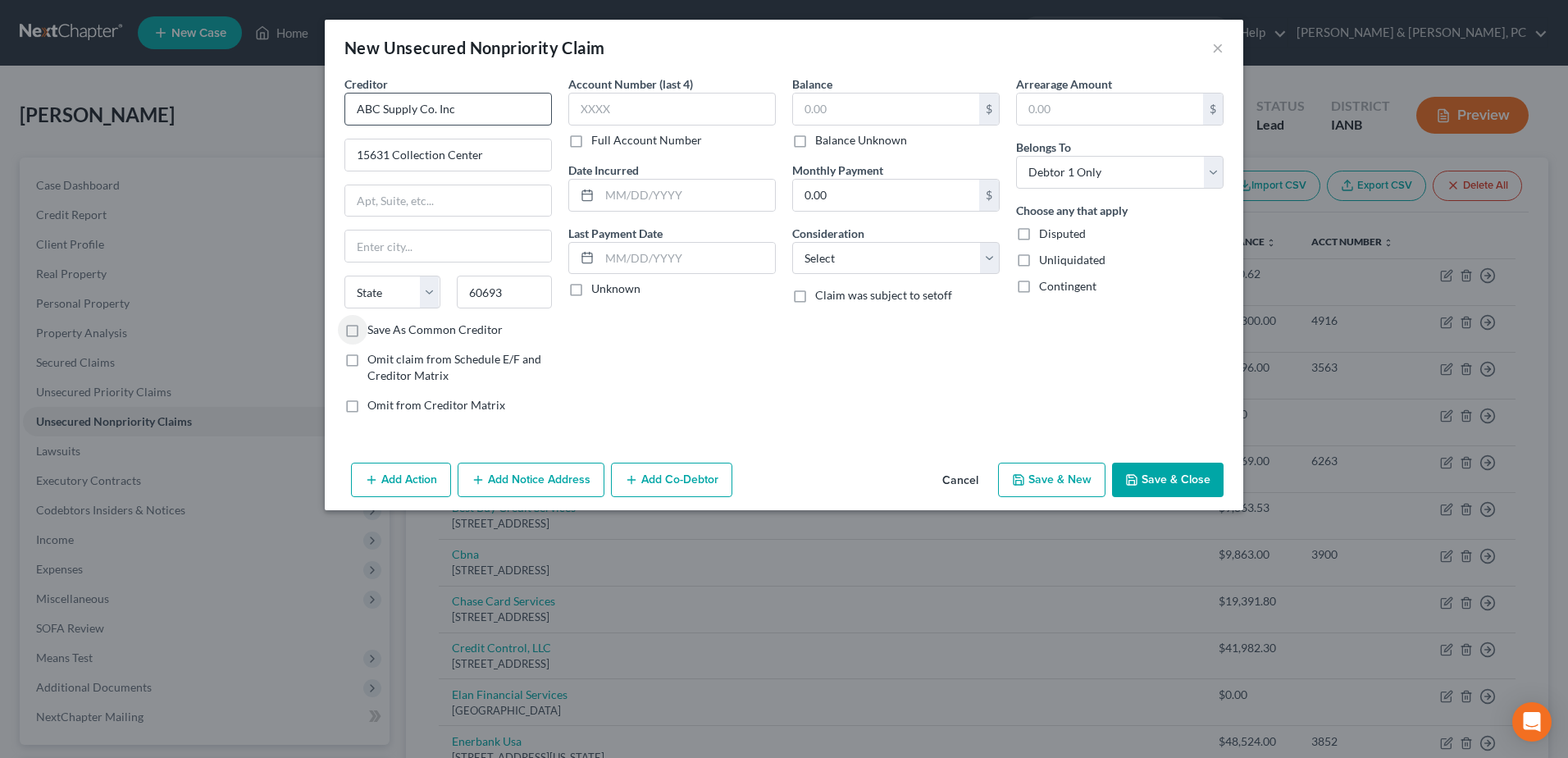
select select "14"
click at [1191, 474] on button "Save & Close" at bounding box center [1167, 479] width 112 height 34
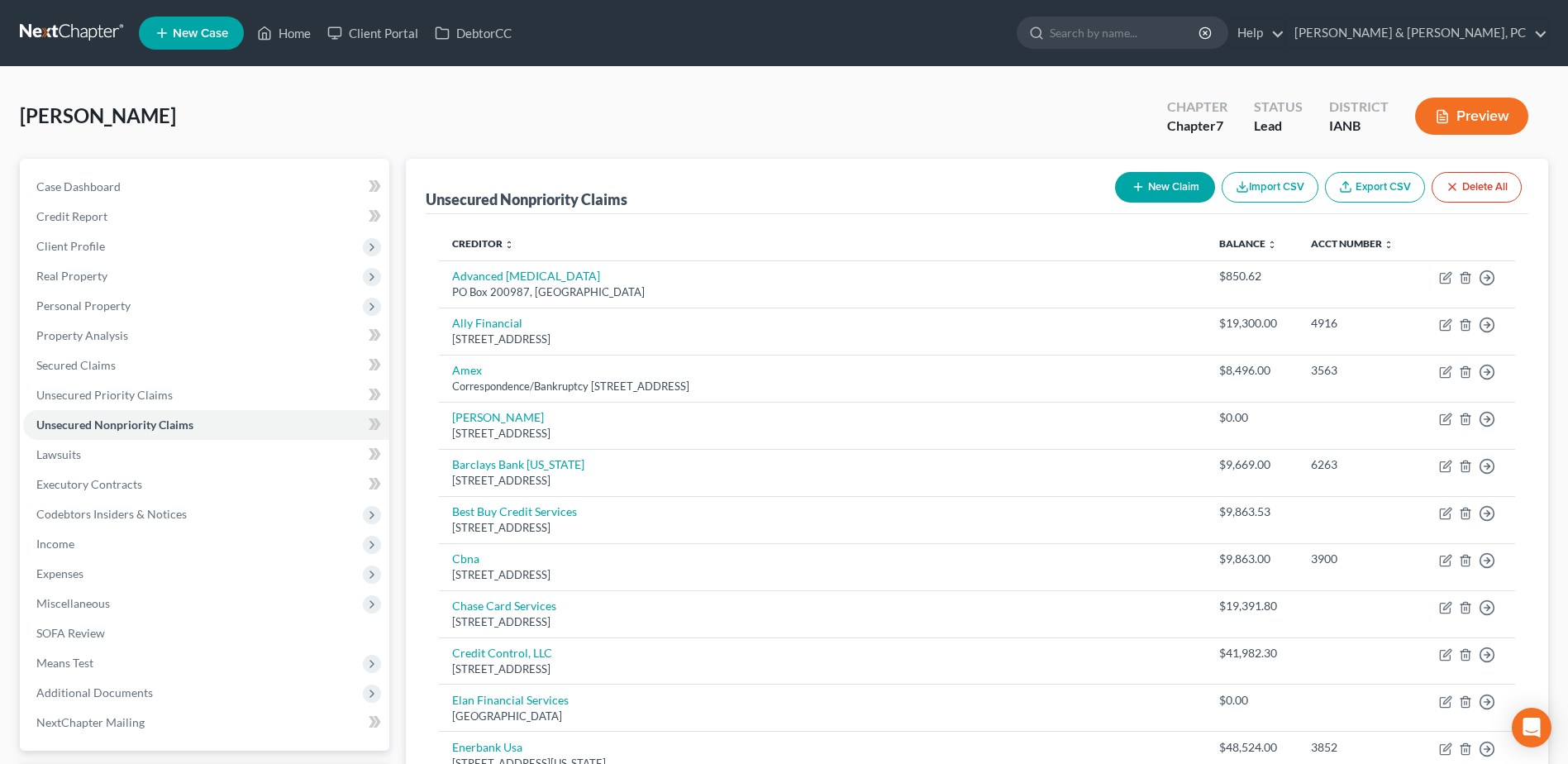
click at [1146, 189] on button "New Claim" at bounding box center [1164, 187] width 100 height 31
select select "0"
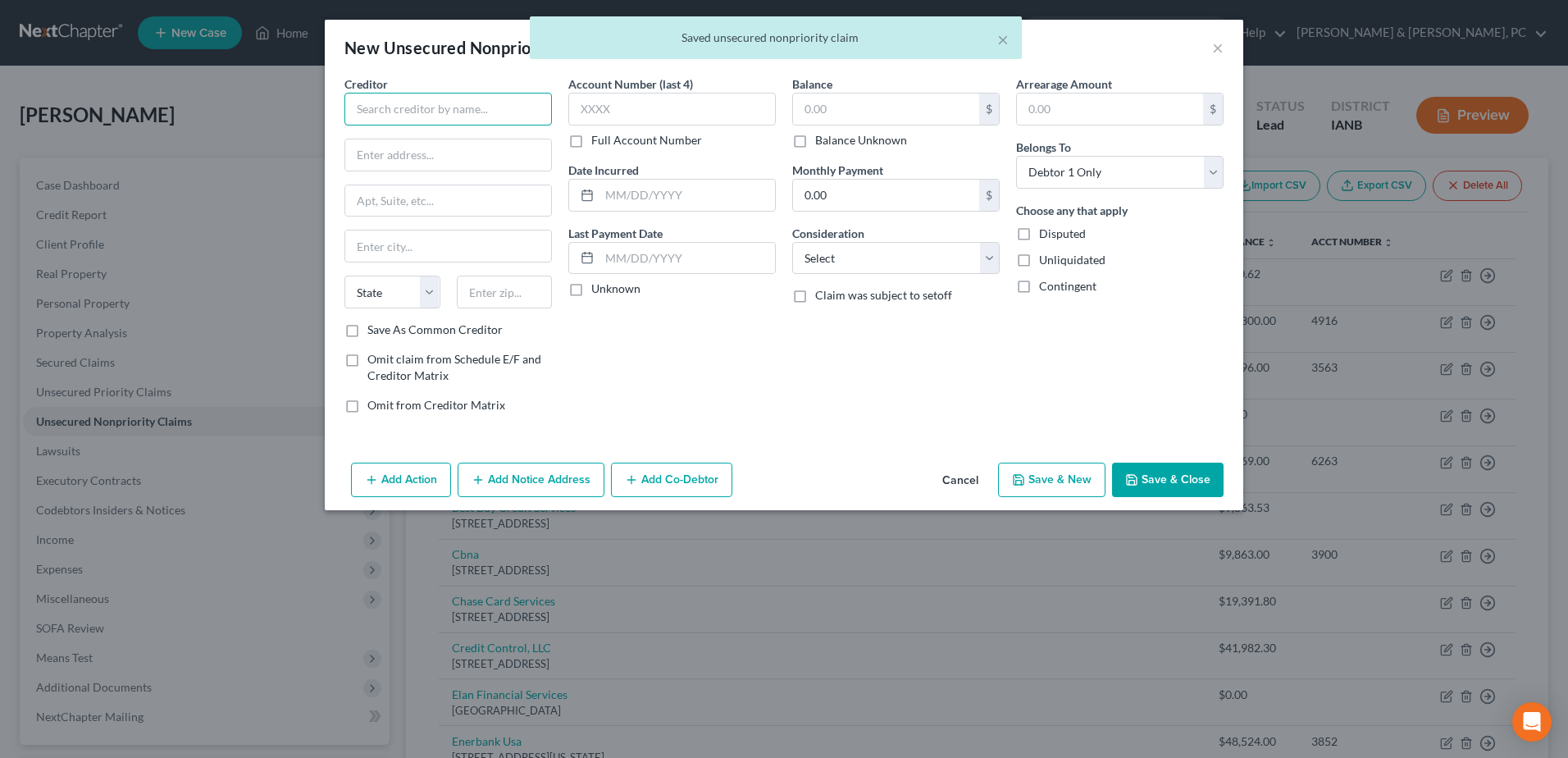
click at [510, 105] on input "text" at bounding box center [448, 108] width 207 height 32
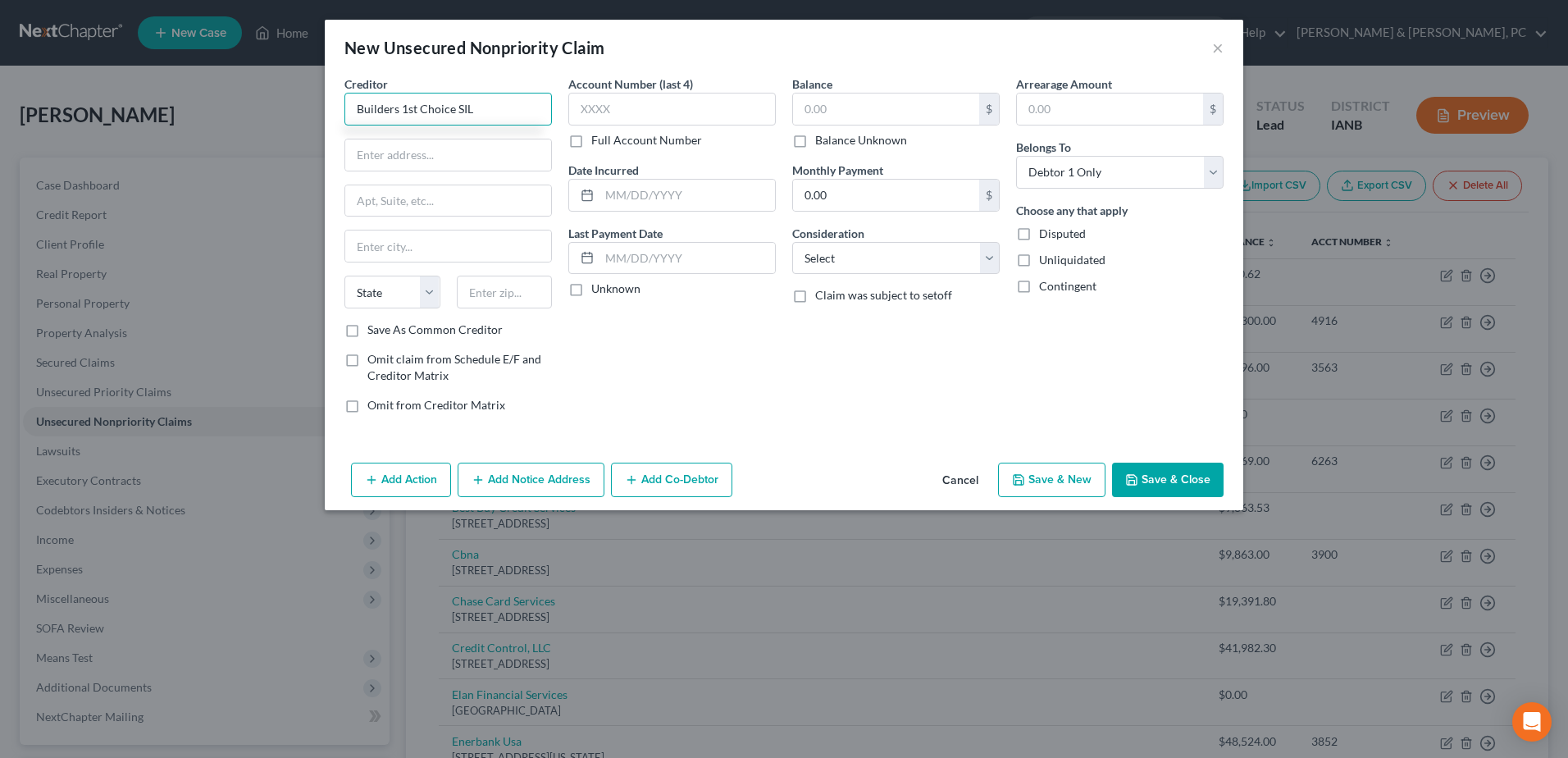
type input "Builders 1st Choice SIL"
type input "[STREET_ADDRESS][PERSON_NAME]"
type input "61282"
type input "[PERSON_NAME]"
select select "14"
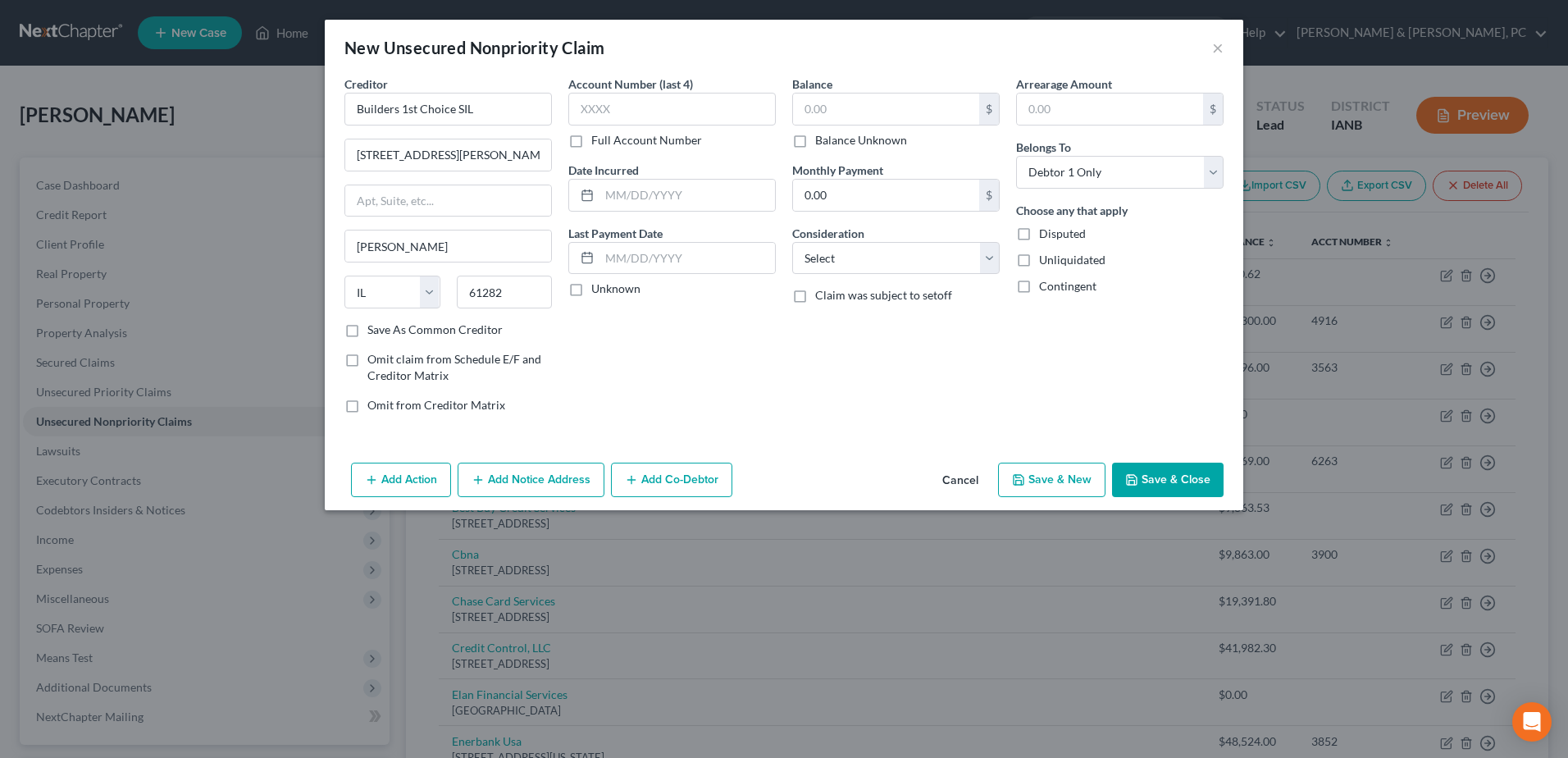
click at [1195, 469] on button "Save & Close" at bounding box center [1167, 479] width 112 height 34
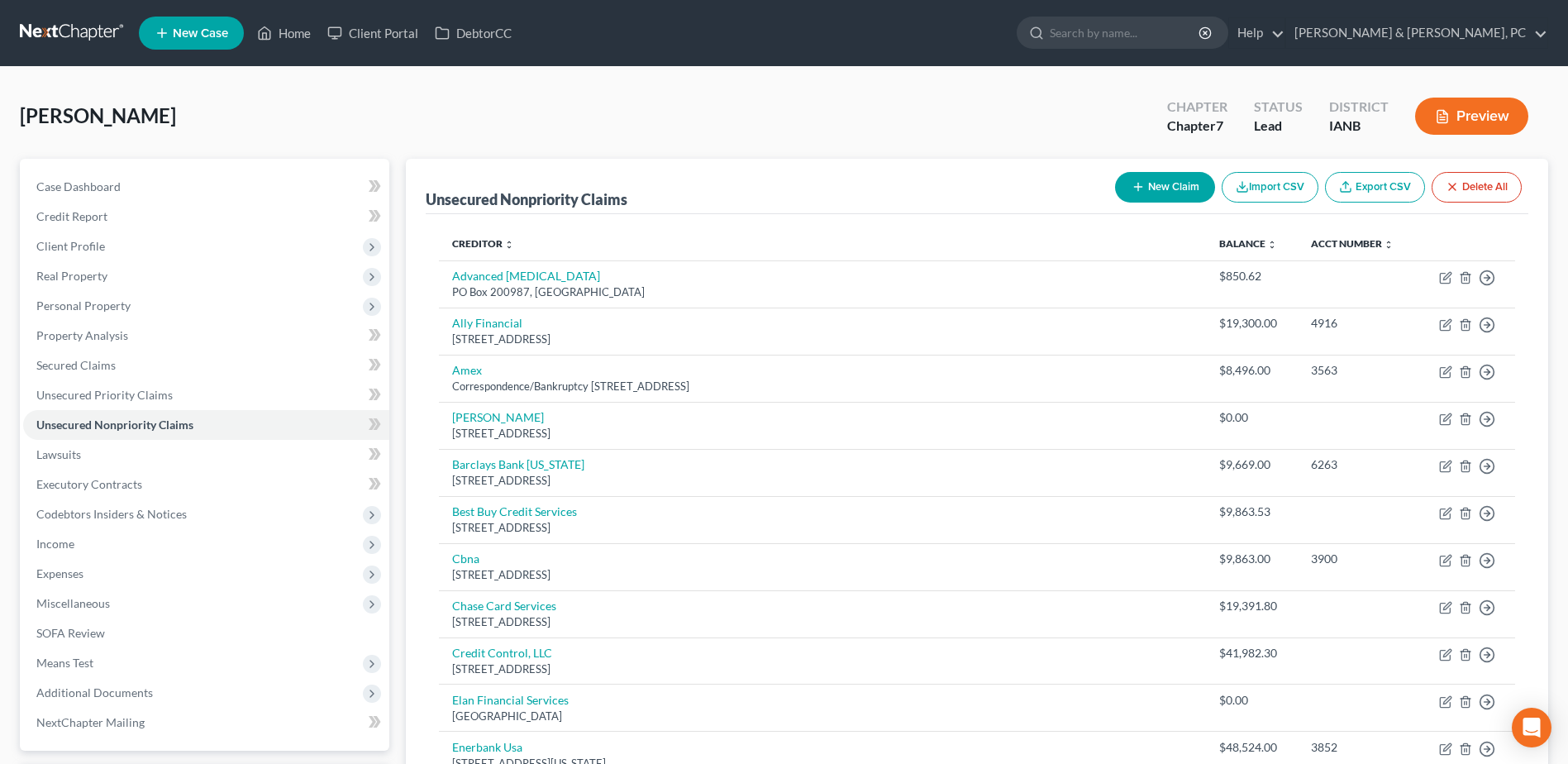
click at [1132, 184] on icon "button" at bounding box center [1138, 187] width 13 height 13
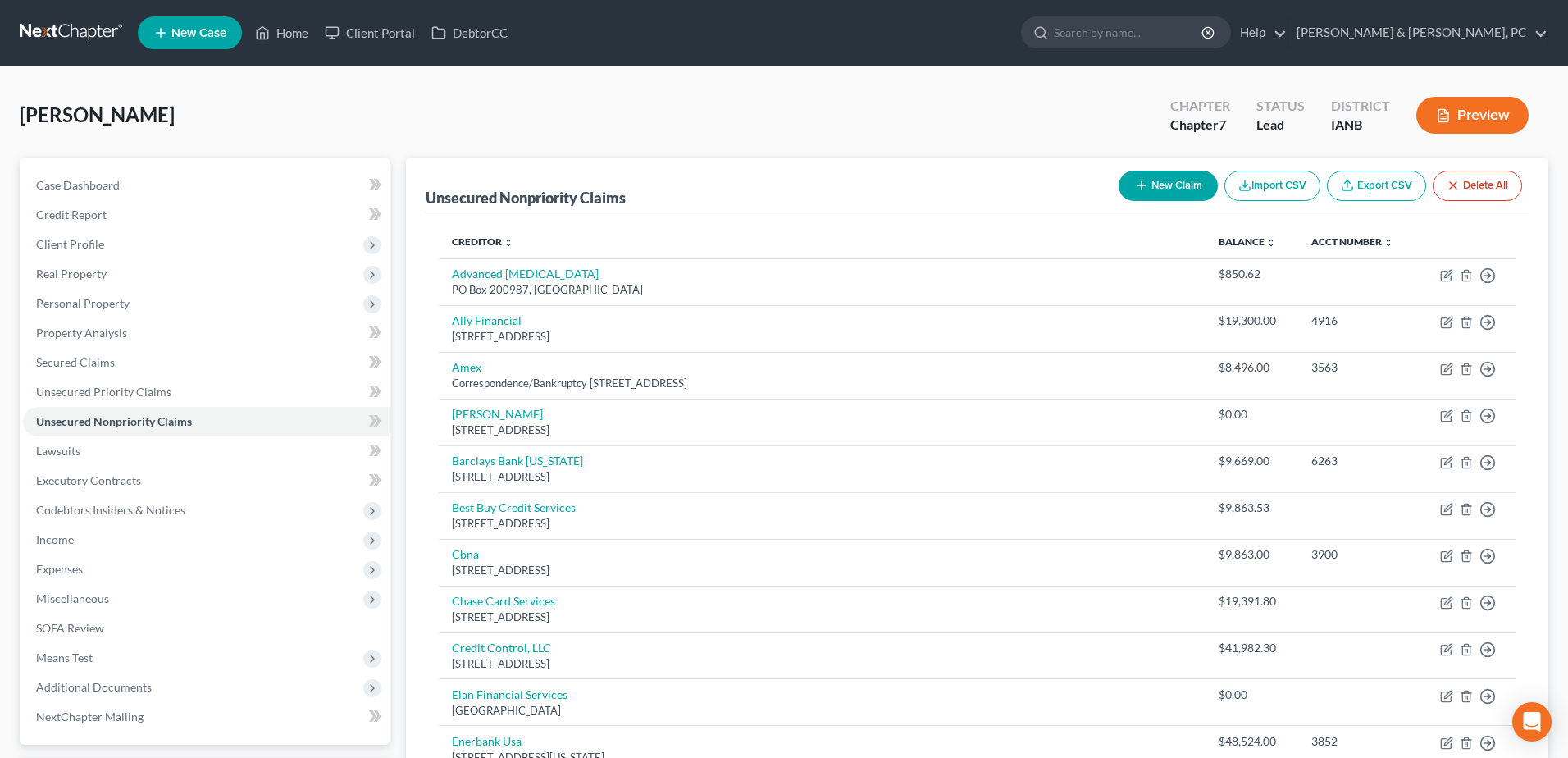
select select "0"
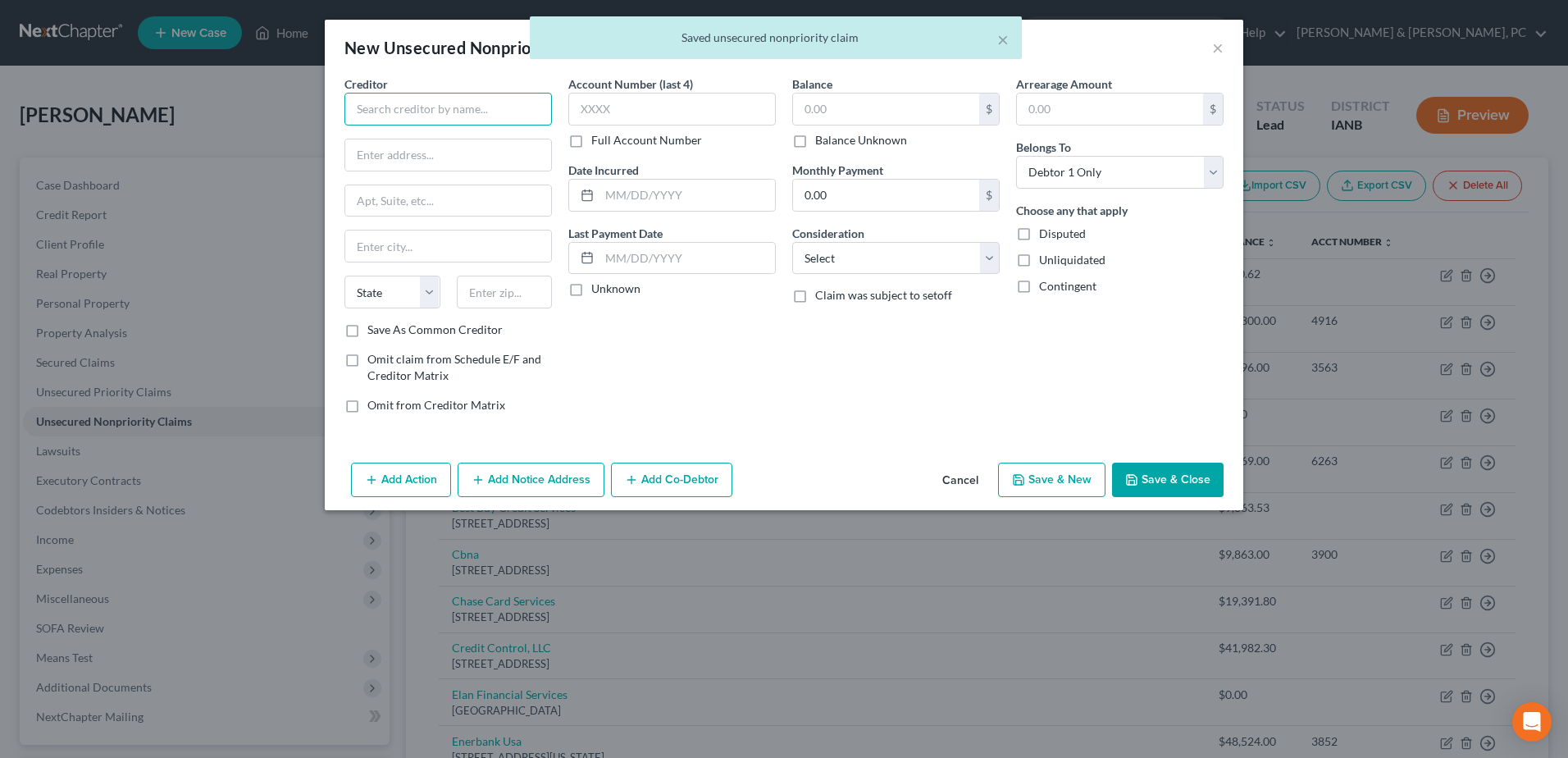
click at [479, 112] on input "text" at bounding box center [448, 108] width 207 height 32
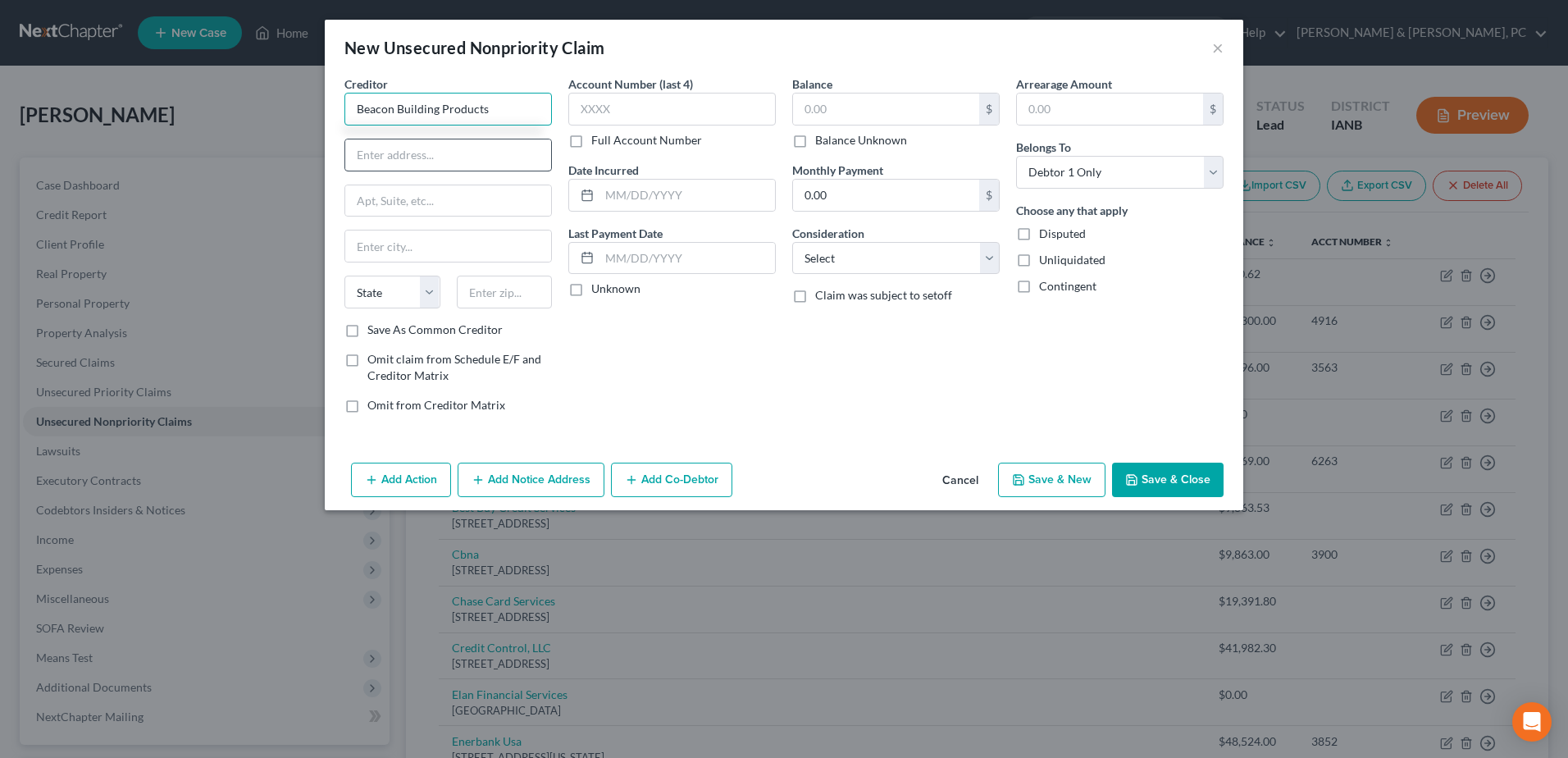
type input "Beacon Building Products"
type input "PO Box 101087"
type input "91189"
type input "[GEOGRAPHIC_DATA]"
select select "4"
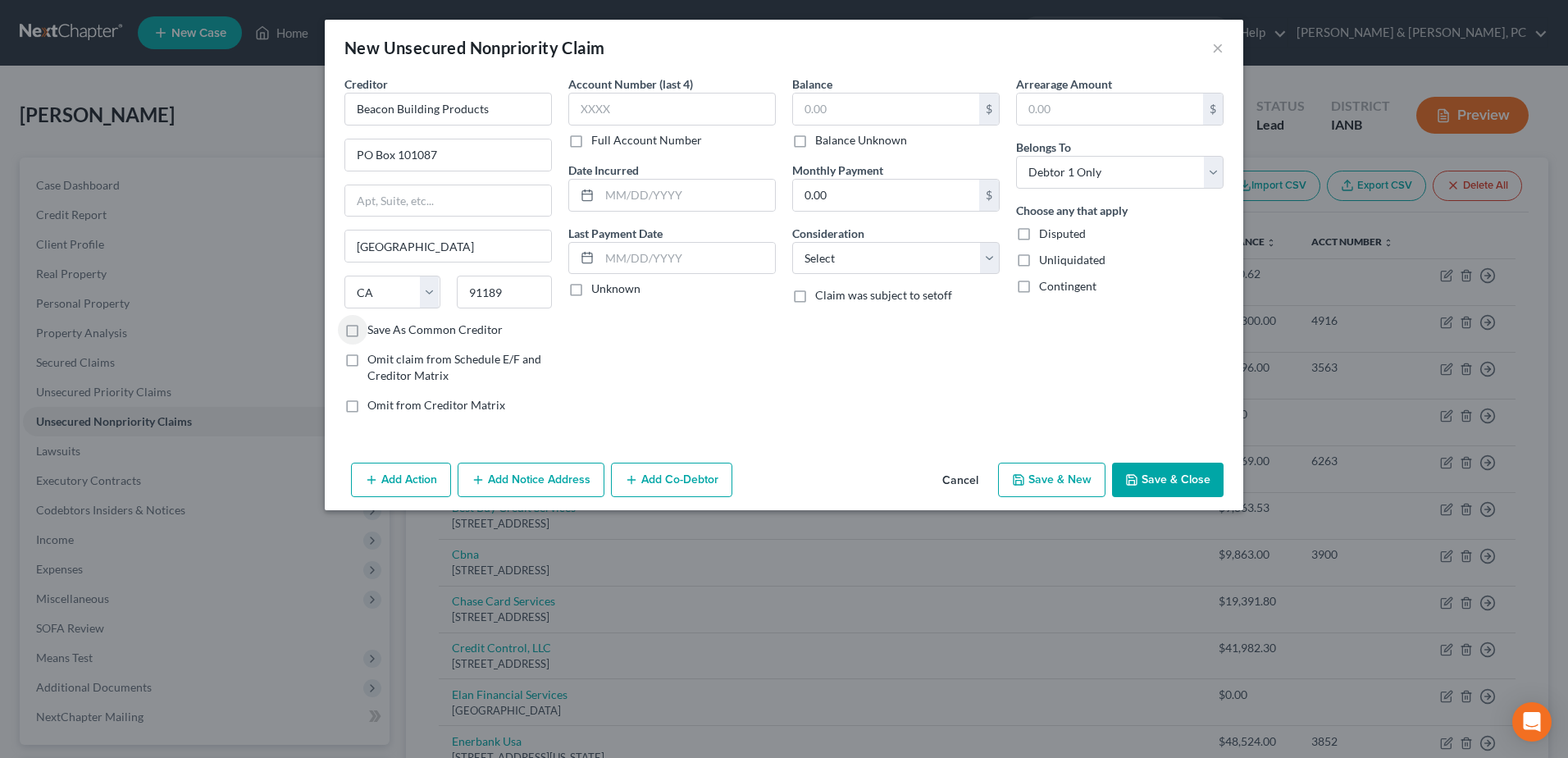
click at [1178, 494] on button "Save & Close" at bounding box center [1167, 479] width 112 height 34
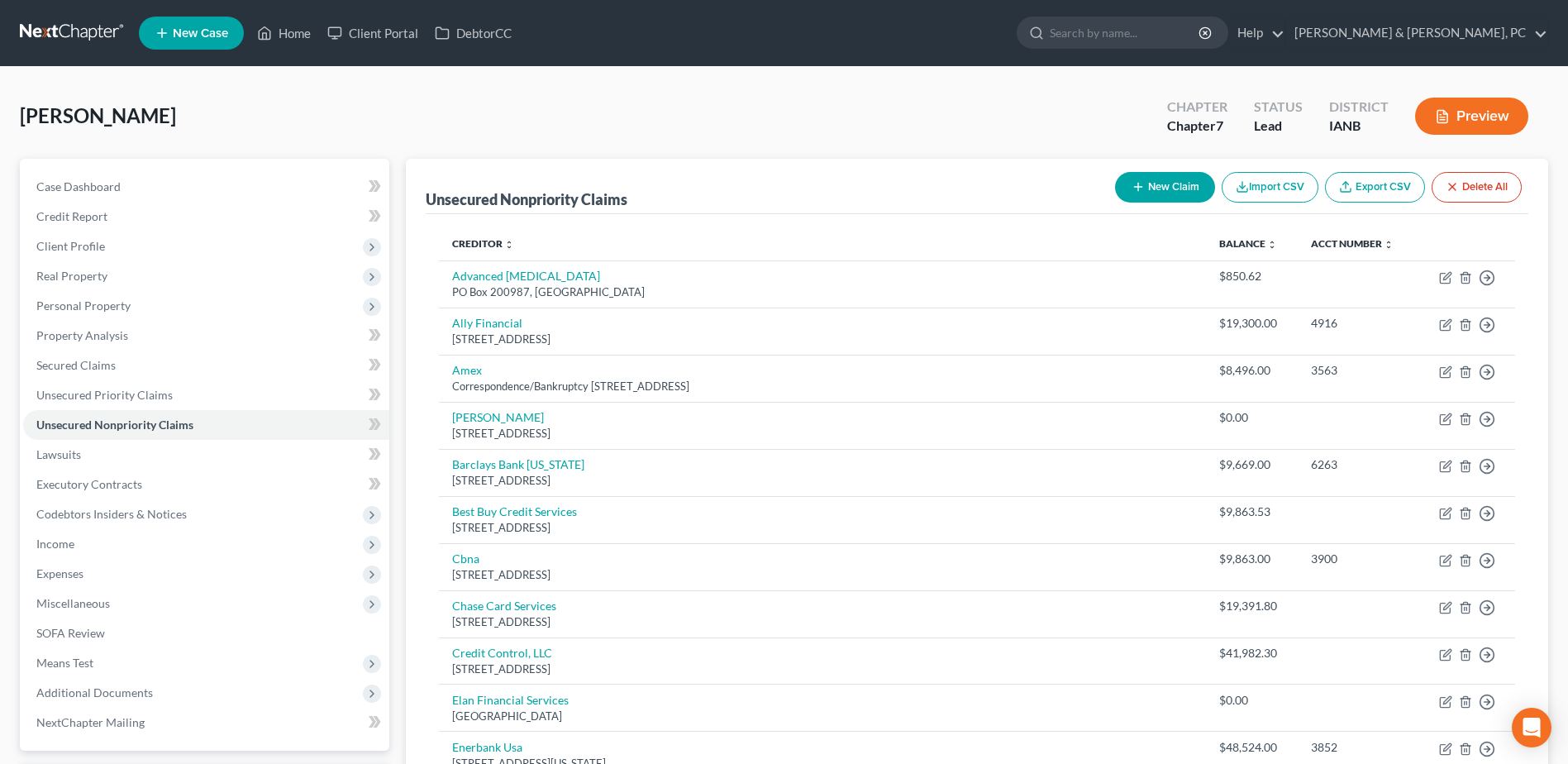
click at [1144, 192] on button "New Claim" at bounding box center [1164, 187] width 100 height 31
select select "0"
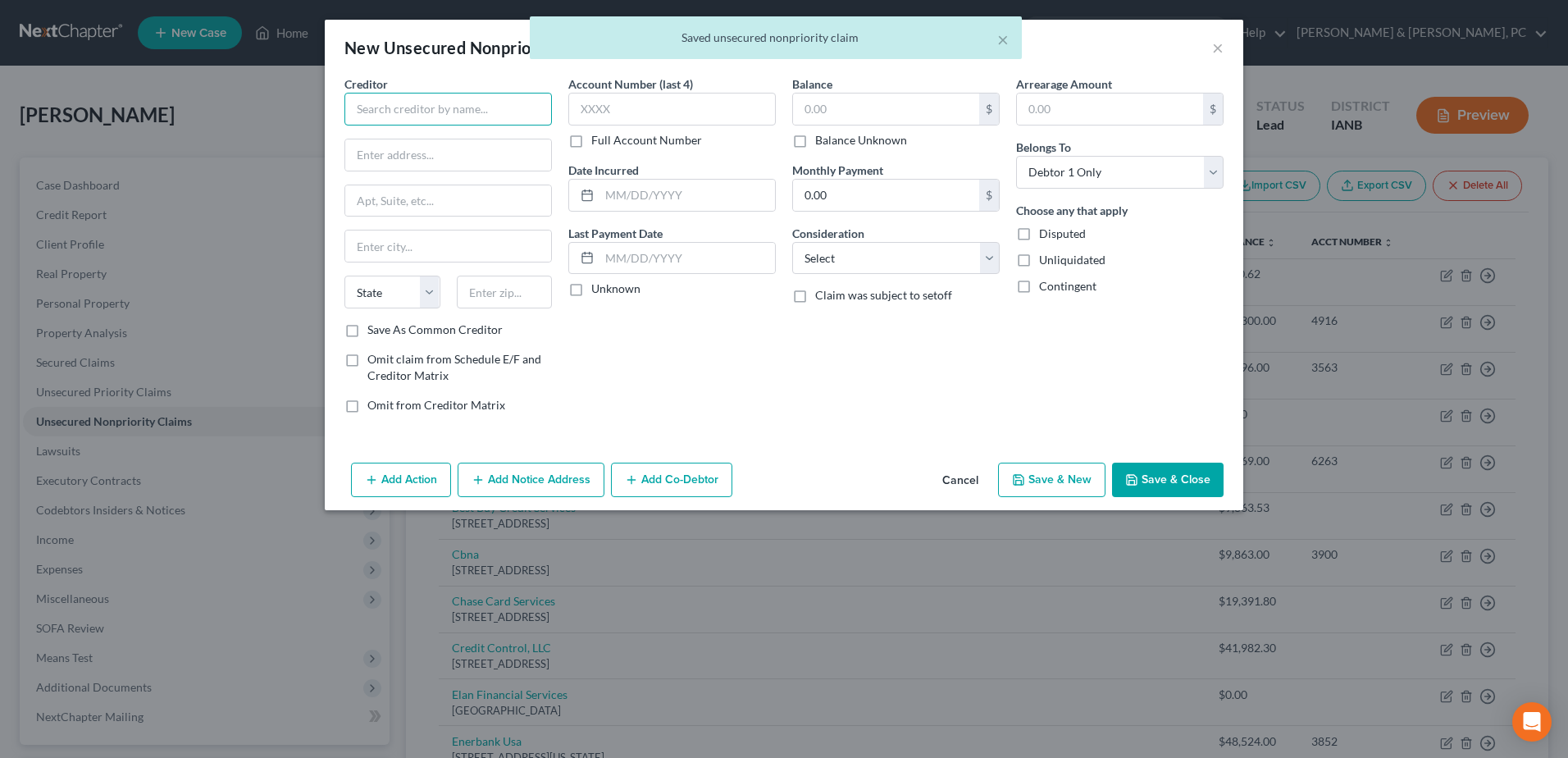
click at [451, 118] on input "text" at bounding box center [448, 108] width 207 height 32
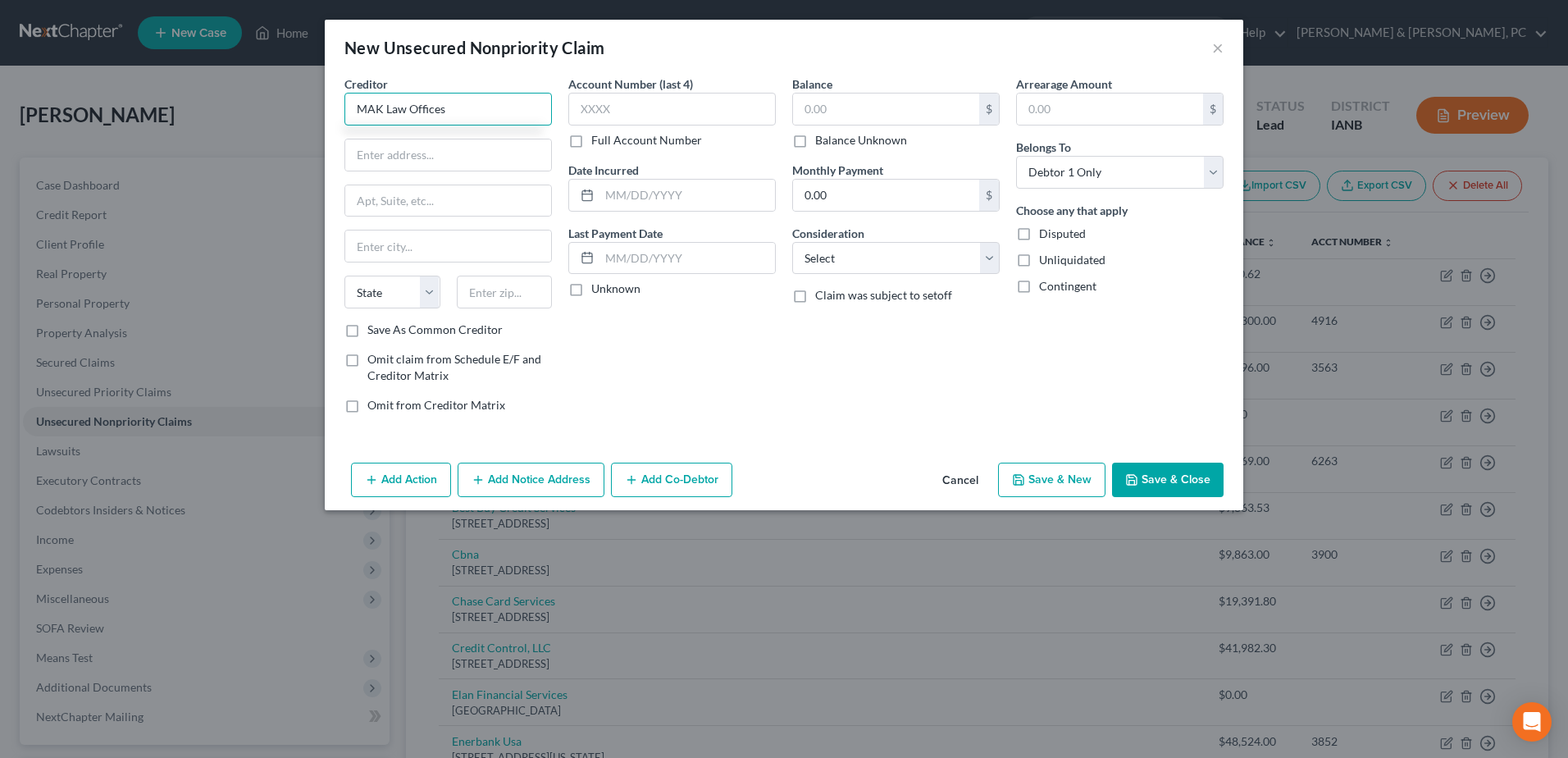
type input "MAK Law Offices"
type input "[STREET_ADDRESS]"
type input "Suite 200"
click at [485, 299] on input "text" at bounding box center [504, 292] width 96 height 32
type input "85210"
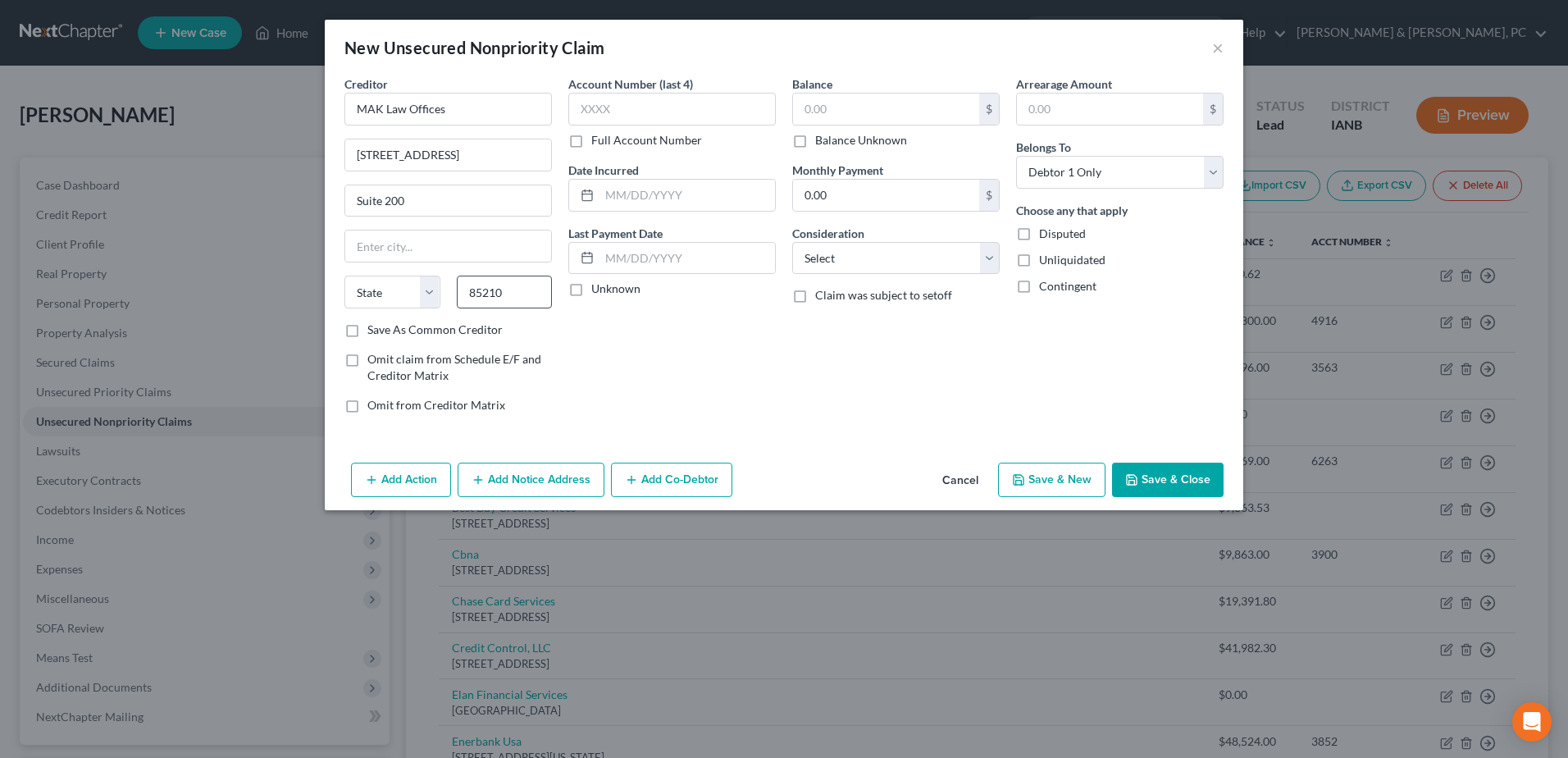
type input "Mesa"
select select "3"
click at [1135, 462] on button "Save & Close" at bounding box center [1167, 479] width 112 height 34
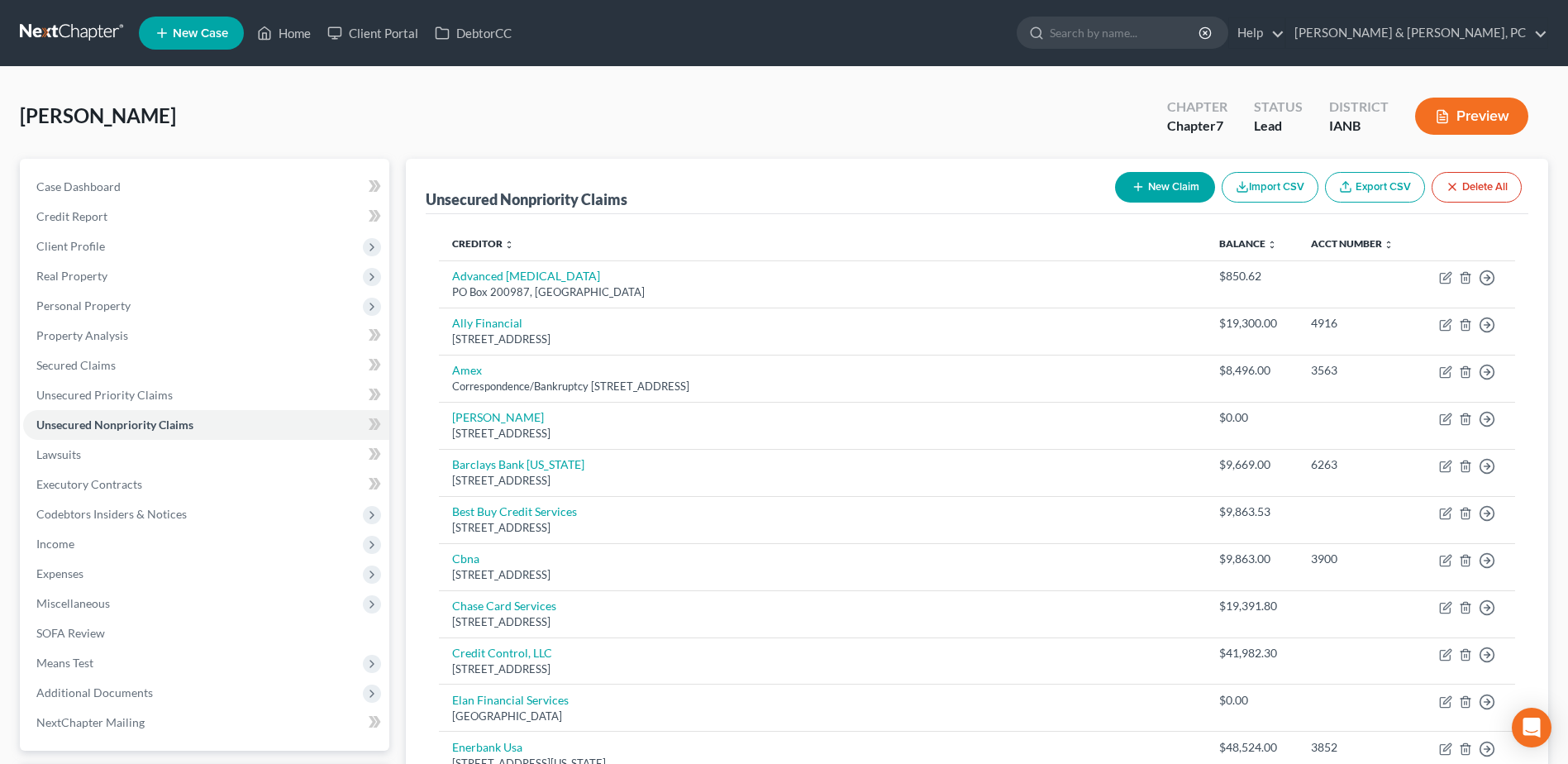
click at [1155, 185] on button "New Claim" at bounding box center [1164, 187] width 100 height 31
select select "0"
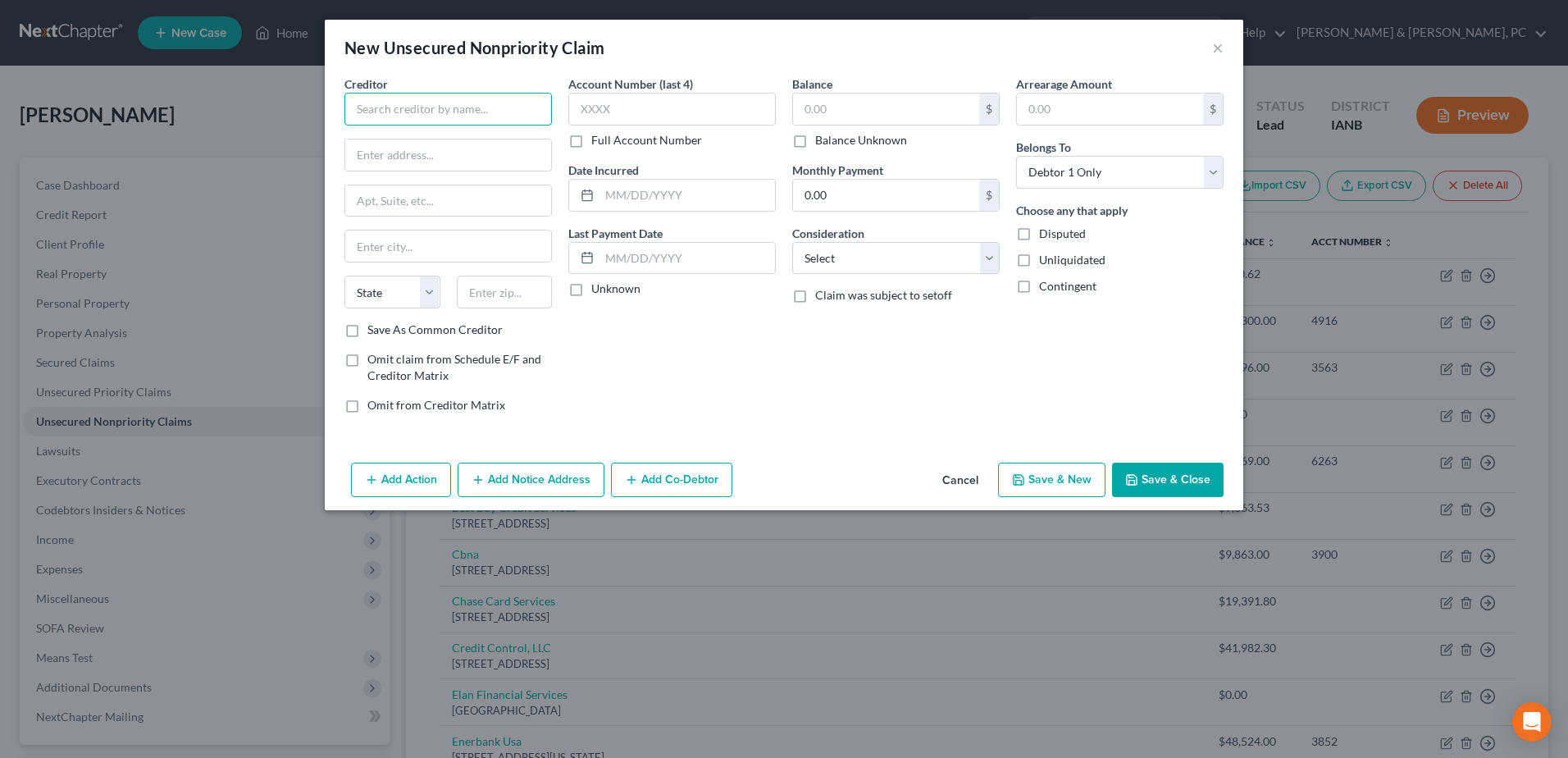
click at [473, 119] on input "text" at bounding box center [448, 108] width 207 height 32
type input "SRS Building Products"
type input "[STREET_ADDRESS]"
type input "61264"
type input "[GEOGRAPHIC_DATA]"
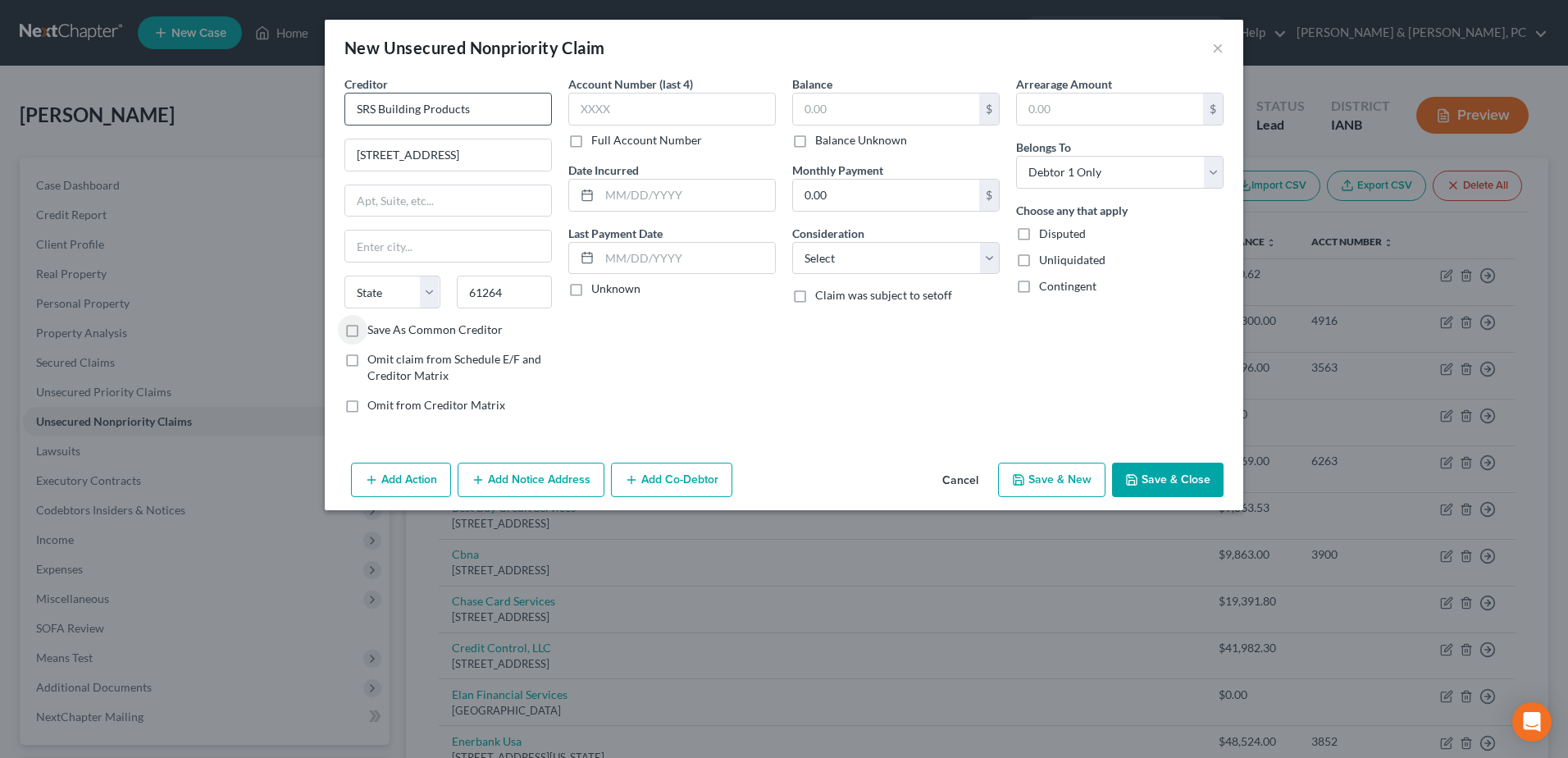
select select "14"
click at [1169, 466] on button "Save & Close" at bounding box center [1167, 479] width 112 height 34
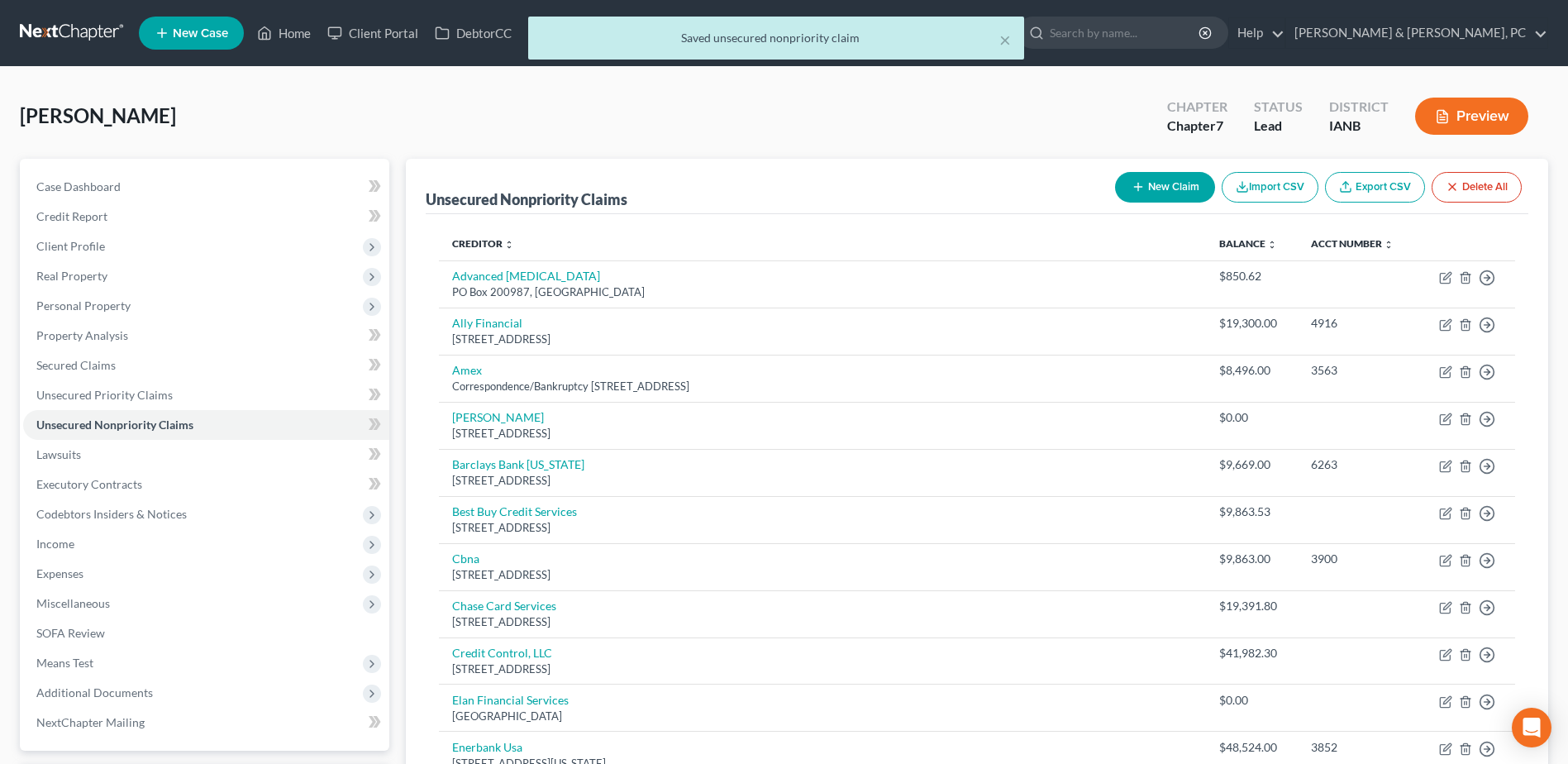
click at [1148, 191] on button "New Claim" at bounding box center [1164, 187] width 100 height 31
select select "0"
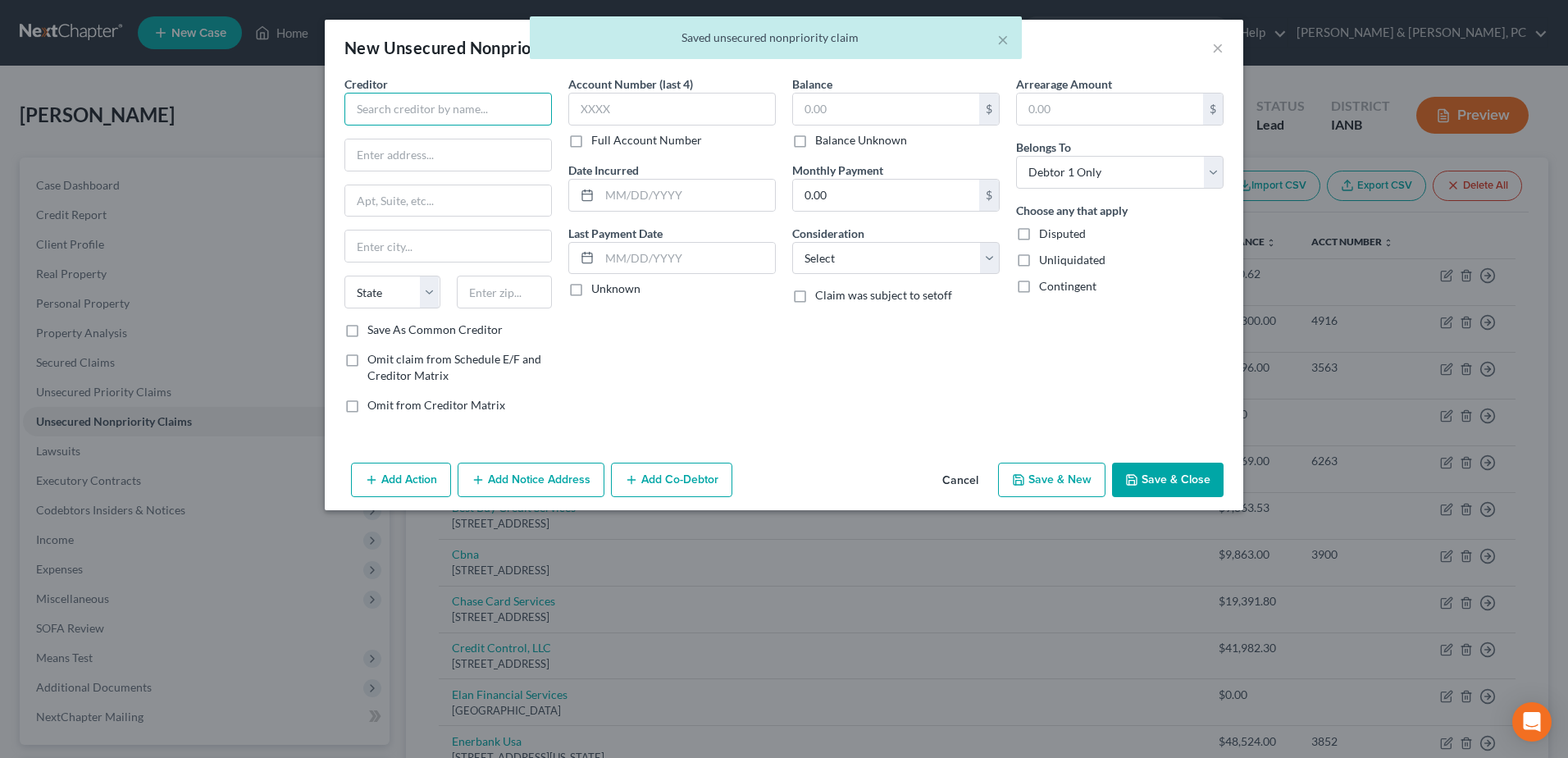
click at [511, 114] on input "text" at bounding box center [448, 108] width 207 height 32
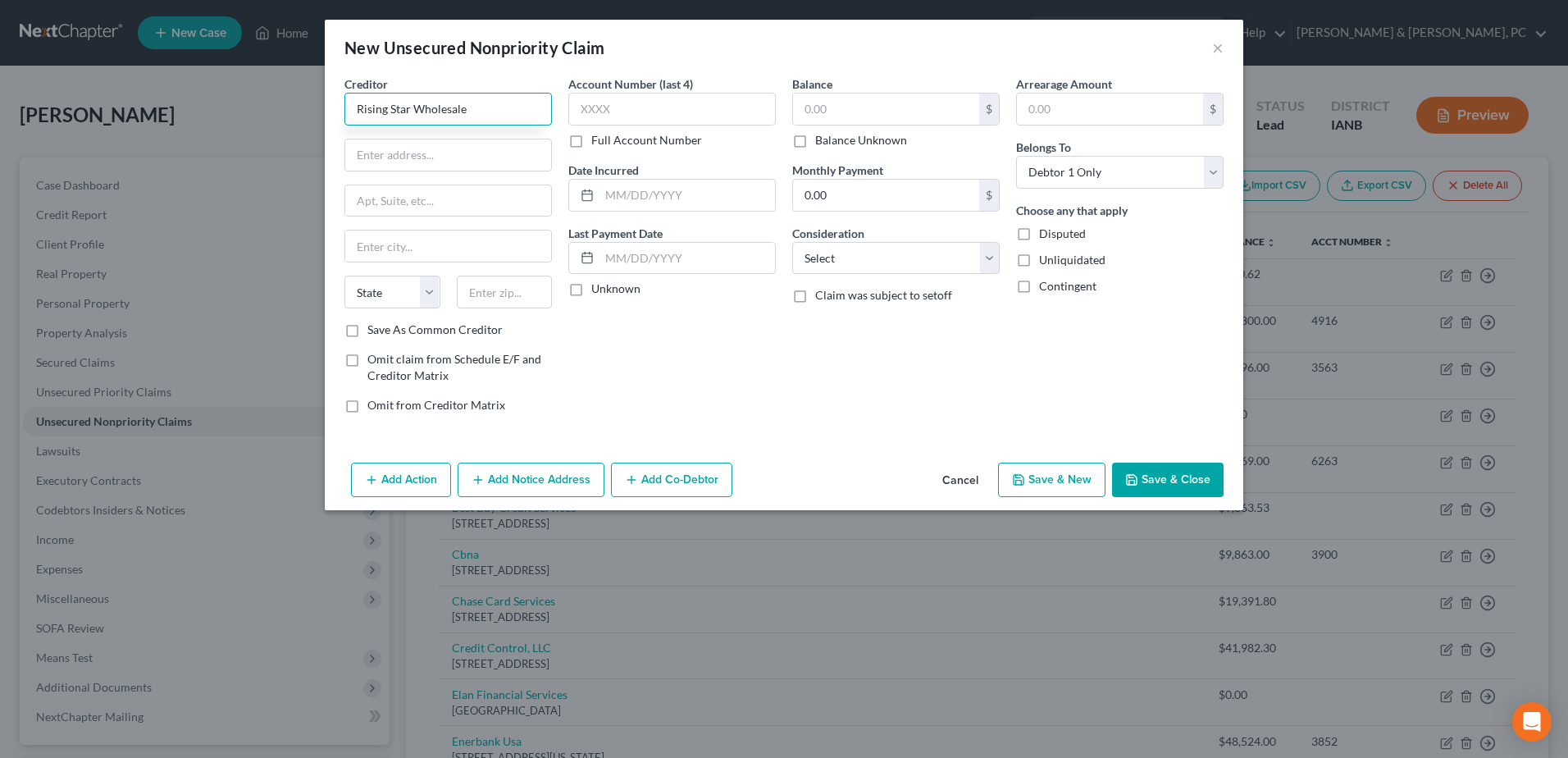
type input "Rising Star Wholesale"
type input "[STREET_ADDRESS]"
type input "75070"
type input "[PERSON_NAME]"
select select "45"
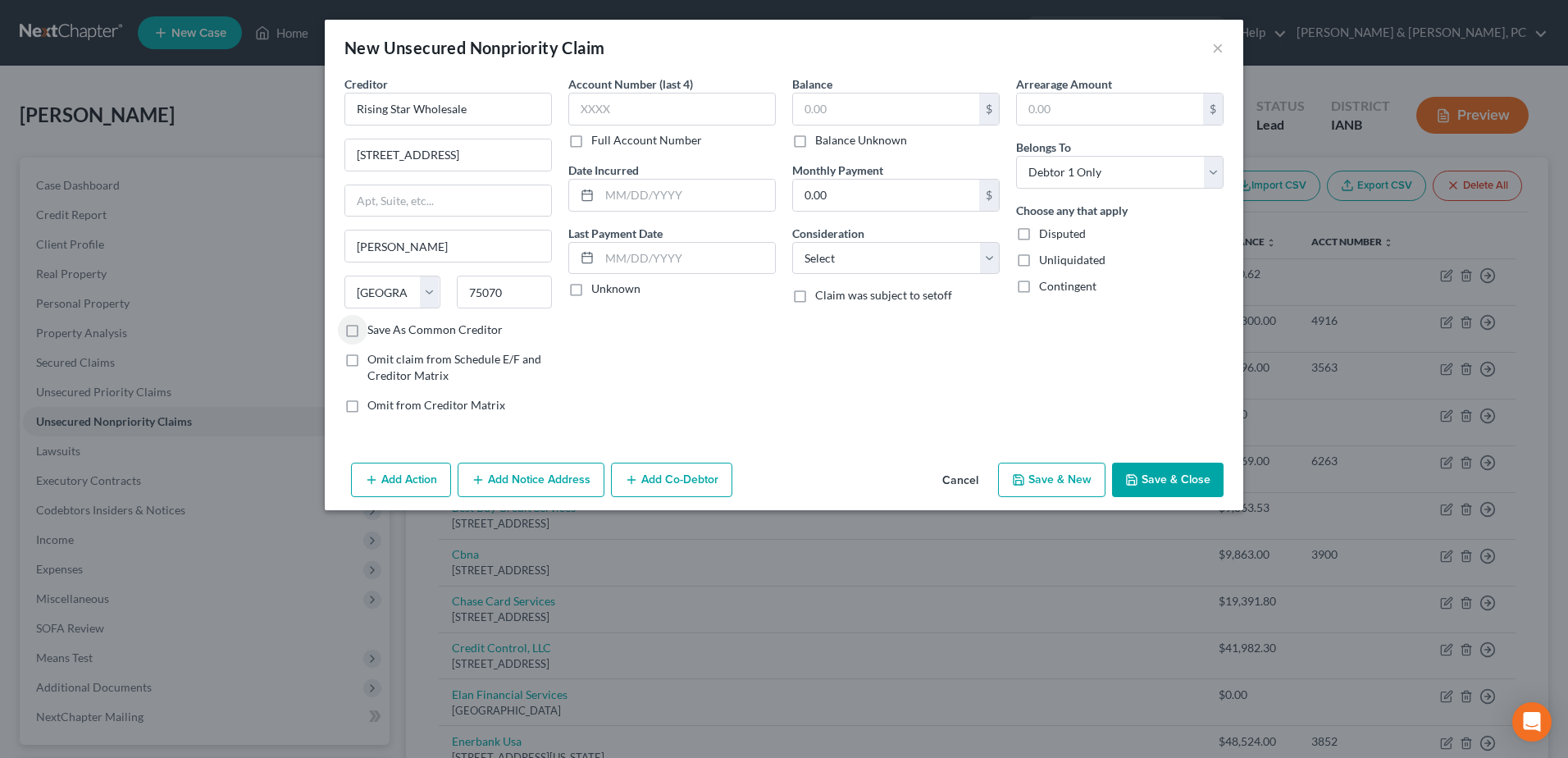
click at [1179, 473] on button "Save & Close" at bounding box center [1167, 479] width 112 height 34
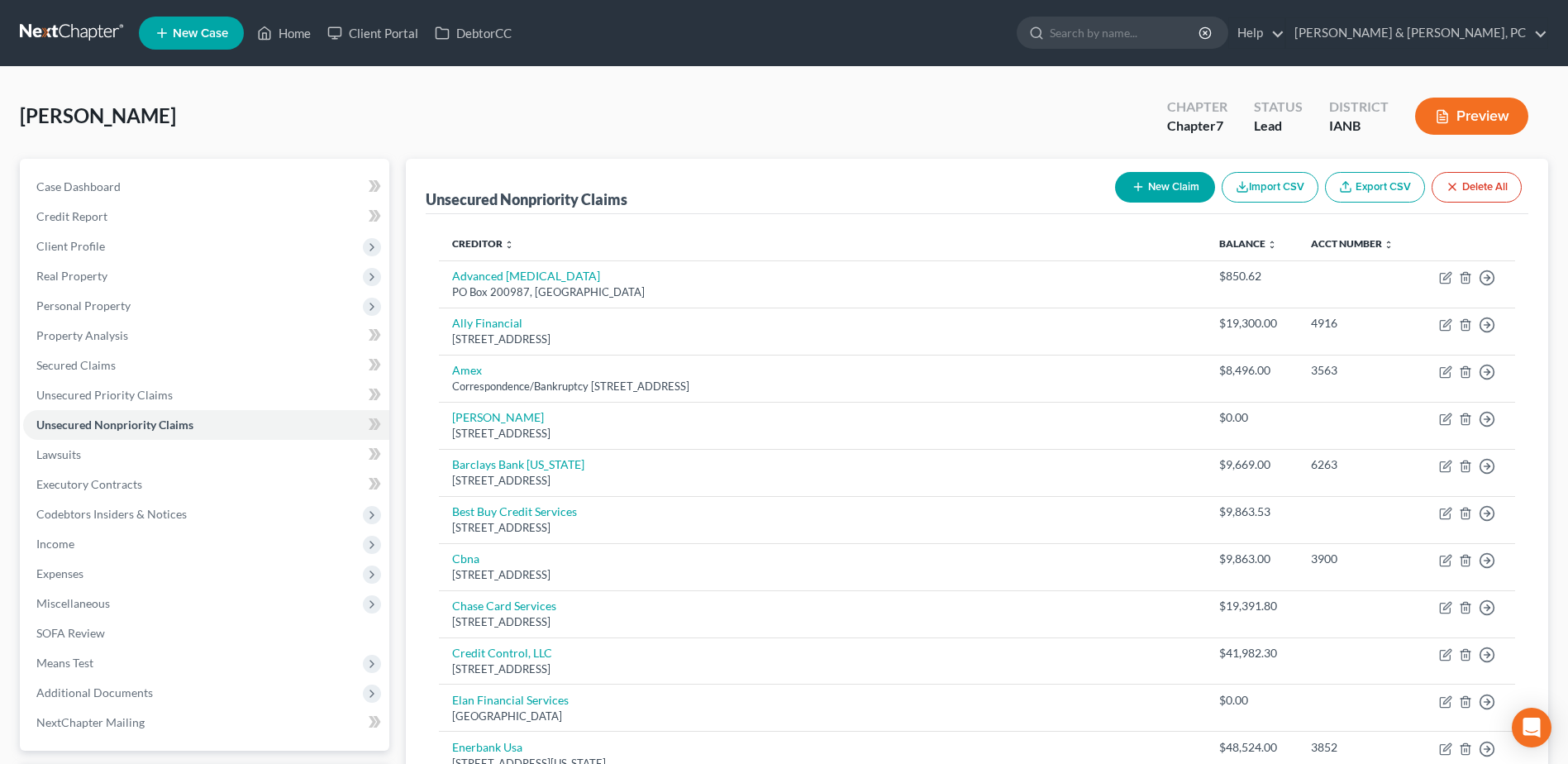
click at [1155, 183] on button "New Claim" at bounding box center [1164, 187] width 100 height 31
select select "0"
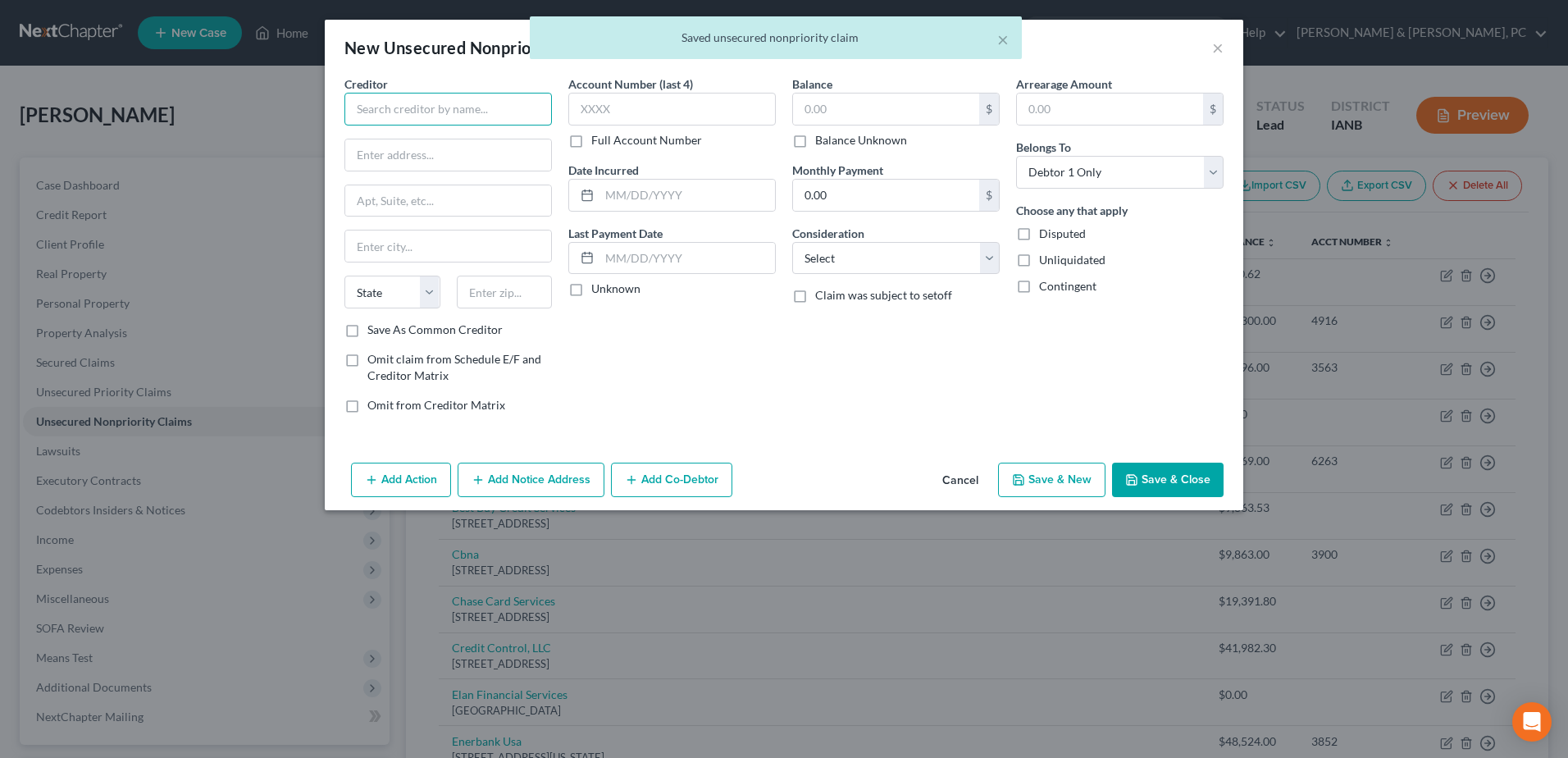
click at [478, 116] on input "text" at bounding box center [448, 108] width 207 height 32
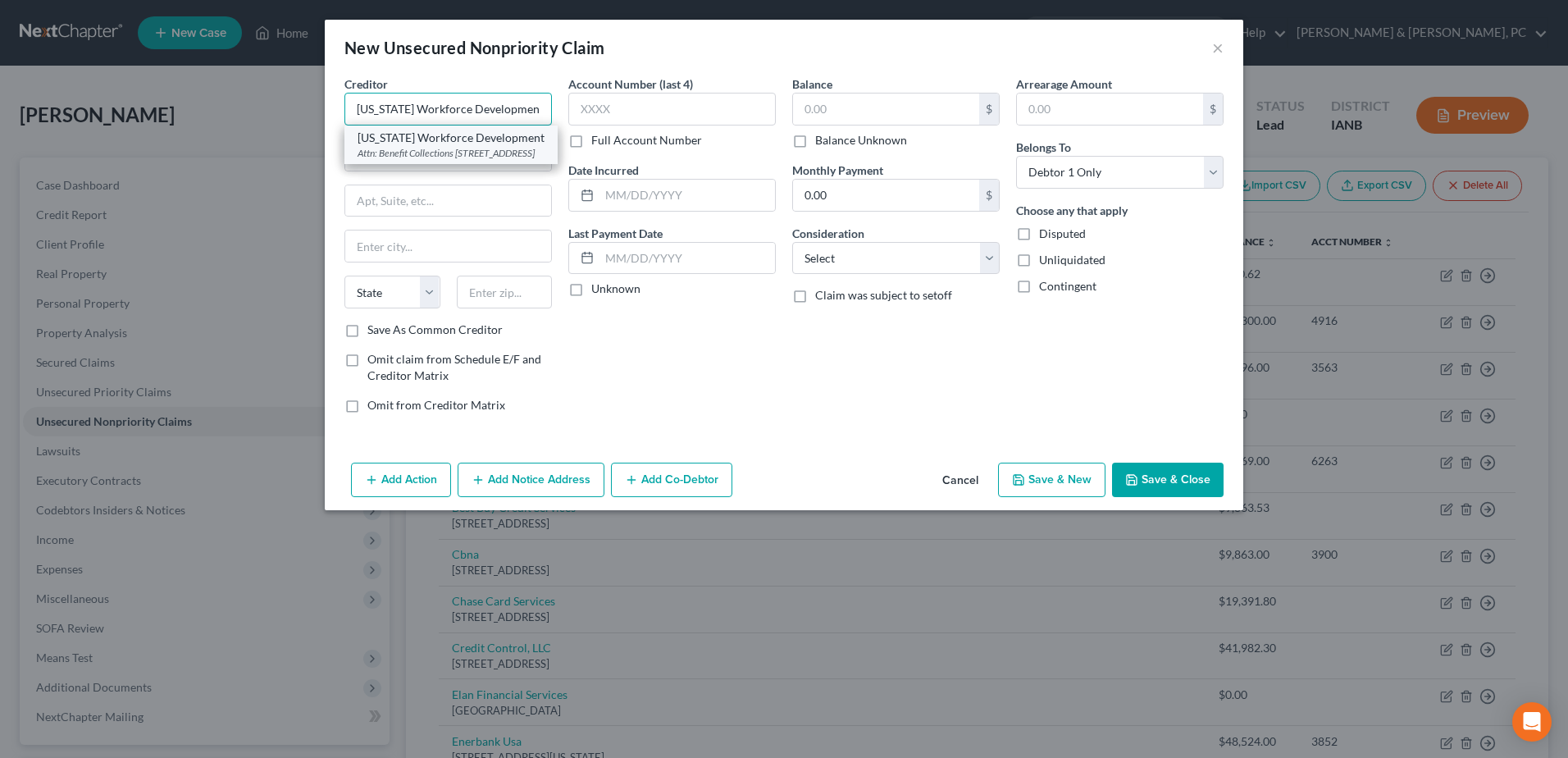
type input "[US_STATE] Workforce Development"
click at [497, 140] on div "[US_STATE] Workforce Development" at bounding box center [451, 137] width 187 height 17
type input "Attn: Benefit Collections"
type input "[STREET_ADDRESS]"
type input "Des Moines"
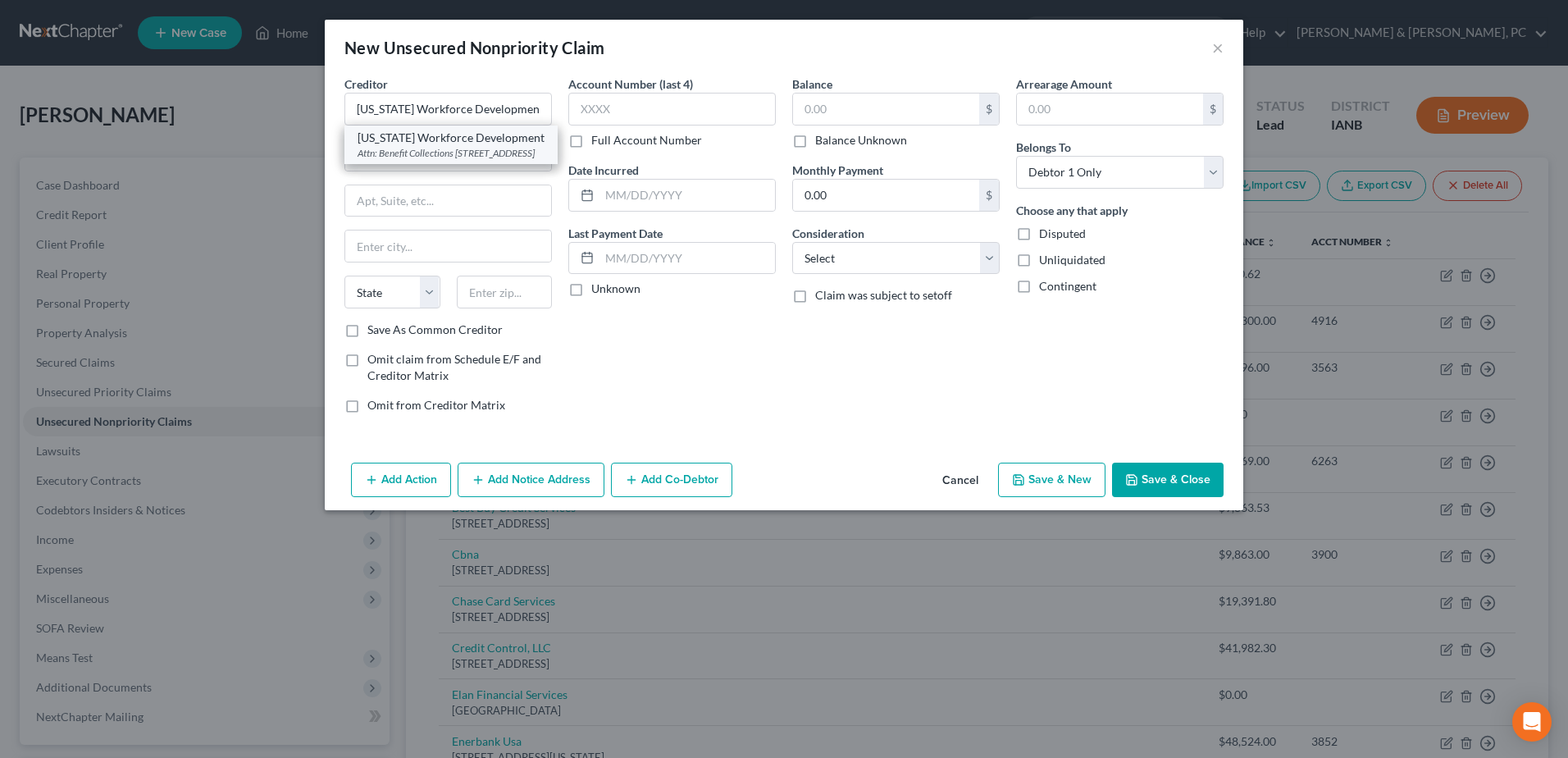
select select "16"
type input "50319"
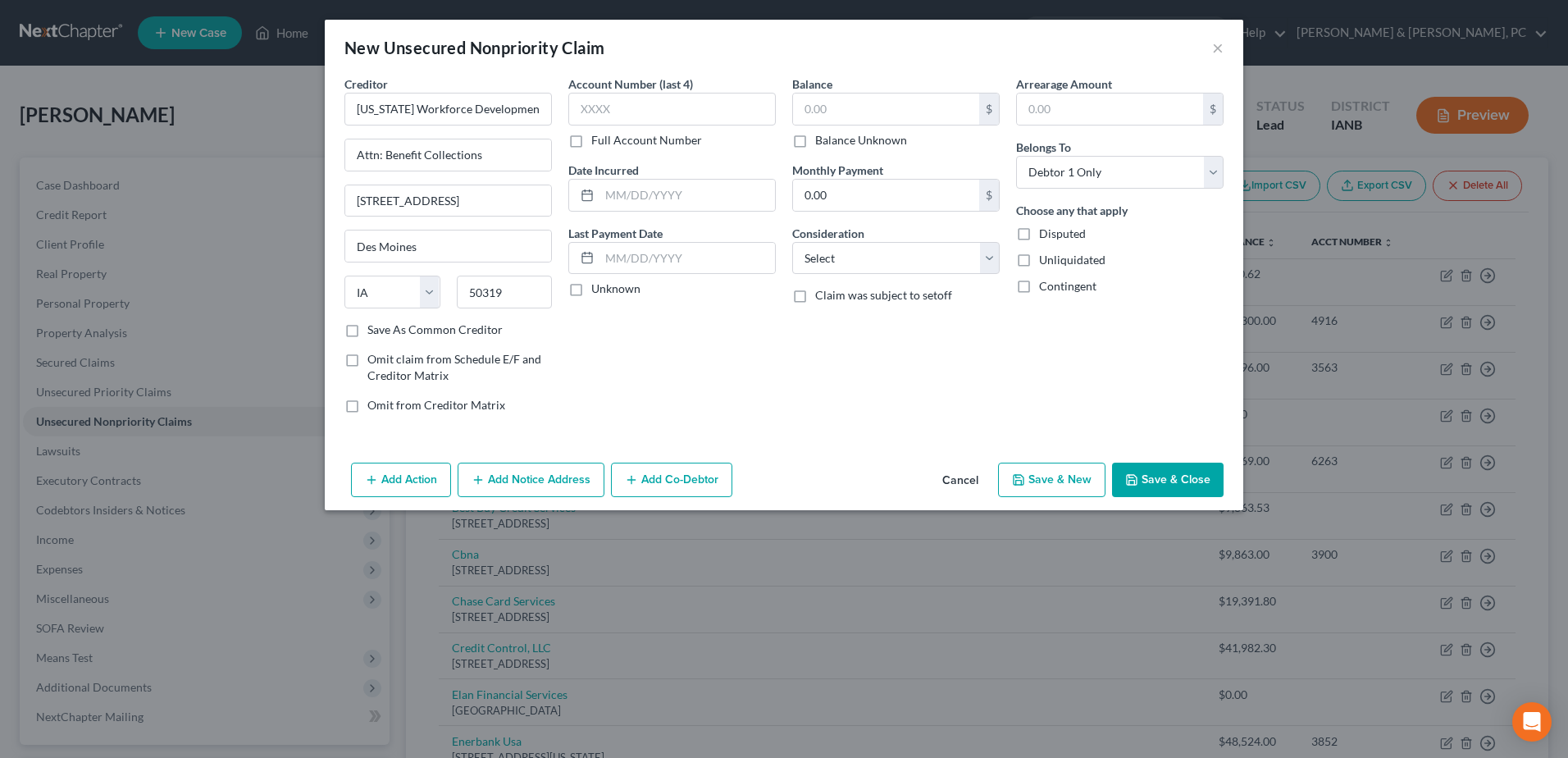
click at [1203, 468] on button "Save & Close" at bounding box center [1167, 479] width 112 height 34
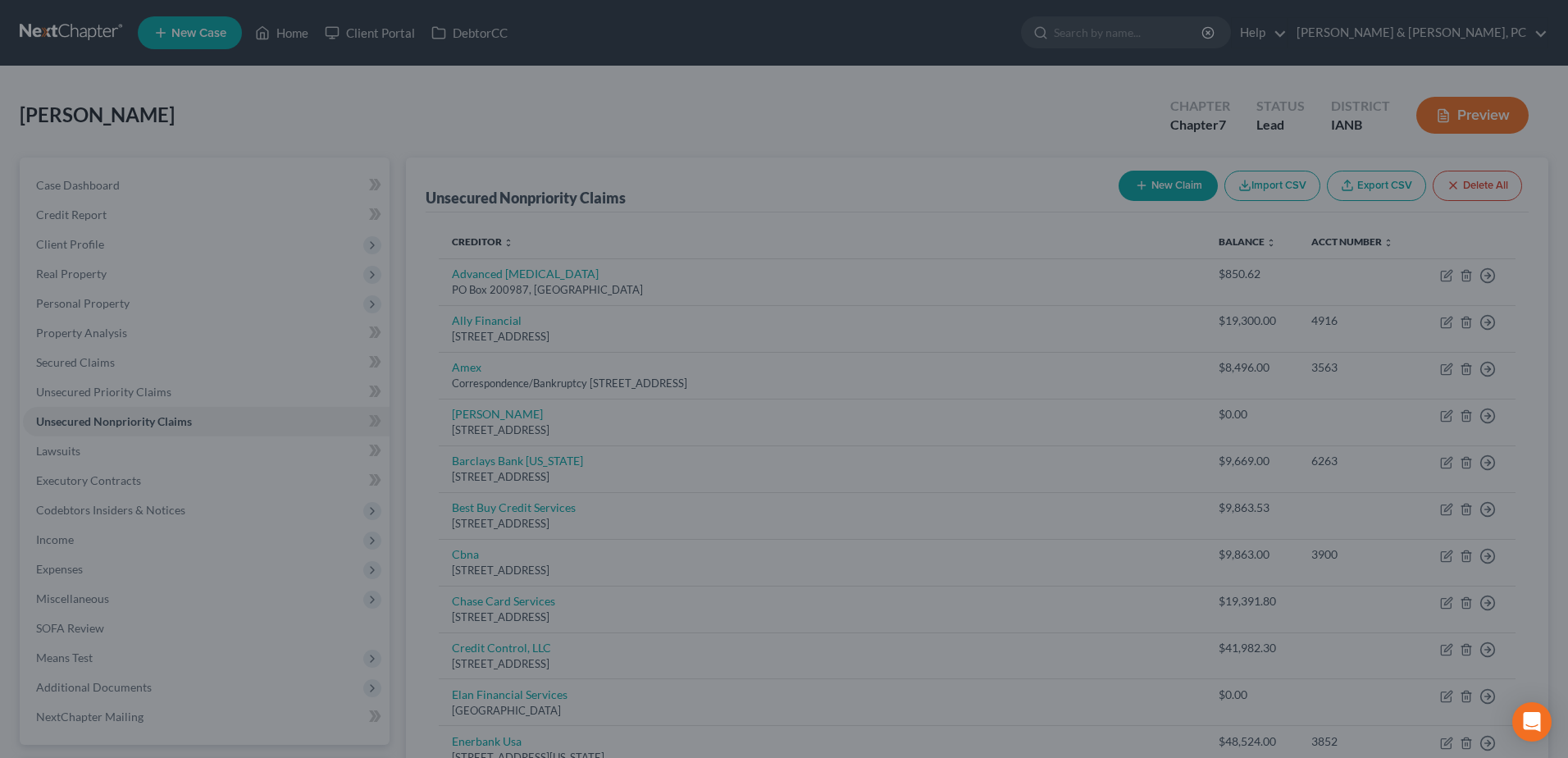
type input "0.00"
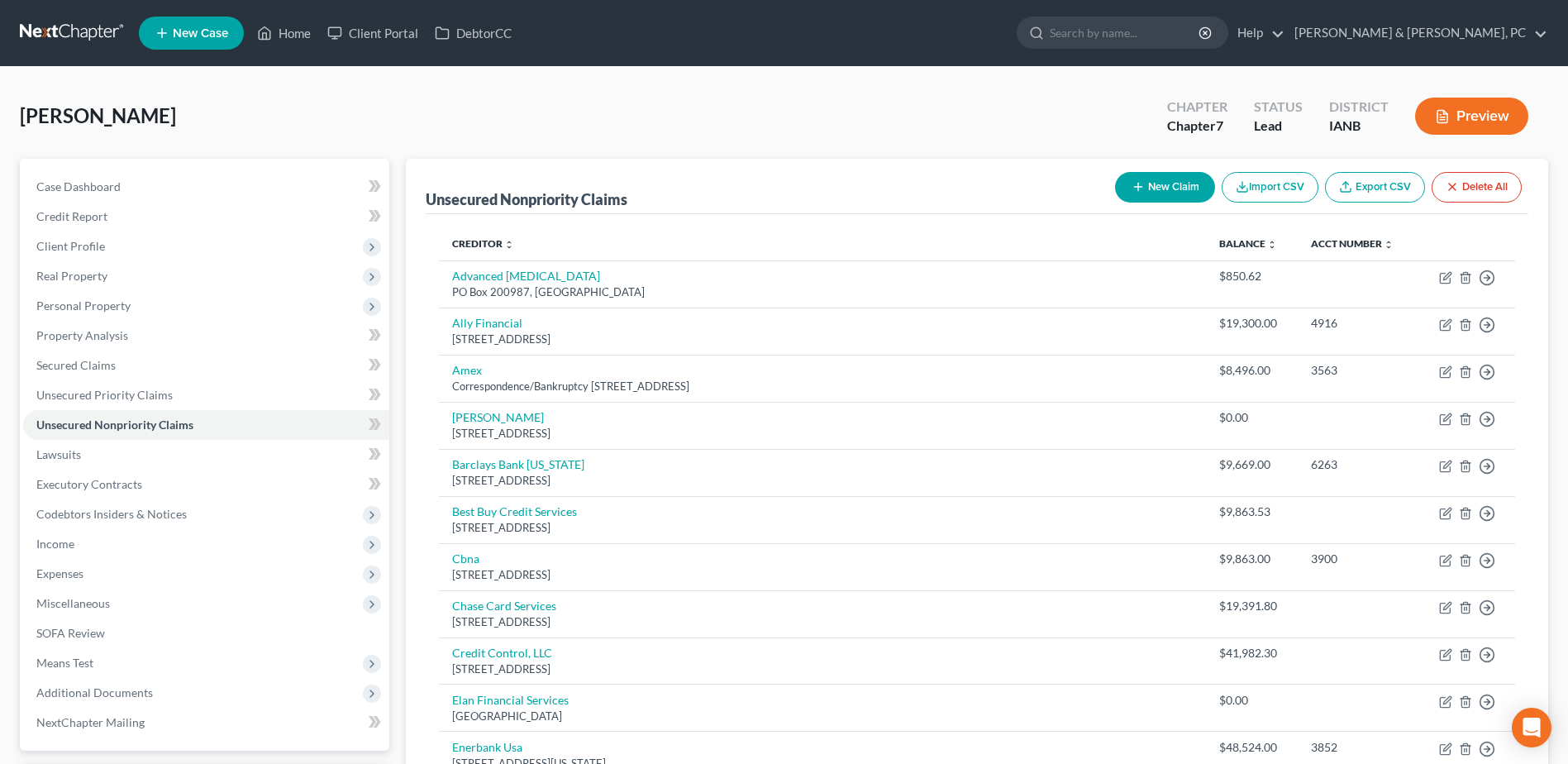
click at [1170, 185] on button "New Claim" at bounding box center [1164, 187] width 100 height 31
select select "0"
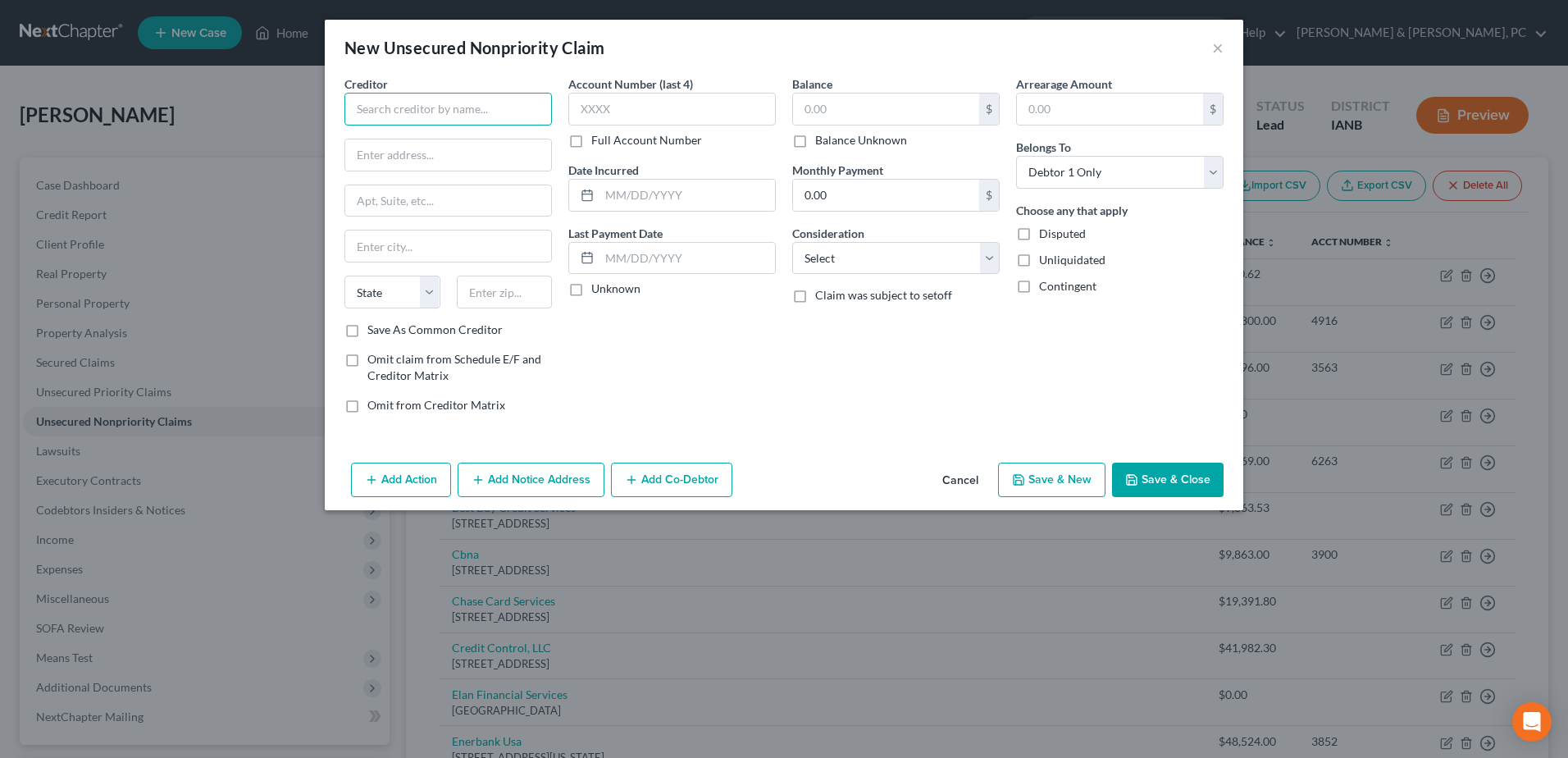
click at [443, 113] on input "text" at bounding box center [448, 108] width 207 height 32
type input "Centennial Tax & Accounting, Inc"
type input "[STREET_ADDRESS][PERSON_NAME]"
type input "Ste 500"
type input "52806"
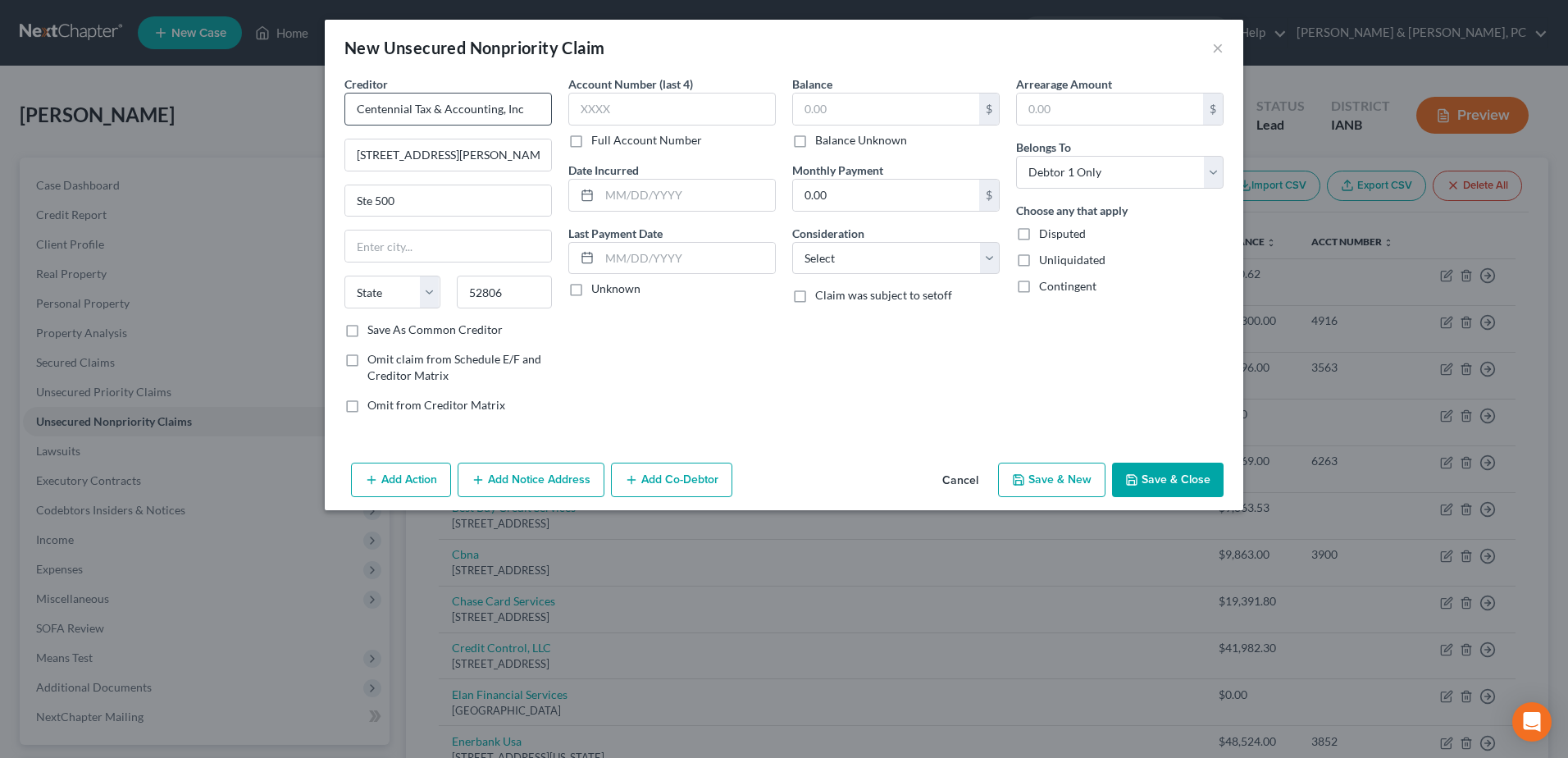
type input "[PERSON_NAME]"
select select "16"
click at [1212, 466] on button "Save & Close" at bounding box center [1167, 479] width 112 height 34
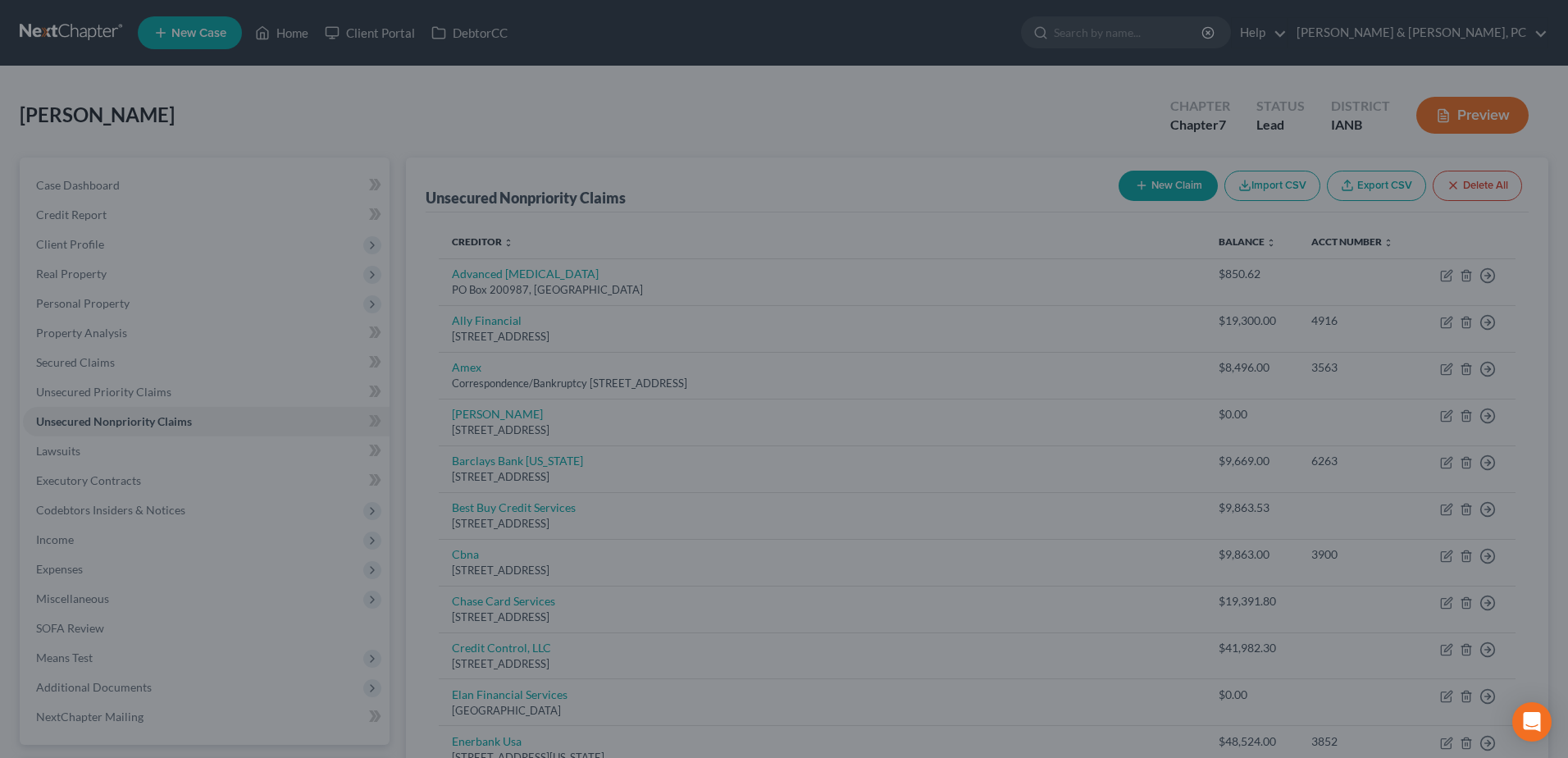
type input "0.00"
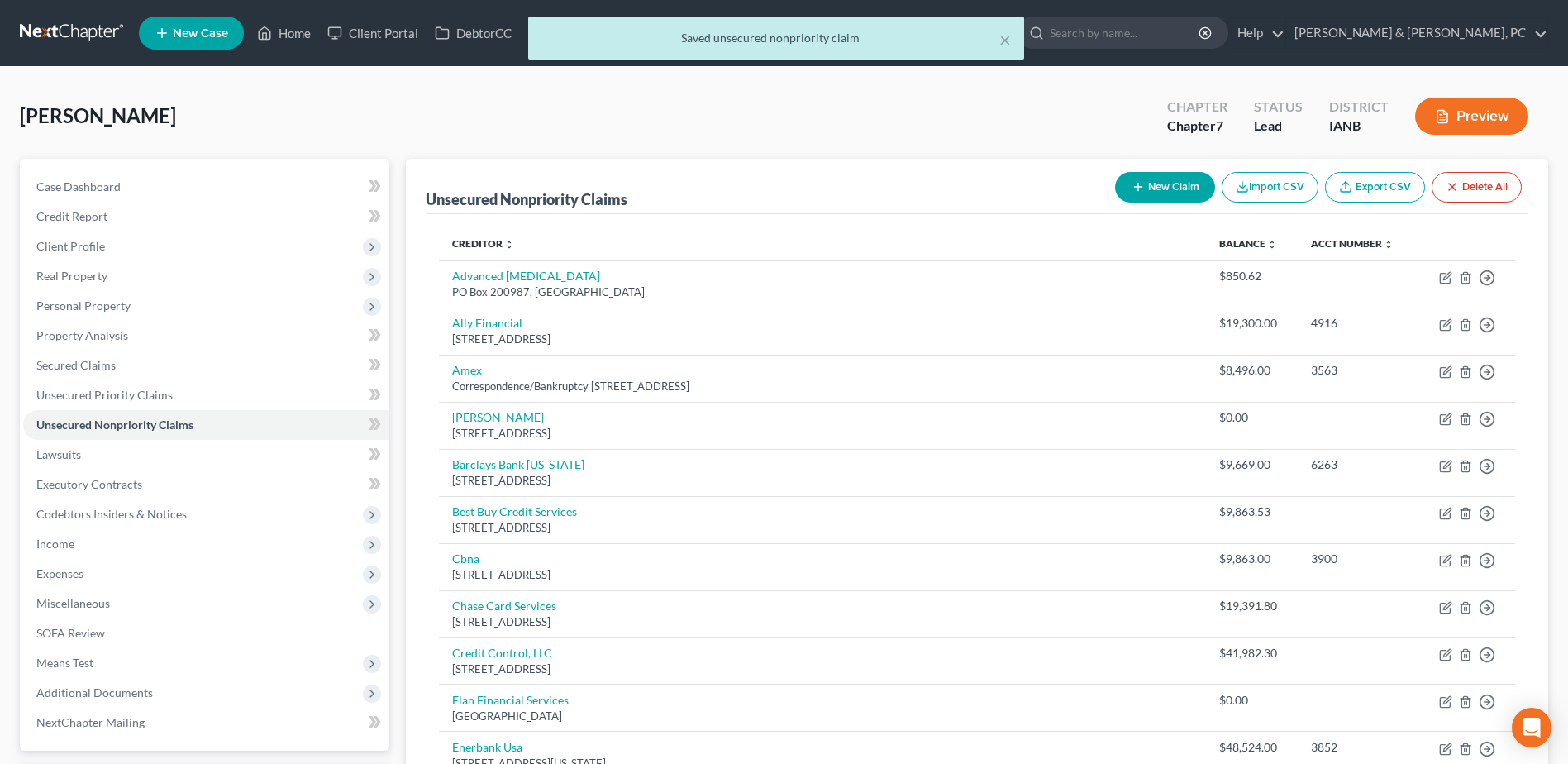
click at [1172, 187] on button "New Claim" at bounding box center [1164, 187] width 100 height 31
select select "0"
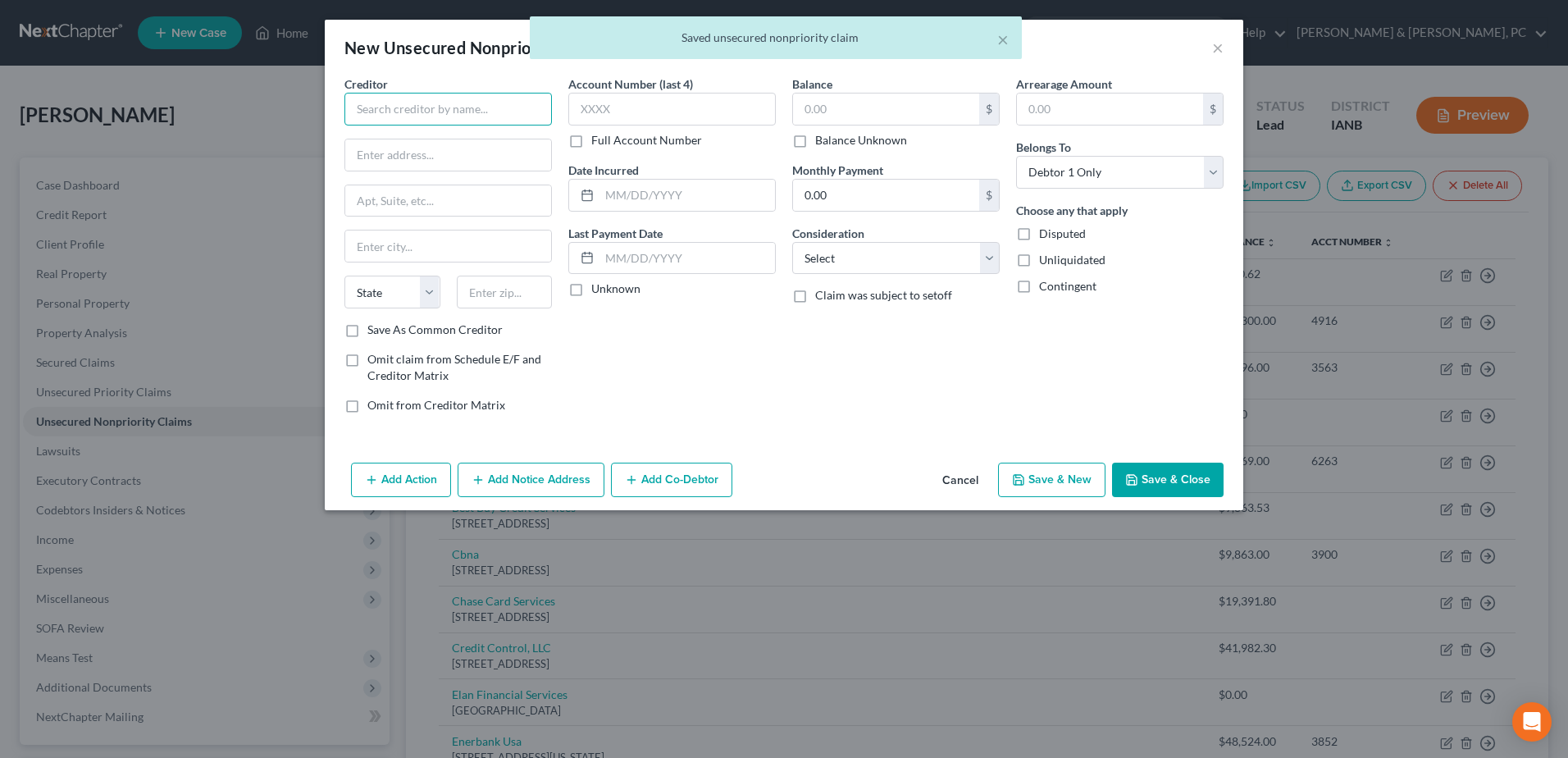
click at [471, 123] on input "text" at bounding box center [448, 108] width 207 height 32
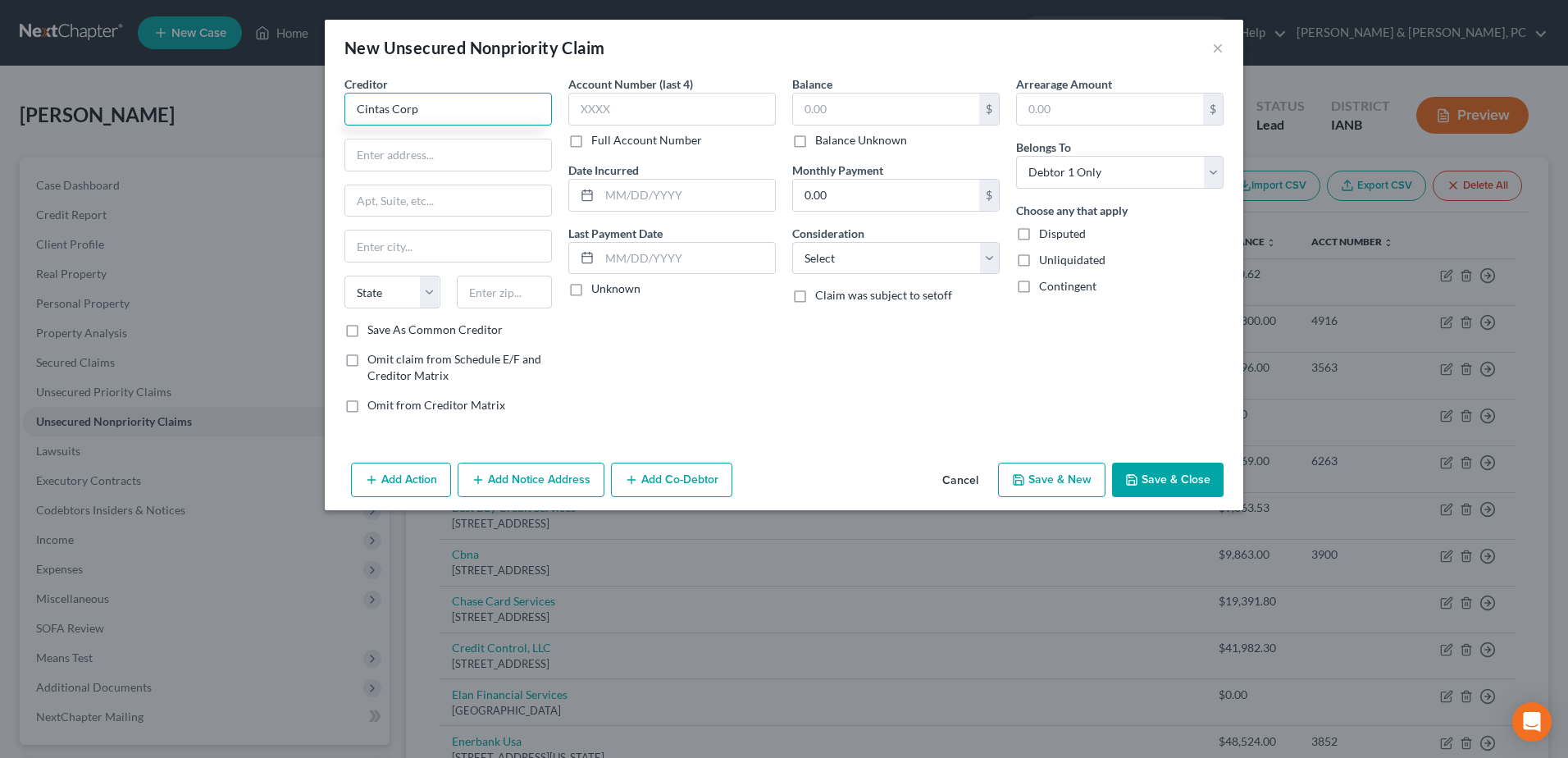
type input "Cintas Corp"
type input "PO Box 88005"
type input "60680"
type input "[GEOGRAPHIC_DATA]"
select select "14"
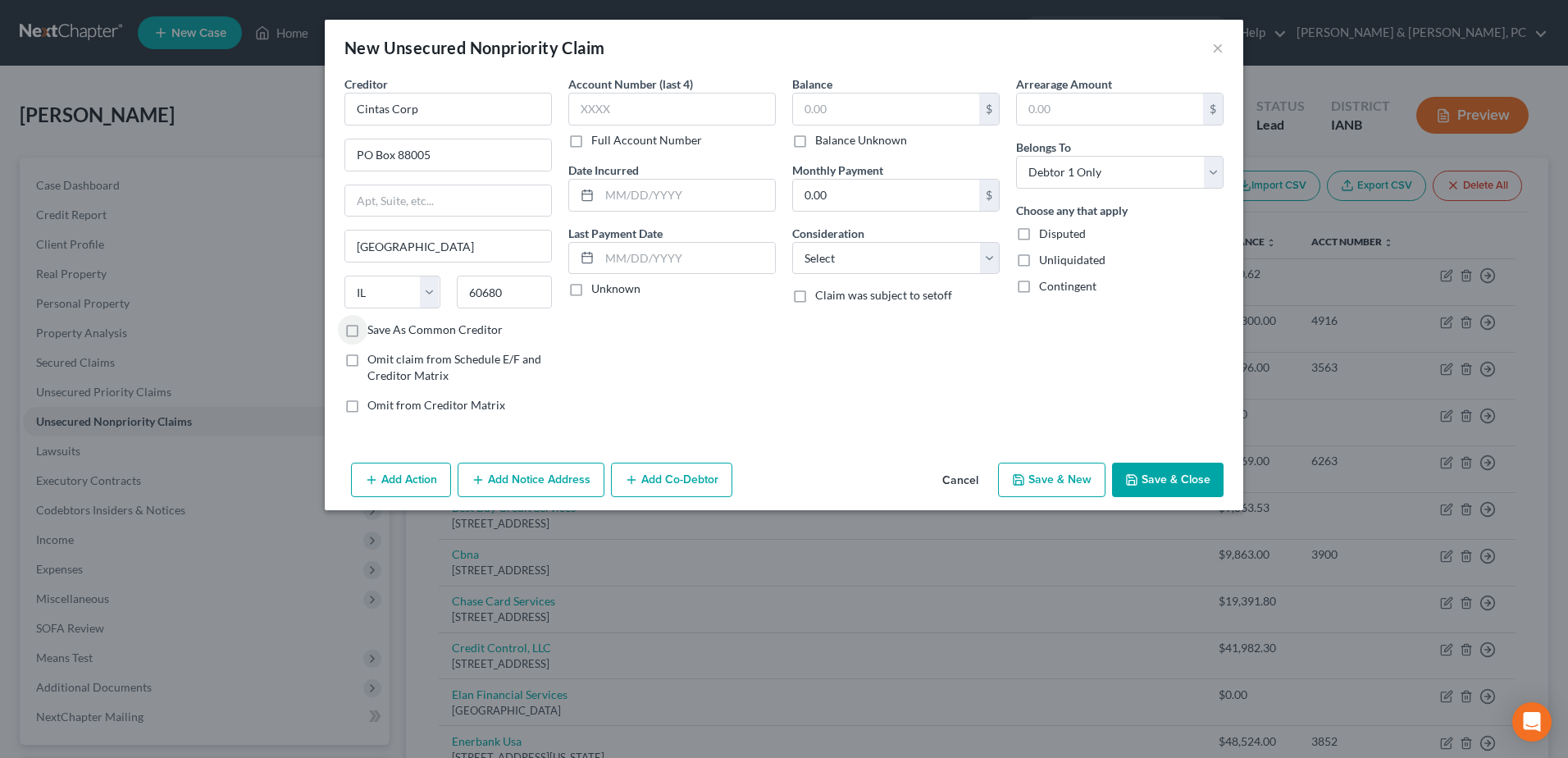
click at [1198, 486] on button "Save & Close" at bounding box center [1167, 479] width 112 height 34
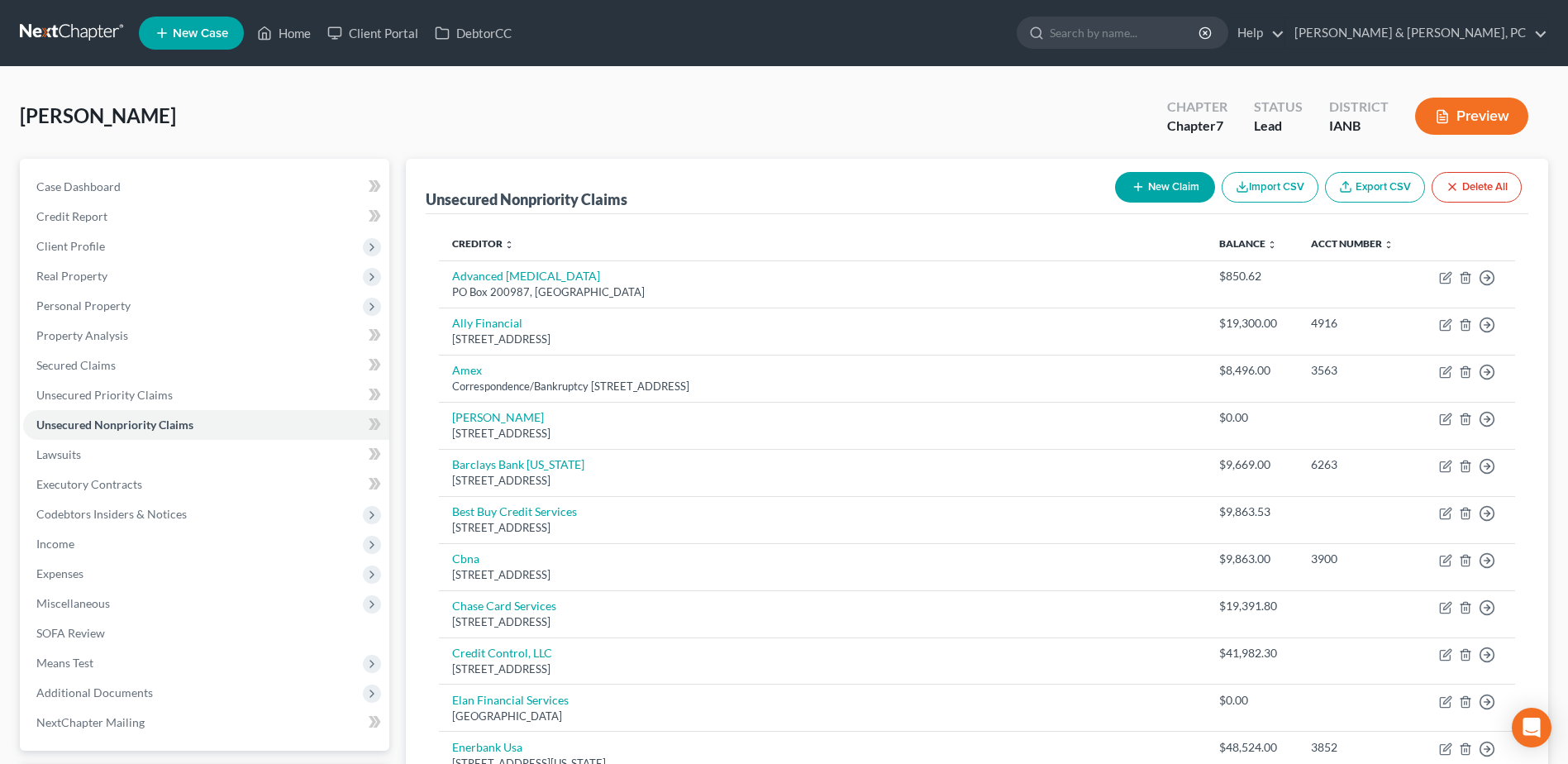
click at [1173, 197] on button "New Claim" at bounding box center [1164, 187] width 100 height 31
select select "0"
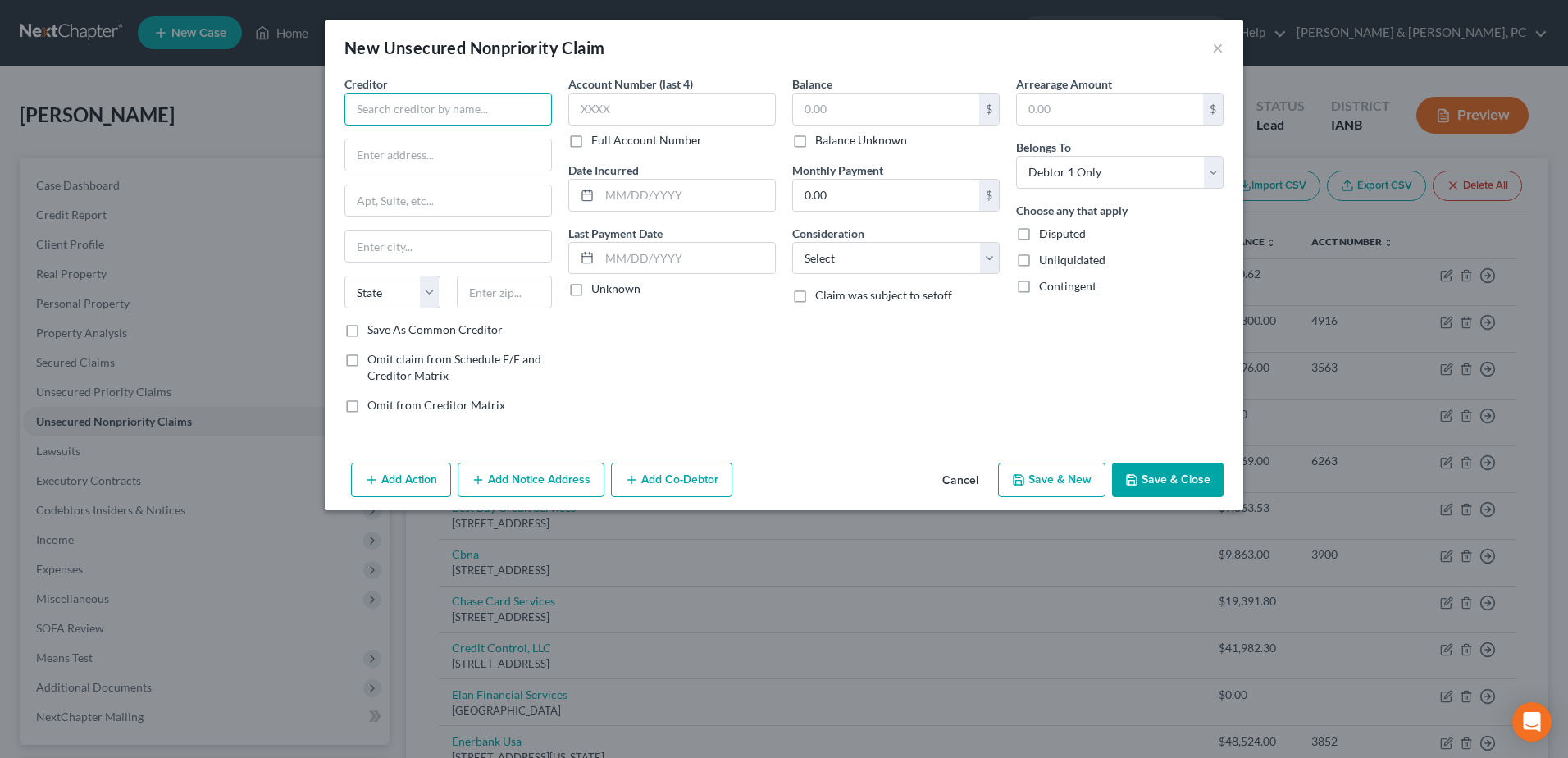
click at [384, 123] on input "text" at bounding box center [448, 108] width 207 height 32
type input "Repubilc Services #400"
type input "[STREET_ADDRESS]"
type input "52722"
type input "[GEOGRAPHIC_DATA]"
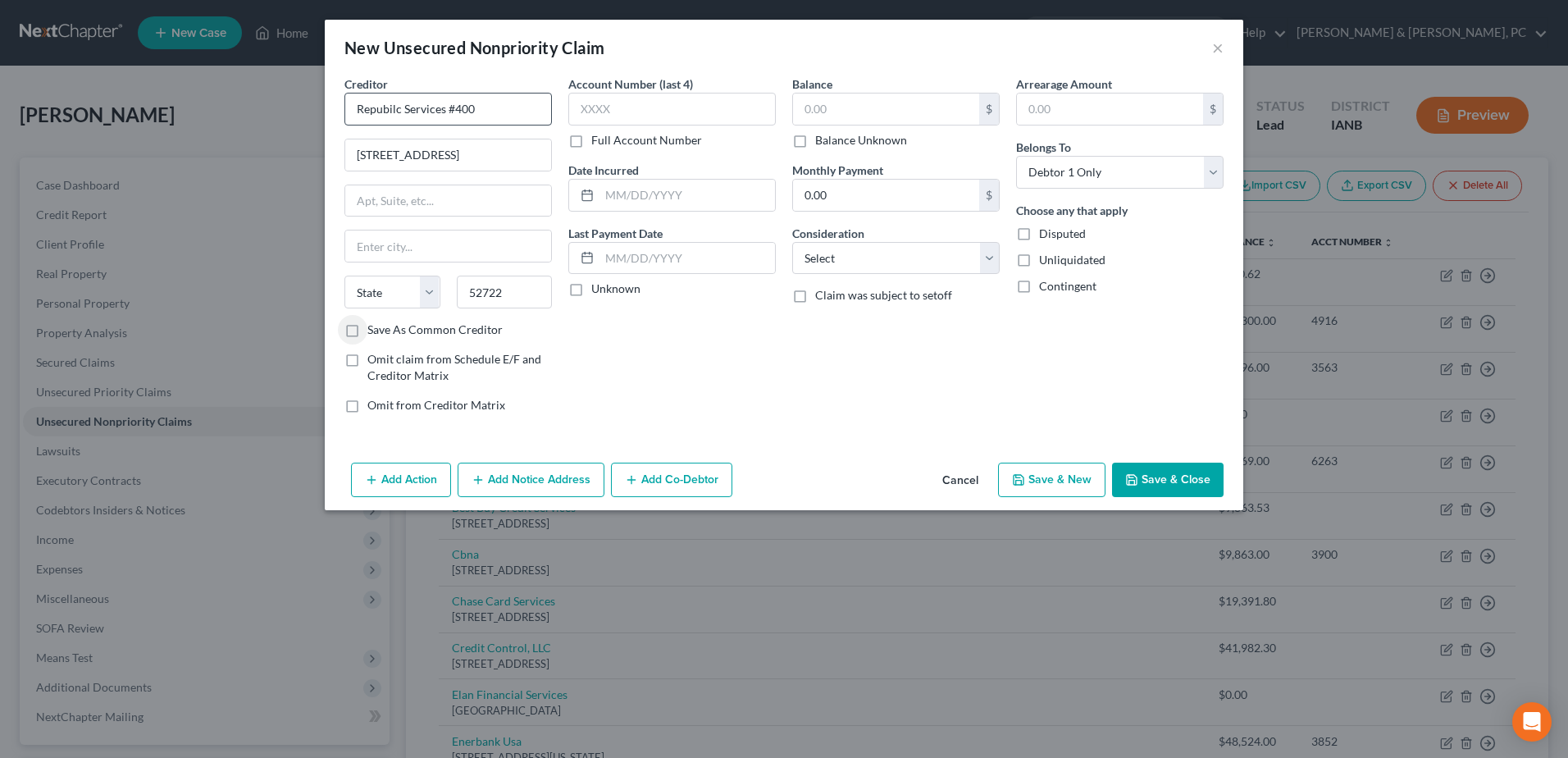
select select "16"
click at [911, 98] on input "text" at bounding box center [886, 108] width 186 height 31
type input "508.28"
click at [1169, 474] on button "Save & Close" at bounding box center [1167, 479] width 112 height 34
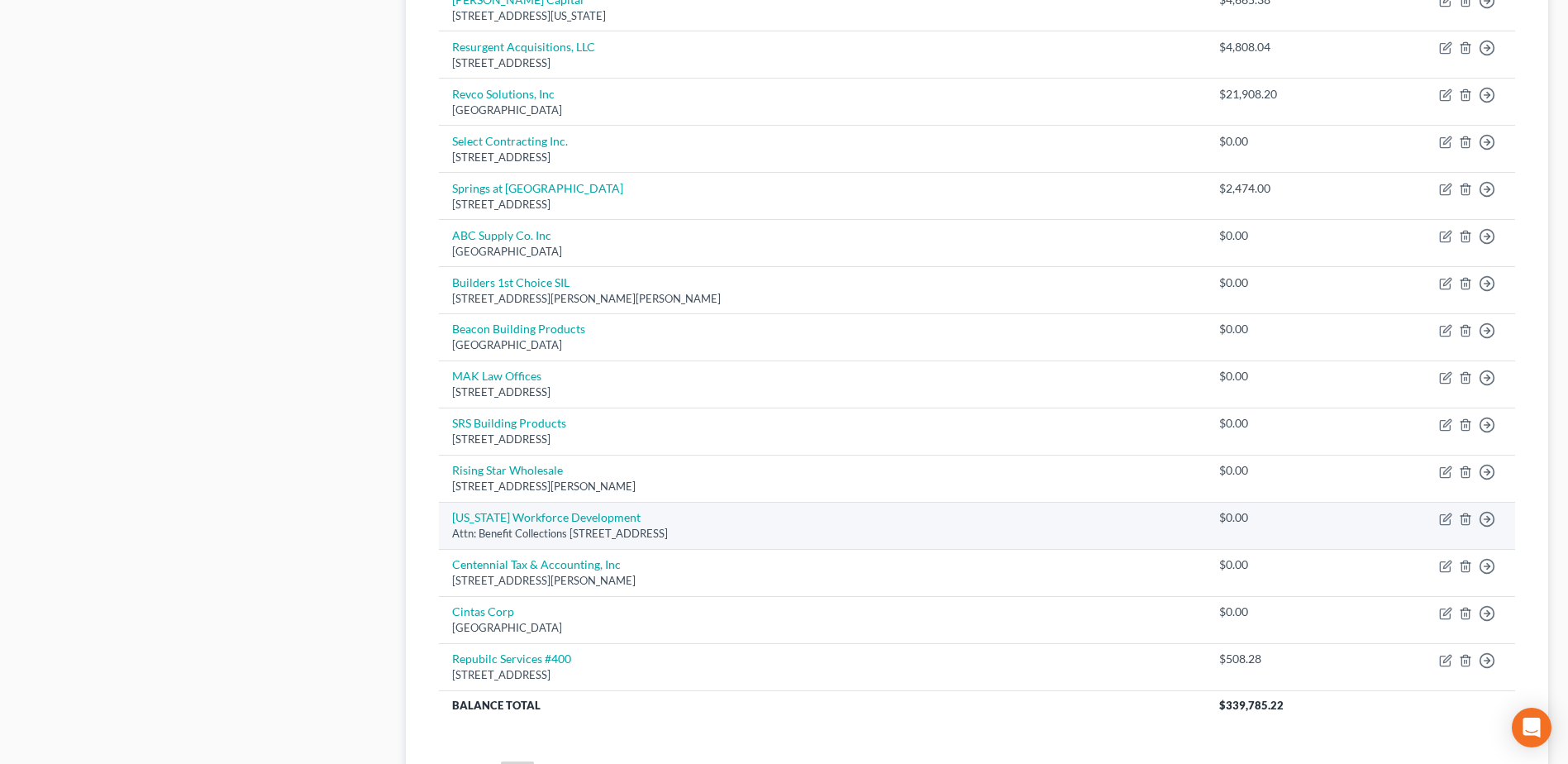
scroll to position [1449, 0]
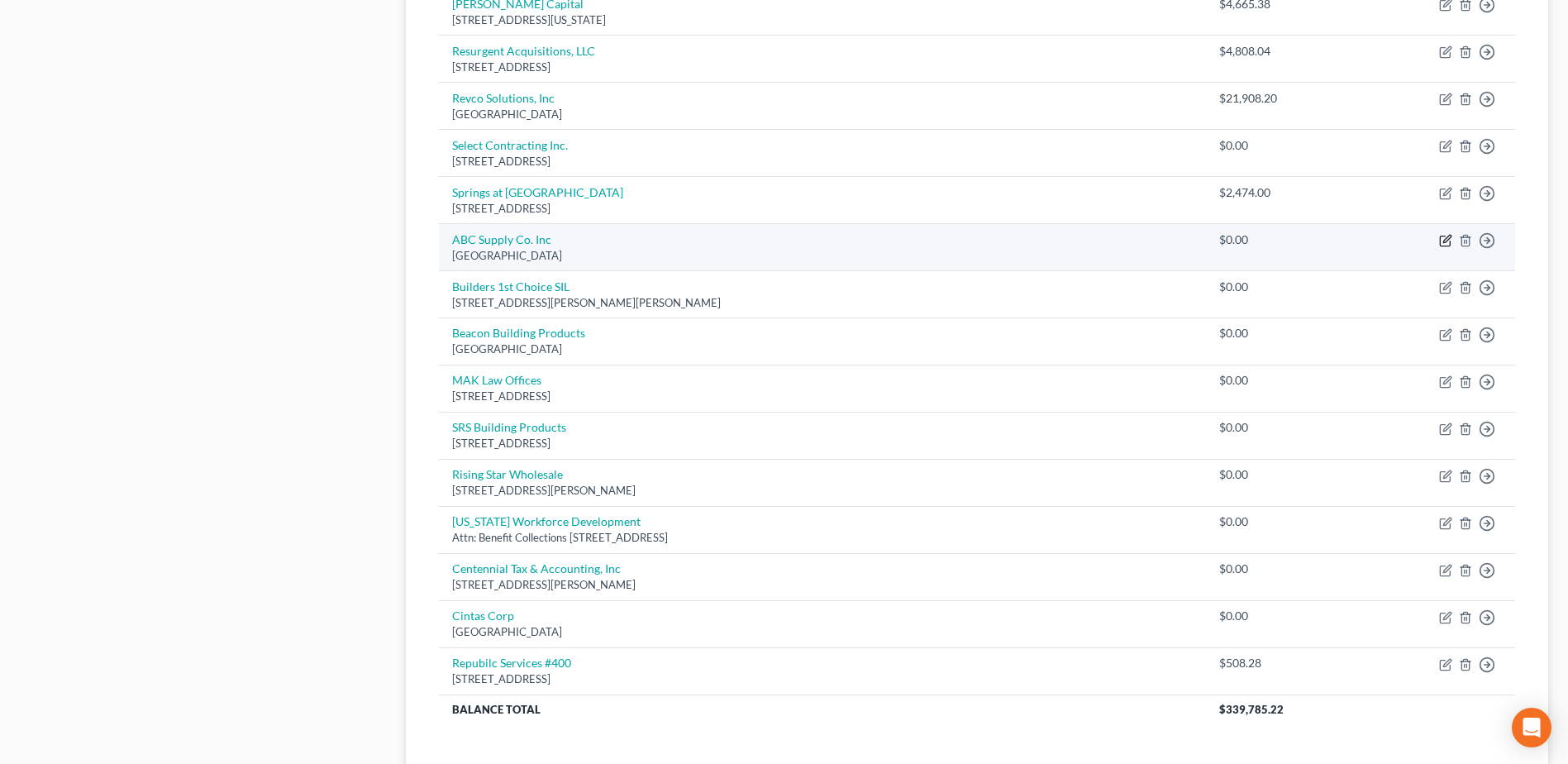
click at [1448, 245] on icon "button" at bounding box center [1444, 241] width 10 height 10
select select "14"
select select "0"
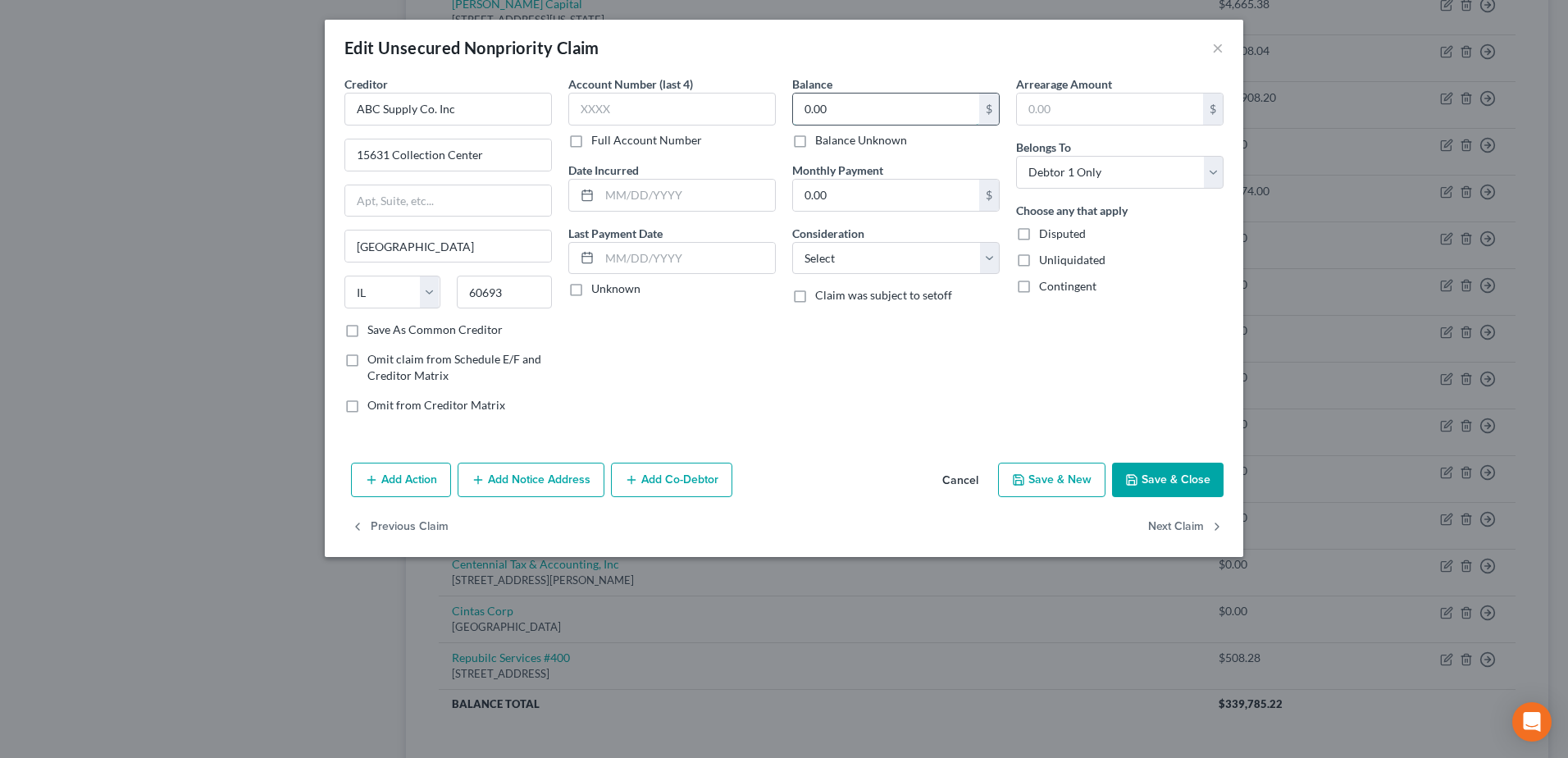
click at [932, 114] on input "0.00" at bounding box center [886, 108] width 186 height 31
type input "92,282.99"
click at [1178, 474] on button "Save & Close" at bounding box center [1167, 479] width 112 height 34
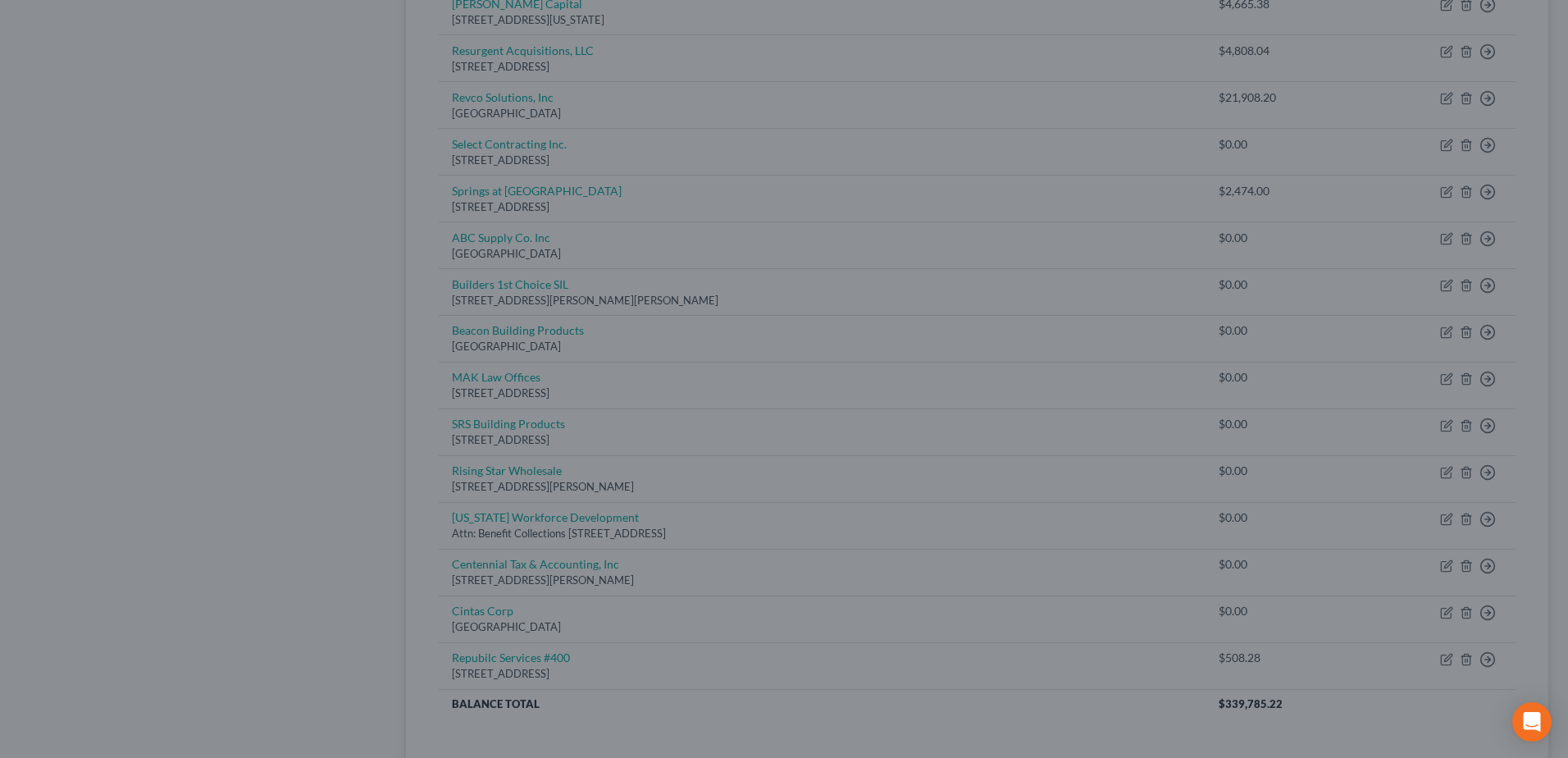
type input "0"
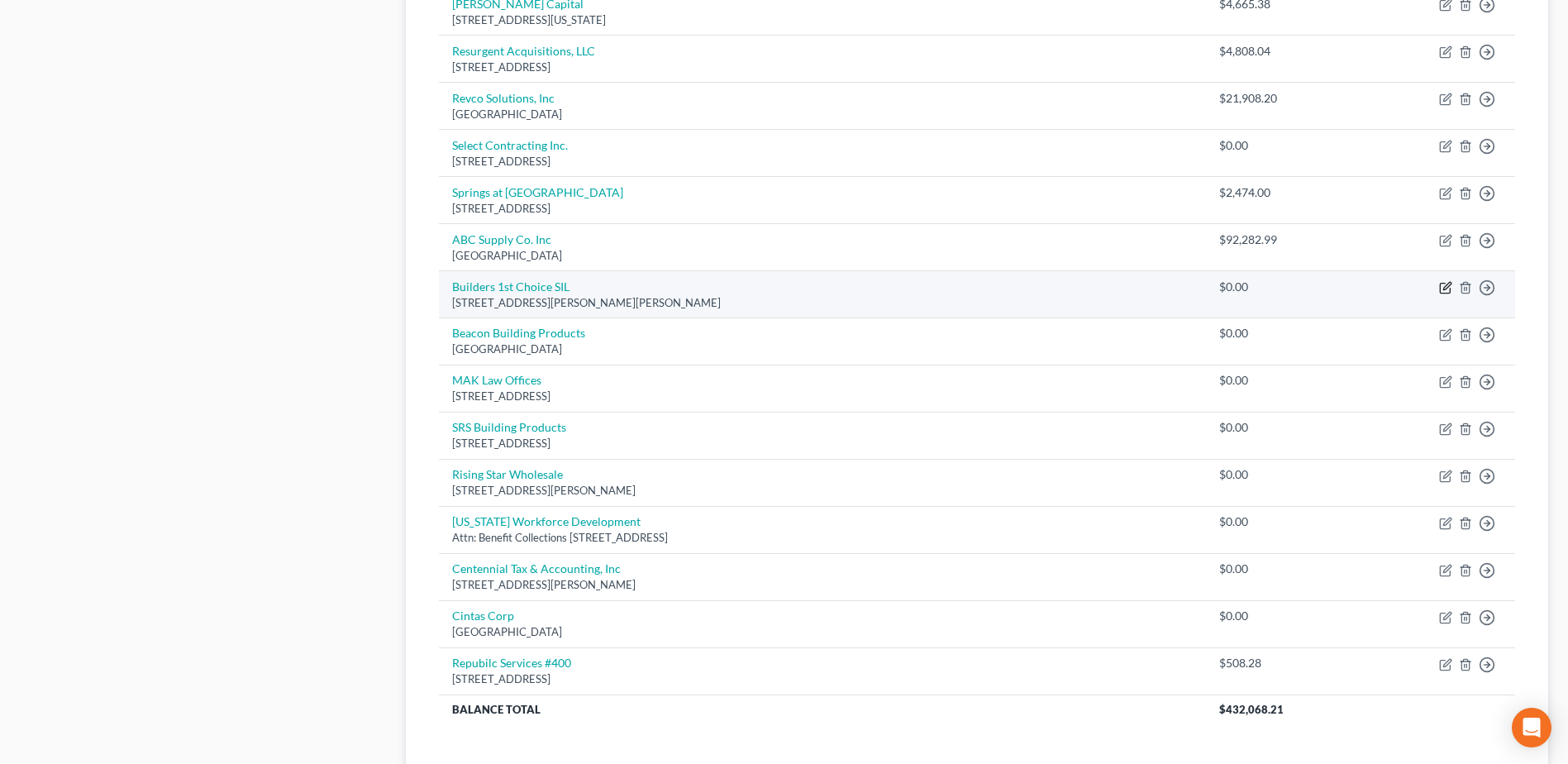
click at [1443, 281] on icon "button" at bounding box center [1445, 287] width 13 height 13
select select "14"
select select "0"
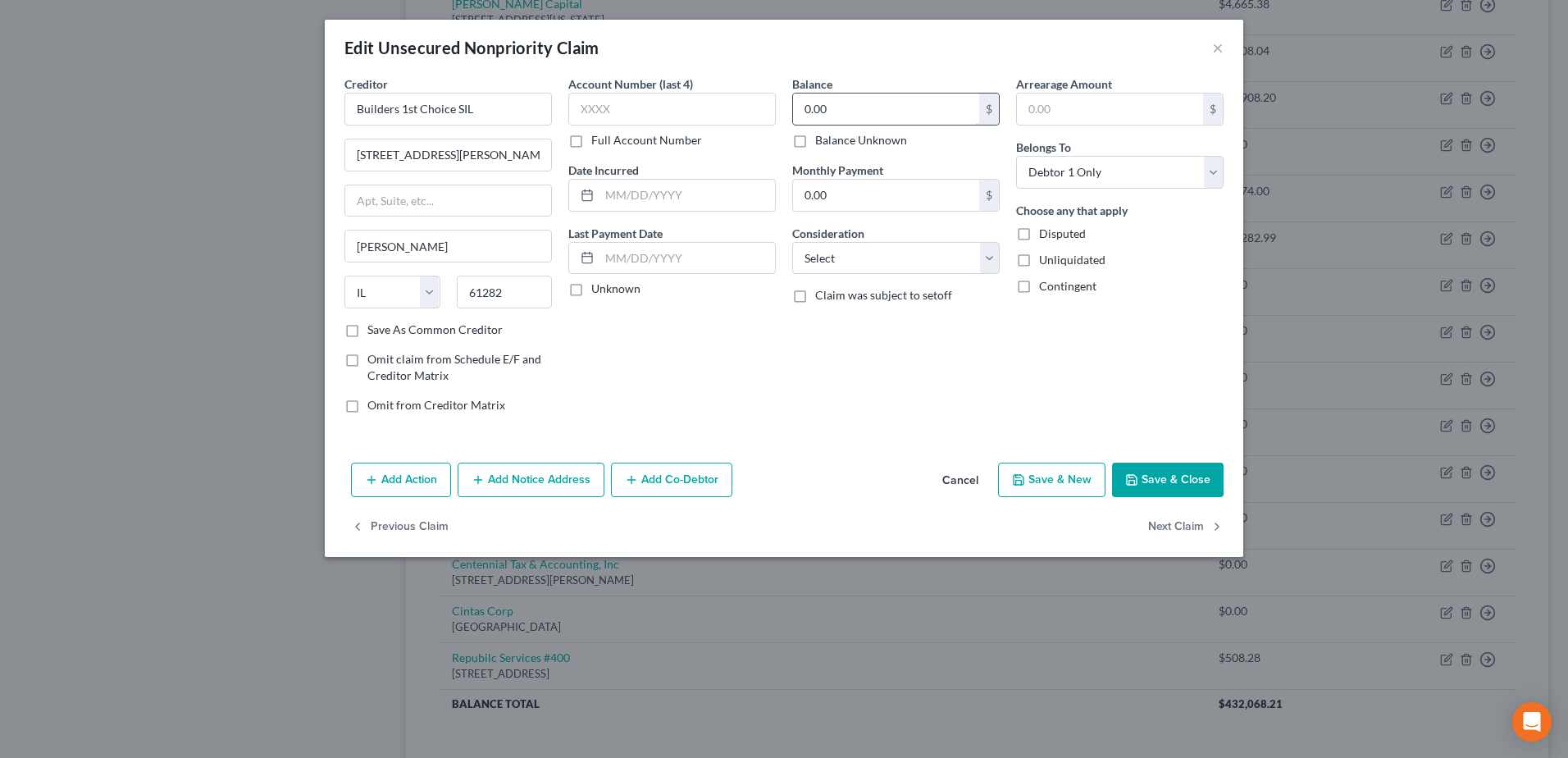
click at [929, 101] on input "0.00" at bounding box center [886, 108] width 186 height 31
type input "6,144.53"
click at [1185, 469] on button "Save & Close" at bounding box center [1167, 479] width 112 height 34
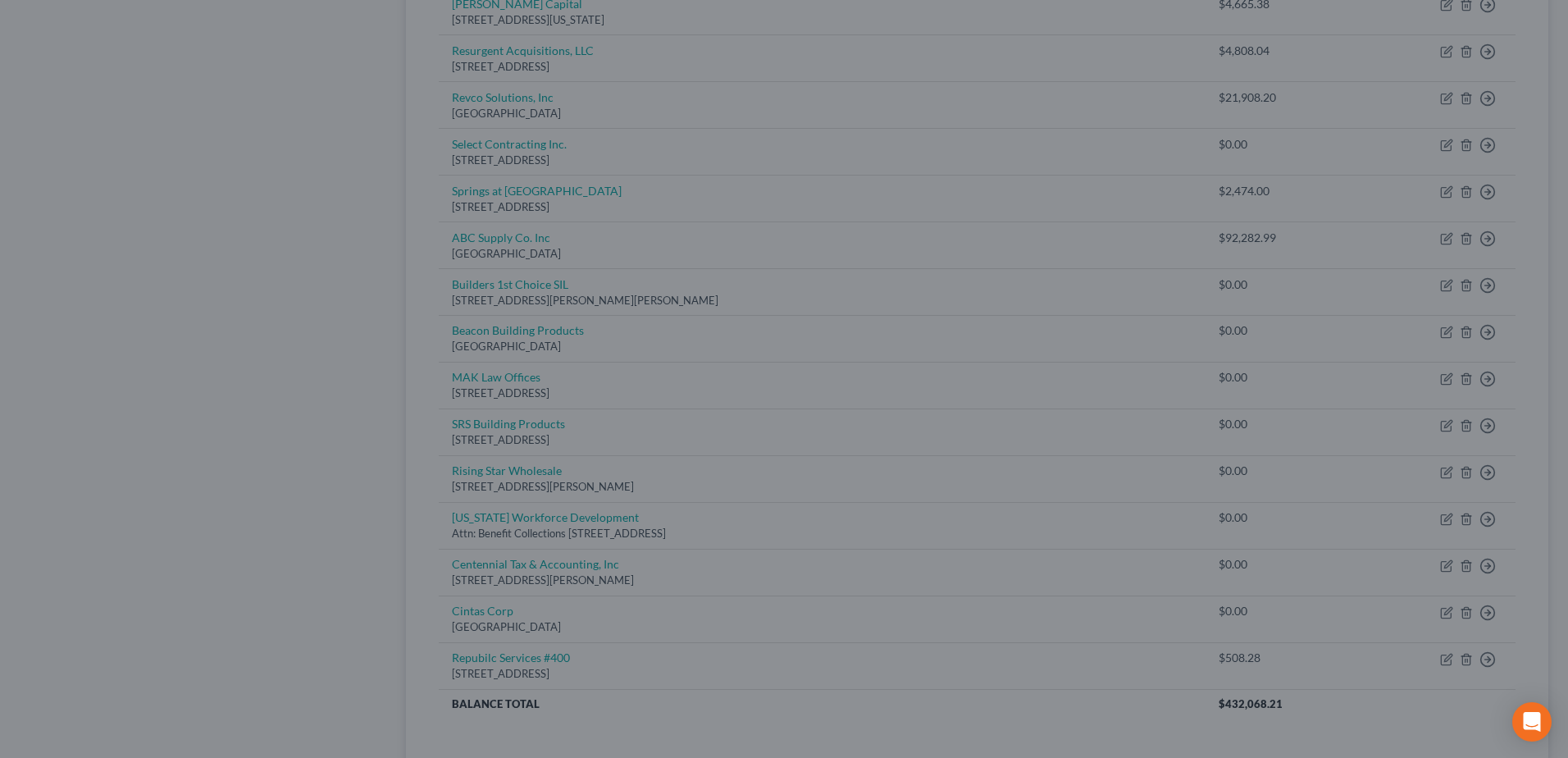
type input "0"
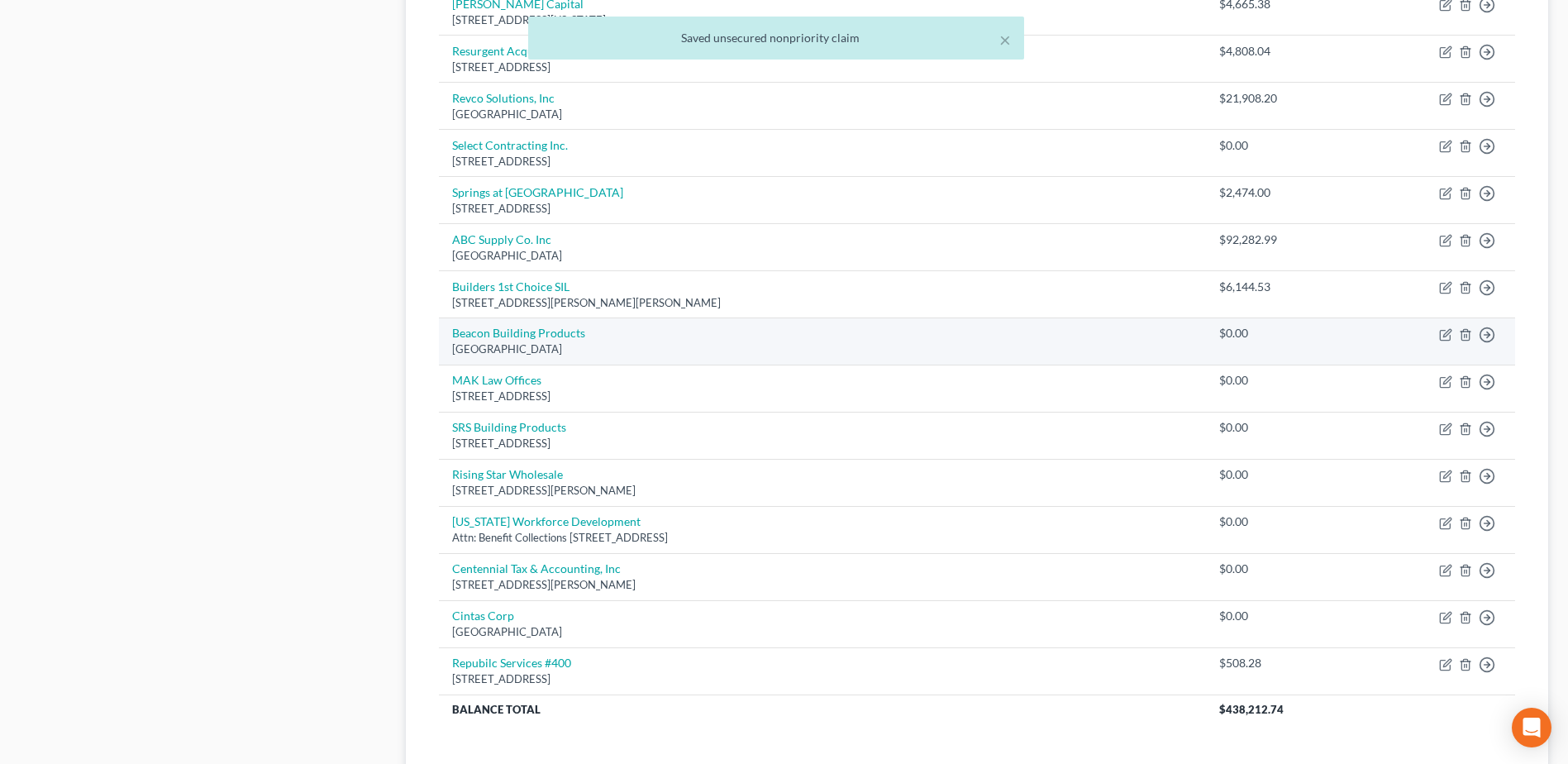
click at [1434, 328] on td "Move to D Move to E Move to G Move to Notice Only" at bounding box center [1466, 340] width 97 height 47
click at [1446, 329] on icon "button" at bounding box center [1445, 335] width 13 height 13
select select "4"
select select "0"
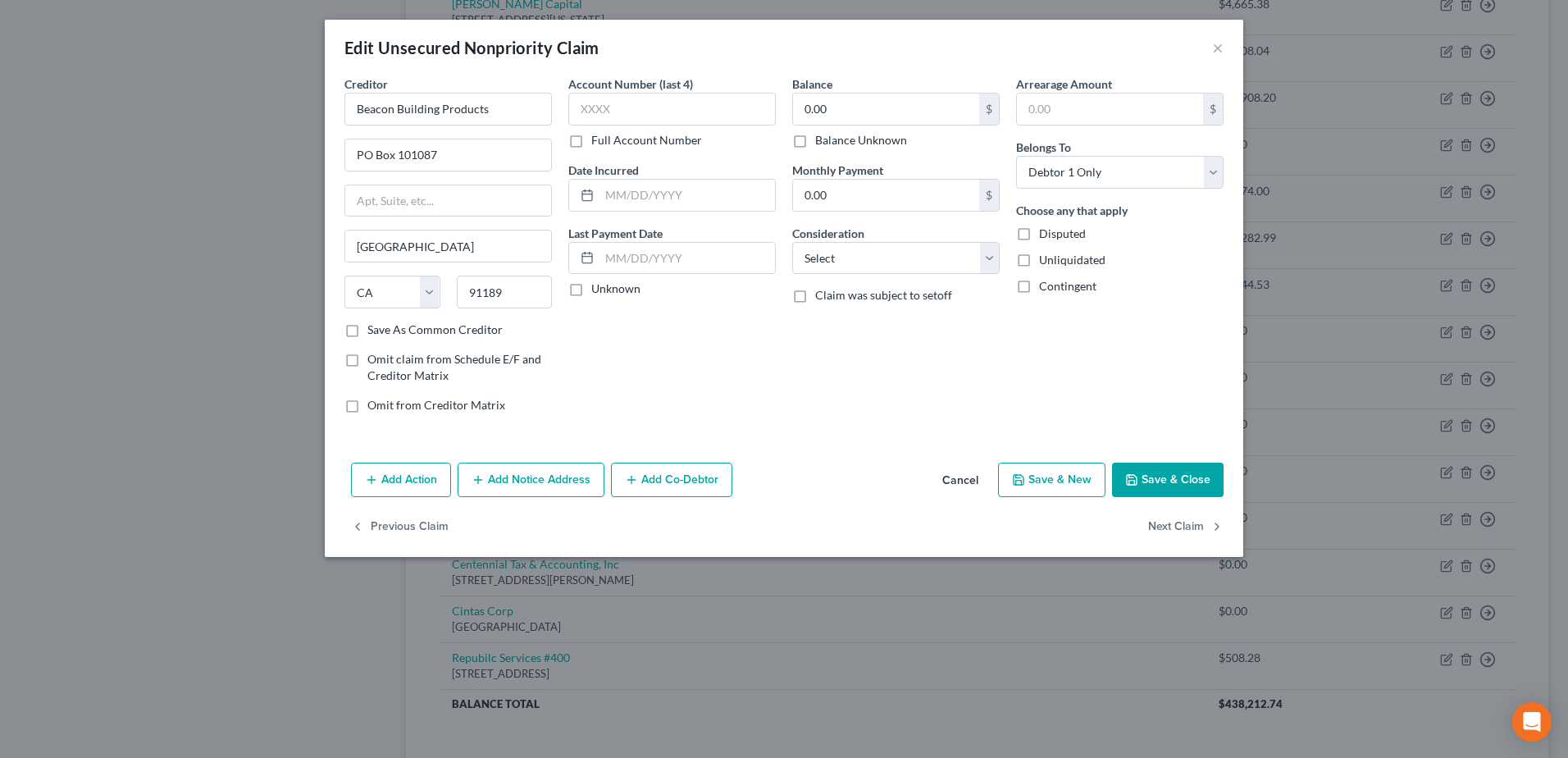
click at [892, 87] on div "Balance 0.00 $ Balance Unknown Balance Undetermined 0.00 $ Balance Unknown" at bounding box center [896, 112] width 207 height 73
click at [890, 118] on input "0.00" at bounding box center [886, 108] width 186 height 31
type input "3,705.26"
click at [1193, 490] on button "Save & Close" at bounding box center [1167, 479] width 112 height 34
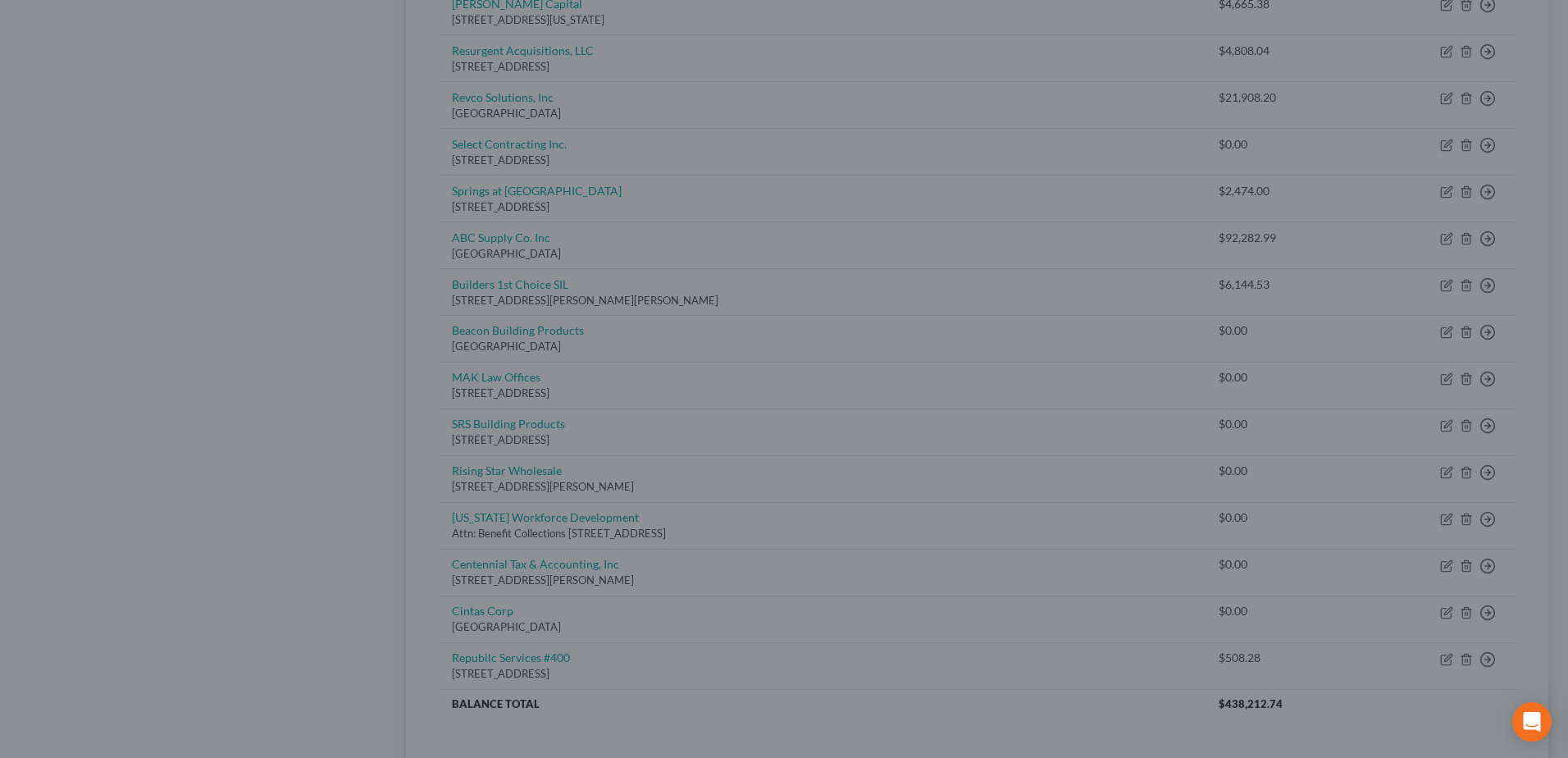
type input "0"
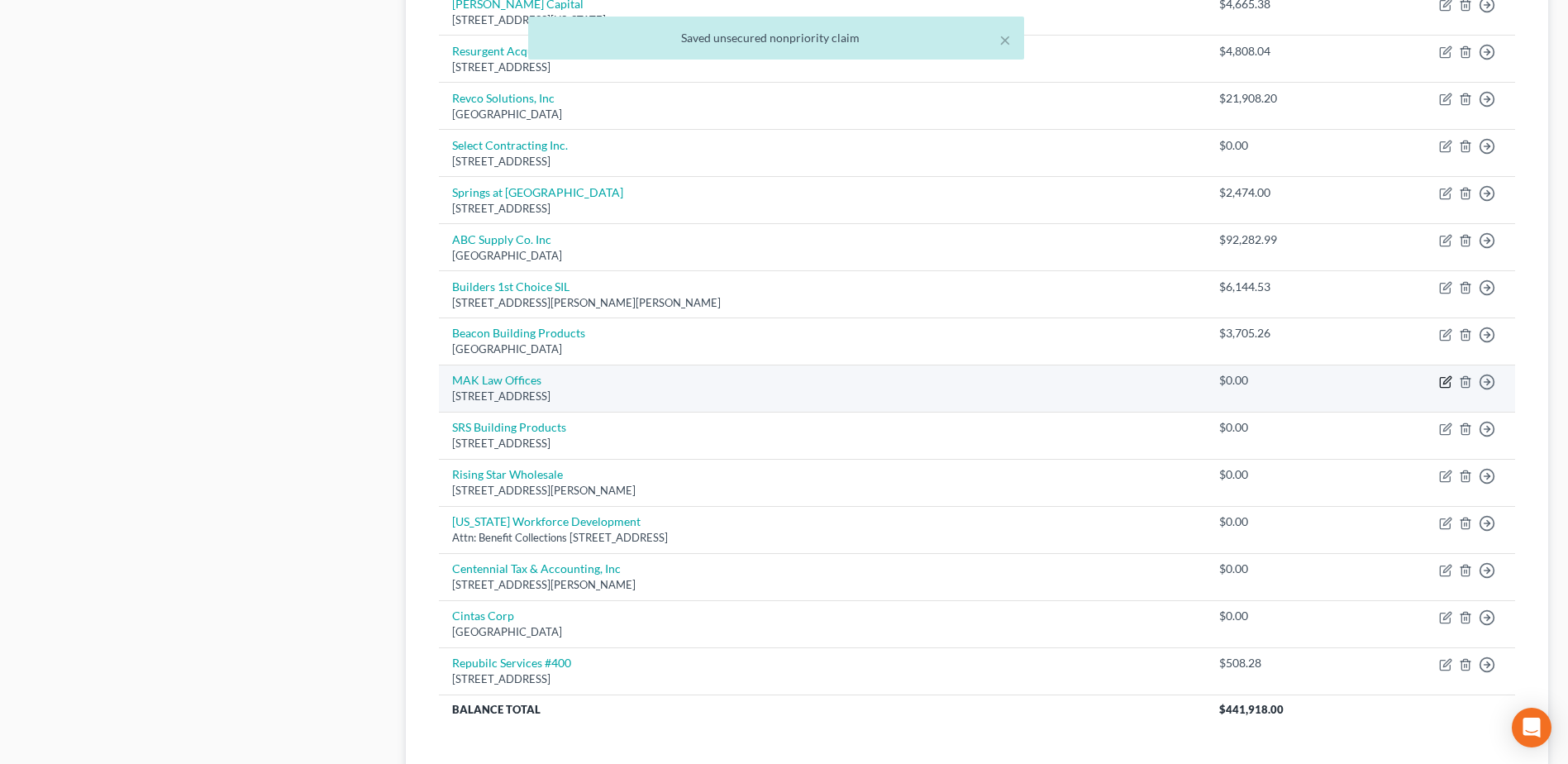
click at [1447, 379] on icon "button" at bounding box center [1447, 380] width 7 height 7
select select "3"
select select "0"
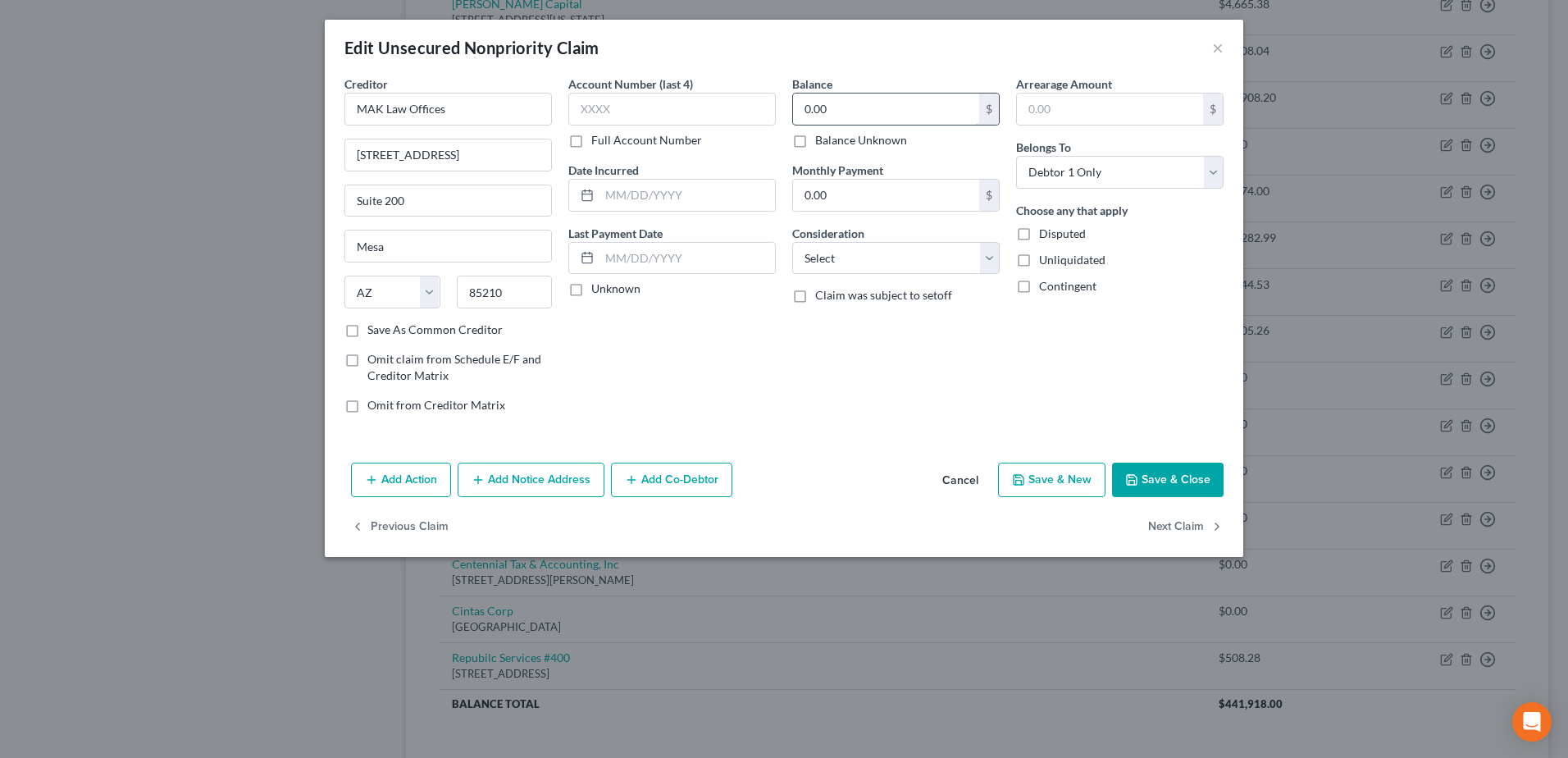
click at [957, 108] on input "0.00" at bounding box center [886, 108] width 186 height 31
type input "38,134.25"
click at [1203, 488] on button "Save & Close" at bounding box center [1167, 479] width 112 height 34
type input "0"
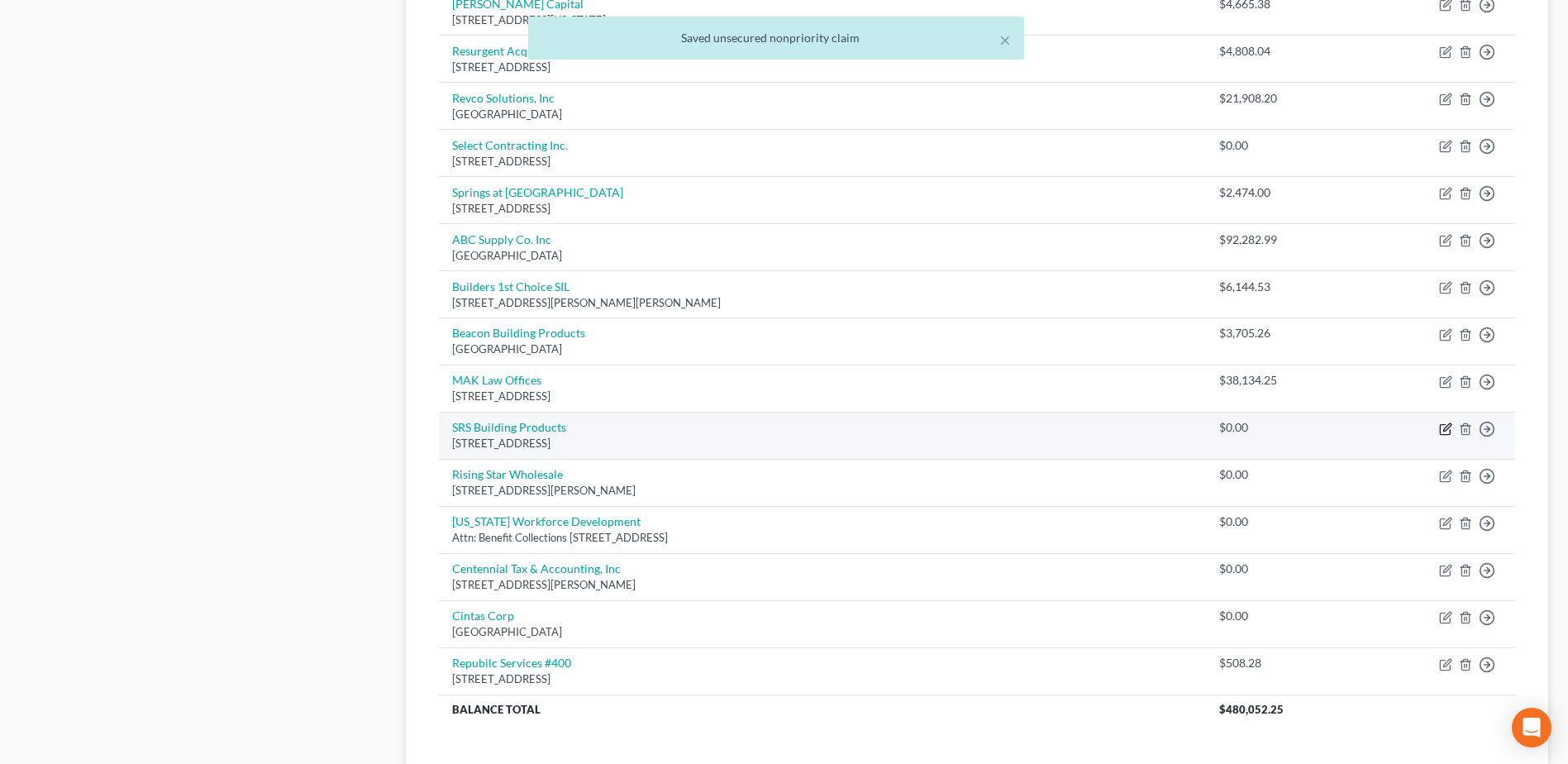
click at [1446, 428] on icon "button" at bounding box center [1447, 427] width 7 height 7
select select "14"
select select "0"
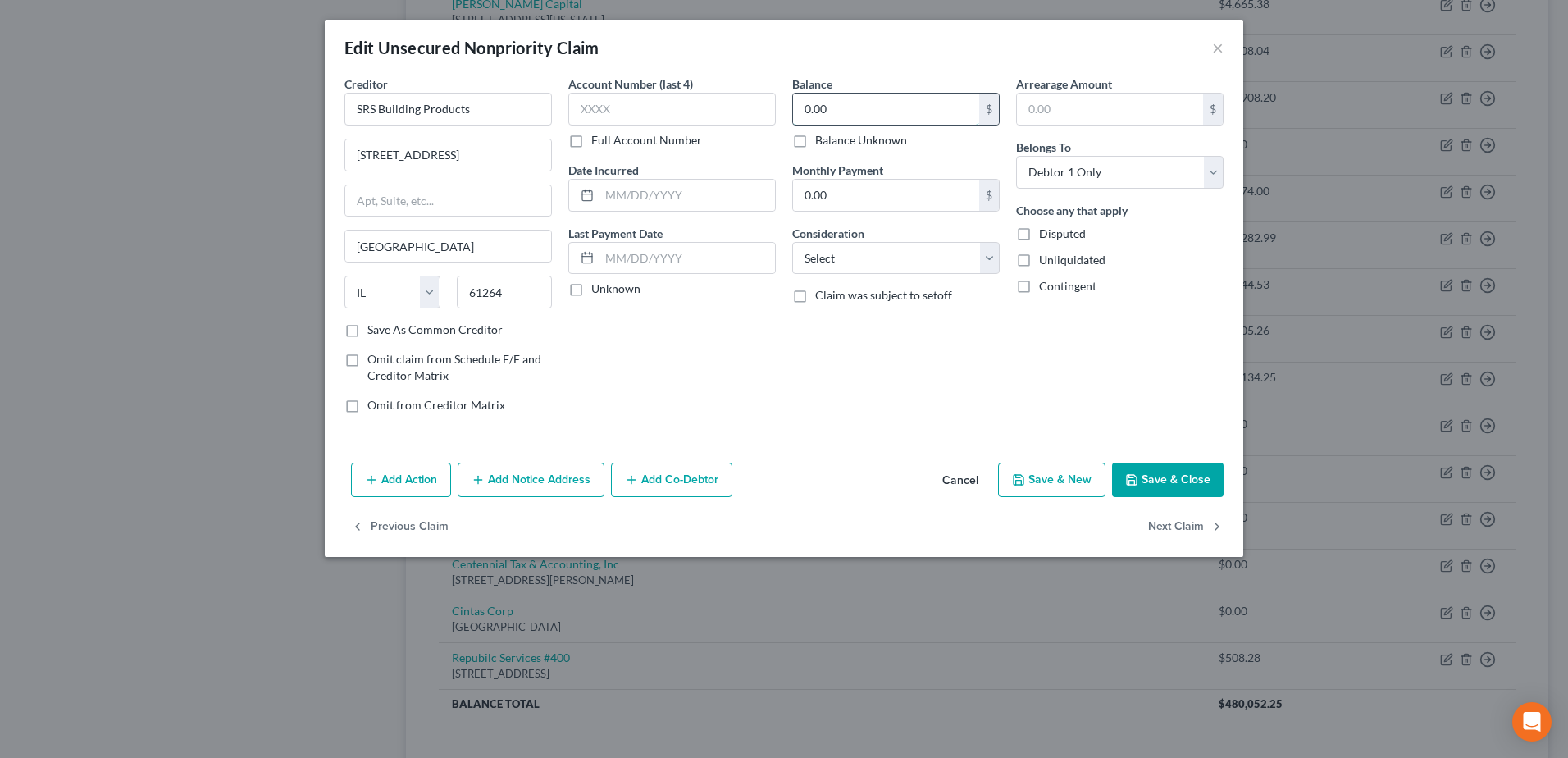
click at [935, 112] on input "0.00" at bounding box center [886, 108] width 186 height 31
type input "6,196.49"
click at [1145, 466] on button "Save & Close" at bounding box center [1167, 479] width 112 height 34
type input "0"
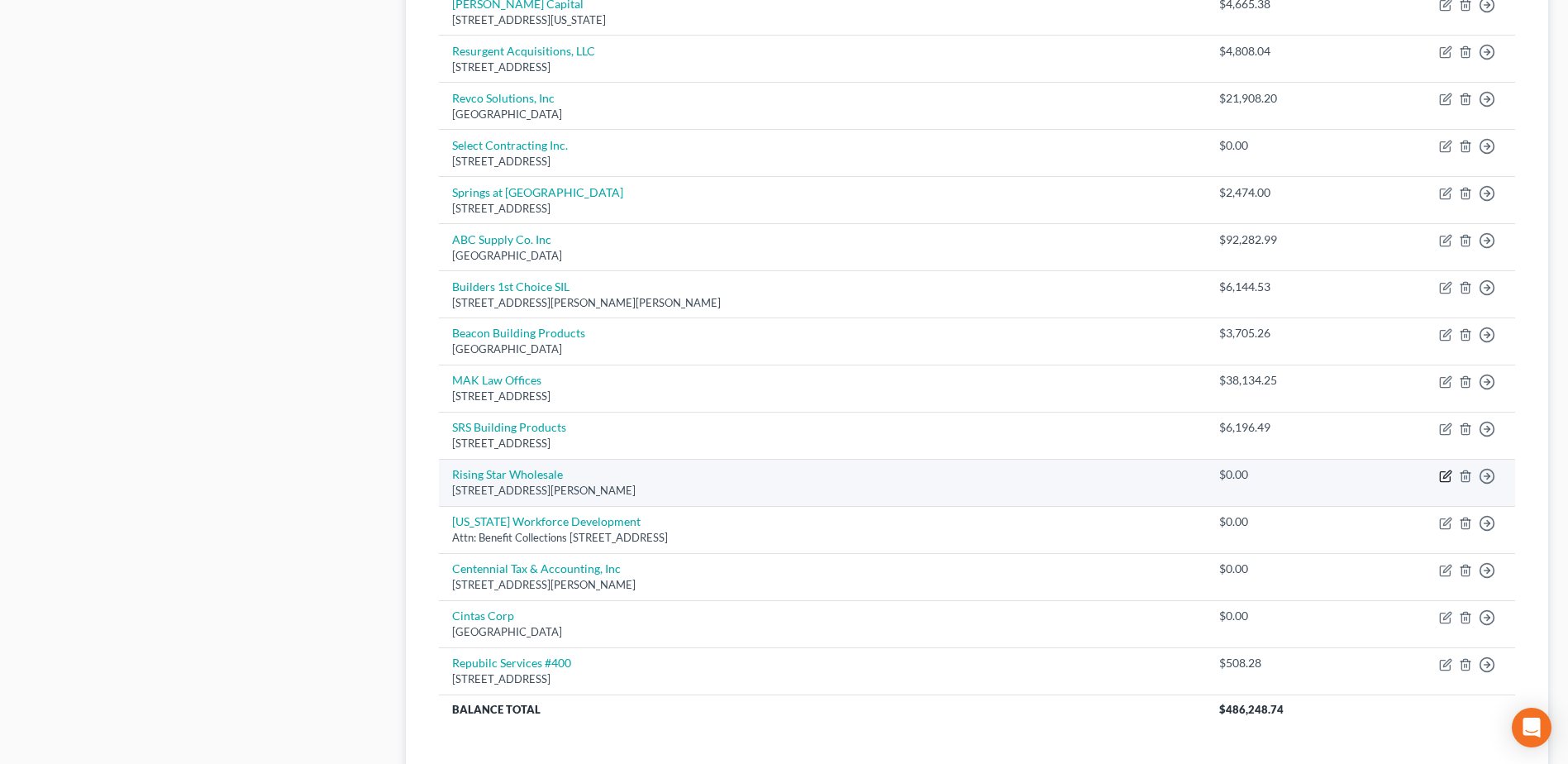
click at [1448, 475] on icon "button" at bounding box center [1447, 474] width 7 height 7
select select "45"
select select "0"
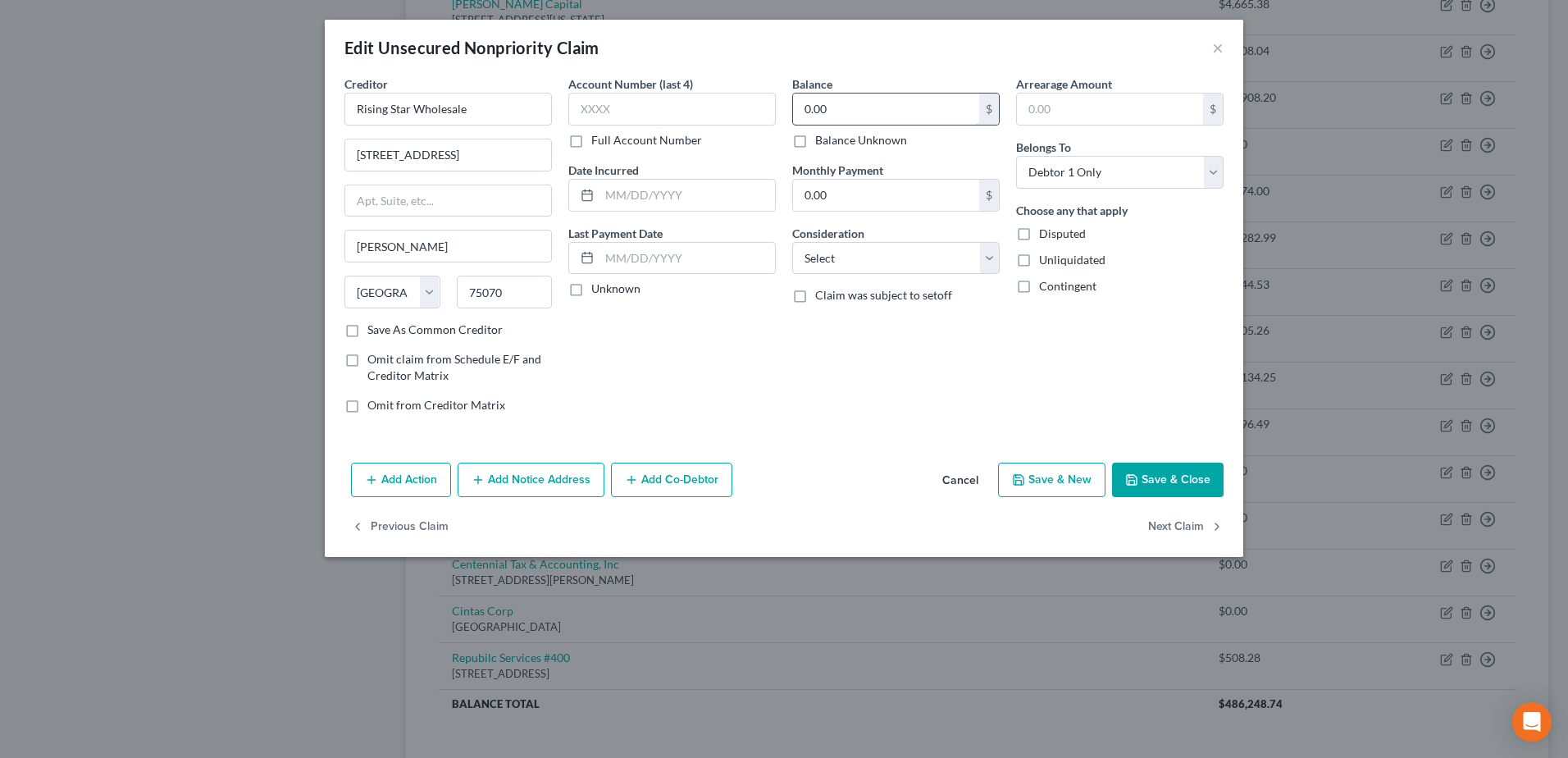
click at [946, 109] on input "0.00" at bounding box center [886, 108] width 186 height 31
type input "8,904.37"
click at [1178, 492] on button "Save & Close" at bounding box center [1167, 479] width 112 height 34
type input "0"
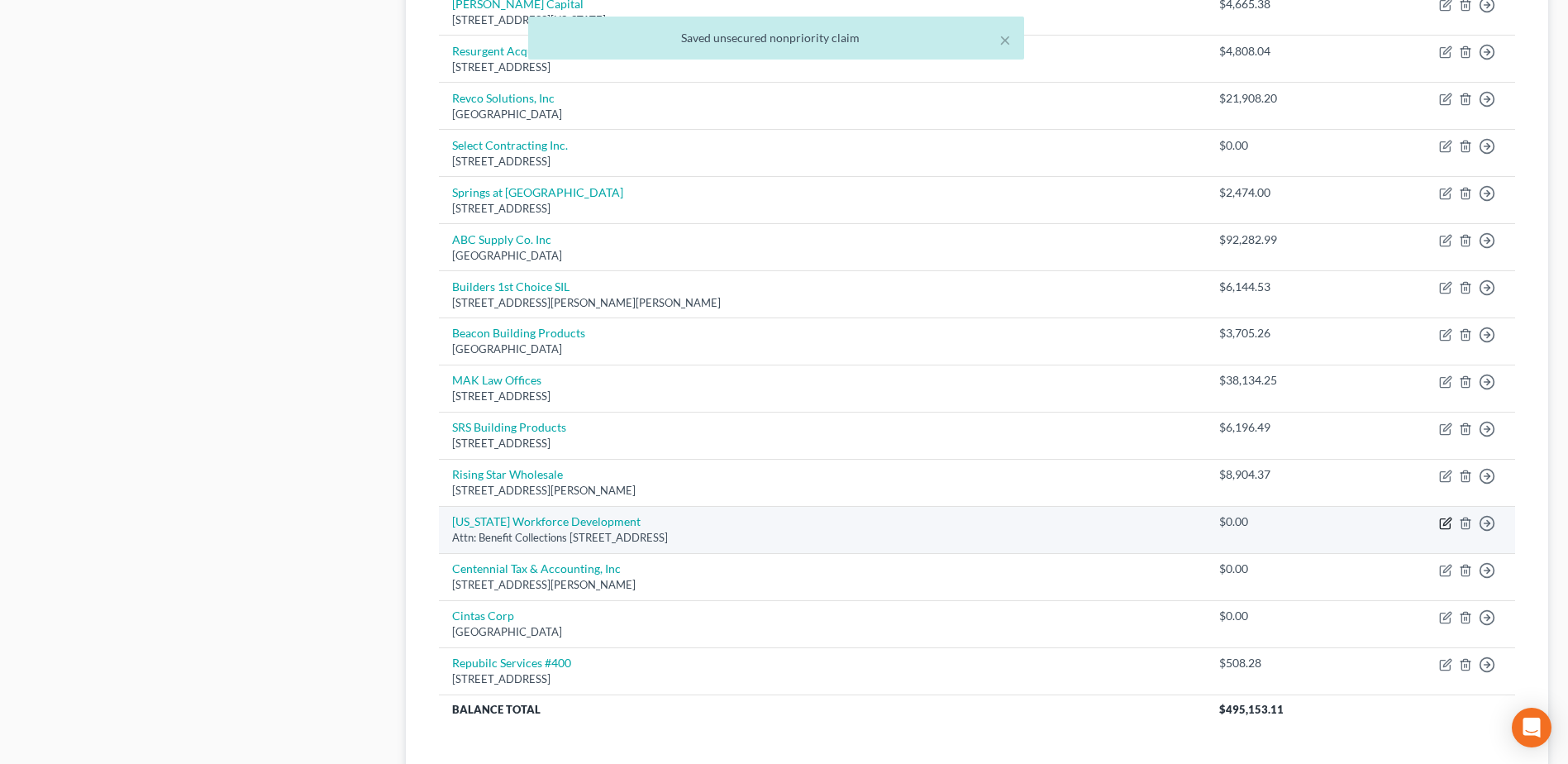
click at [1441, 520] on icon "button" at bounding box center [1444, 522] width 10 height 10
select select "16"
select select "0"
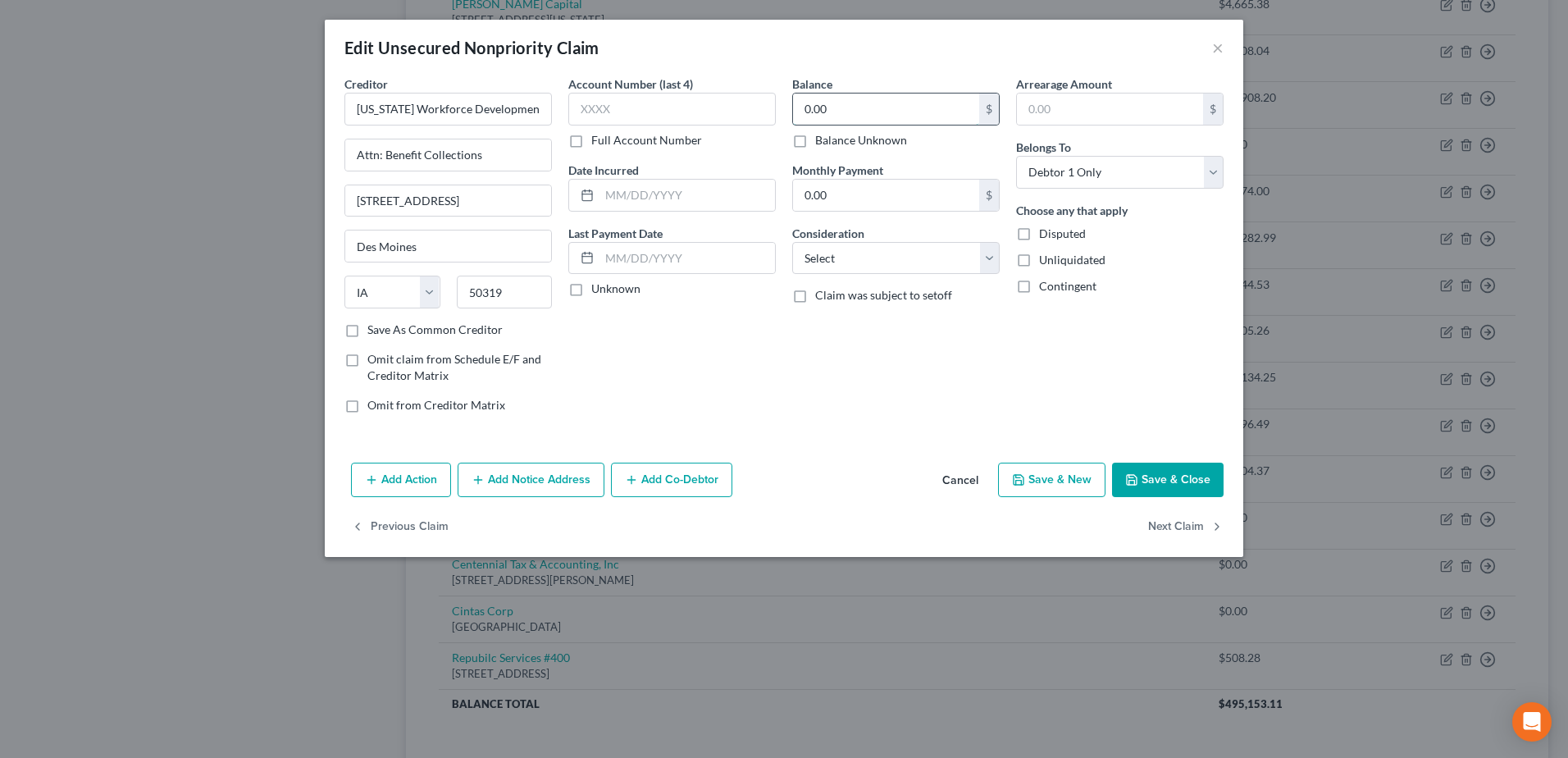
click at [882, 109] on input "0.00" at bounding box center [886, 108] width 186 height 31
type input "21,154.86"
click at [1167, 483] on button "Save & Close" at bounding box center [1167, 479] width 112 height 34
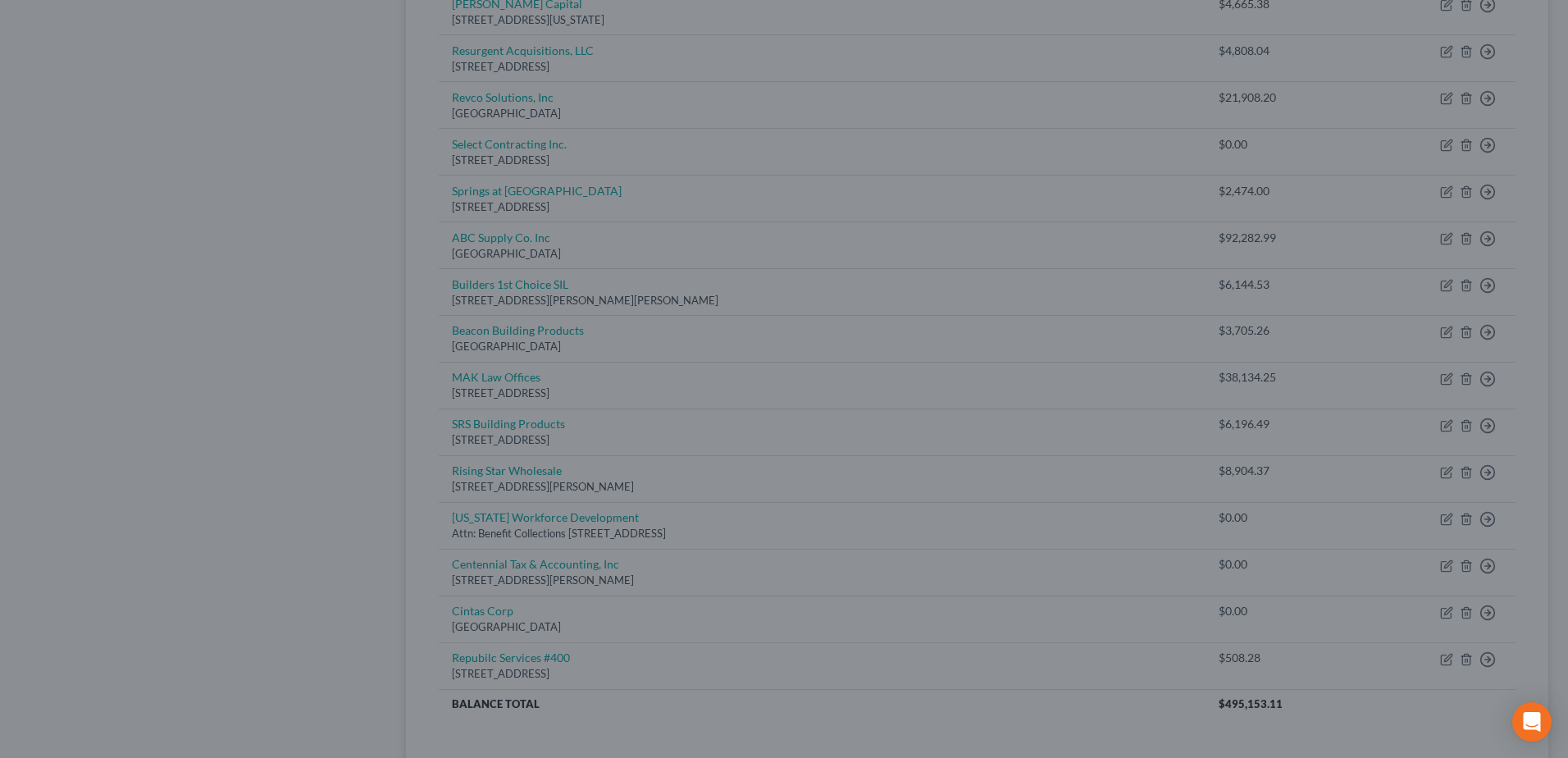
type input "0"
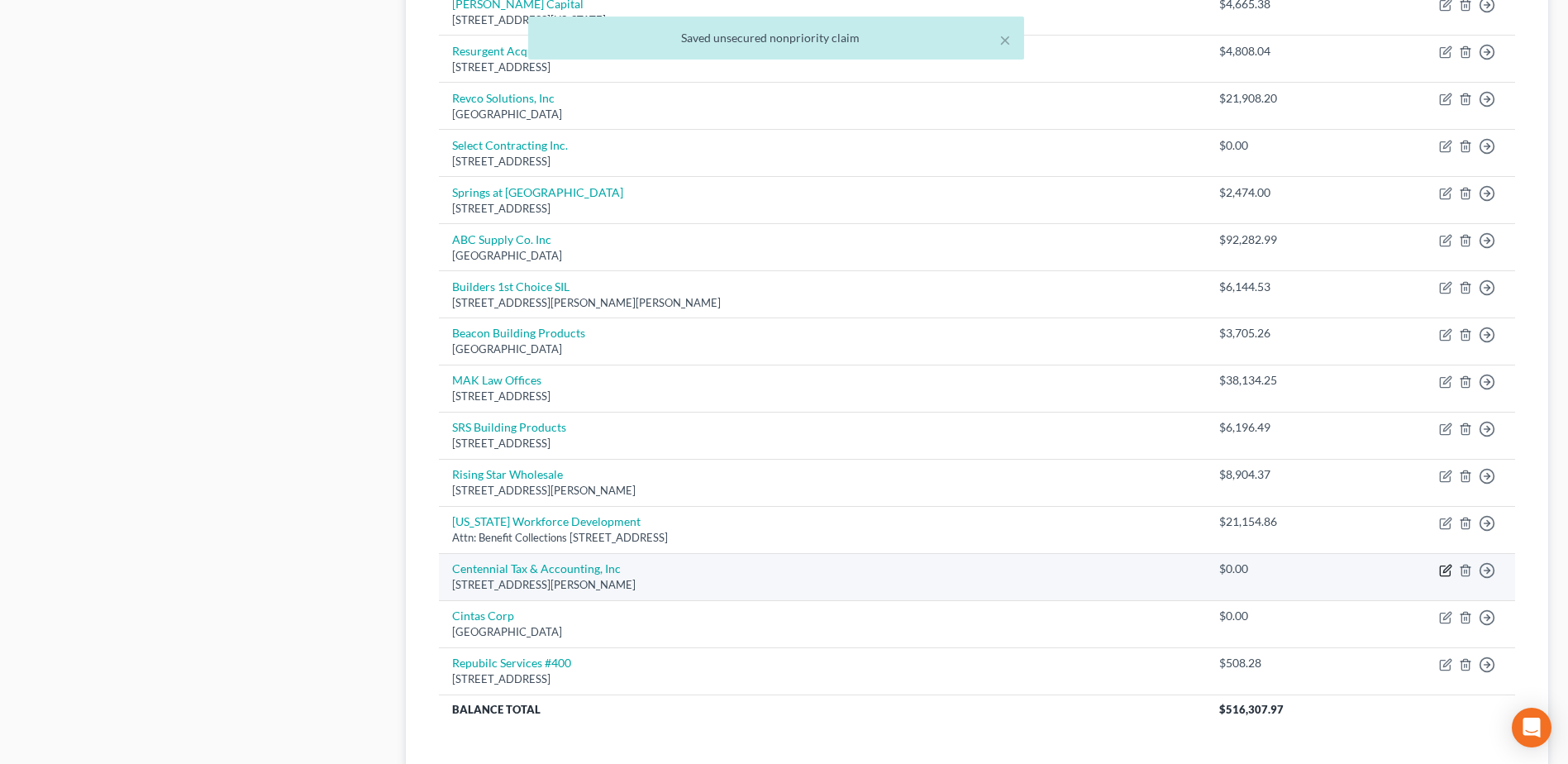
click at [1448, 575] on icon "button" at bounding box center [1444, 570] width 10 height 10
select select "16"
select select "0"
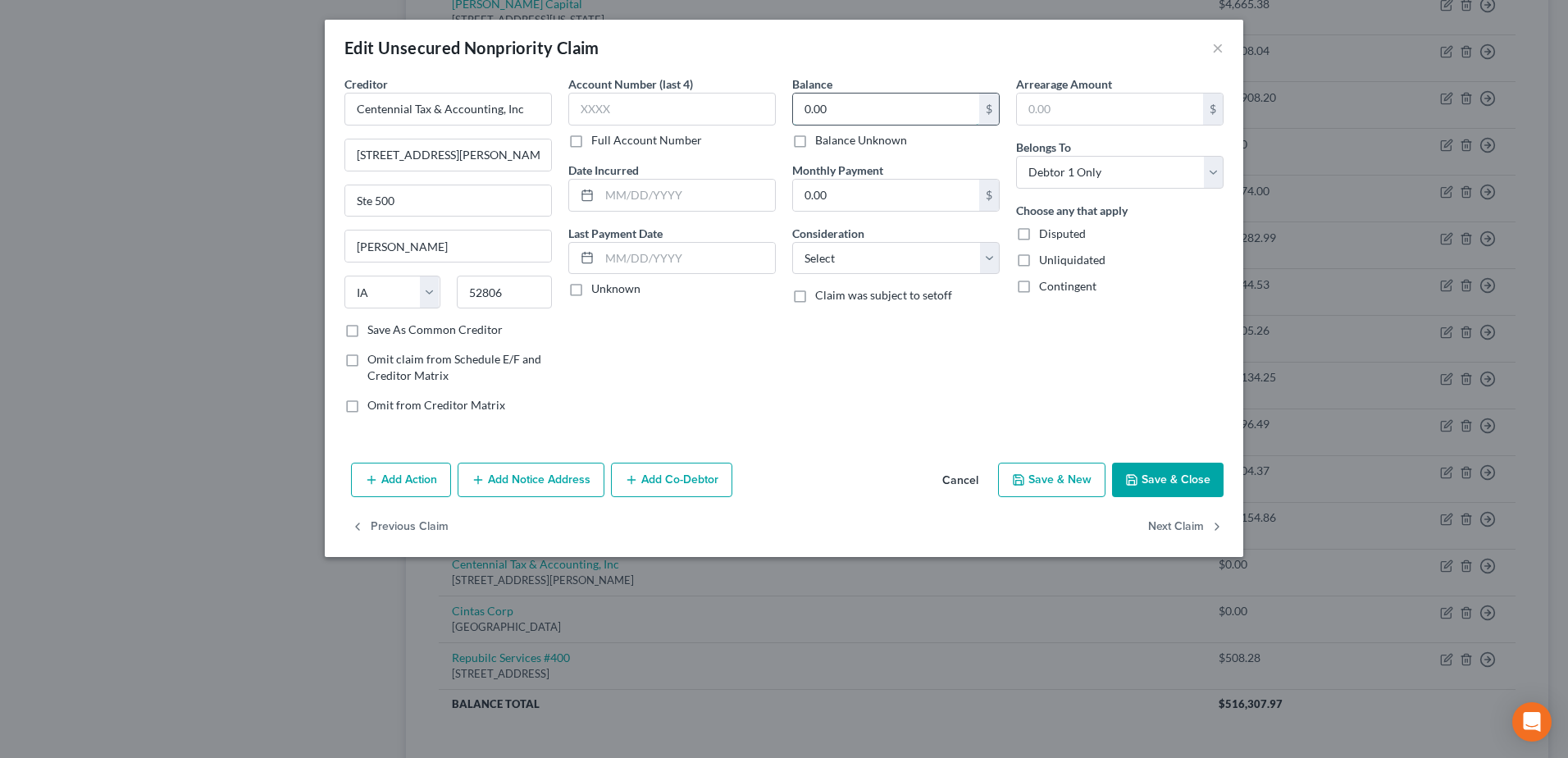
click at [889, 105] on input "0.00" at bounding box center [886, 108] width 186 height 31
type input "1,000.5"
click at [1163, 480] on button "Save & Close" at bounding box center [1167, 479] width 112 height 34
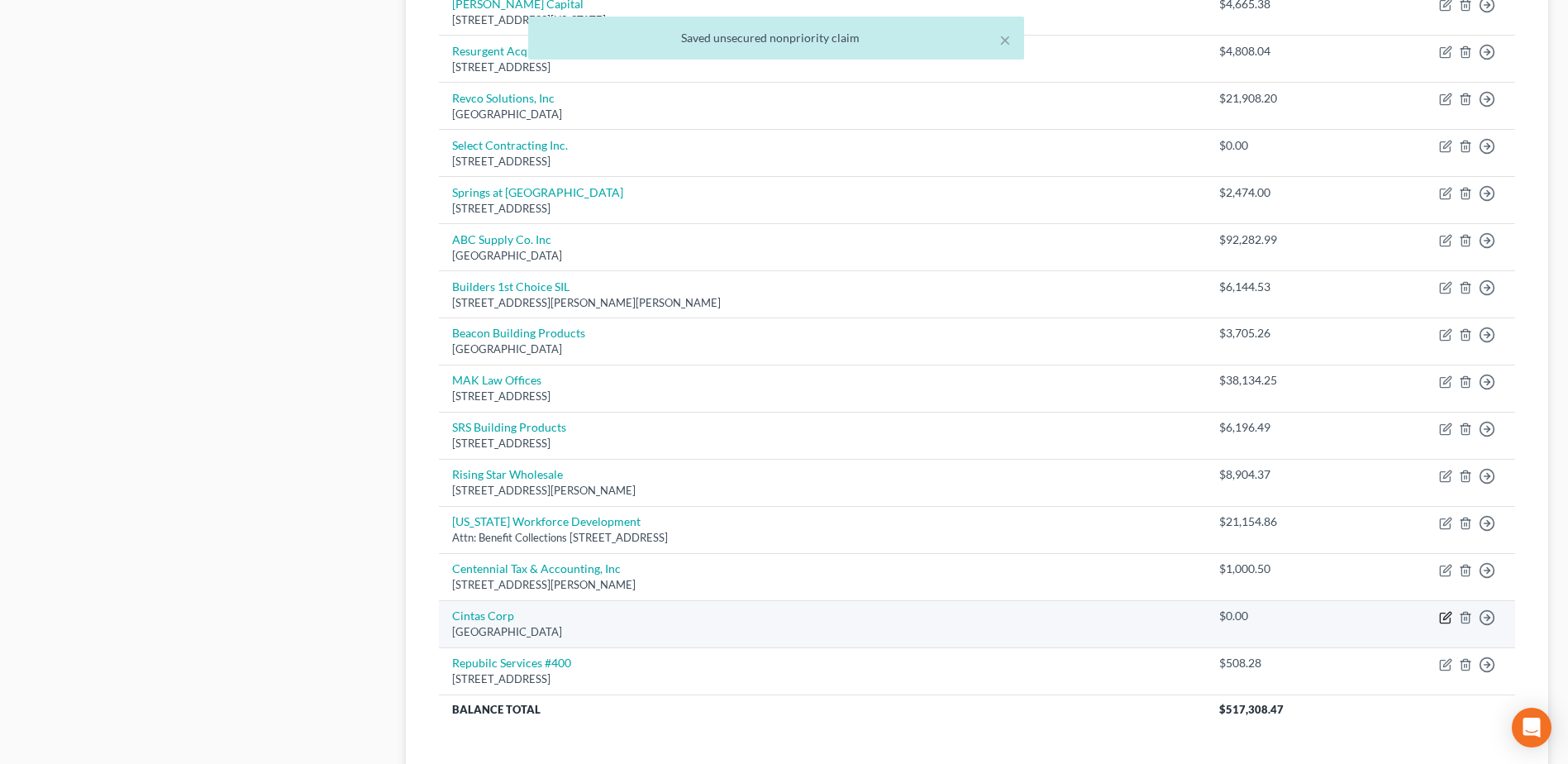
click at [1448, 619] on icon "button" at bounding box center [1445, 617] width 13 height 13
select select "14"
select select "0"
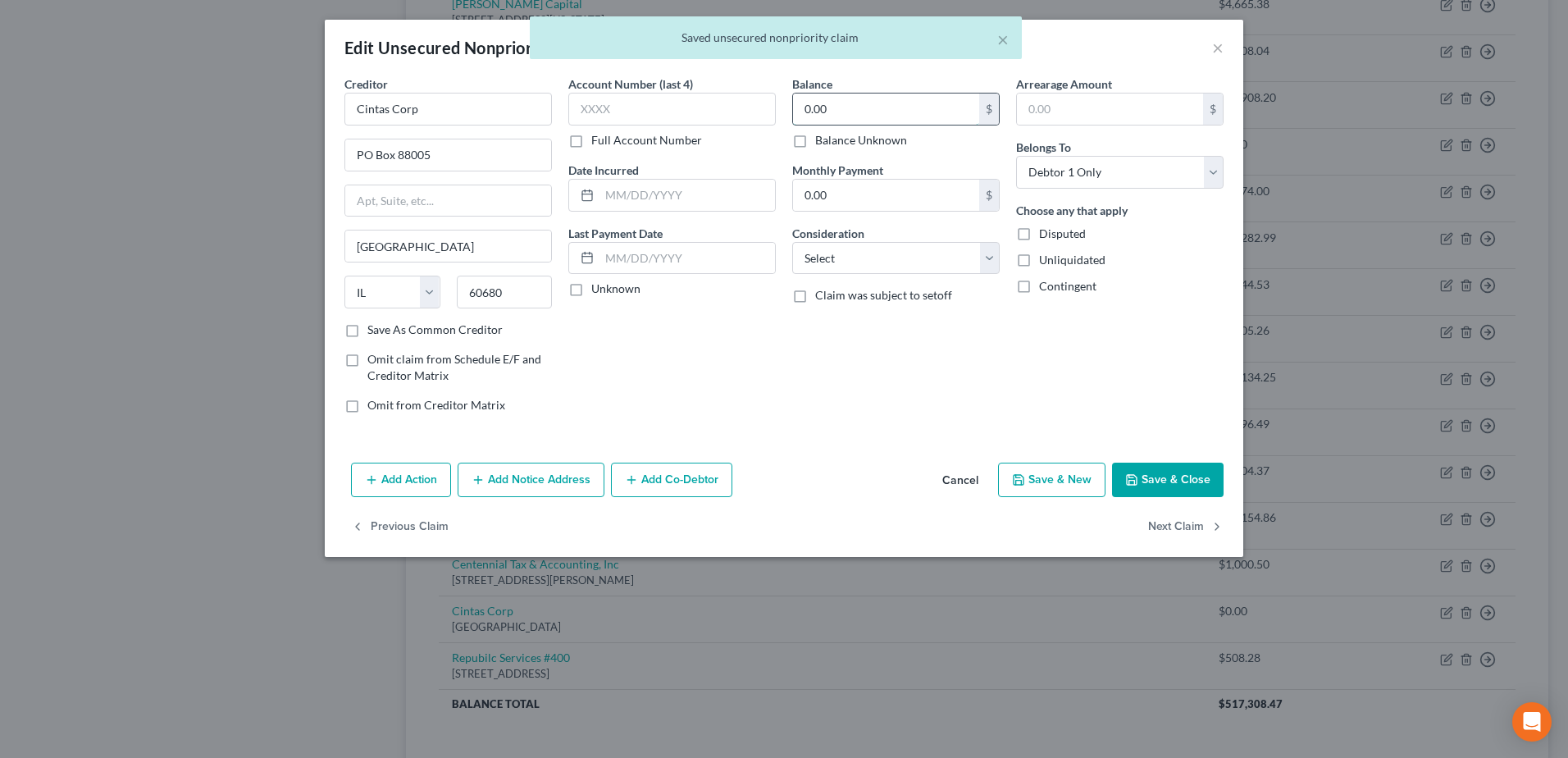
click at [857, 114] on input "0.00" at bounding box center [886, 108] width 186 height 31
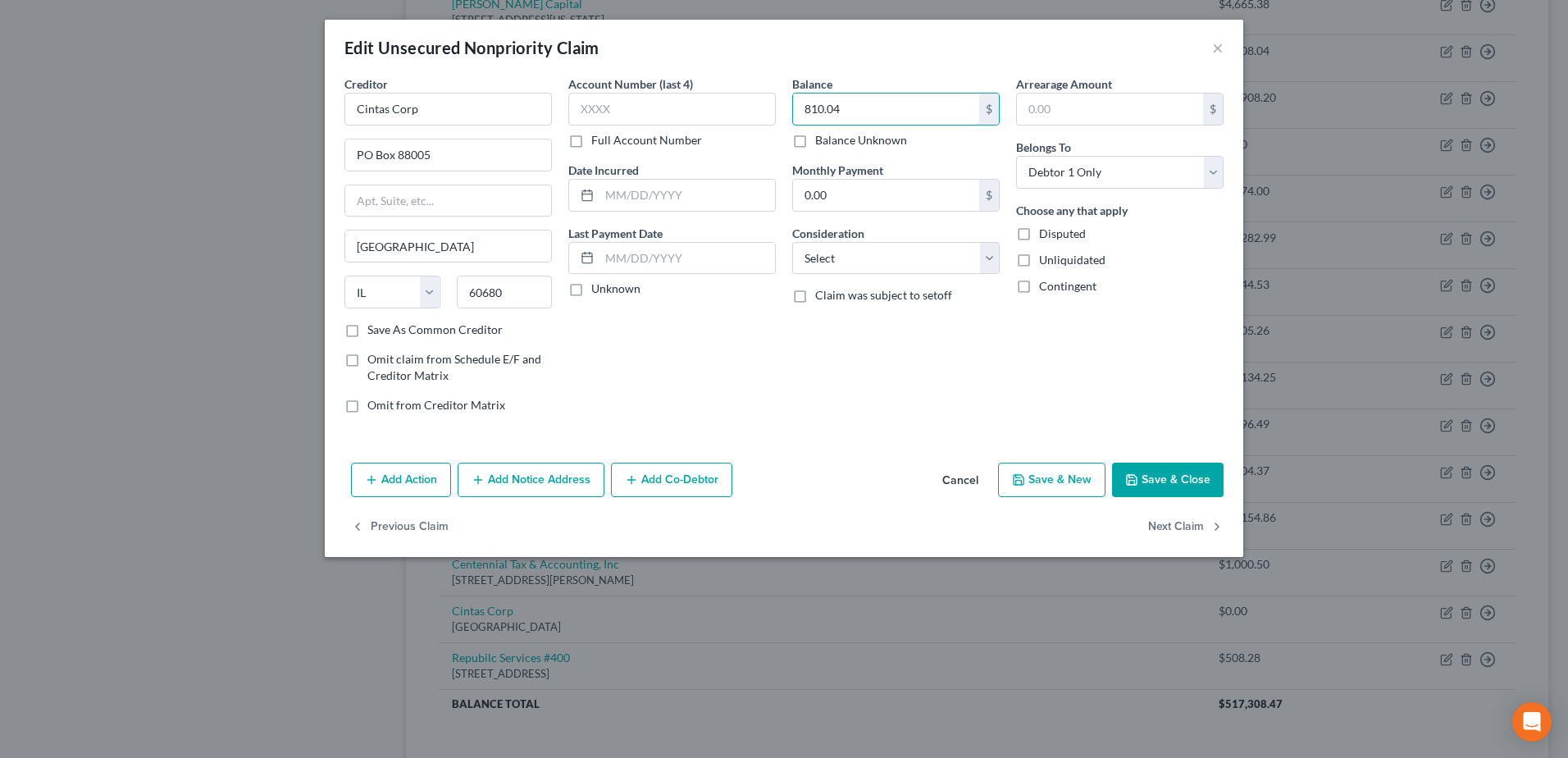
type input "810.04"
click at [1160, 462] on button "Save & Close" at bounding box center [1167, 479] width 112 height 34
type input "0"
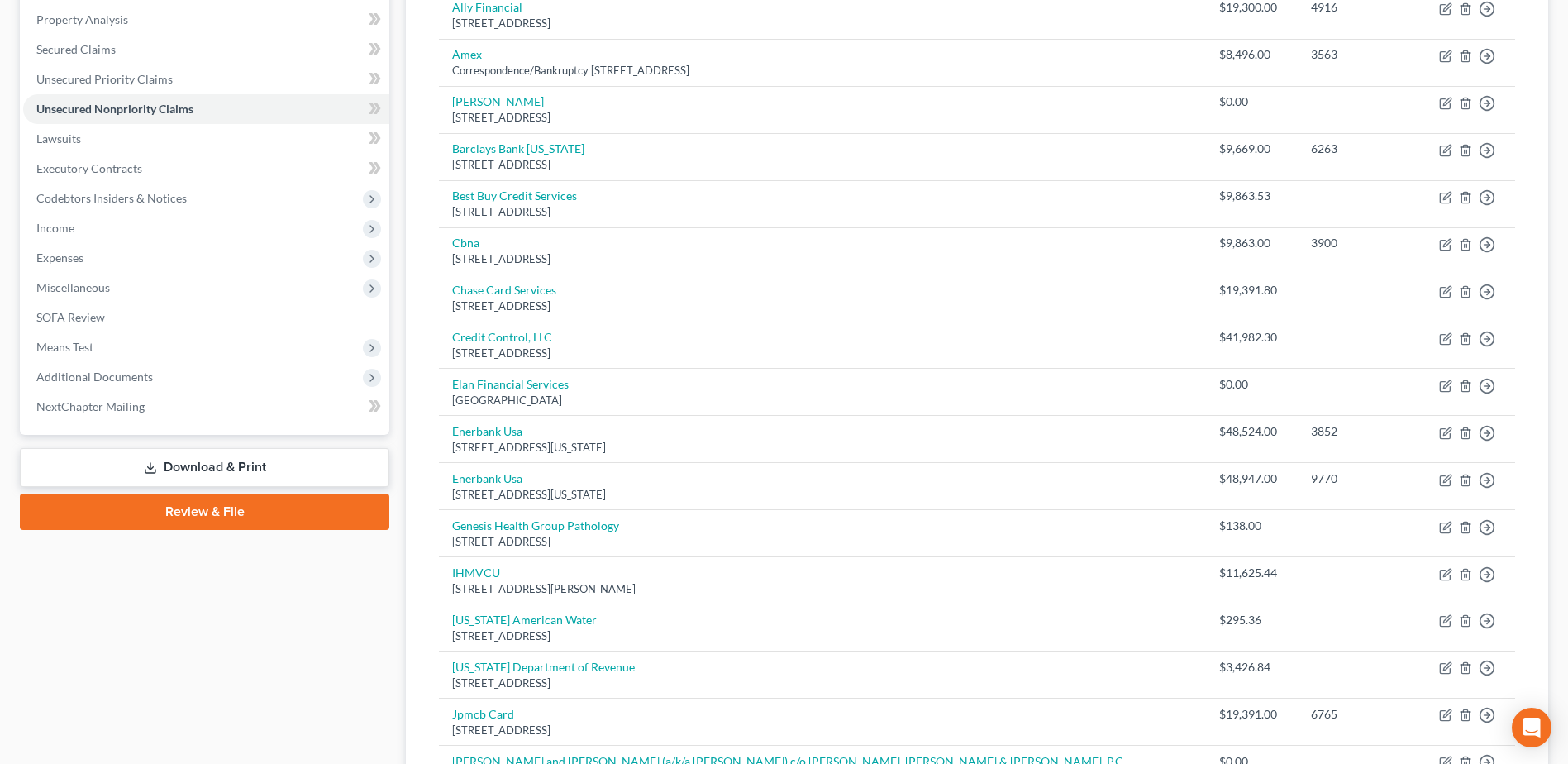
scroll to position [292, 0]
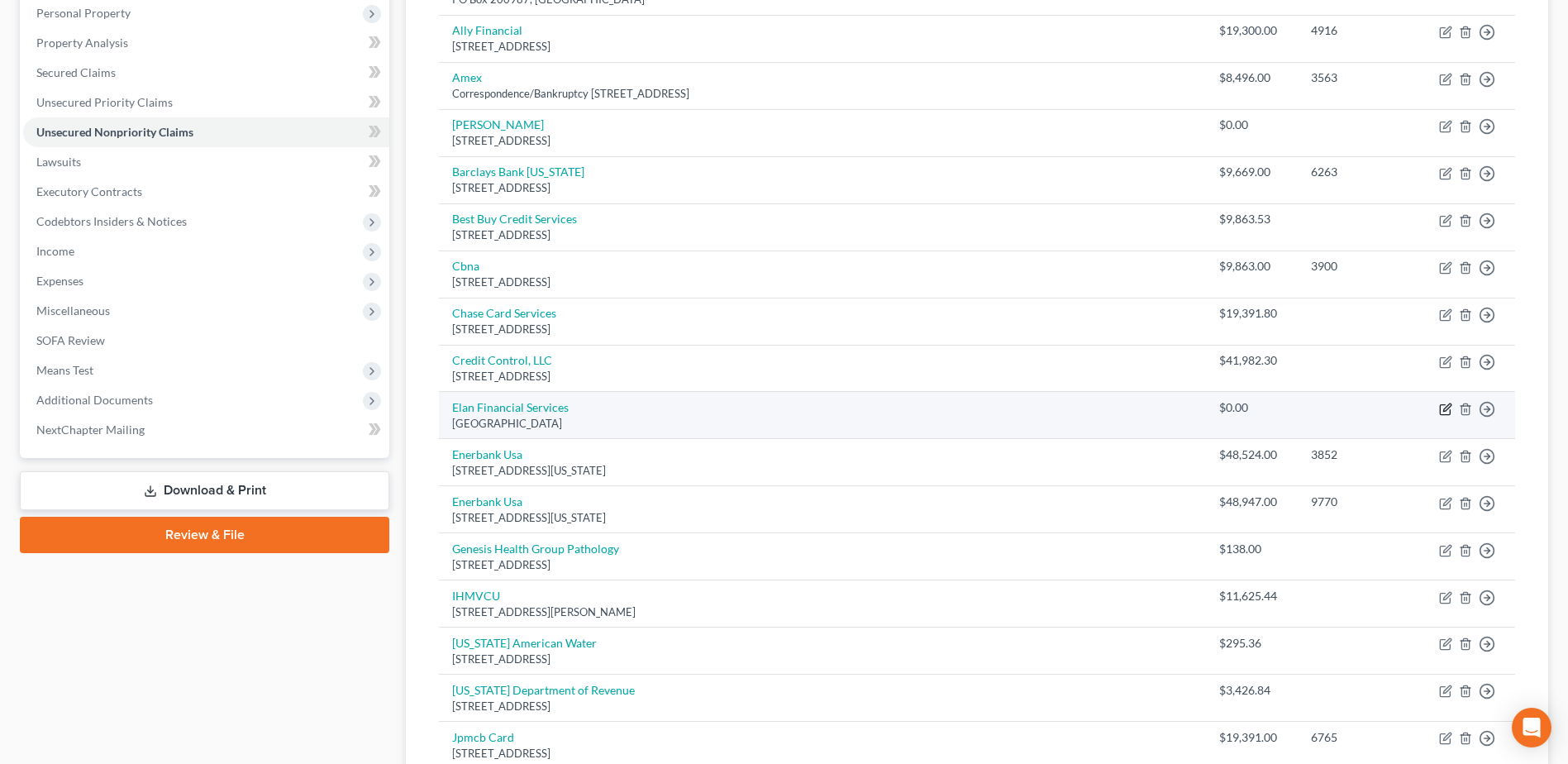
click at [1445, 404] on icon "button" at bounding box center [1445, 409] width 13 height 13
select select "26"
select select "0"
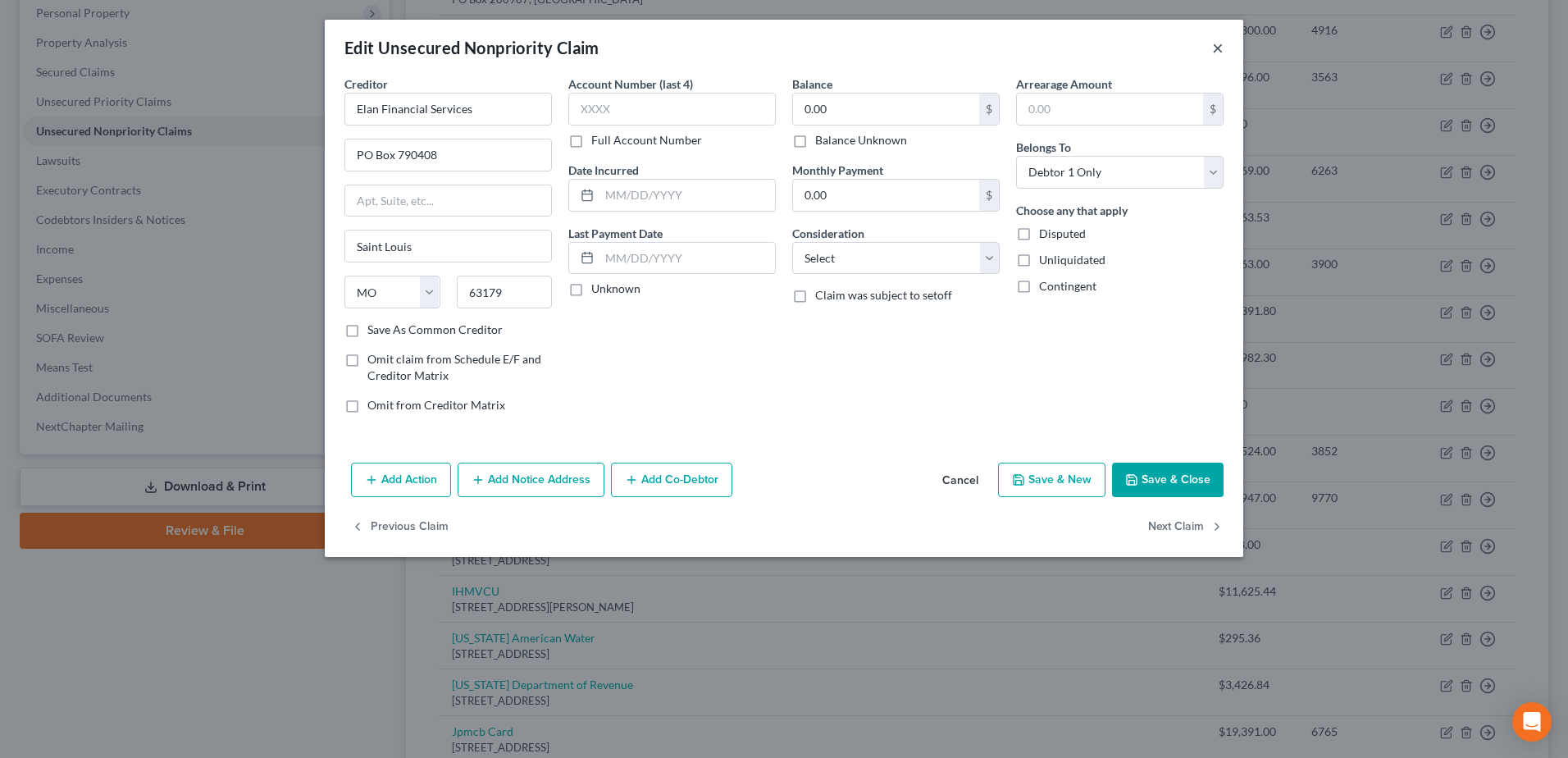
click at [1217, 49] on button "×" at bounding box center [1218, 47] width 11 height 19
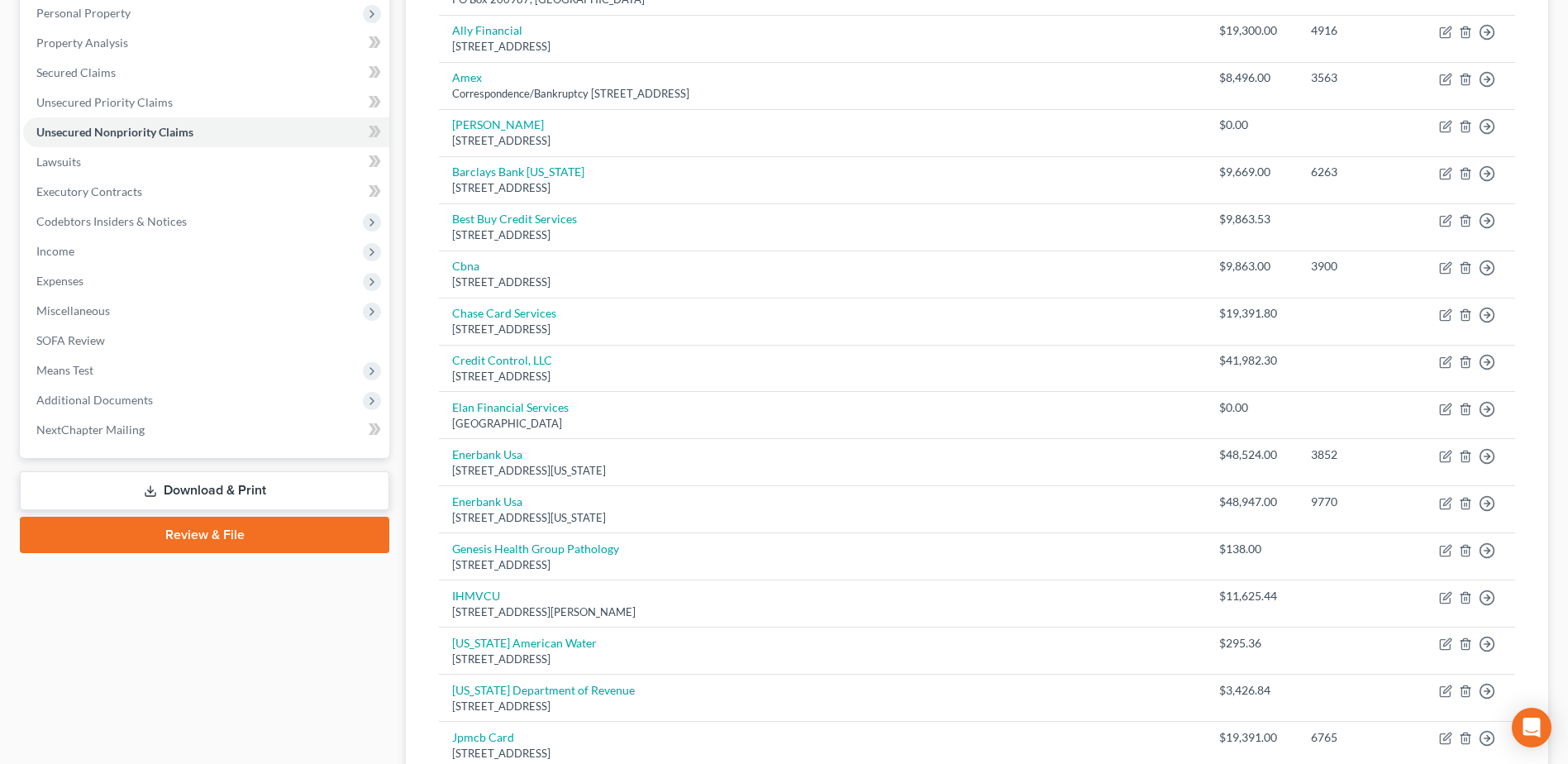
scroll to position [1615, 0]
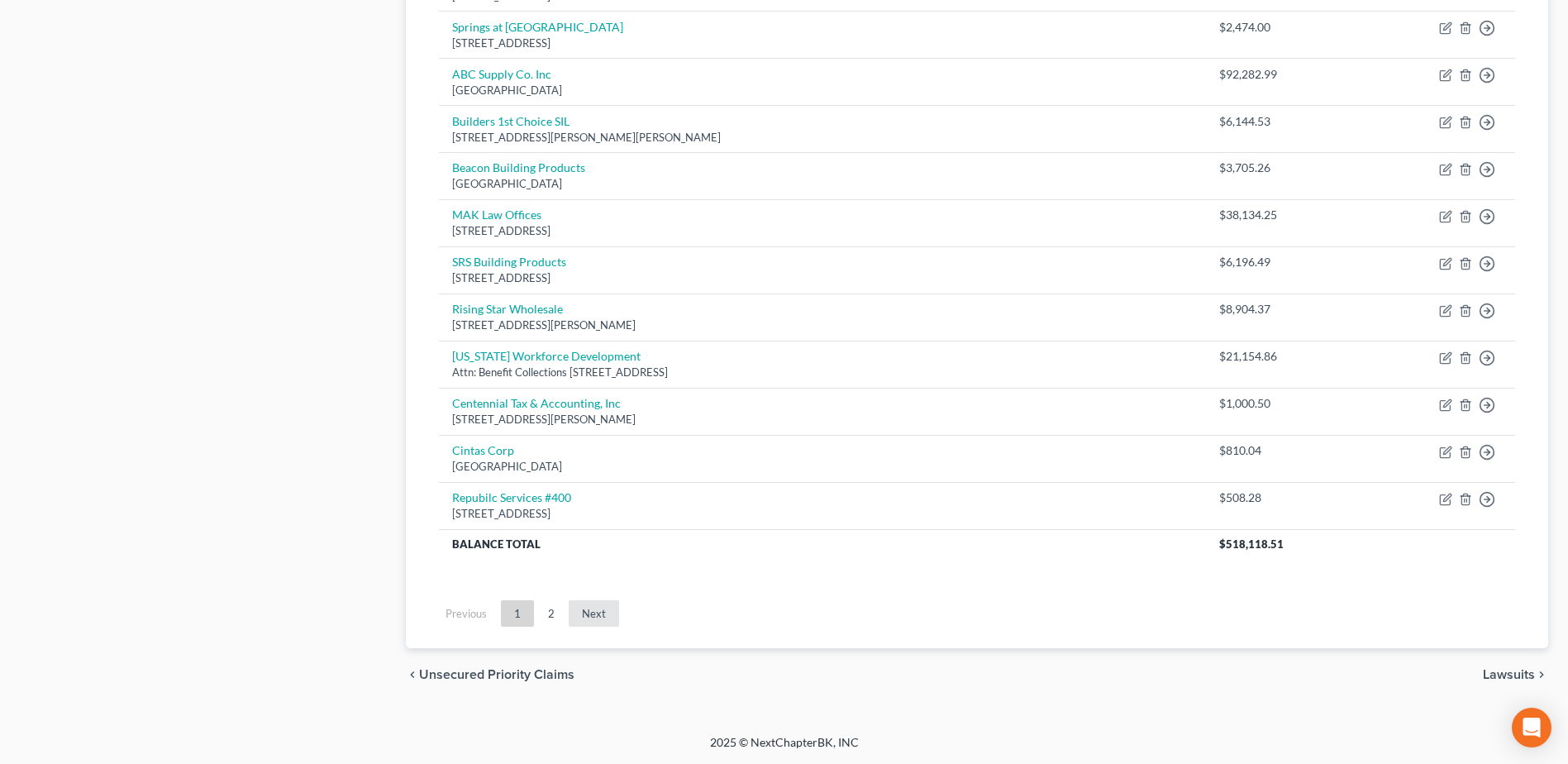
click at [568, 614] on link "Next" at bounding box center [593, 614] width 50 height 27
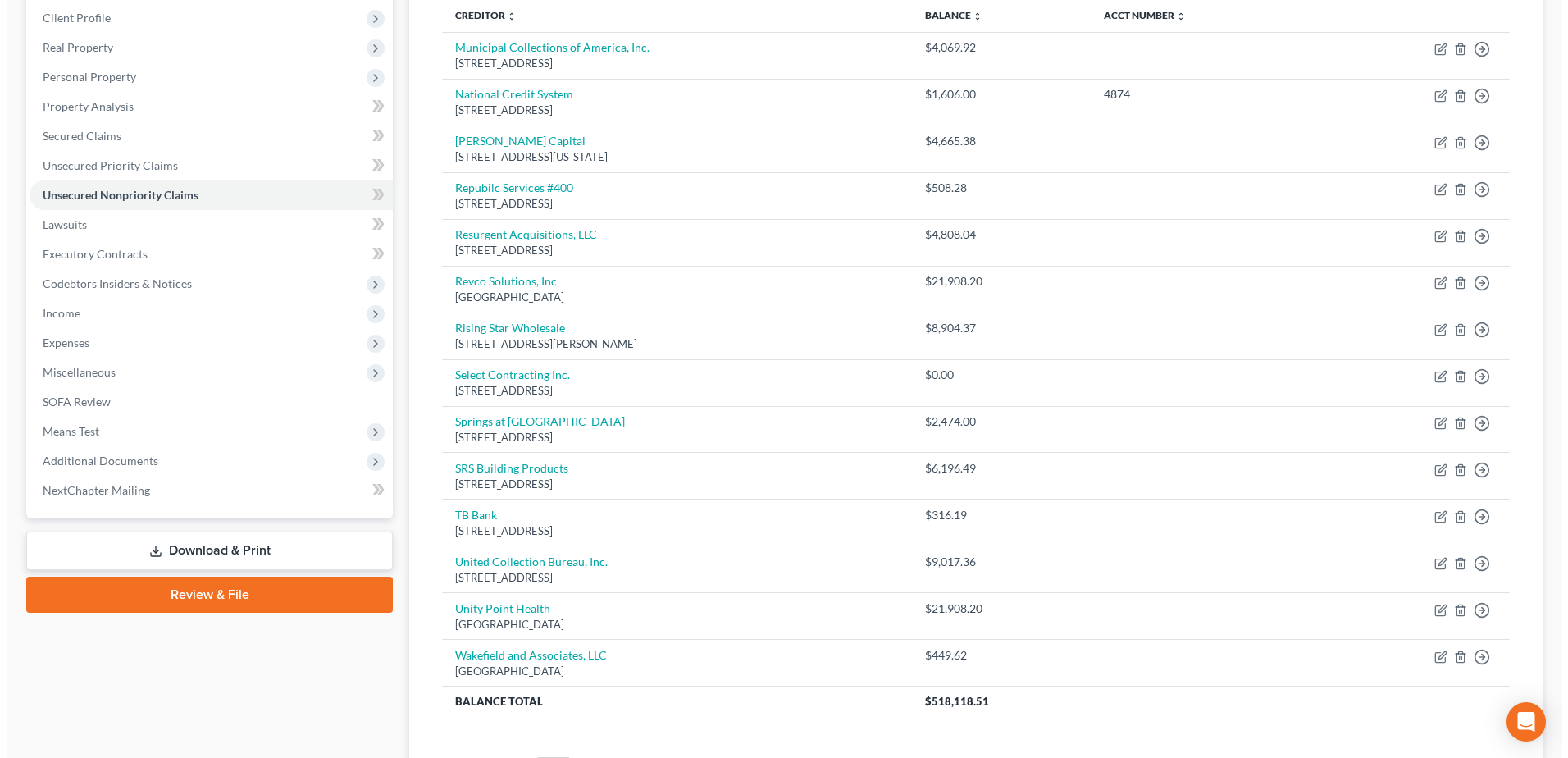
scroll to position [141, 0]
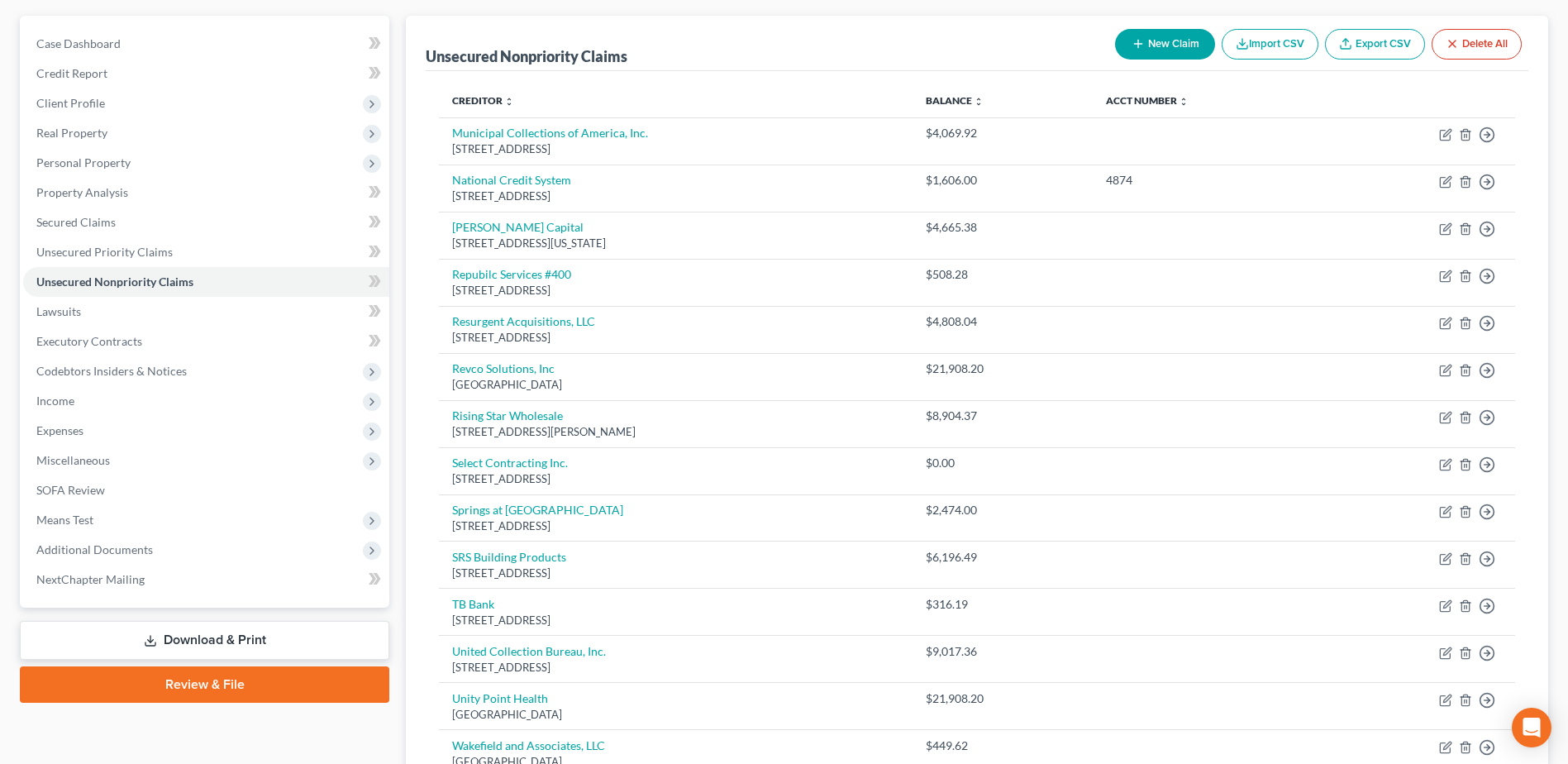
click at [1209, 46] on button "New Claim" at bounding box center [1164, 44] width 100 height 31
select select "0"
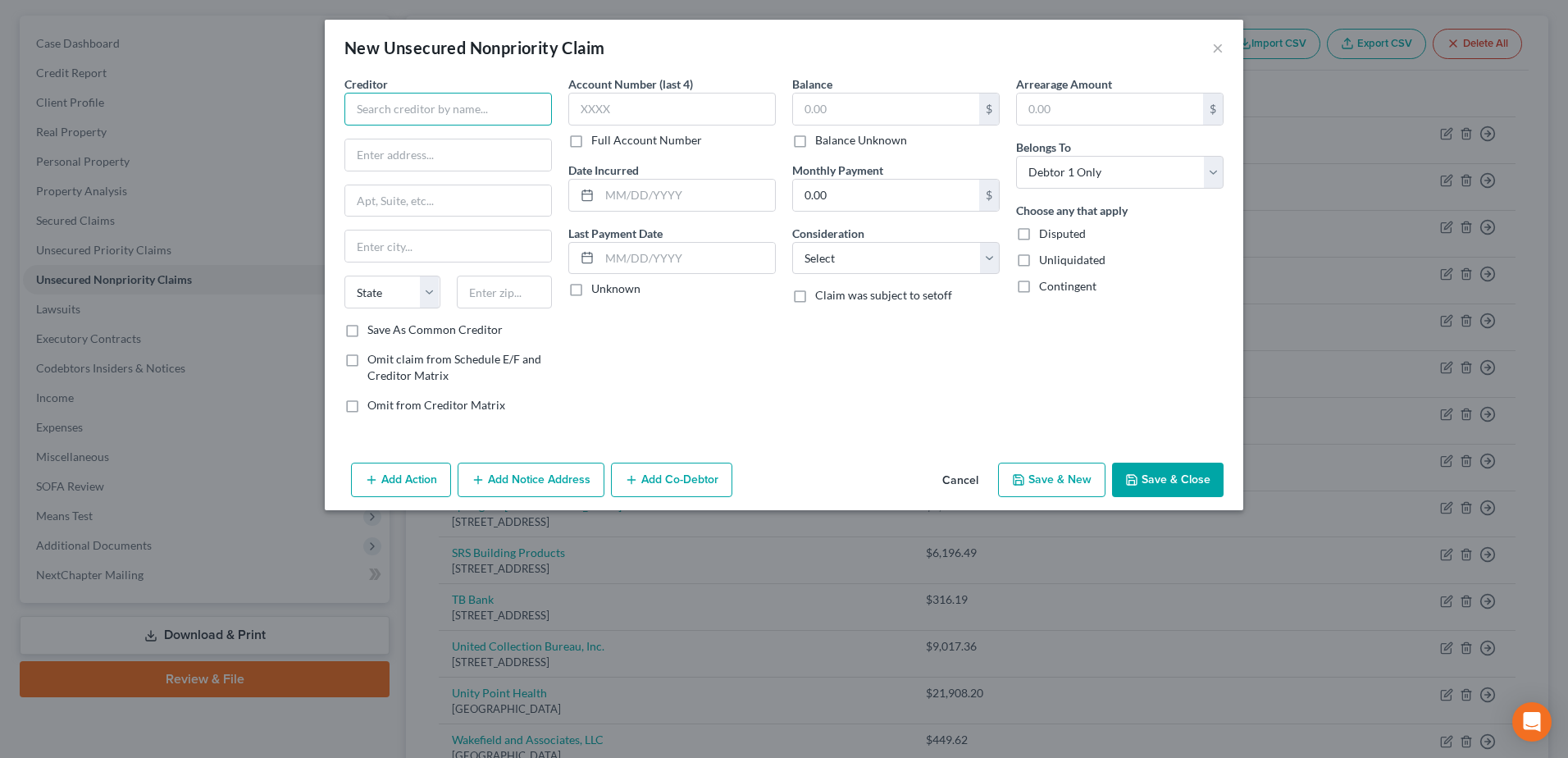
click at [492, 113] on input "text" at bounding box center [448, 108] width 207 height 32
type input "Travelers Property Casualty Company of [GEOGRAPHIC_DATA]"
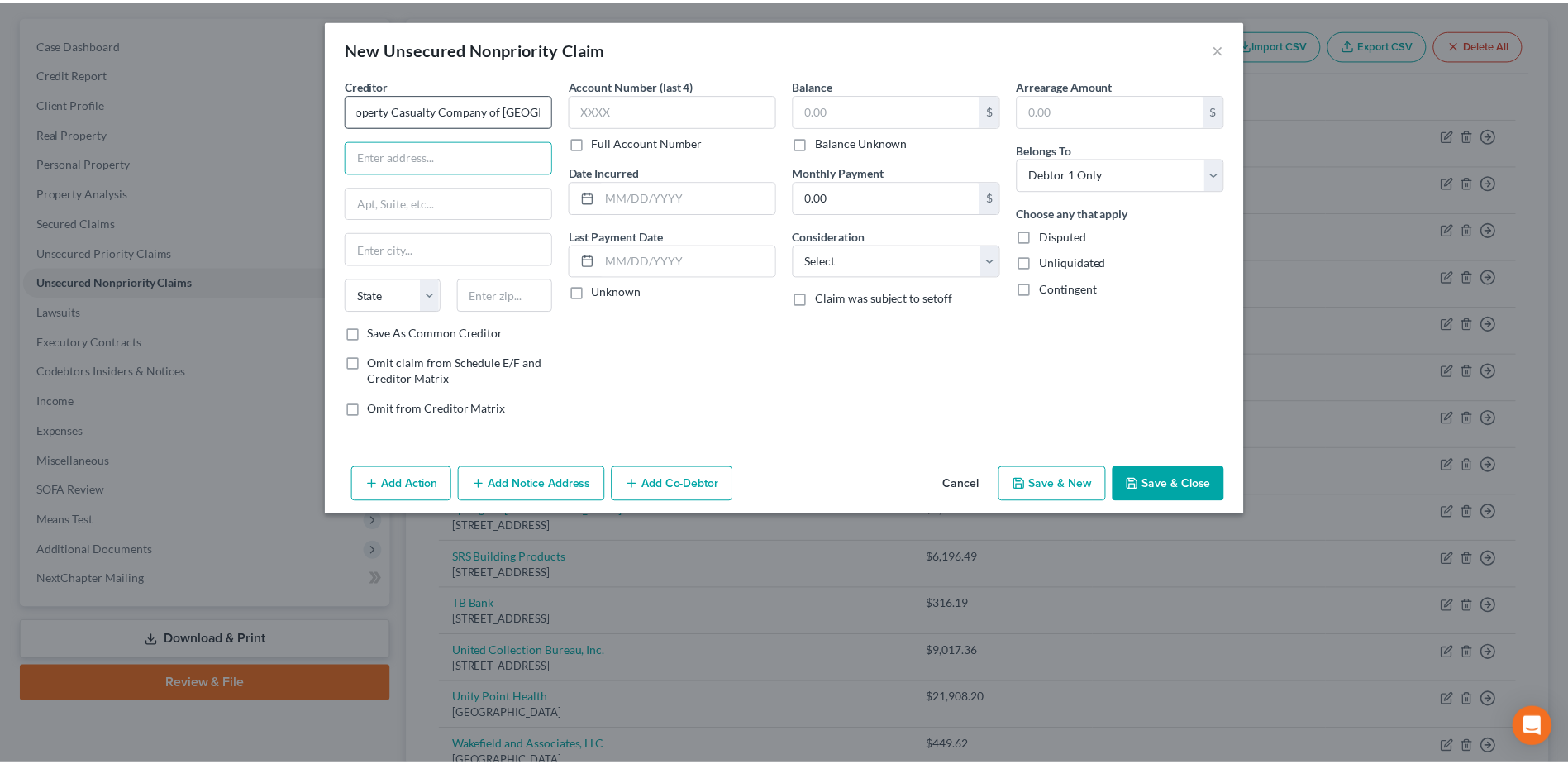
scroll to position [0, 0]
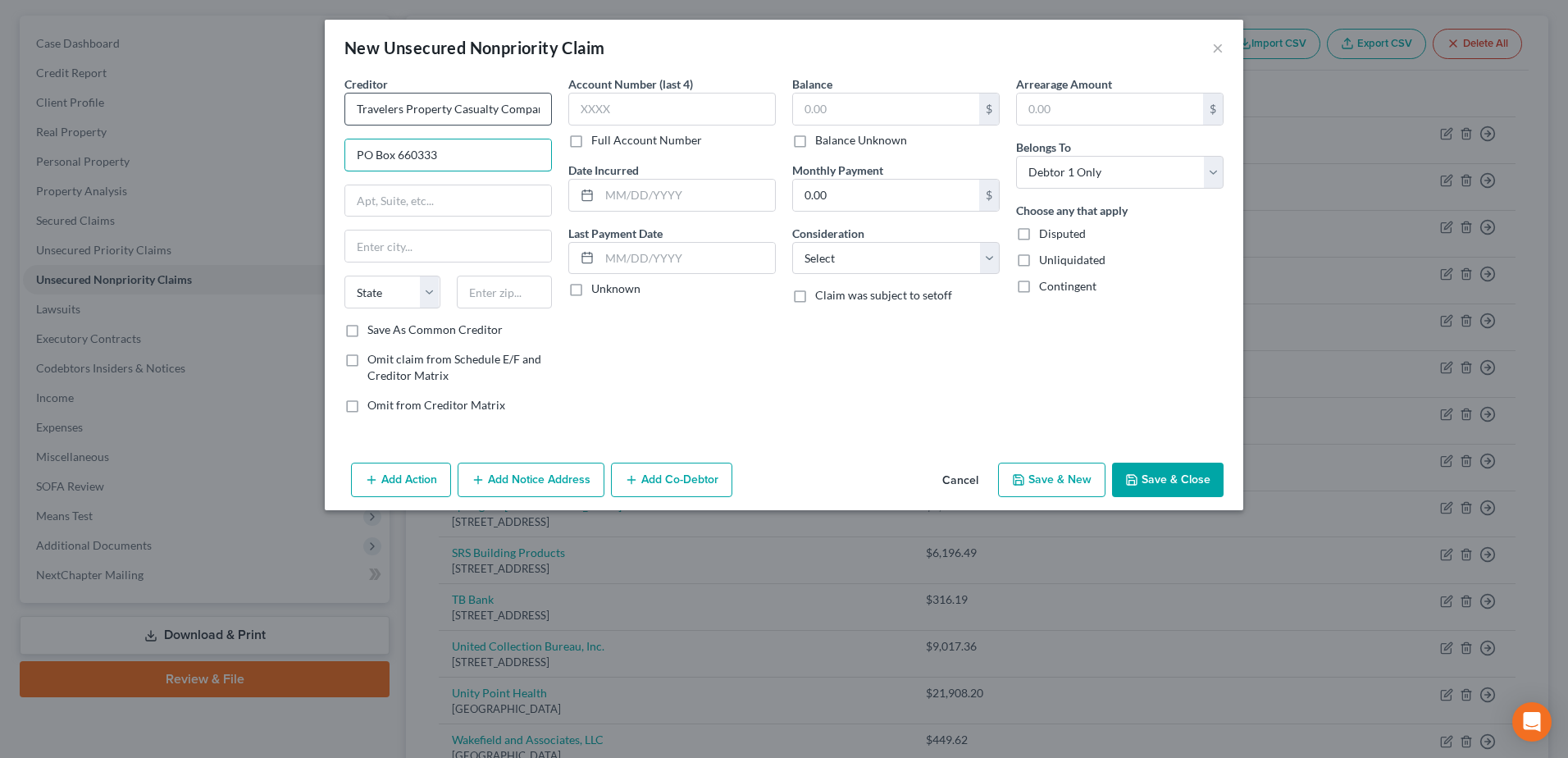
type input "PO Box 660333"
type input "75266"
type input "[GEOGRAPHIC_DATA]"
select select "45"
click at [899, 104] on input "text" at bounding box center [886, 108] width 186 height 31
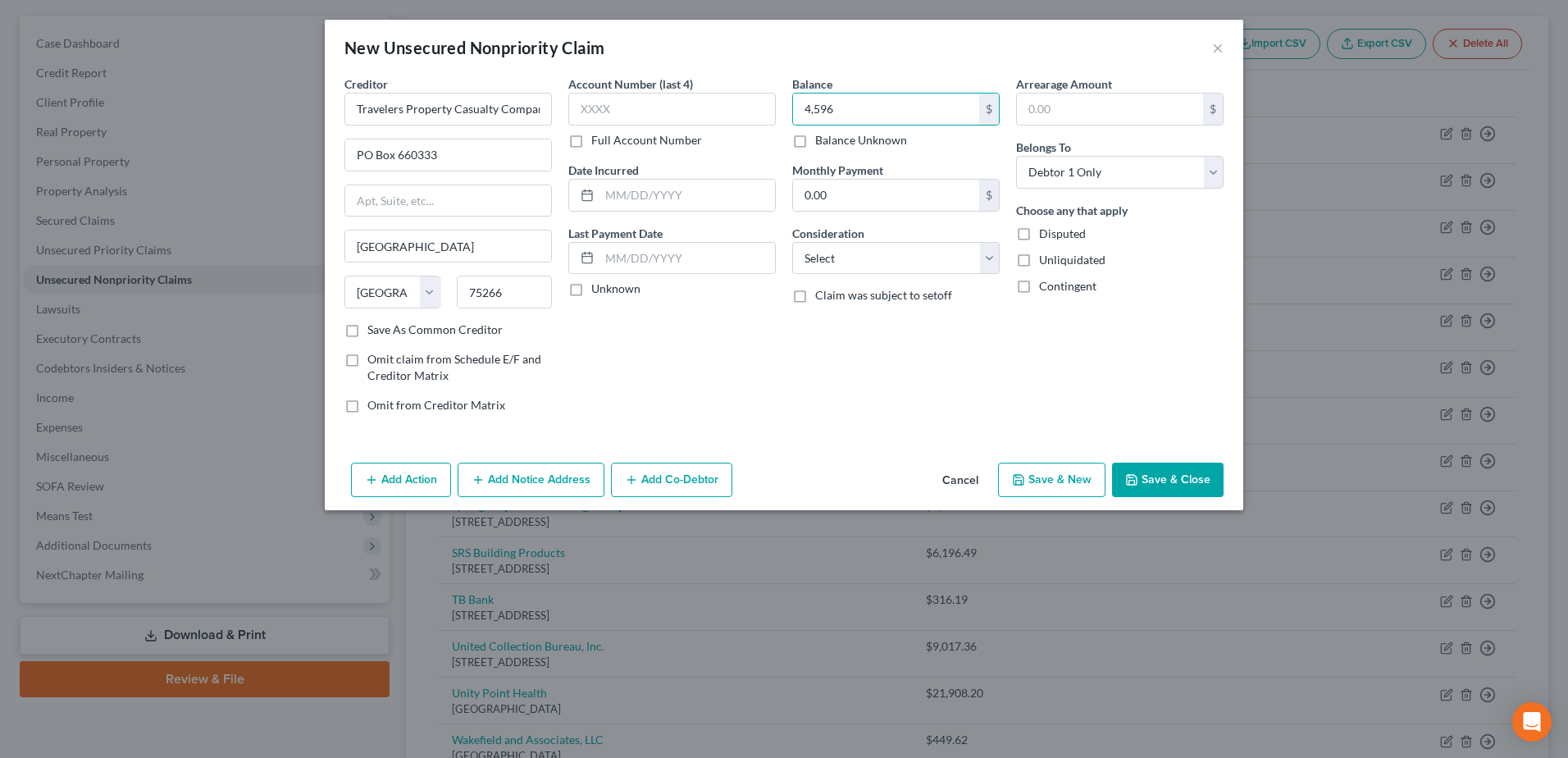
click at [1177, 487] on button "Save & Close" at bounding box center [1167, 479] width 112 height 34
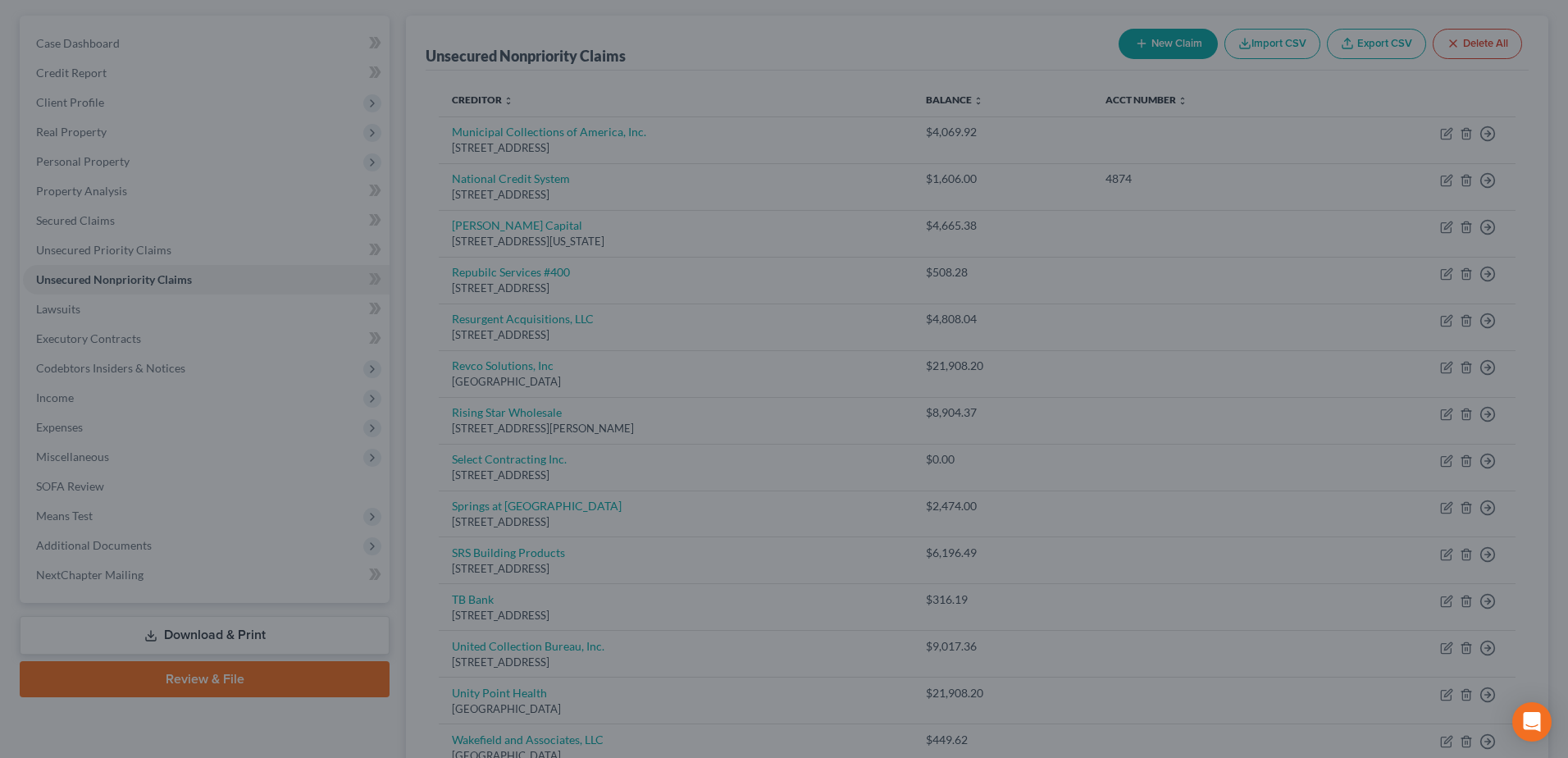
type input "4,596.00"
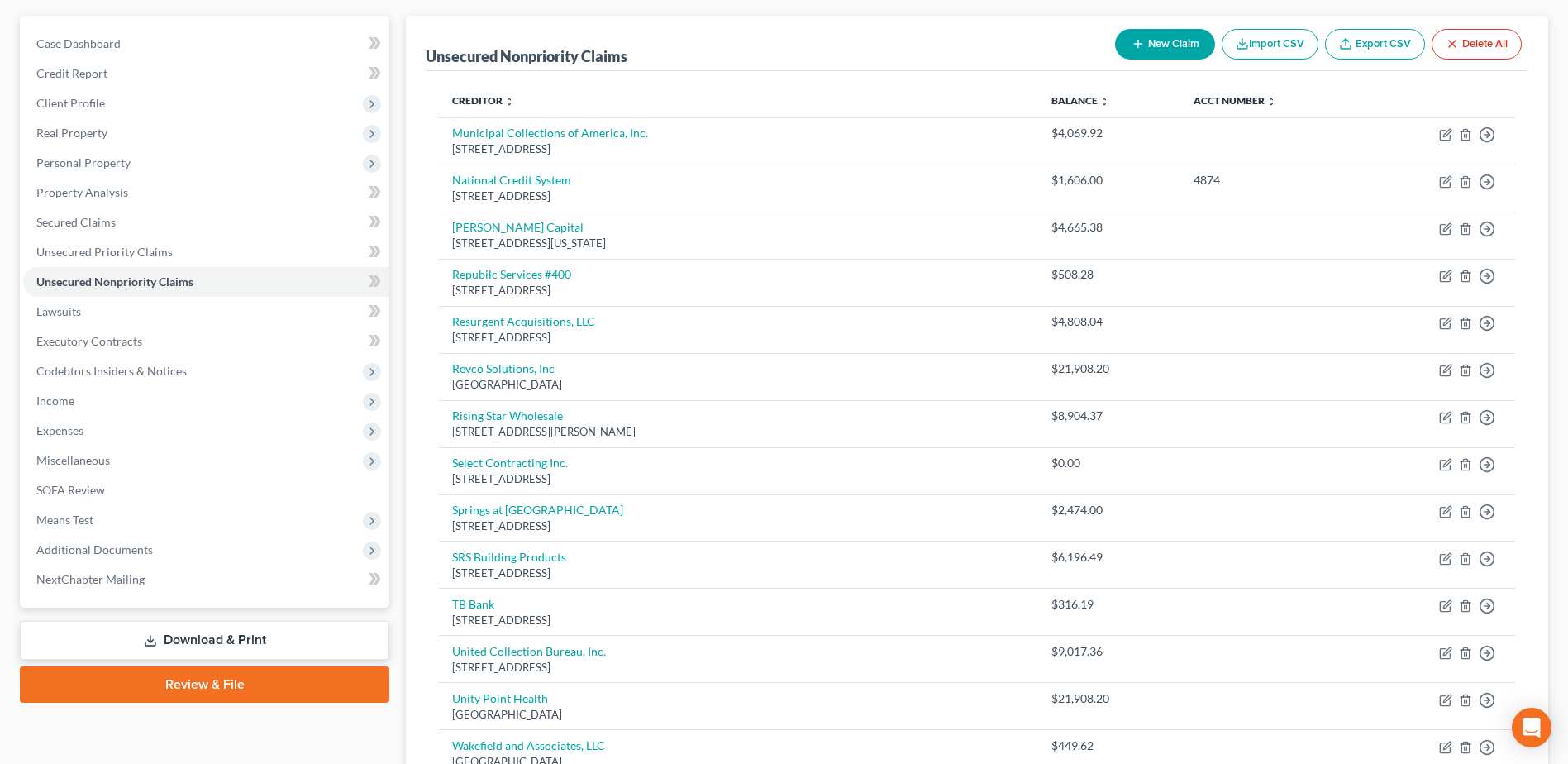
click at [1170, 56] on button "New Claim" at bounding box center [1164, 44] width 100 height 31
select select "0"
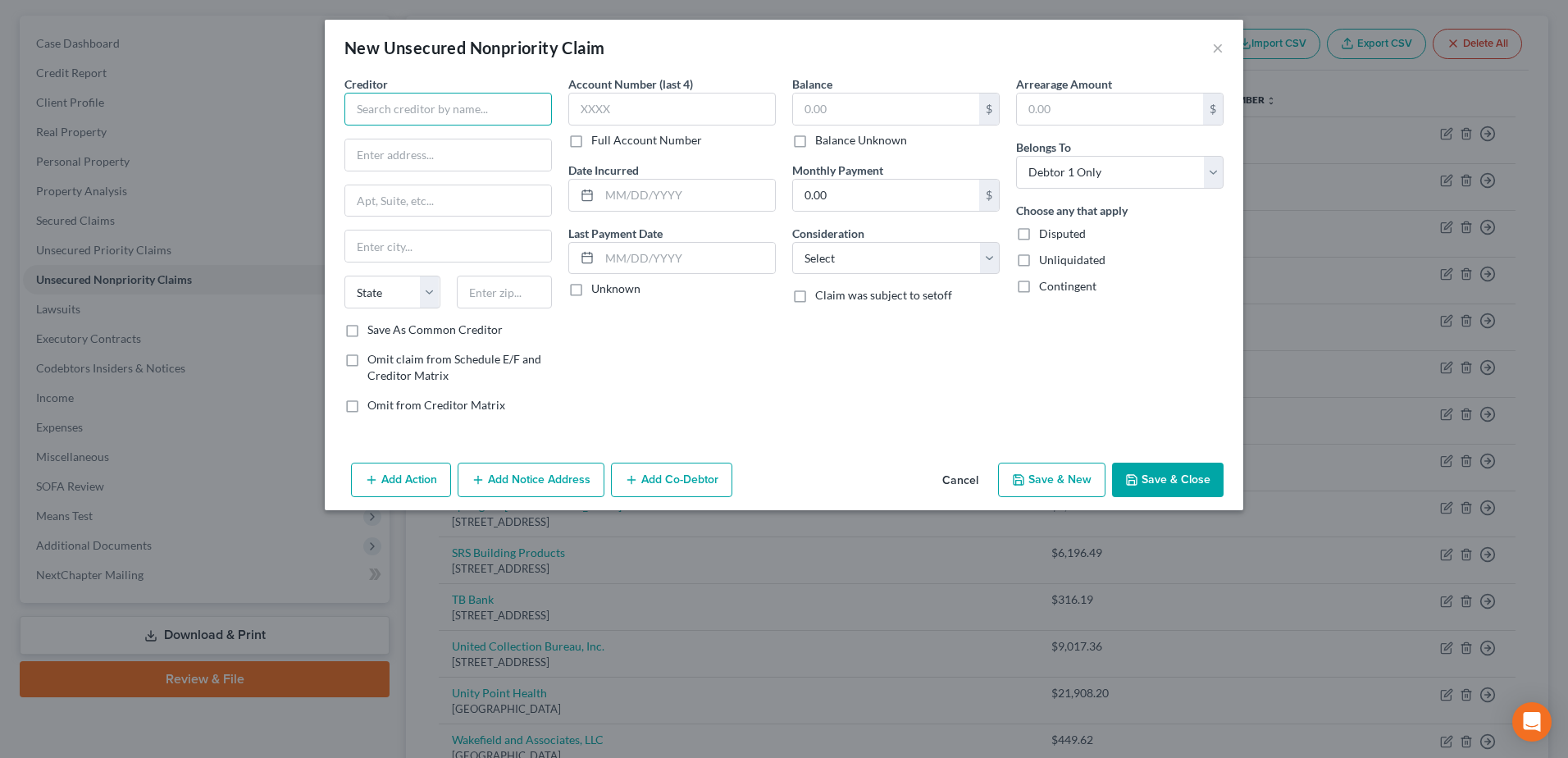
click at [467, 114] on input "text" at bounding box center [448, 108] width 207 height 32
type input "Leviton Law Firm, LTD"
type input "One [PERSON_NAME] Place"
type input "Suite 725W"
click at [505, 282] on input "text" at bounding box center [504, 292] width 96 height 32
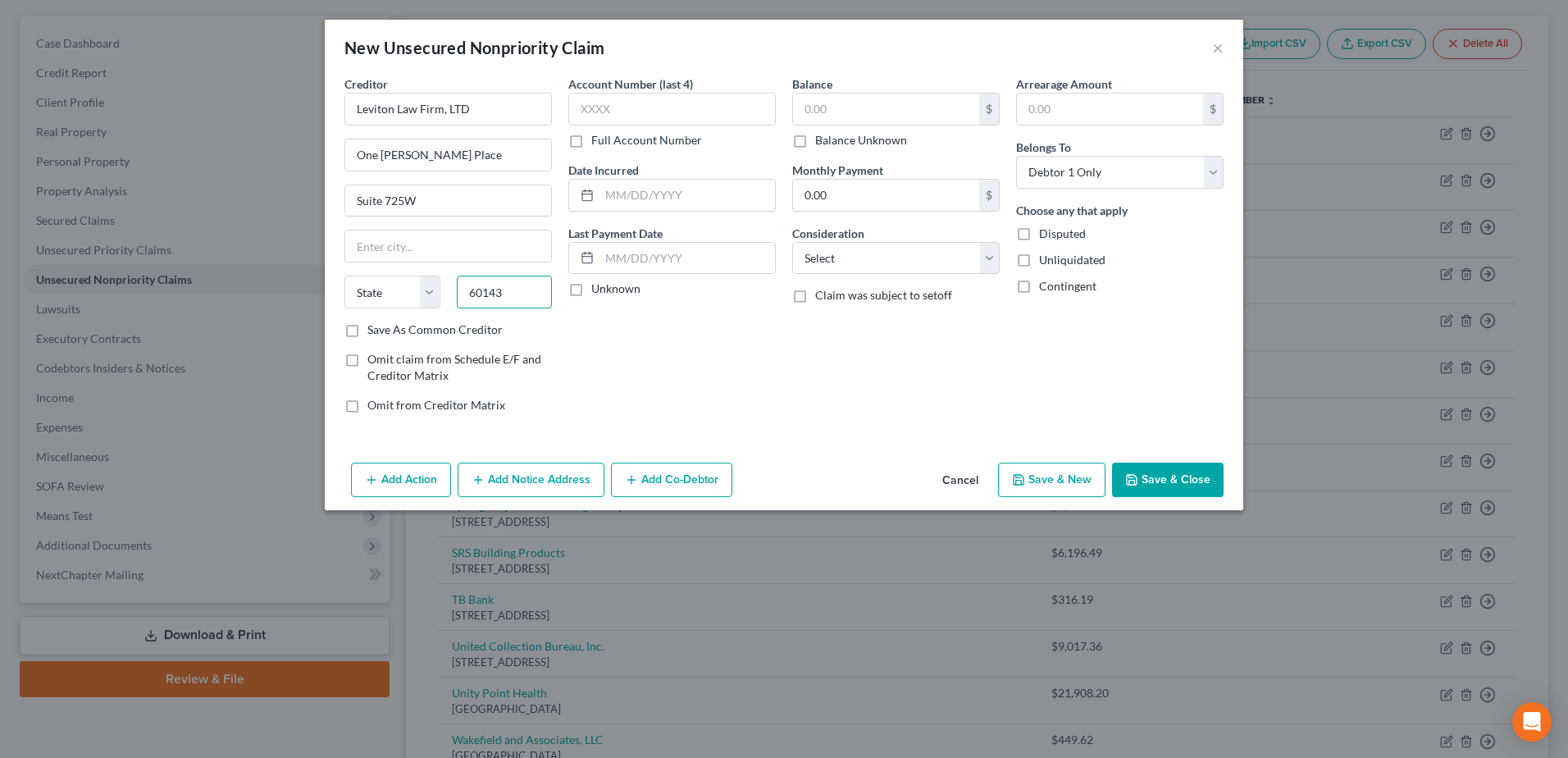
type input "60143"
type input "Itasca"
select select "14"
click at [895, 113] on input "text" at bounding box center [886, 108] width 186 height 31
click at [1187, 494] on button "Save & Close" at bounding box center [1167, 479] width 112 height 34
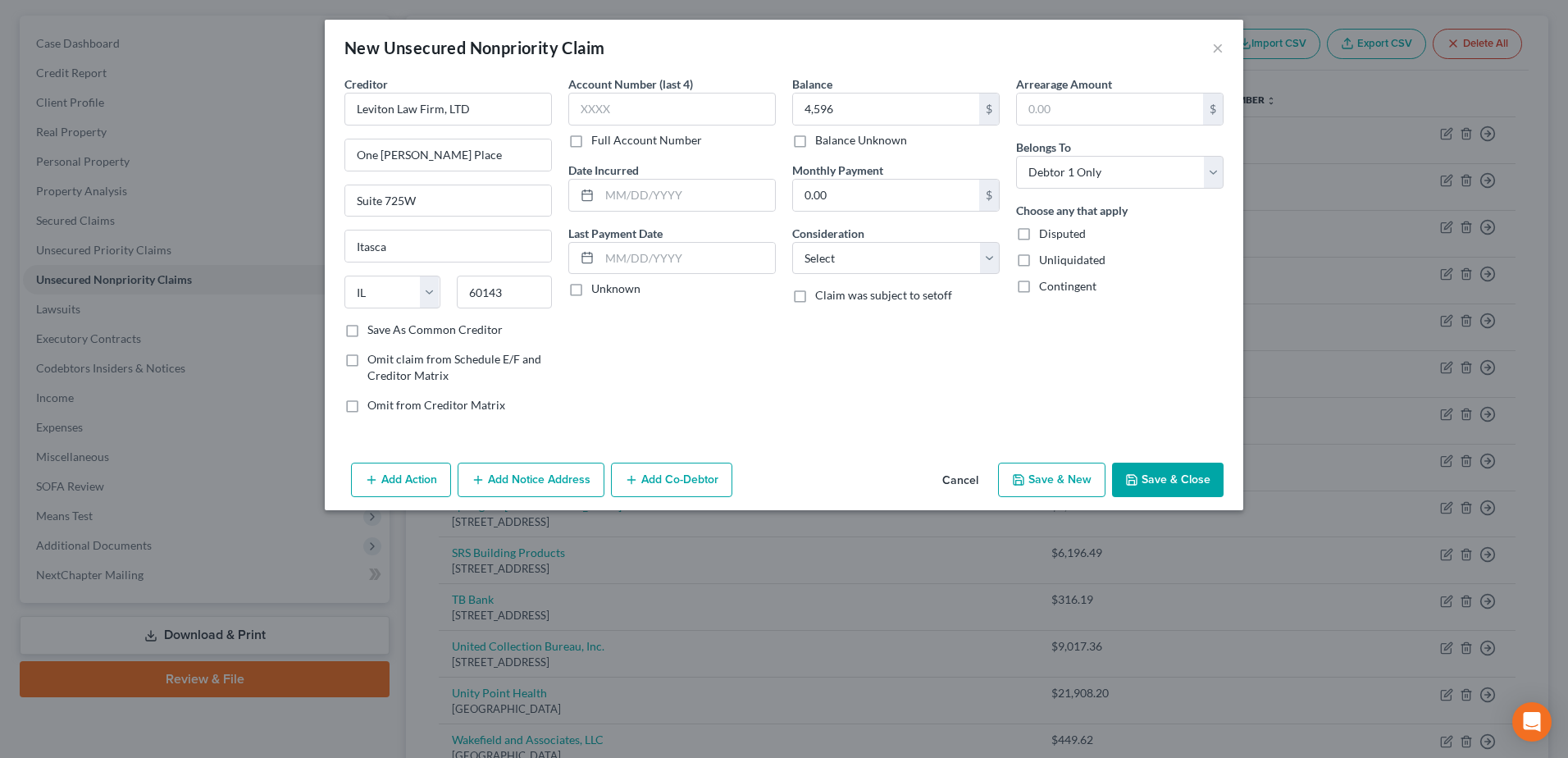
type input "4,596.00"
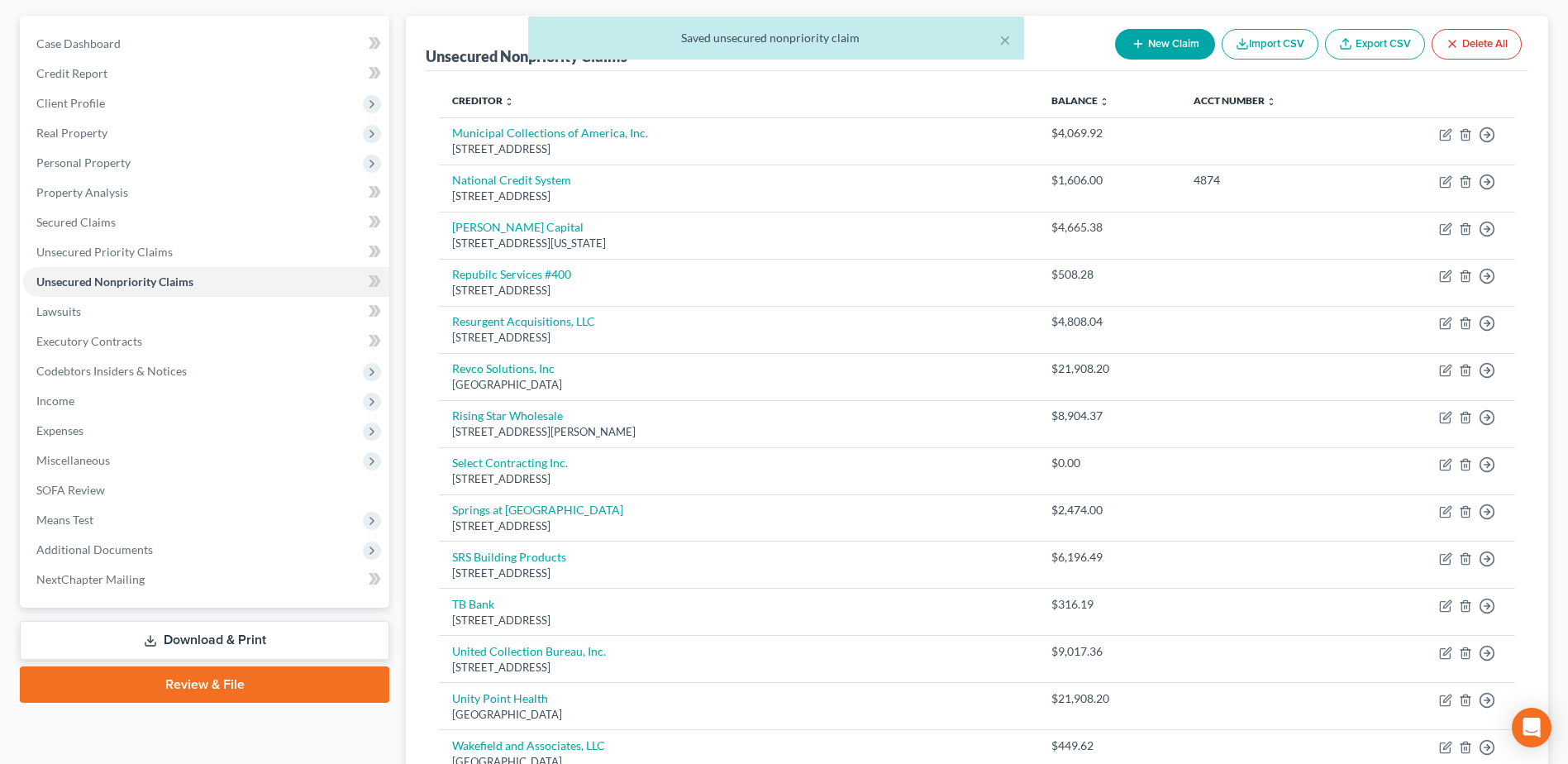
click at [1154, 46] on div "× Saved unsecured nonpriority claim" at bounding box center [776, 42] width 1568 height 51
click at [1175, 35] on div "× Saved unsecured nonpriority claim" at bounding box center [776, 42] width 1568 height 51
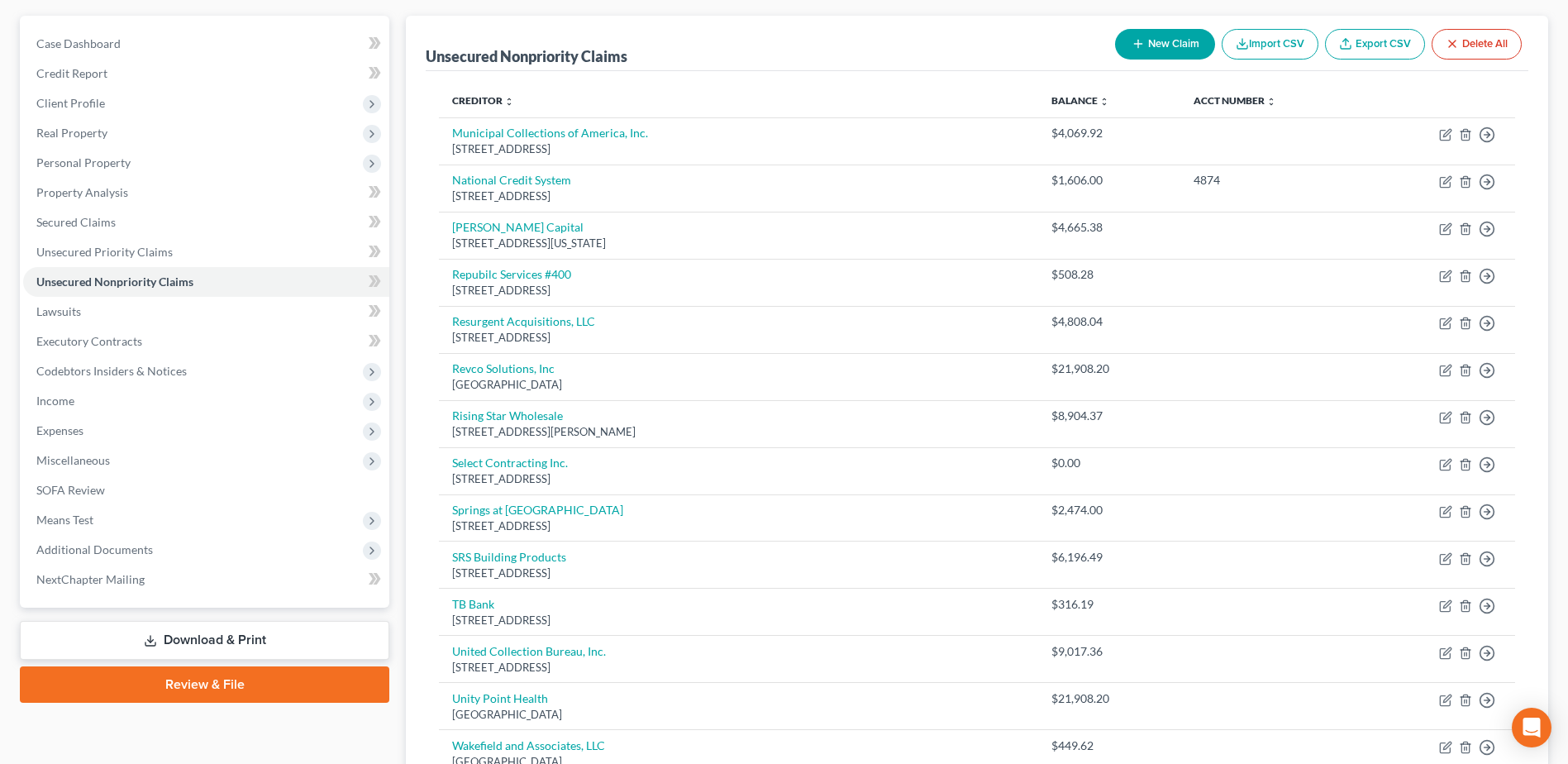
click at [1187, 35] on button "New Claim" at bounding box center [1164, 44] width 100 height 31
select select "0"
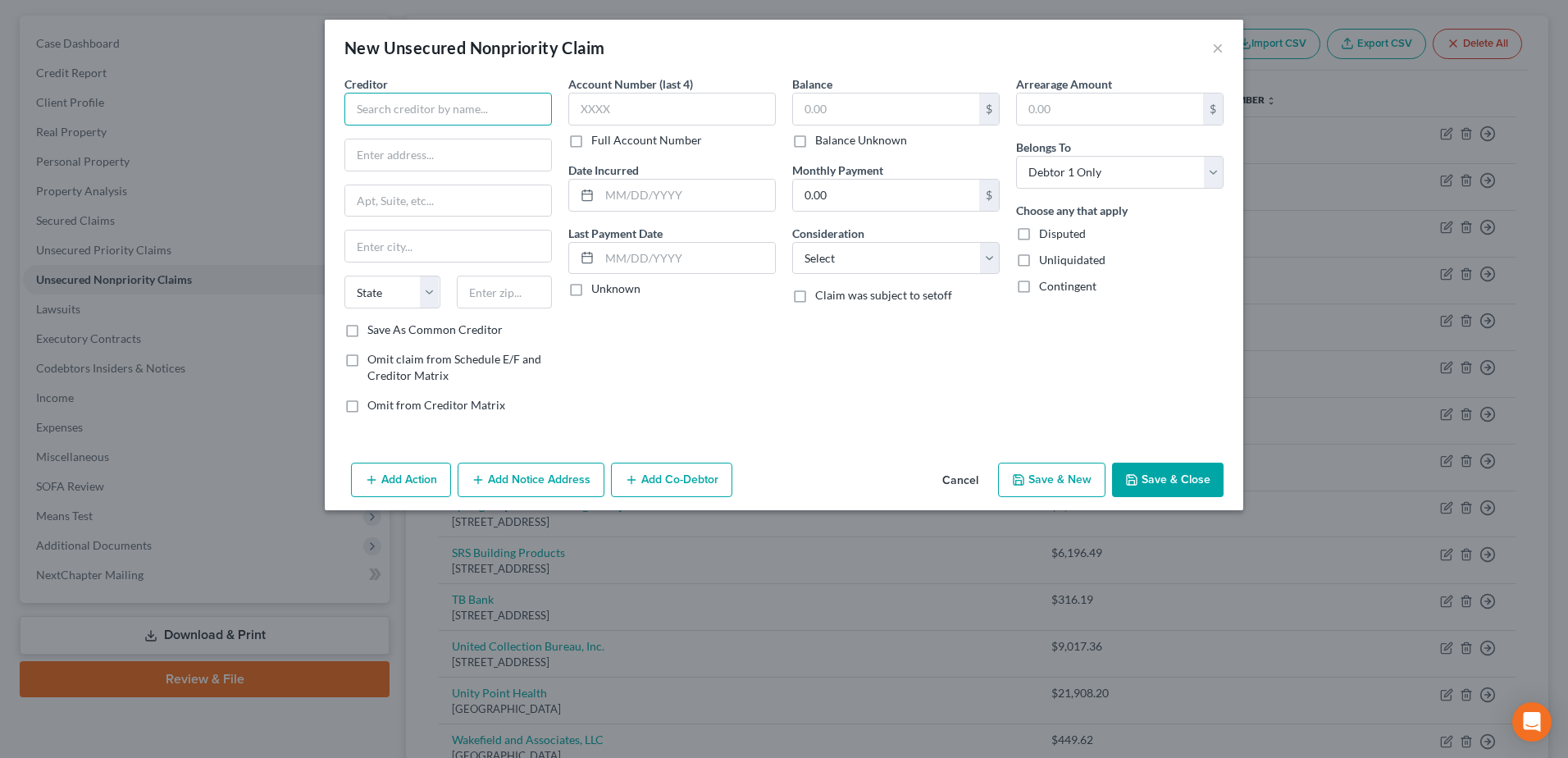
click at [448, 124] on input "text" at bounding box center [448, 108] width 207 height 32
type input "Pekin Insurance"
click at [462, 163] on input "text" at bounding box center [448, 155] width 206 height 31
click at [462, 163] on input "[STREET_ADDRESS]" at bounding box center [448, 155] width 206 height 31
type input "[STREET_ADDRESS]"
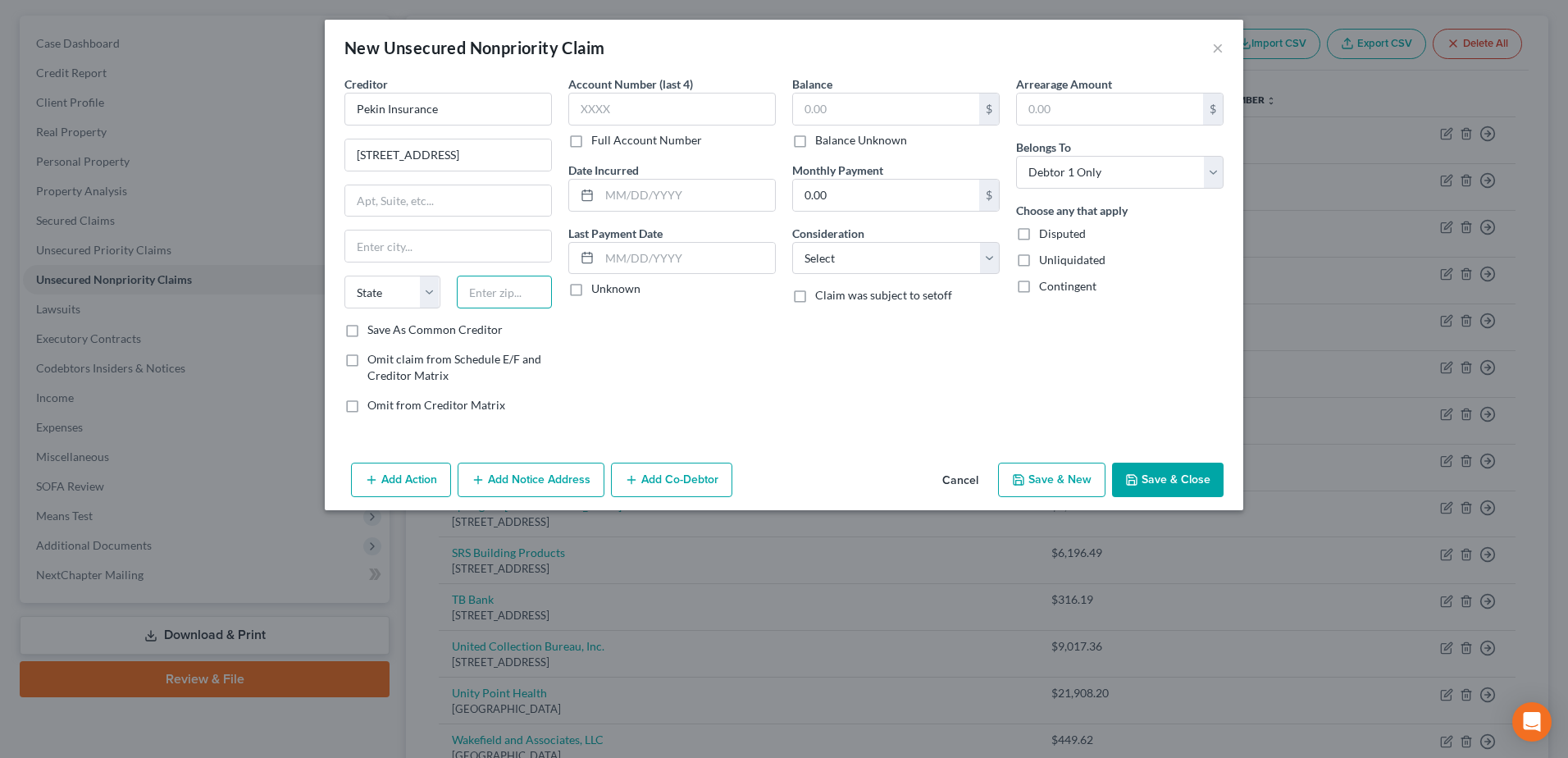
click at [492, 278] on input "text" at bounding box center [504, 292] width 96 height 32
type input "61558"
type input "Pekin"
select select "14"
drag, startPoint x: 1153, startPoint y: 477, endPoint x: 907, endPoint y: 118, distance: 435.2
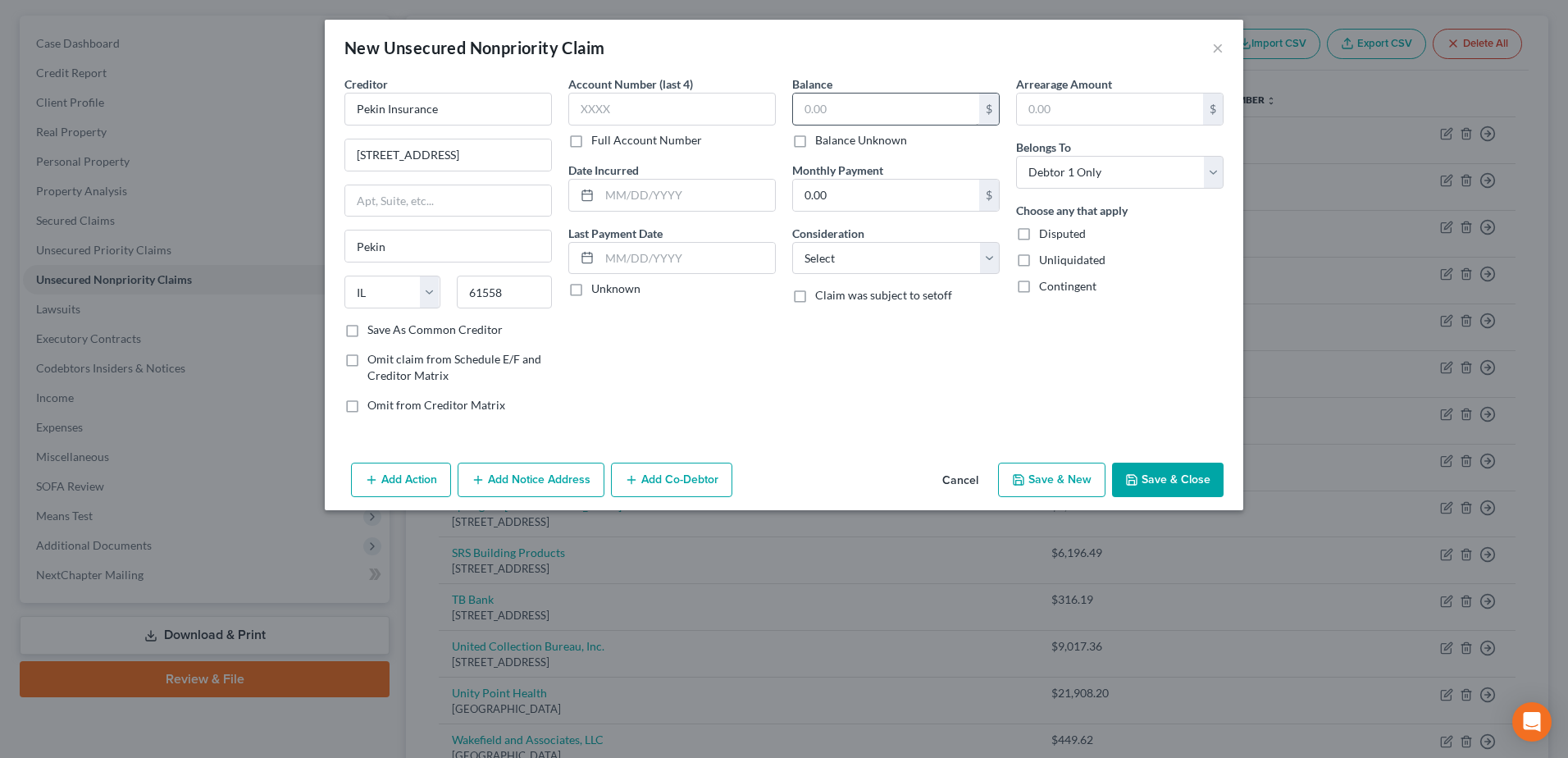
click at [924, 141] on div "New Unsecured Nonpriority Claim × Creditor * Pekin Insurance [STREET_ADDRESS] […" at bounding box center [784, 264] width 919 height 490
click at [896, 105] on input "text" at bounding box center [886, 108] width 186 height 31
click at [1193, 466] on button "Save & Close" at bounding box center [1167, 479] width 112 height 34
type input "4,679.00"
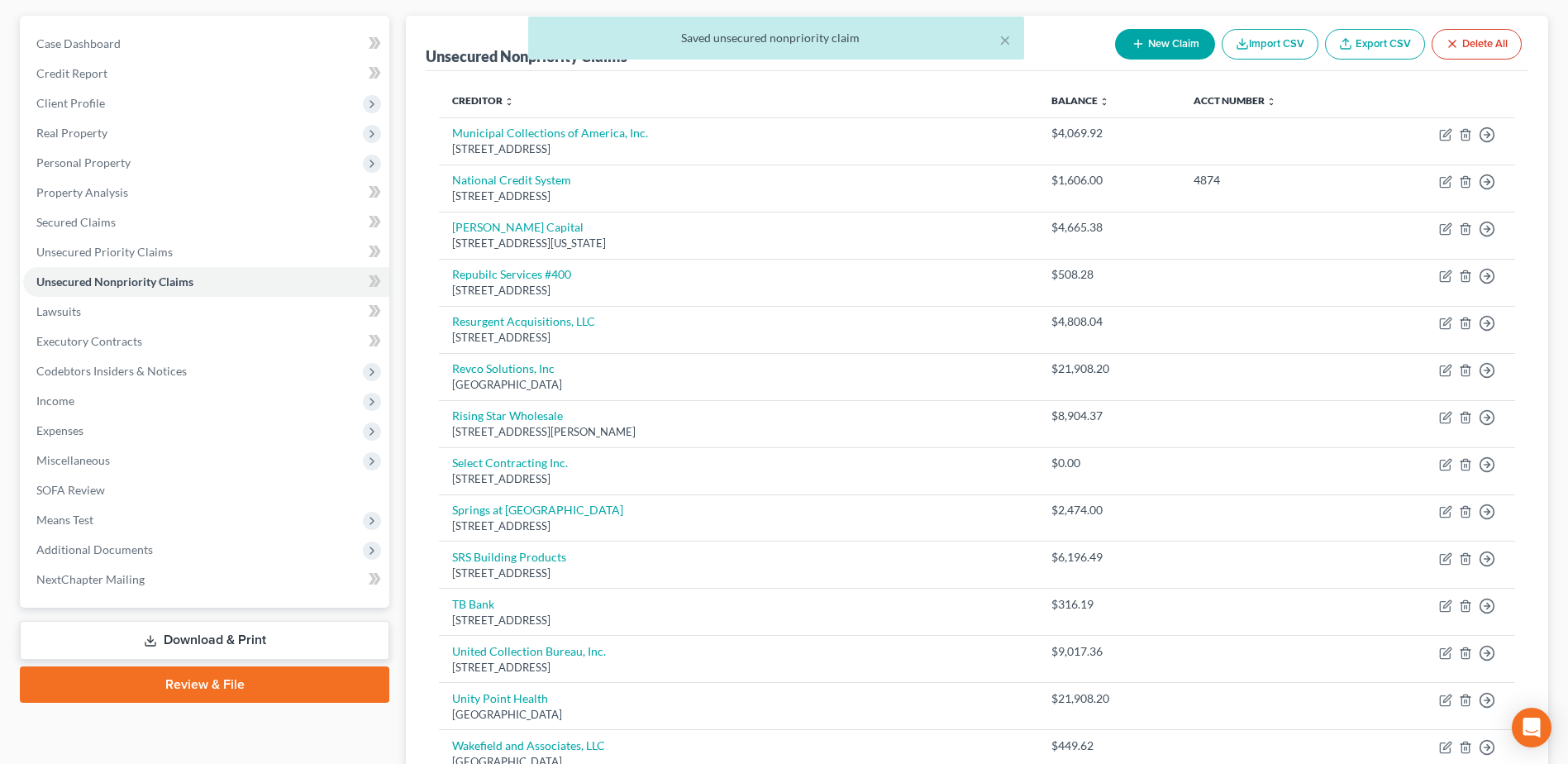
click at [1158, 52] on div "× Saved unsecured nonpriority claim [PERSON_NAME] Upgraded Chapter Chapter 7 St…" at bounding box center [784, 523] width 1568 height 1200
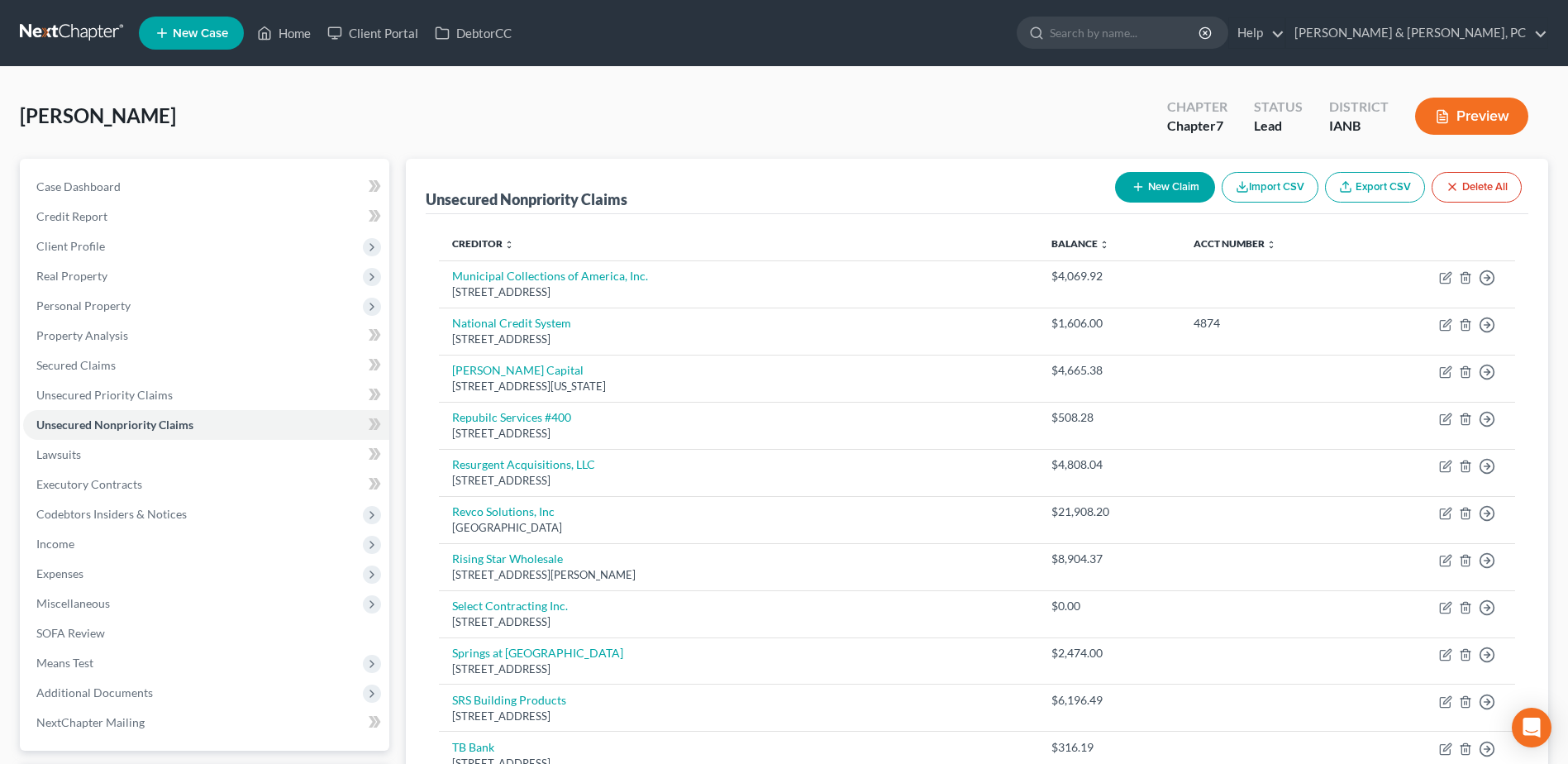
click at [1193, 183] on button "New Claim" at bounding box center [1164, 187] width 100 height 31
select select "0"
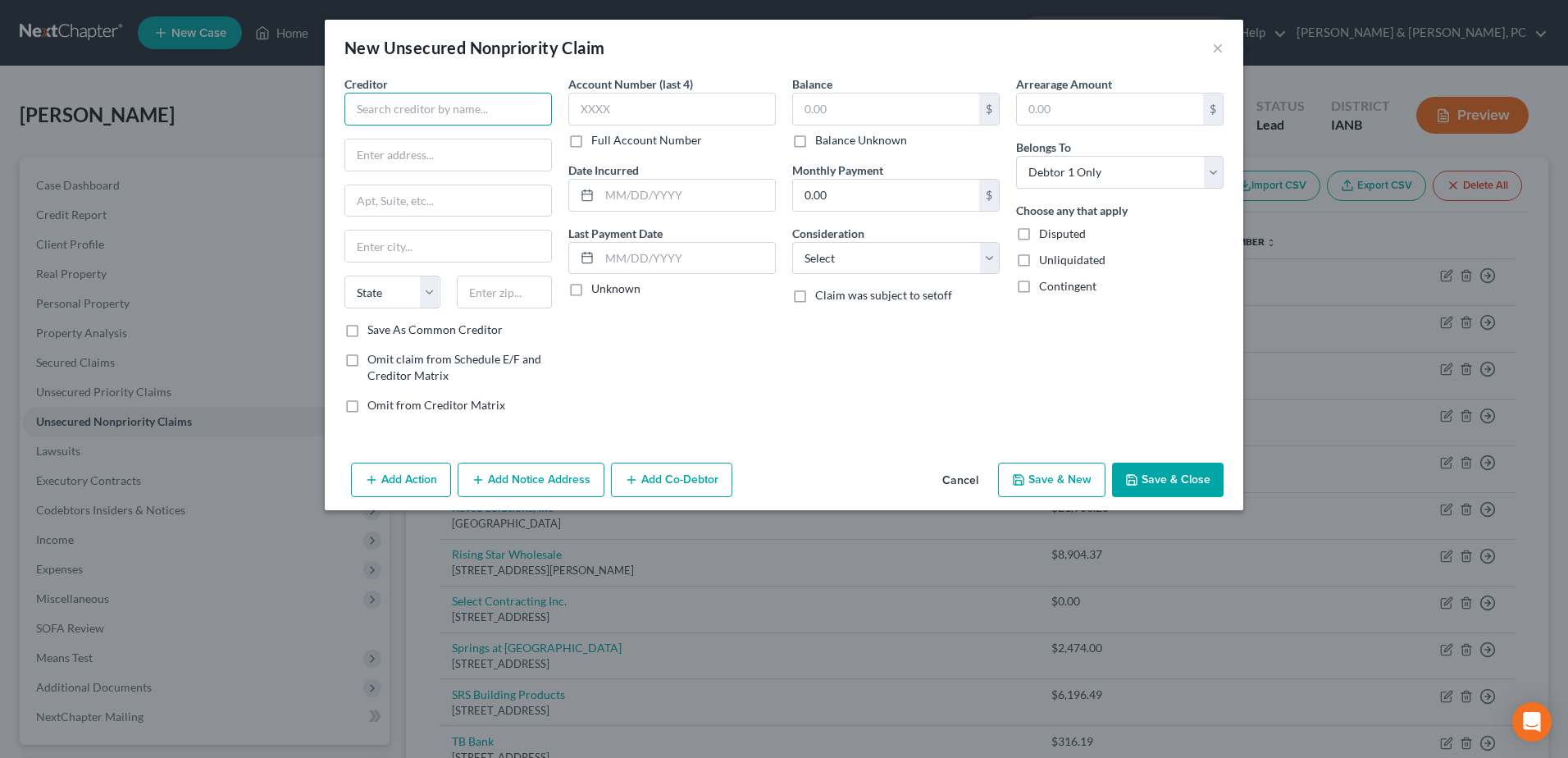
click at [430, 112] on input "text" at bounding box center [448, 108] width 207 height 32
type input "[PERSON_NAME] & [PERSON_NAME]"
type input "PO Box 55848"
type input "91413"
type input "[PERSON_NAME][GEOGRAPHIC_DATA]"
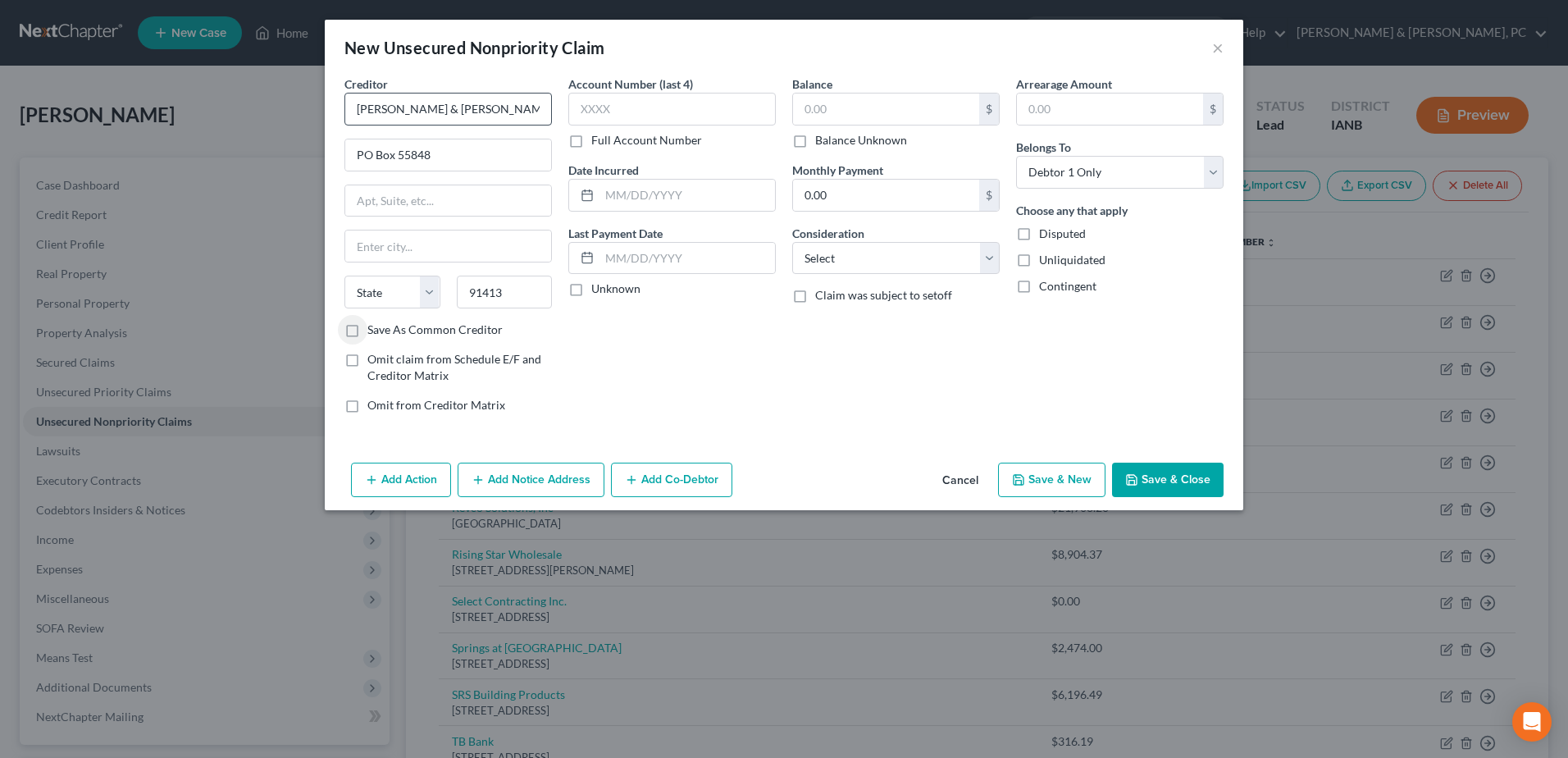
select select "4"
click at [950, 112] on input "text" at bounding box center [886, 108] width 186 height 31
click at [1160, 479] on button "Save & Close" at bounding box center [1167, 479] width 112 height 34
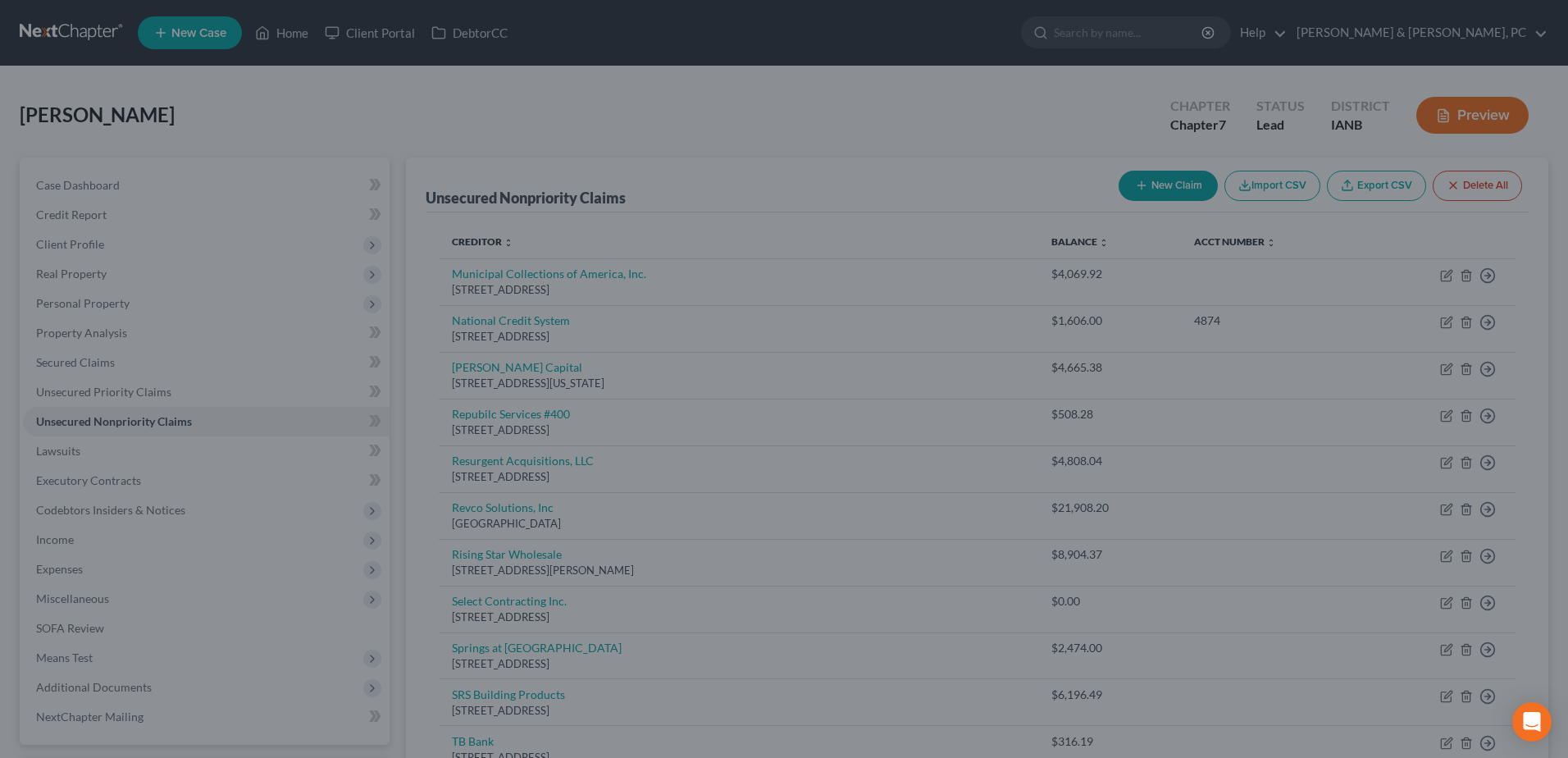
type input "4,639.00"
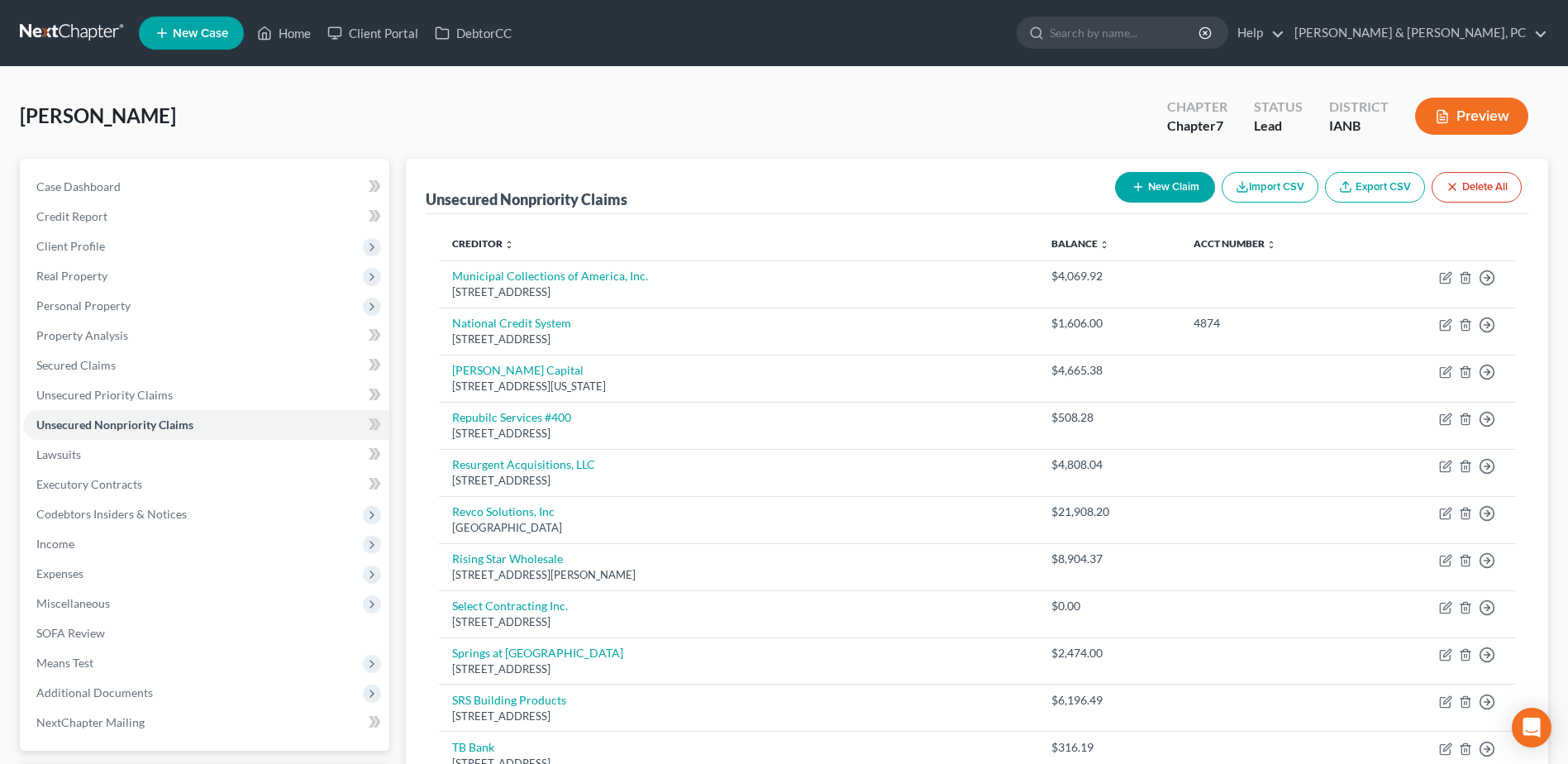
click at [1170, 193] on button "New Claim" at bounding box center [1164, 187] width 100 height 31
select select "0"
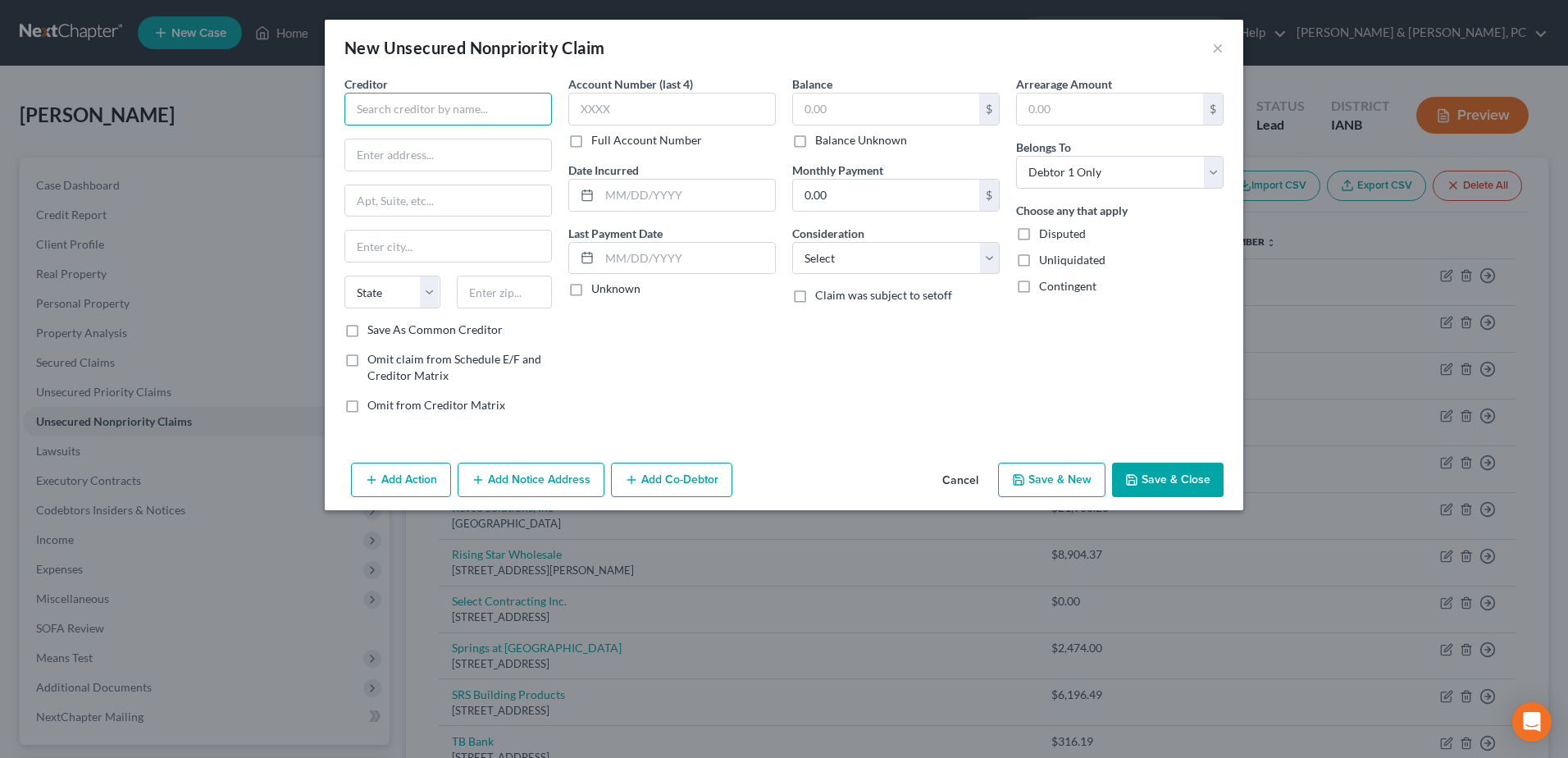
click at [483, 108] on input "text" at bounding box center [448, 108] width 207 height 32
click at [467, 160] on div "[STREET_ADDRESS][PERSON_NAME]" at bounding box center [450, 153] width 184 height 14
type input "Verizon Wireless Bankruptcy Admin"
type input "[STREET_ADDRESS]"
type input "Suite 550"
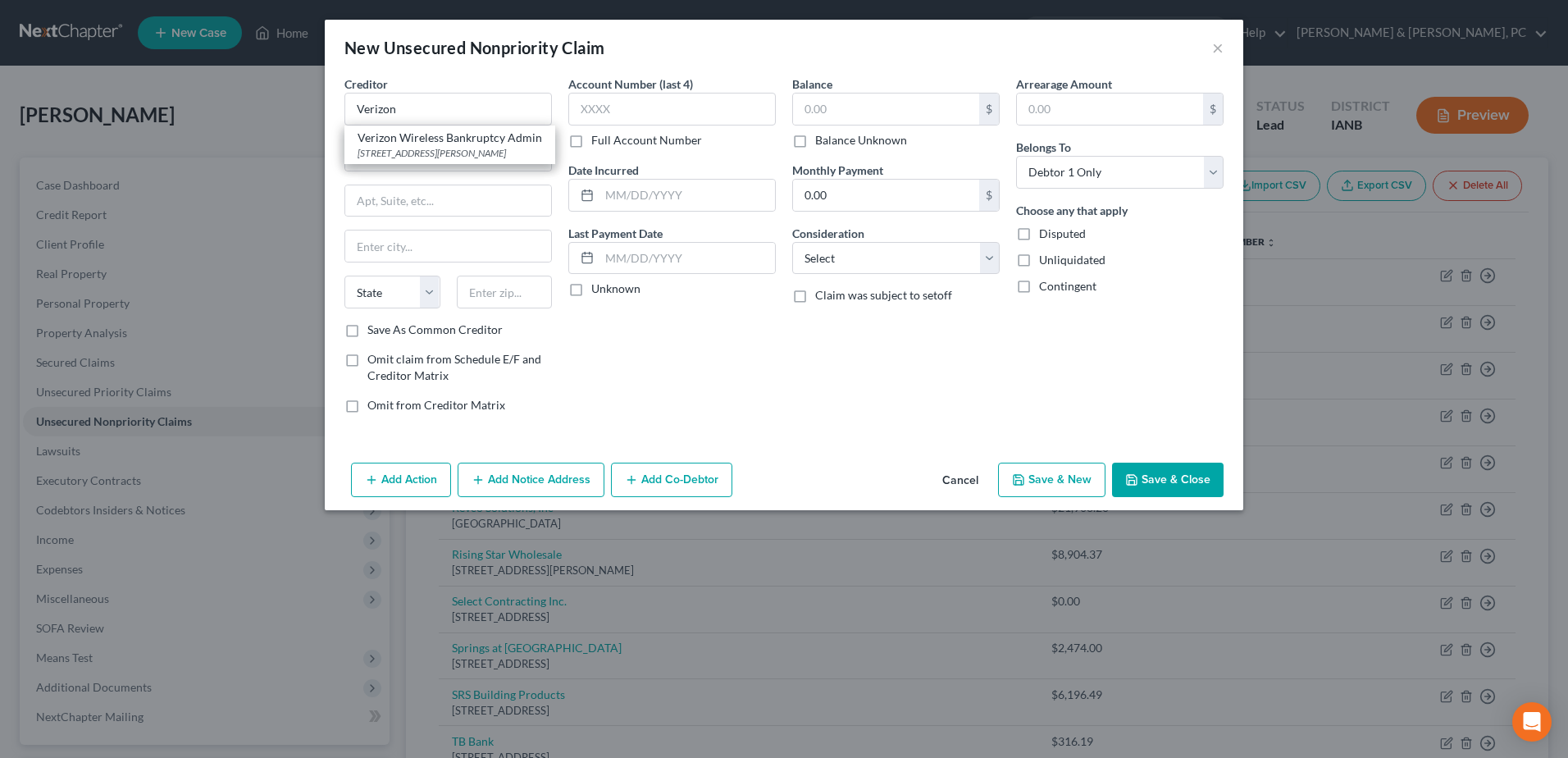
type input "Saint [PERSON_NAME]"
select select "26"
type input "63304"
click at [918, 101] on input "text" at bounding box center [886, 108] width 186 height 31
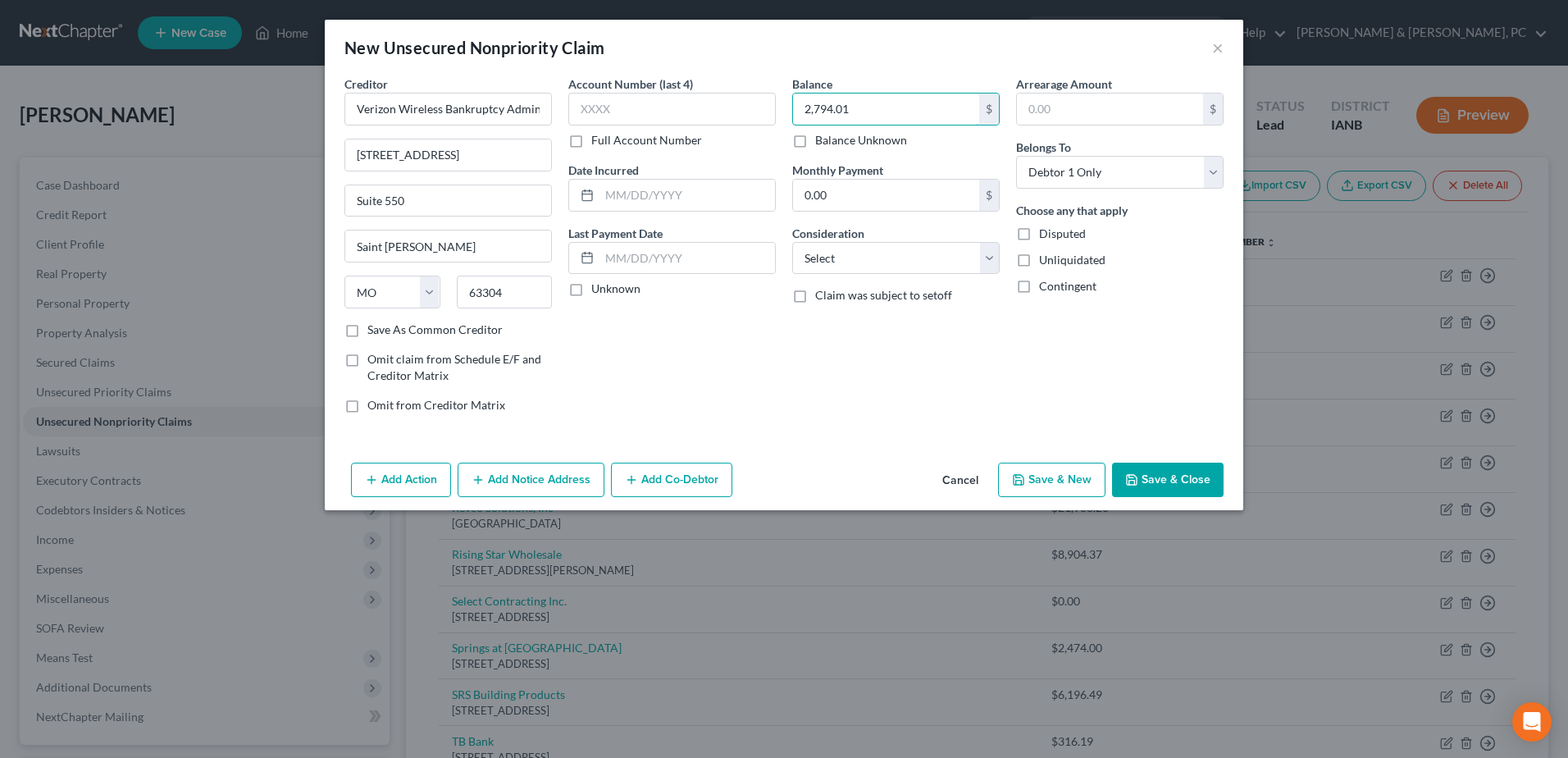
type input "2,794.01"
click at [1209, 483] on button "Save & Close" at bounding box center [1167, 479] width 112 height 34
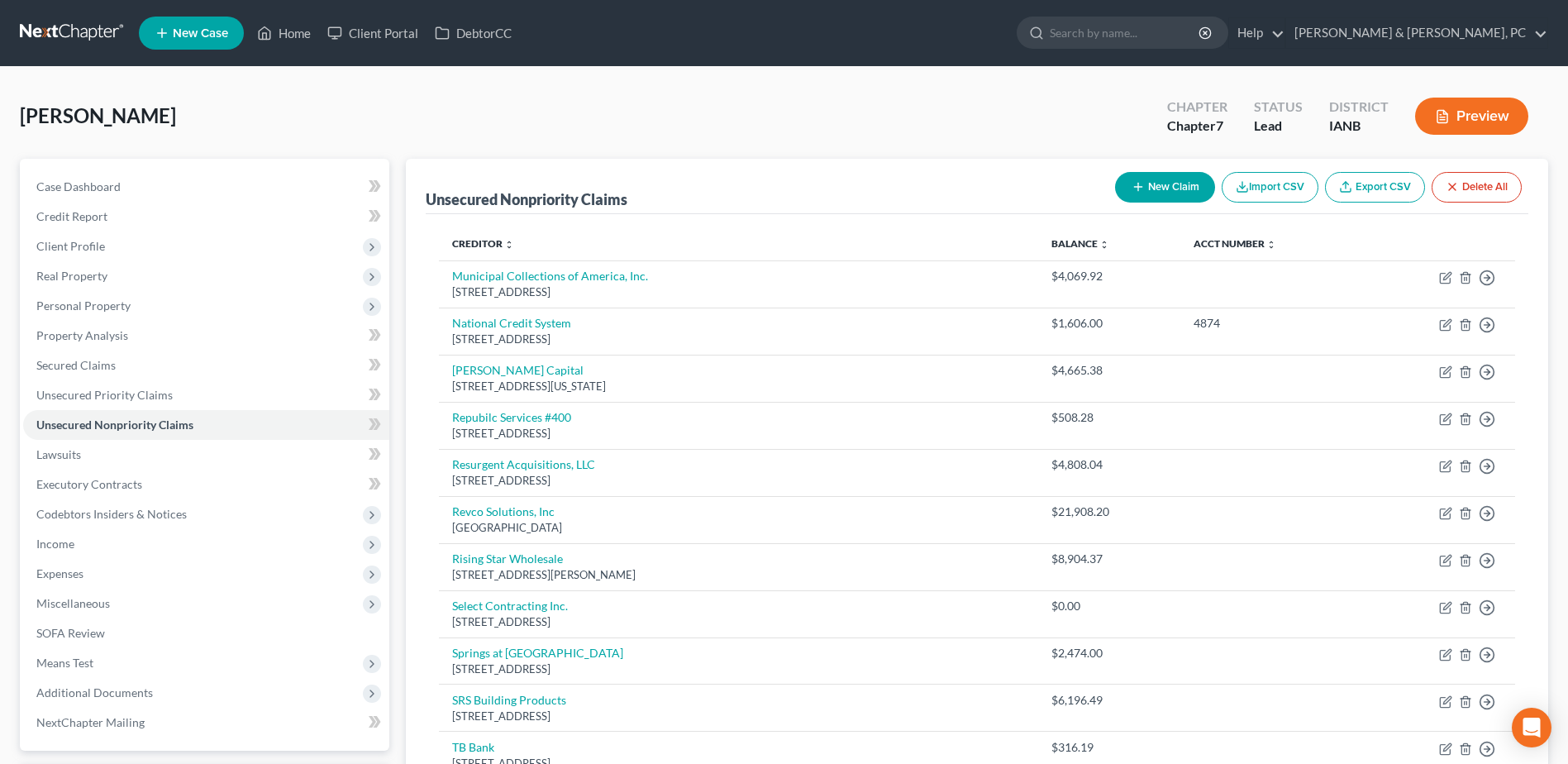
click at [1185, 188] on button "New Claim" at bounding box center [1164, 187] width 100 height 31
select select "0"
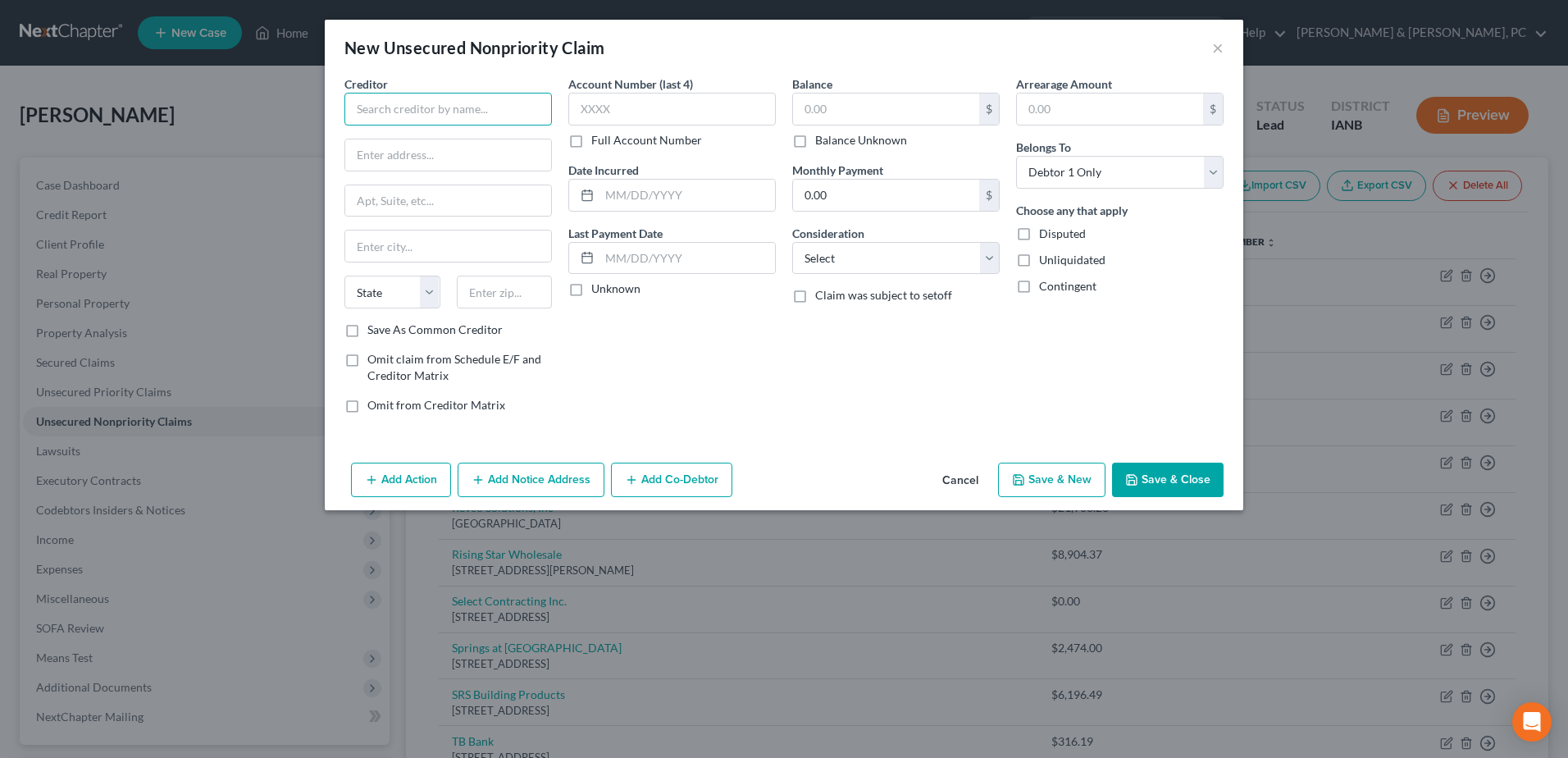
click at [551, 106] on input "text" at bounding box center [448, 108] width 207 height 32
type input "Transworld Systems, Inc"
click at [508, 149] on input "500 [US_STATE] De" at bounding box center [448, 155] width 206 height 31
type input "500 [US_STATE] Dr"
type input "Suite 514"
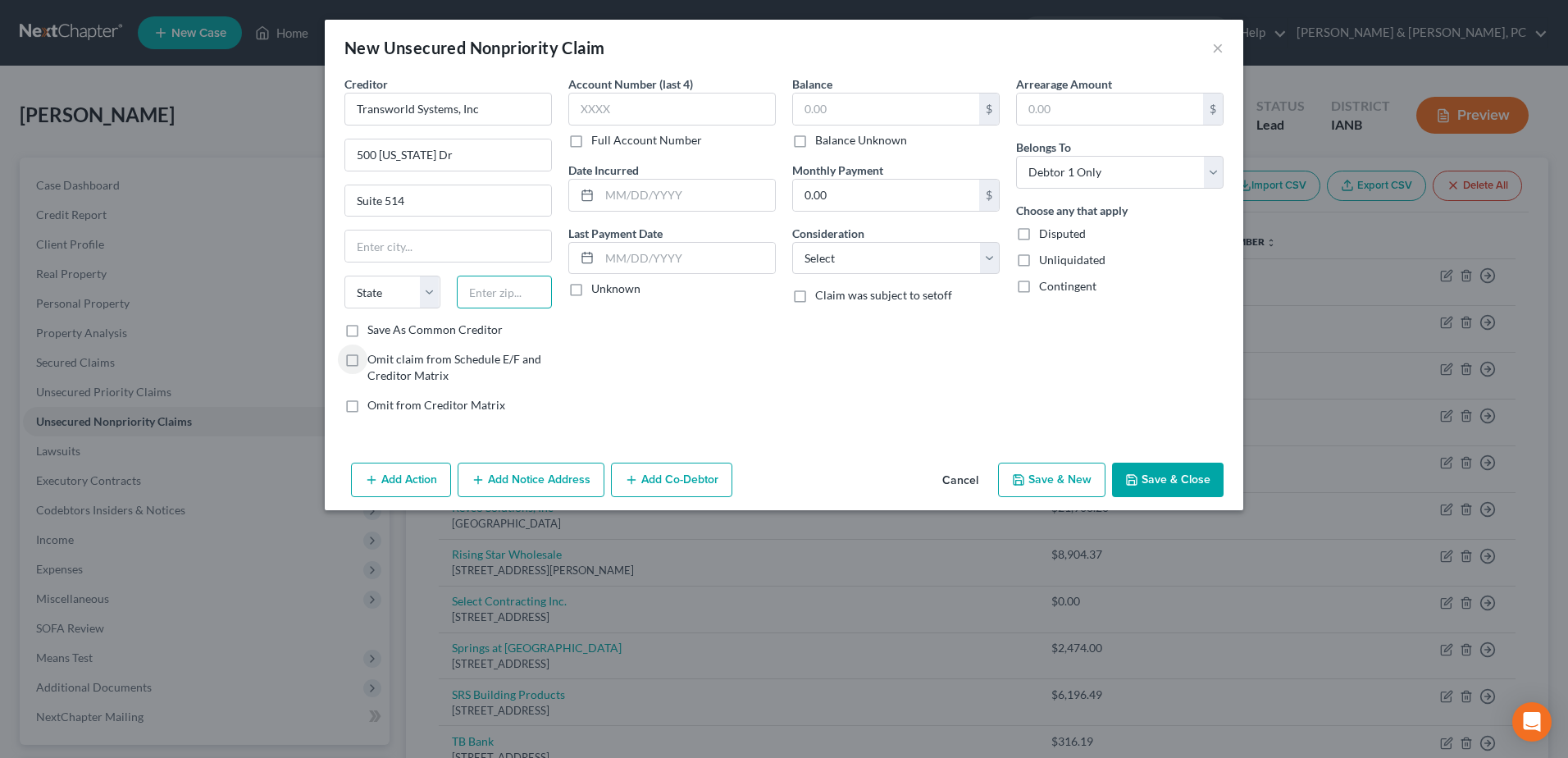
click at [534, 307] on input "text" at bounding box center [504, 292] width 96 height 32
type input "19034"
type input "[GEOGRAPHIC_DATA][US_STATE]"
select select "39"
click at [864, 113] on input "text" at bounding box center [886, 108] width 186 height 31
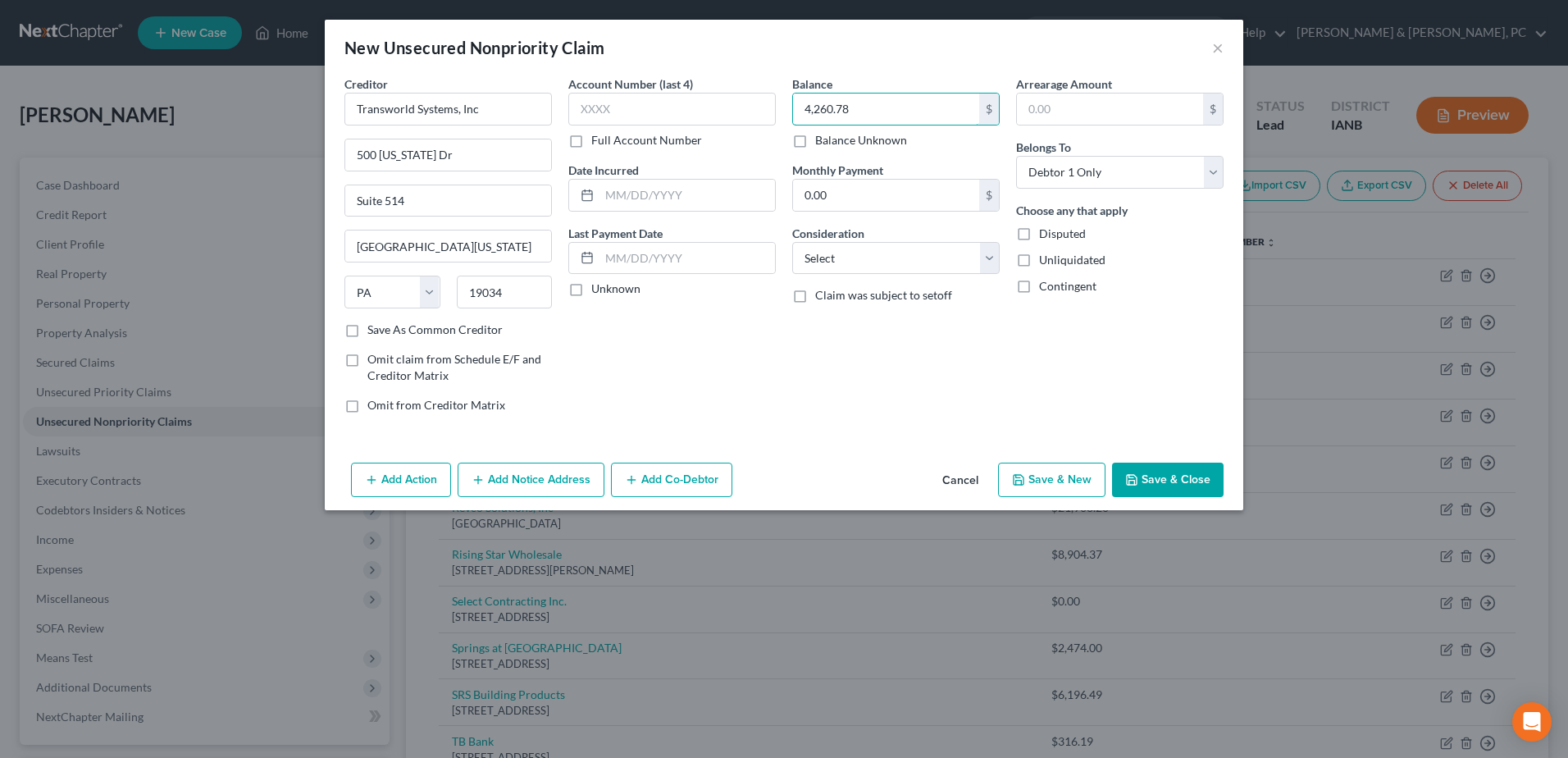
type input "4,260.78"
click at [1140, 487] on button "Save & Close" at bounding box center [1167, 479] width 112 height 34
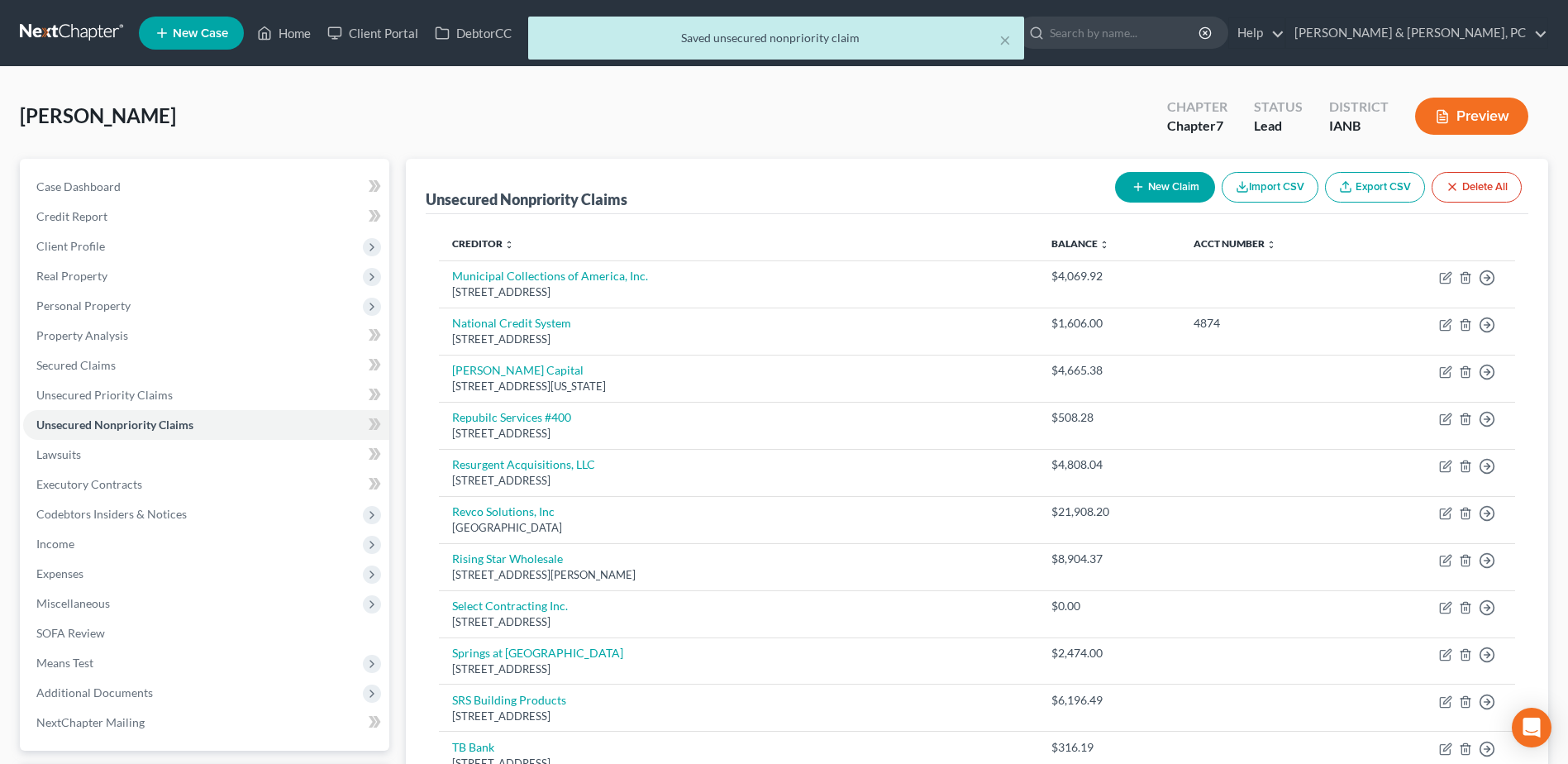
click at [1201, 186] on button "New Claim" at bounding box center [1164, 187] width 100 height 31
select select "0"
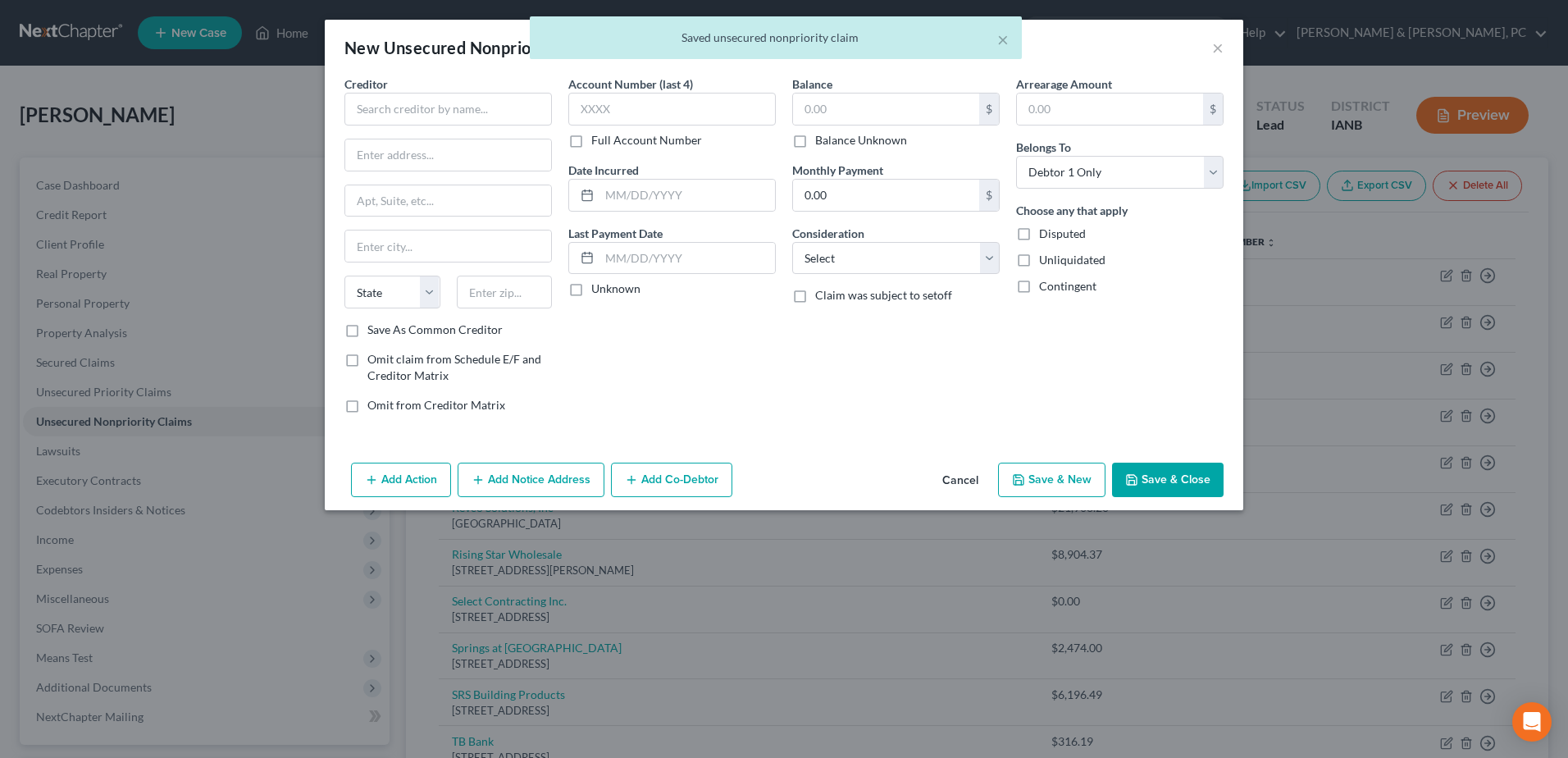
click at [478, 129] on div "Creditor * State [US_STATE] AK AR AZ CA CO [GEOGRAPHIC_DATA] DE DC [GEOGRAPHIC_…" at bounding box center [448, 199] width 207 height 246
click at [478, 117] on input "text" at bounding box center [448, 108] width 207 height 32
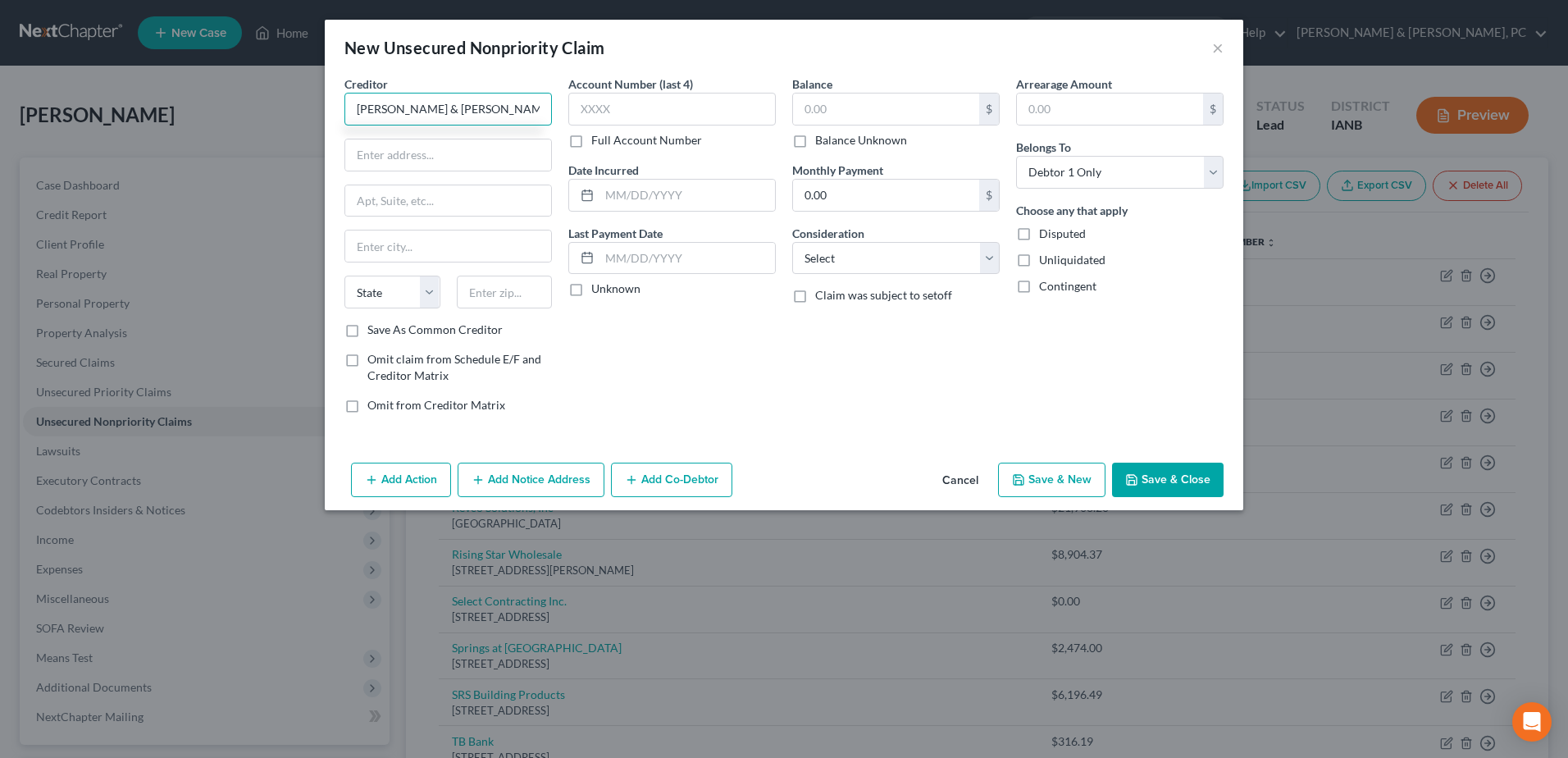
type input "[PERSON_NAME] & [PERSON_NAME]"
type input "[STREET_ADDRESS][PERSON_NAME]"
type input "44146"
type input "[GEOGRAPHIC_DATA]"
select select "36"
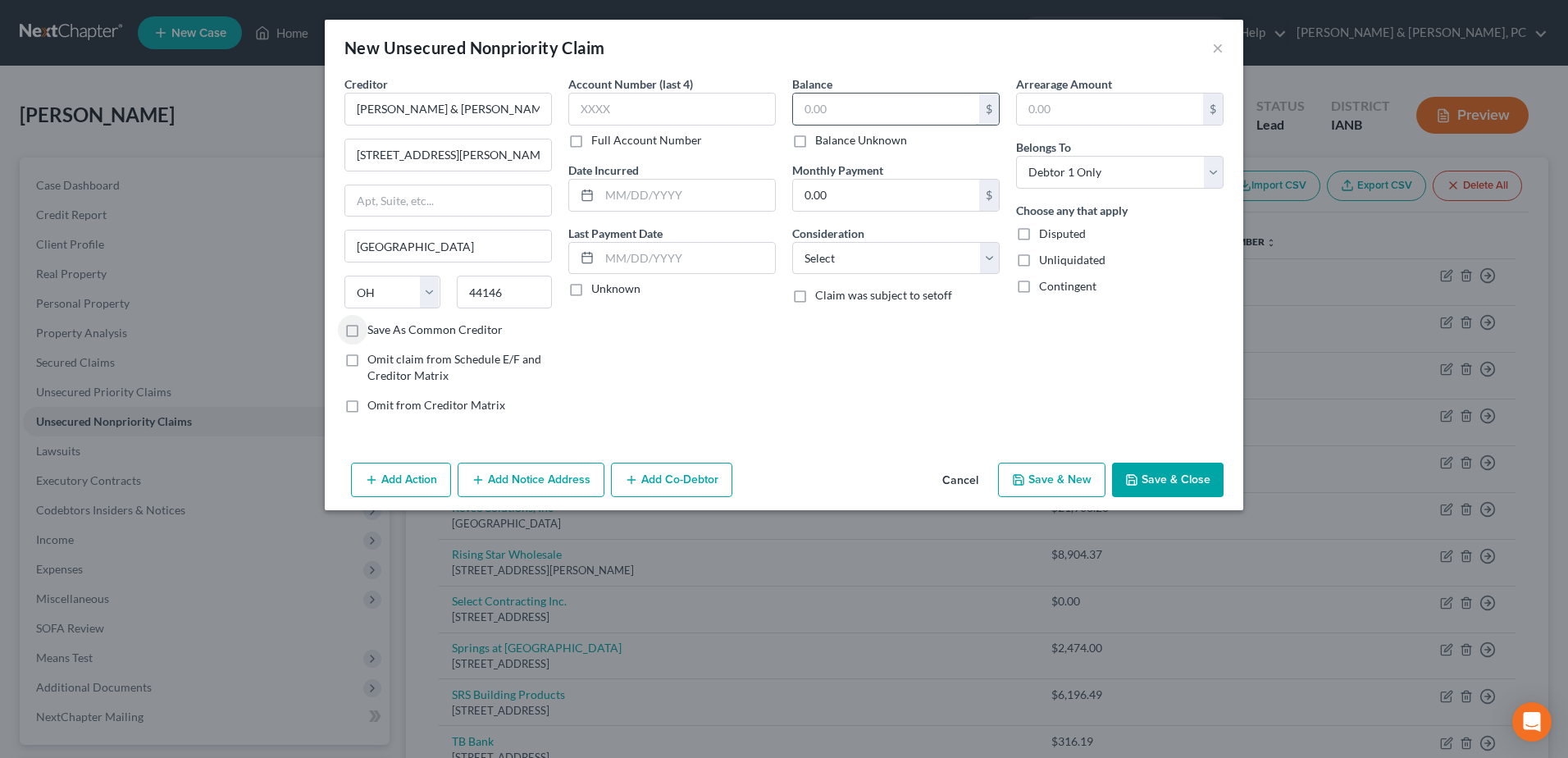
click at [871, 108] on input "text" at bounding box center [886, 108] width 186 height 31
type input "5,027.72"
click at [1178, 476] on button "Save & Close" at bounding box center [1167, 479] width 112 height 34
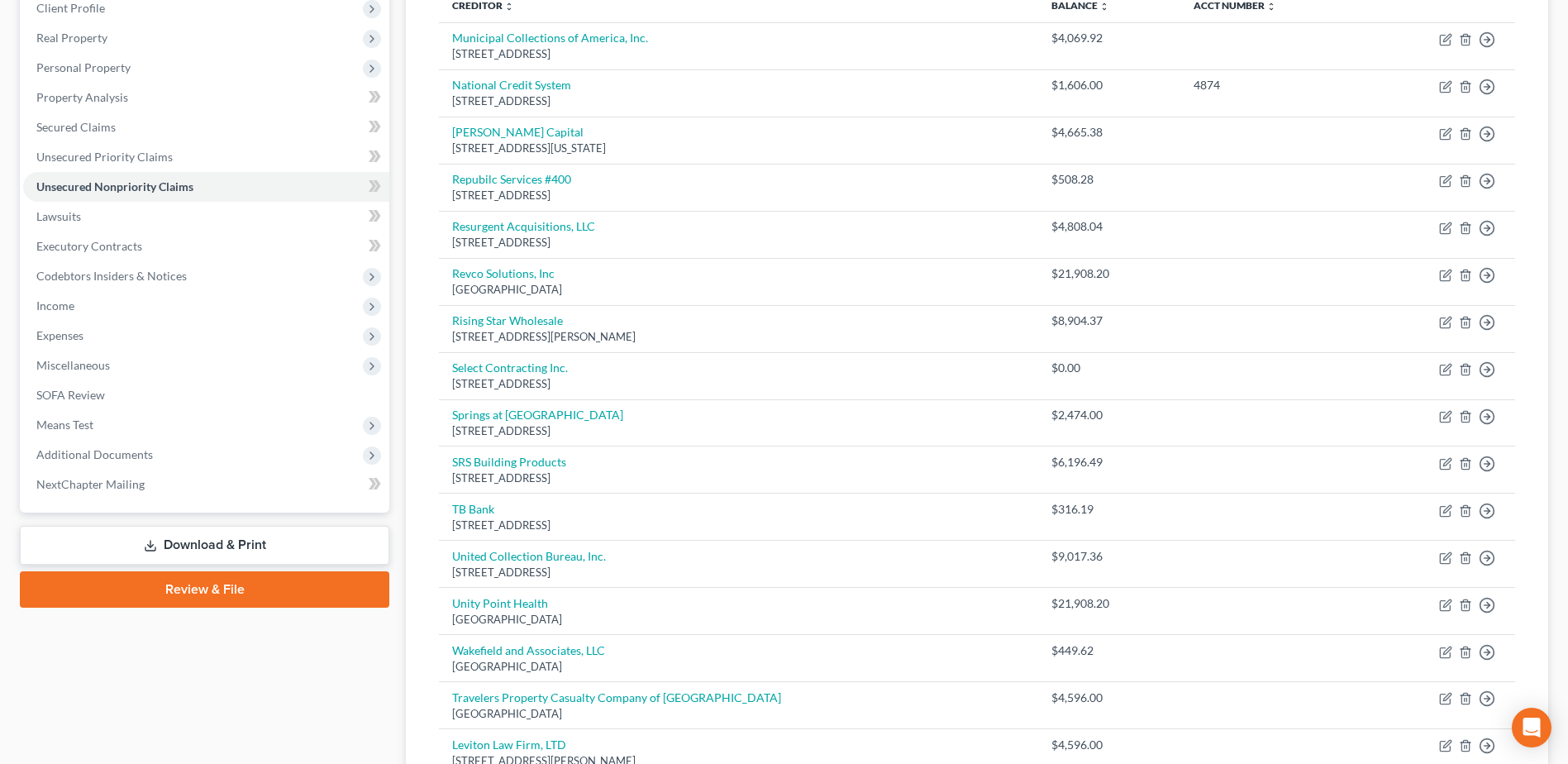
scroll to position [225, 0]
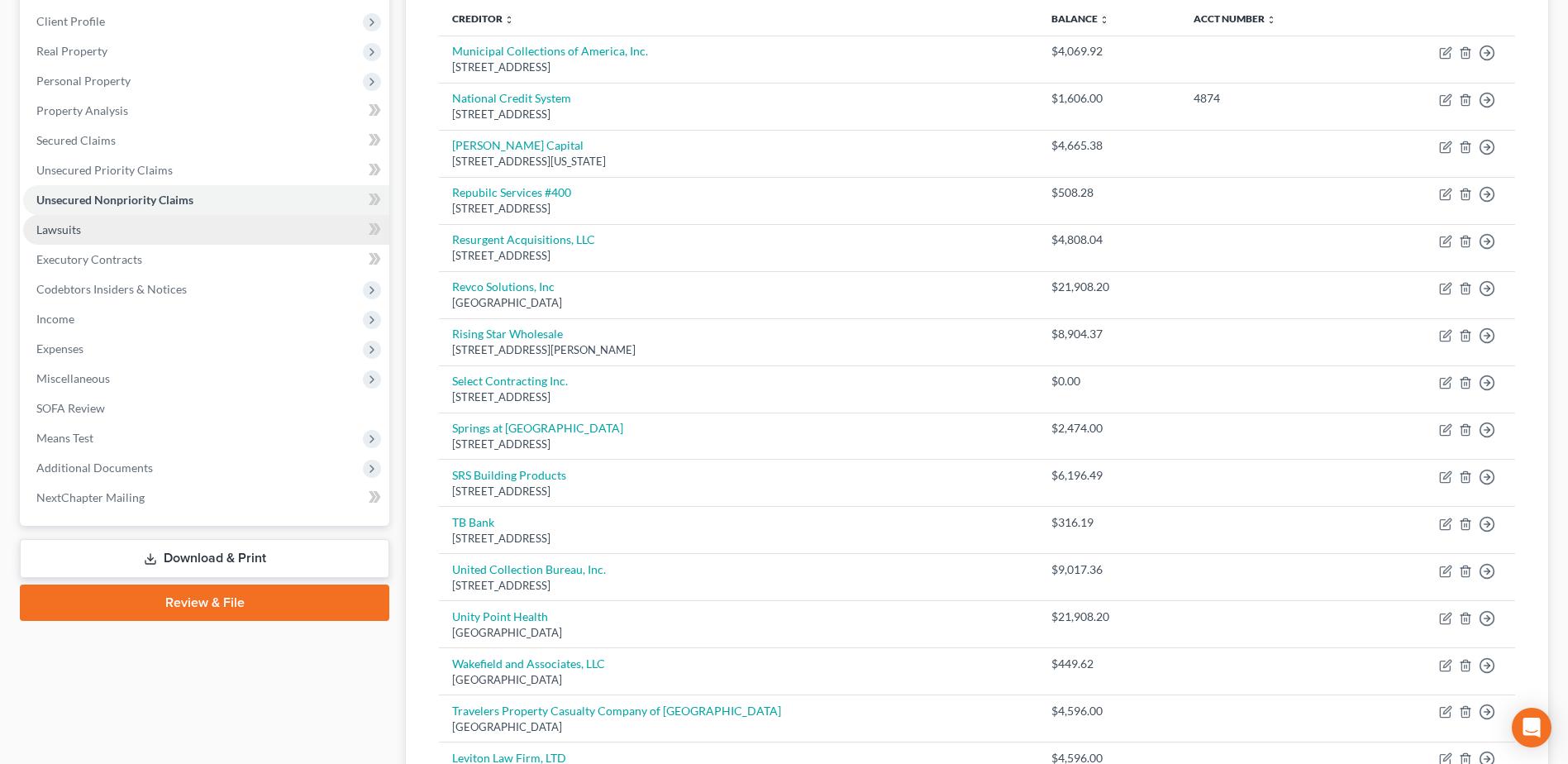
click at [114, 232] on link "Lawsuits" at bounding box center [206, 230] width 367 height 30
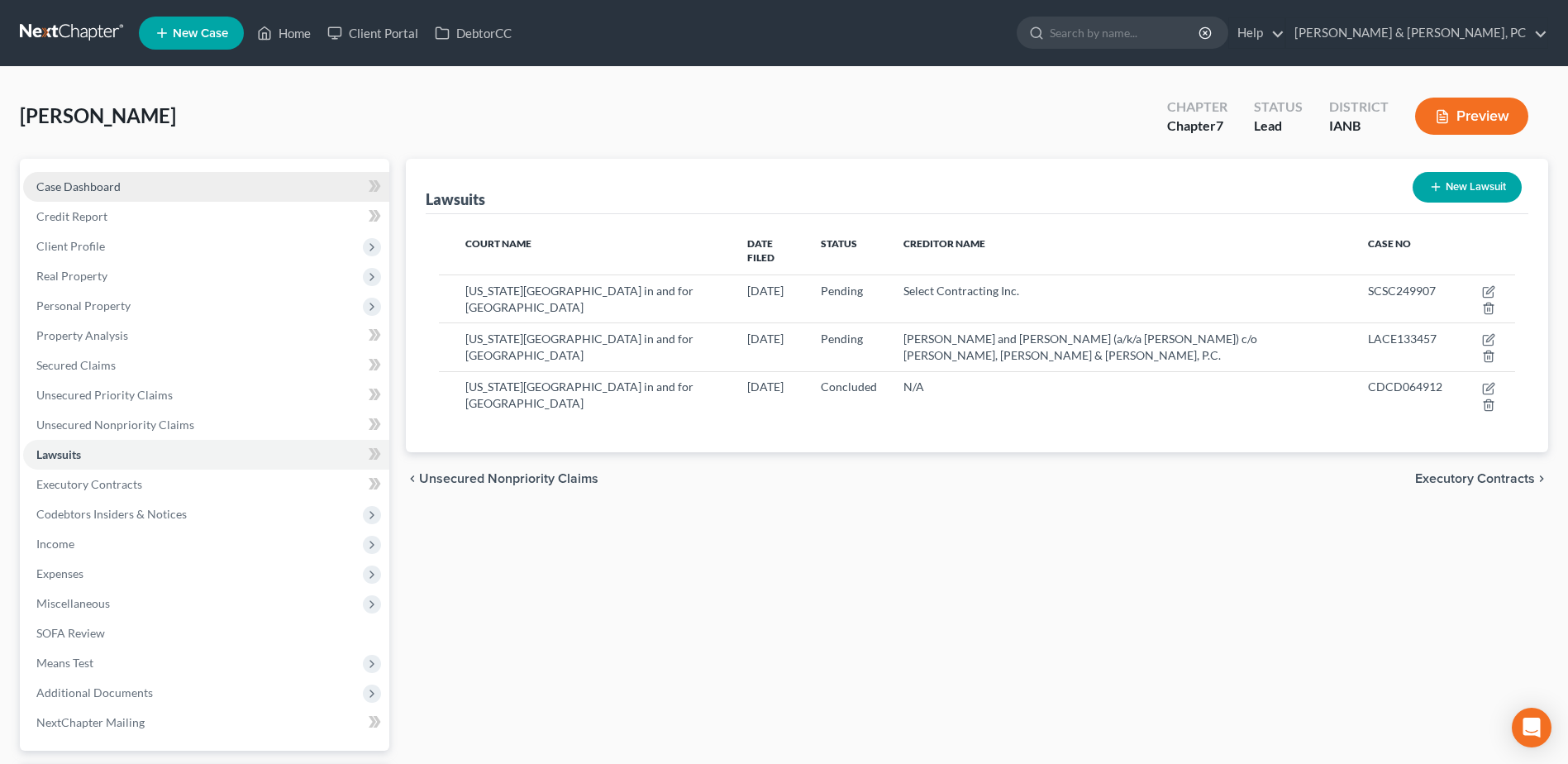
click at [124, 189] on link "Case Dashboard" at bounding box center [206, 187] width 367 height 30
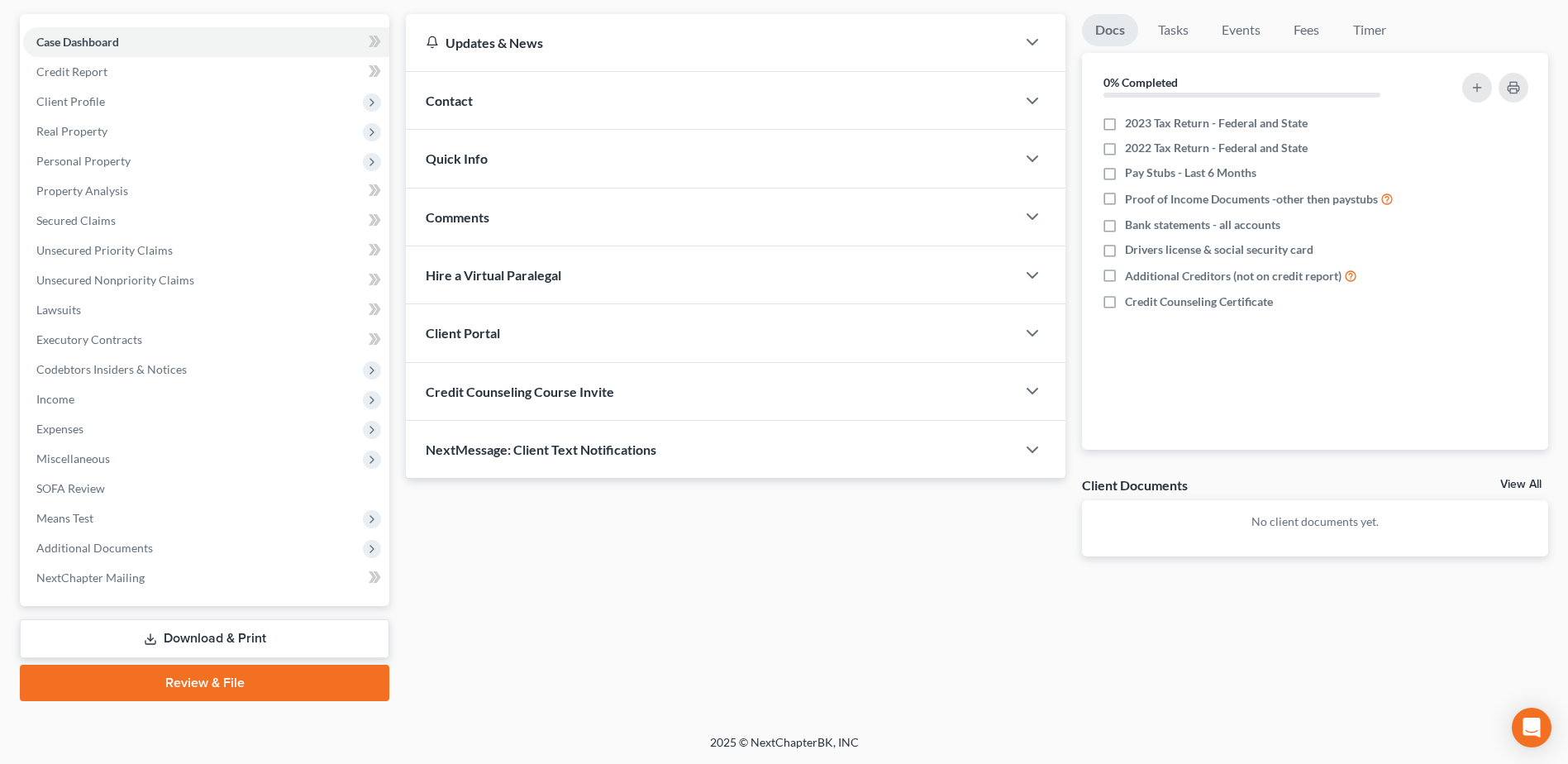
click at [180, 630] on link "Download & Print" at bounding box center [204, 638] width 369 height 39
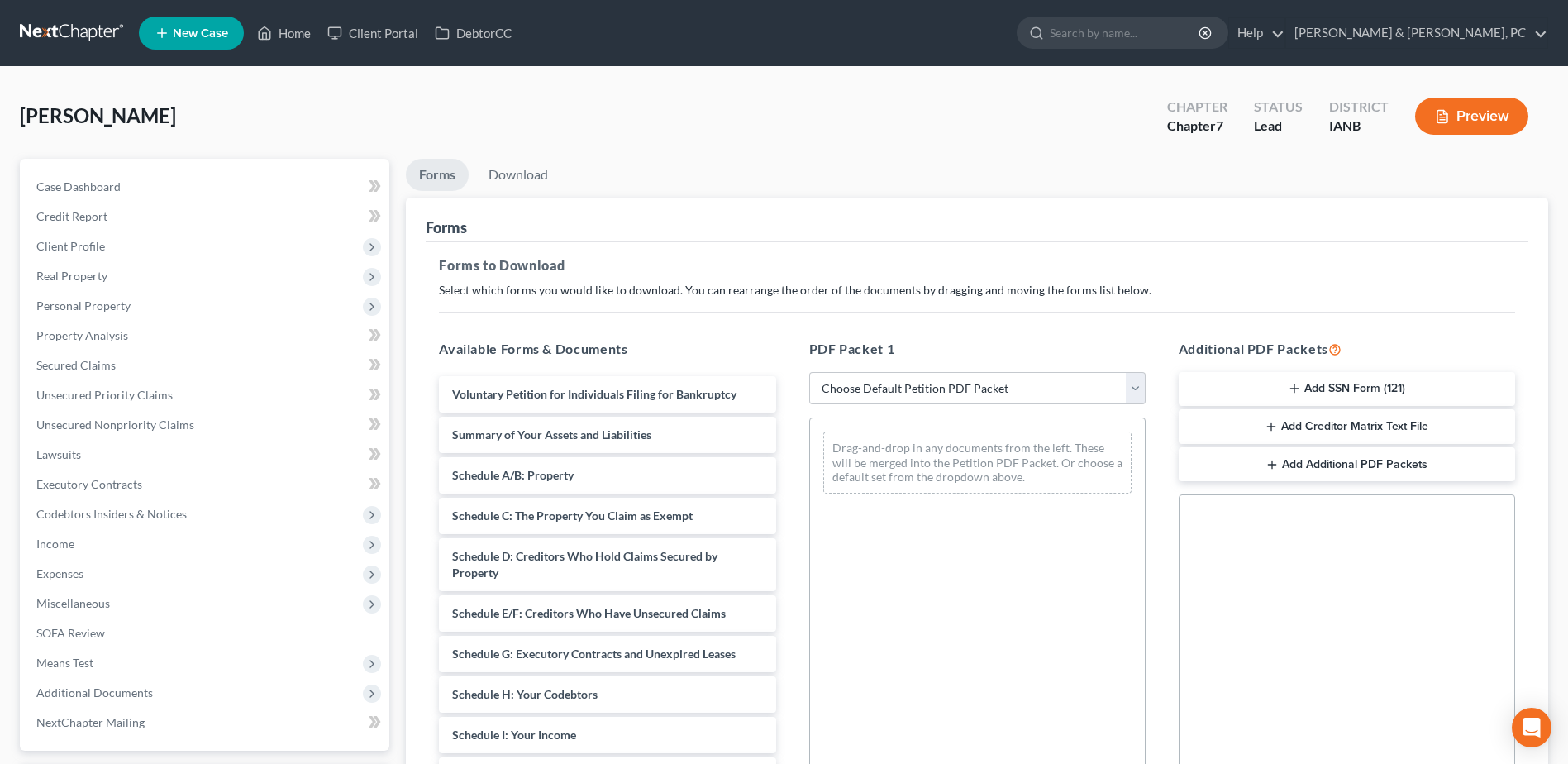
click at [1020, 379] on select "Choose Default Petition PDF Packet Complete Bankruptcy Petition (all forms and …" at bounding box center [977, 388] width 336 height 33
select select "0"
click at [809, 372] on select "Choose Default Petition PDF Packet Complete Bankruptcy Petition (all forms and …" at bounding box center [977, 388] width 336 height 33
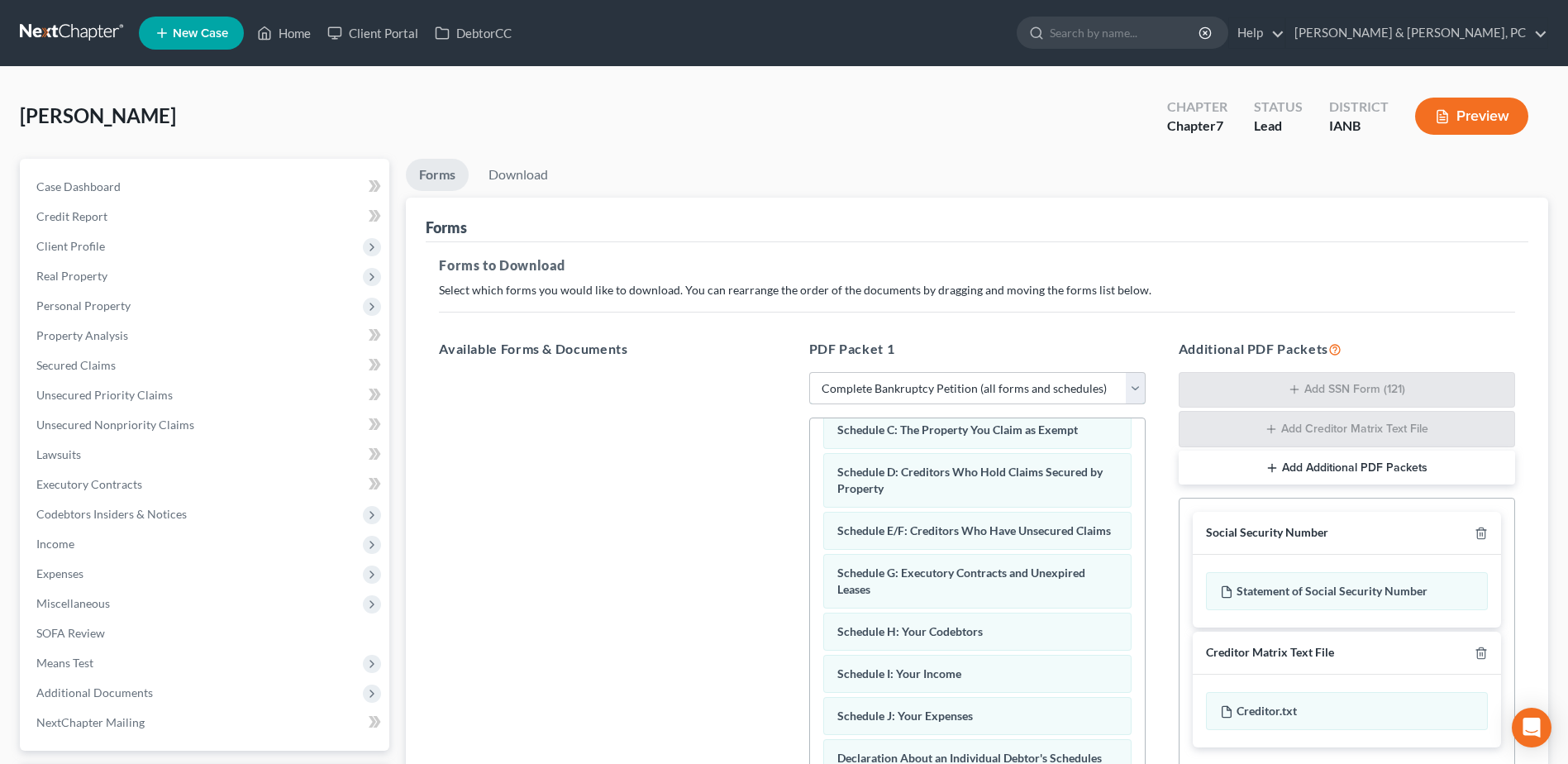
scroll to position [527, 0]
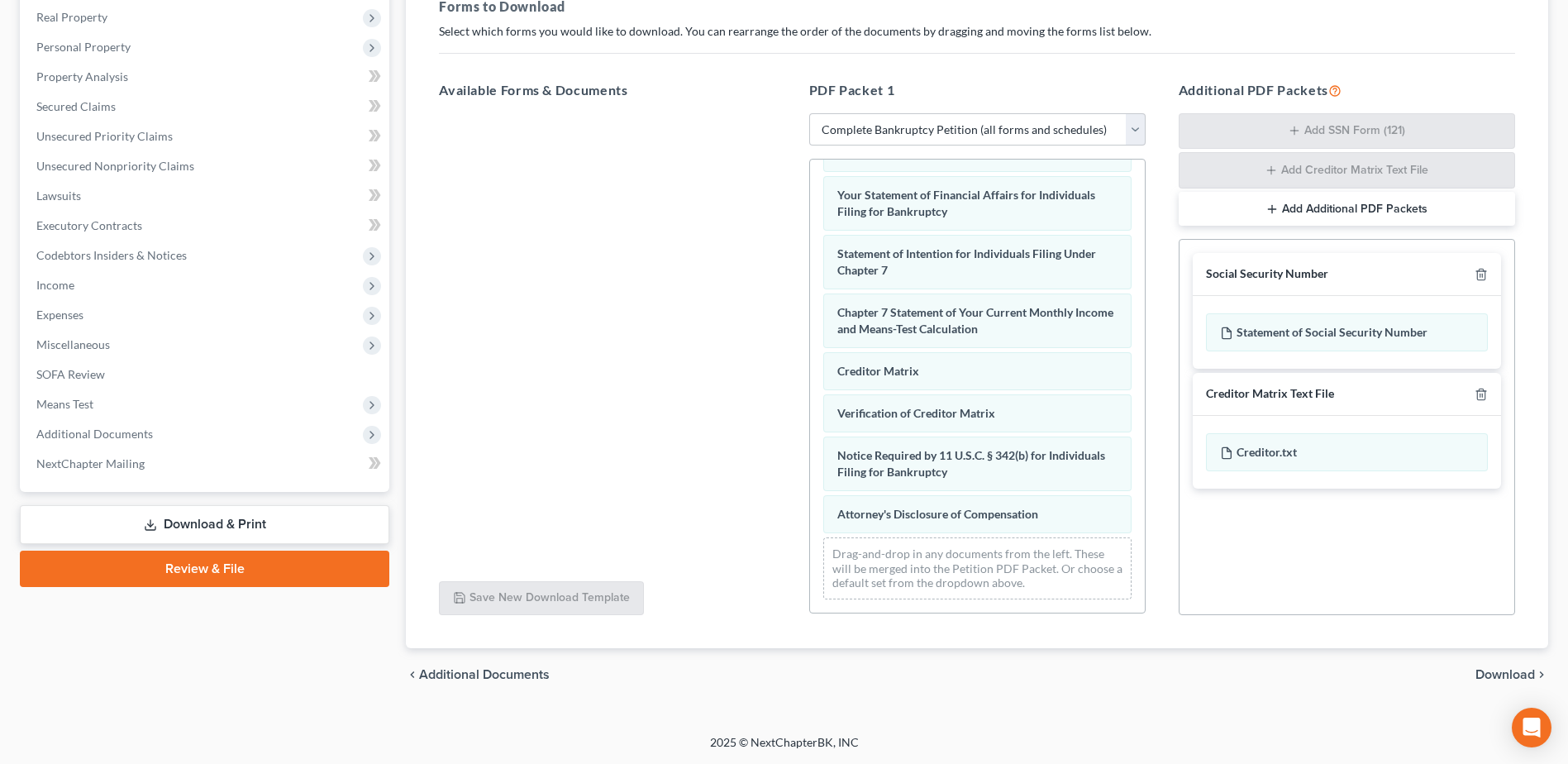
click at [1486, 670] on span "Download" at bounding box center [1504, 674] width 59 height 13
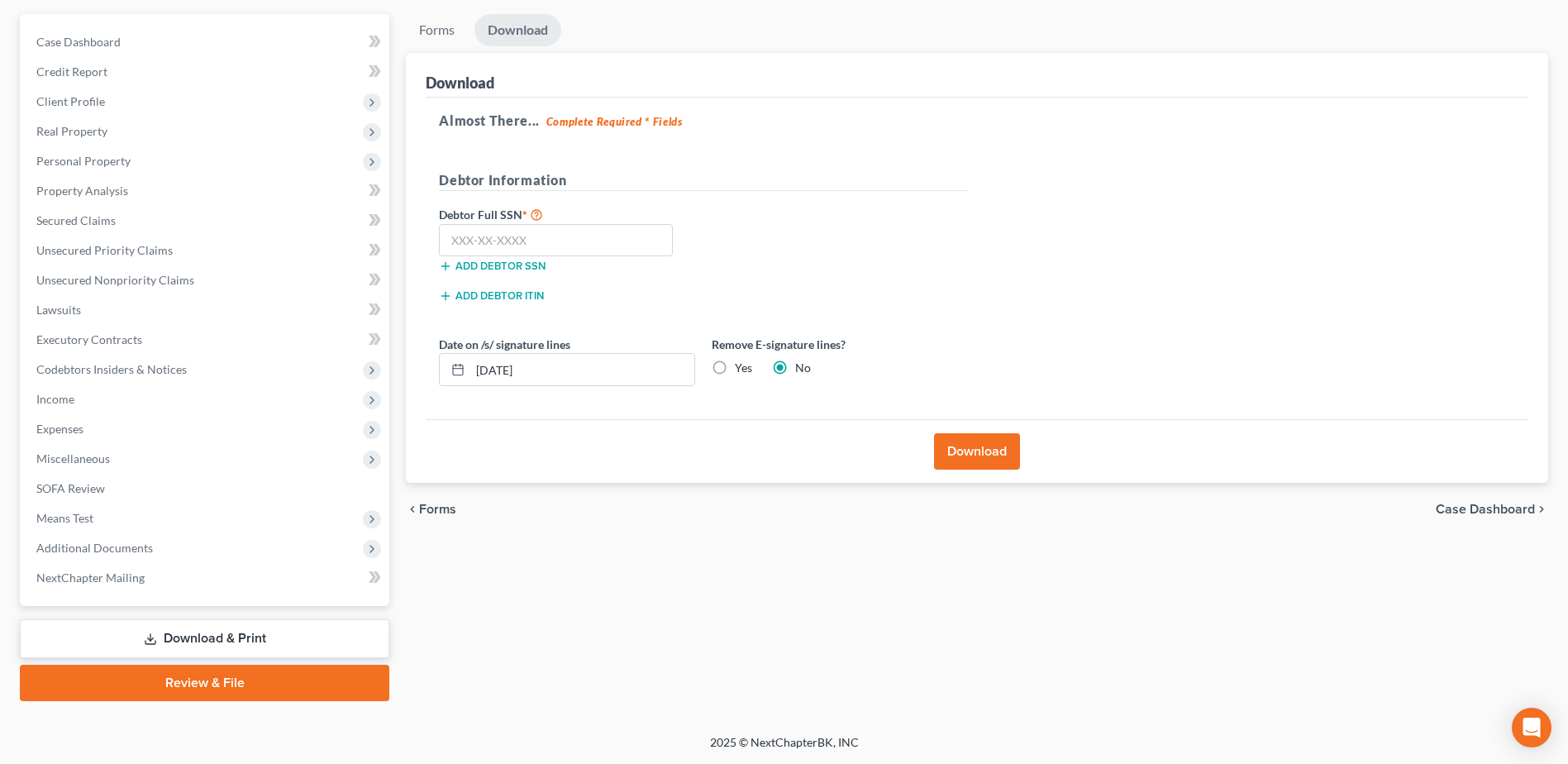
scroll to position [144, 0]
click at [547, 246] on input "text" at bounding box center [556, 240] width 234 height 33
paste input "339-74-7815"
type input "339-74-7815"
click at [744, 360] on label "Yes" at bounding box center [744, 367] width 18 height 17
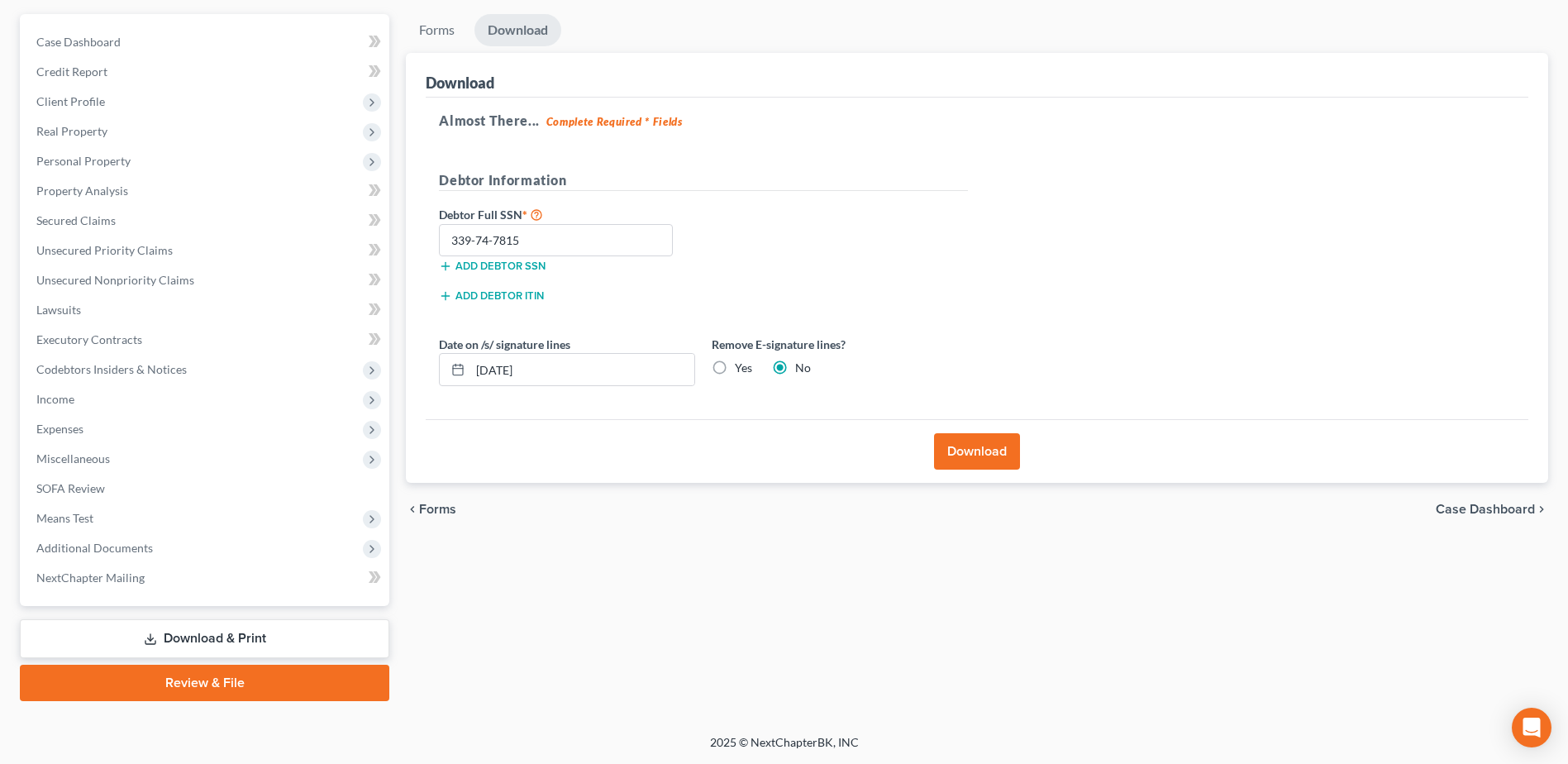
click at [744, 360] on input "Yes" at bounding box center [746, 365] width 11 height 11
radio input "true"
radio input "false"
click at [999, 430] on div "Download" at bounding box center [977, 451] width 1102 height 64
click at [999, 444] on button "Download" at bounding box center [977, 451] width 86 height 36
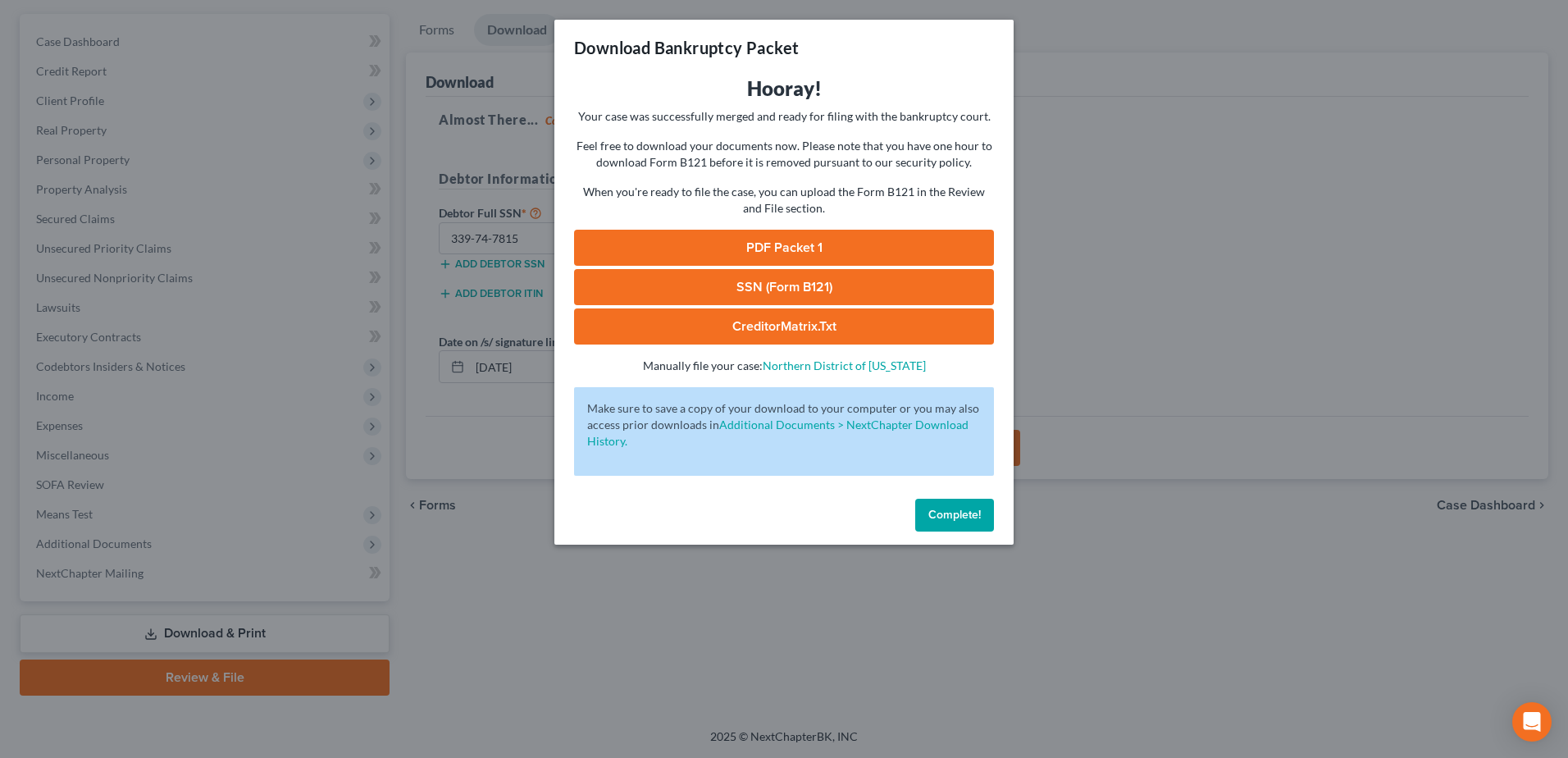
click at [927, 248] on link "PDF Packet 1" at bounding box center [784, 247] width 420 height 36
click at [937, 508] on span "Complete!" at bounding box center [955, 515] width 53 height 14
